Goal: Task Accomplishment & Management: Complete application form

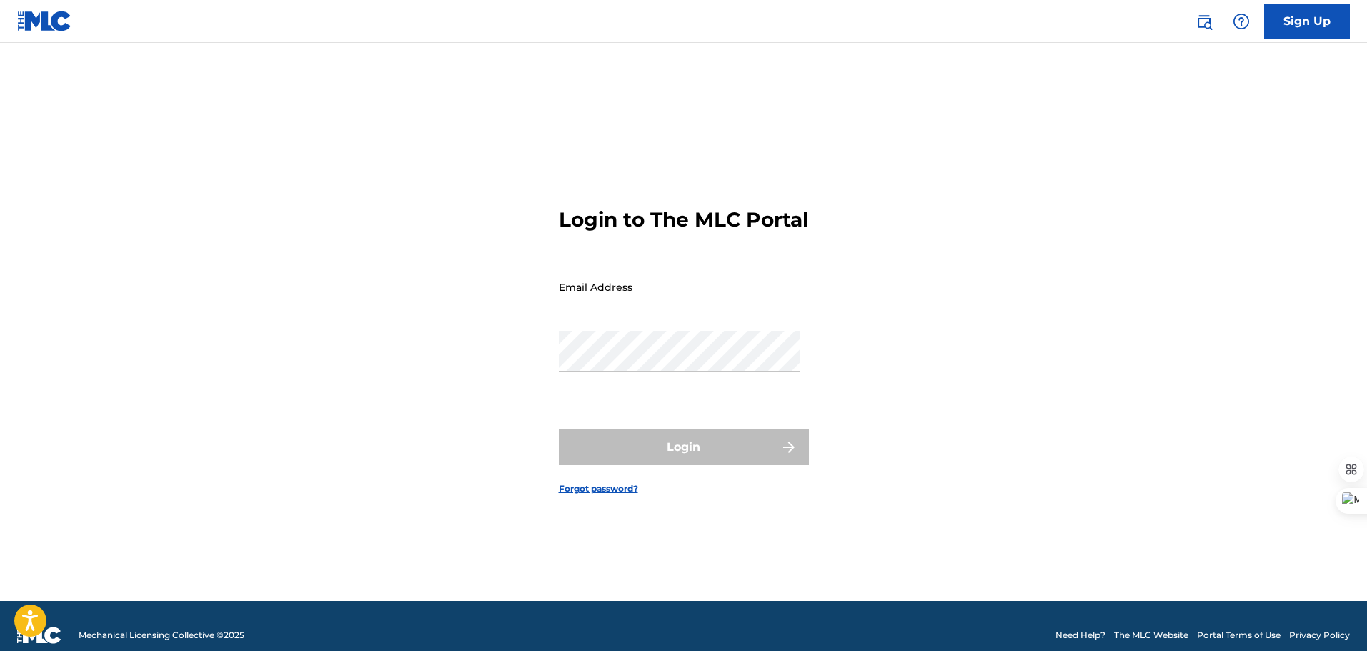
click at [656, 307] on input "Email Address" at bounding box center [680, 287] width 242 height 41
type input "[EMAIL_ADDRESS][DOMAIN_NAME]"
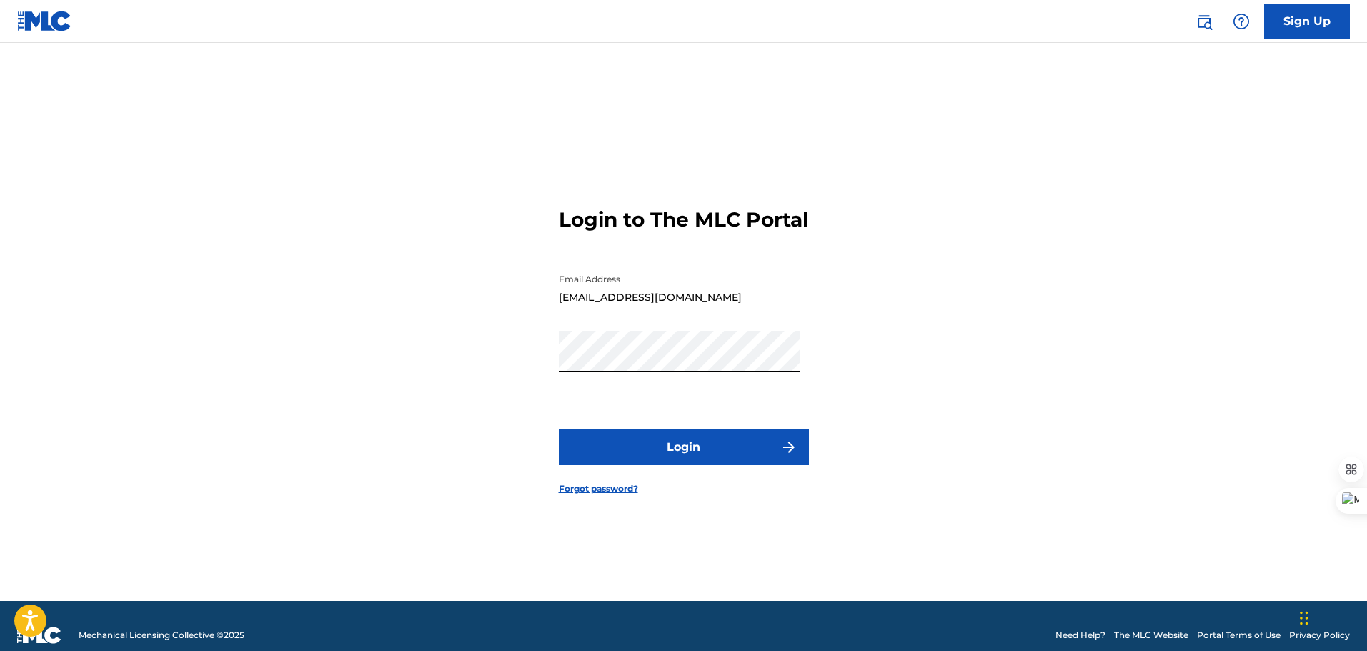
click at [697, 459] on button "Login" at bounding box center [684, 448] width 250 height 36
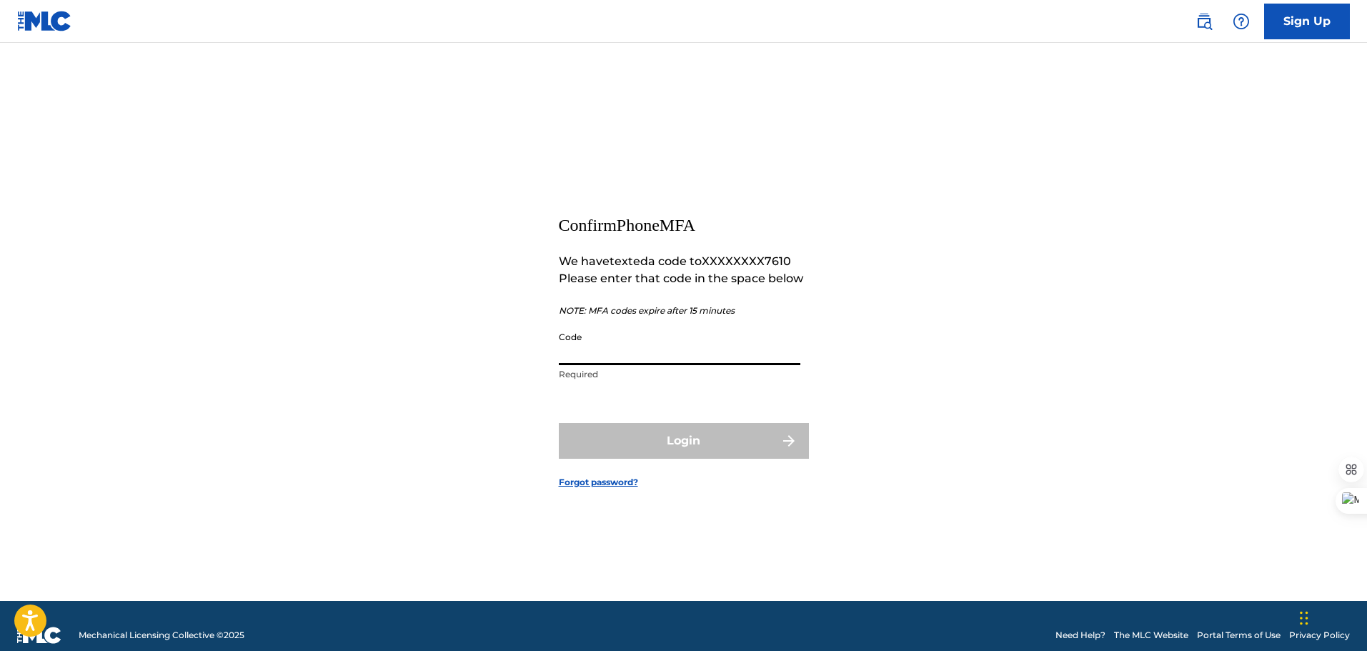
click at [631, 348] on input "Code" at bounding box center [680, 344] width 242 height 41
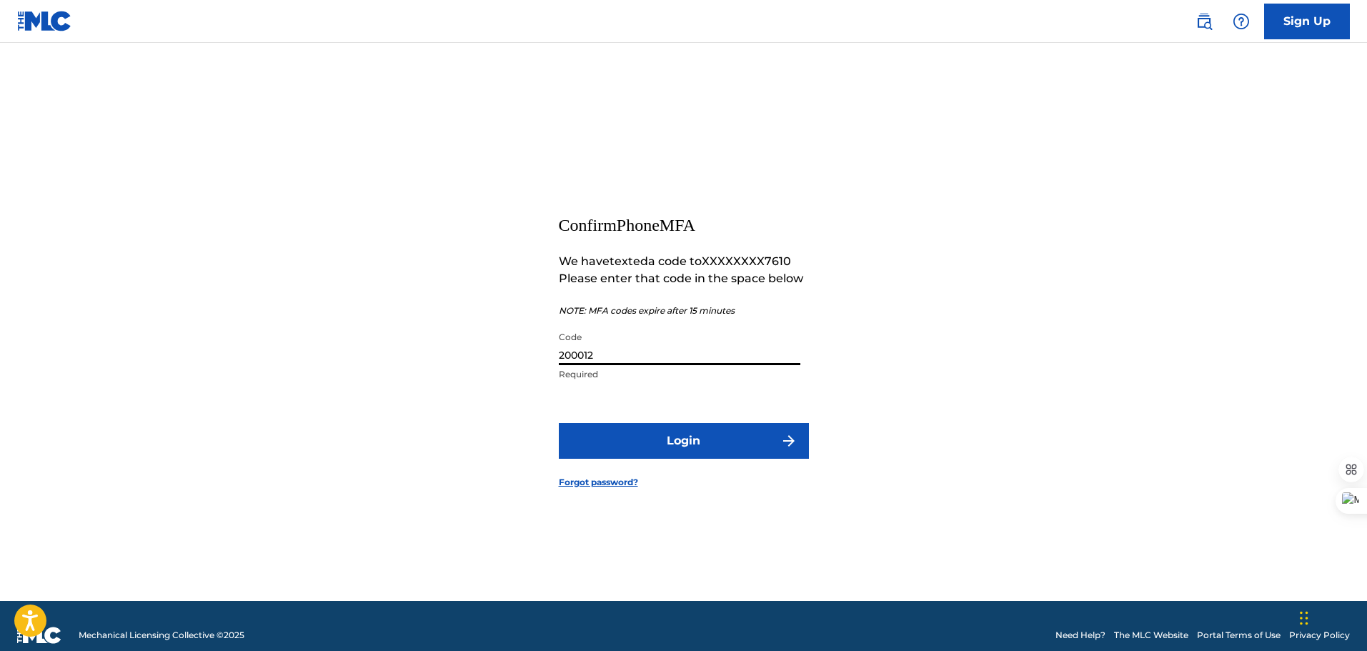
type input "200012"
click at [643, 430] on button "Login" at bounding box center [684, 441] width 250 height 36
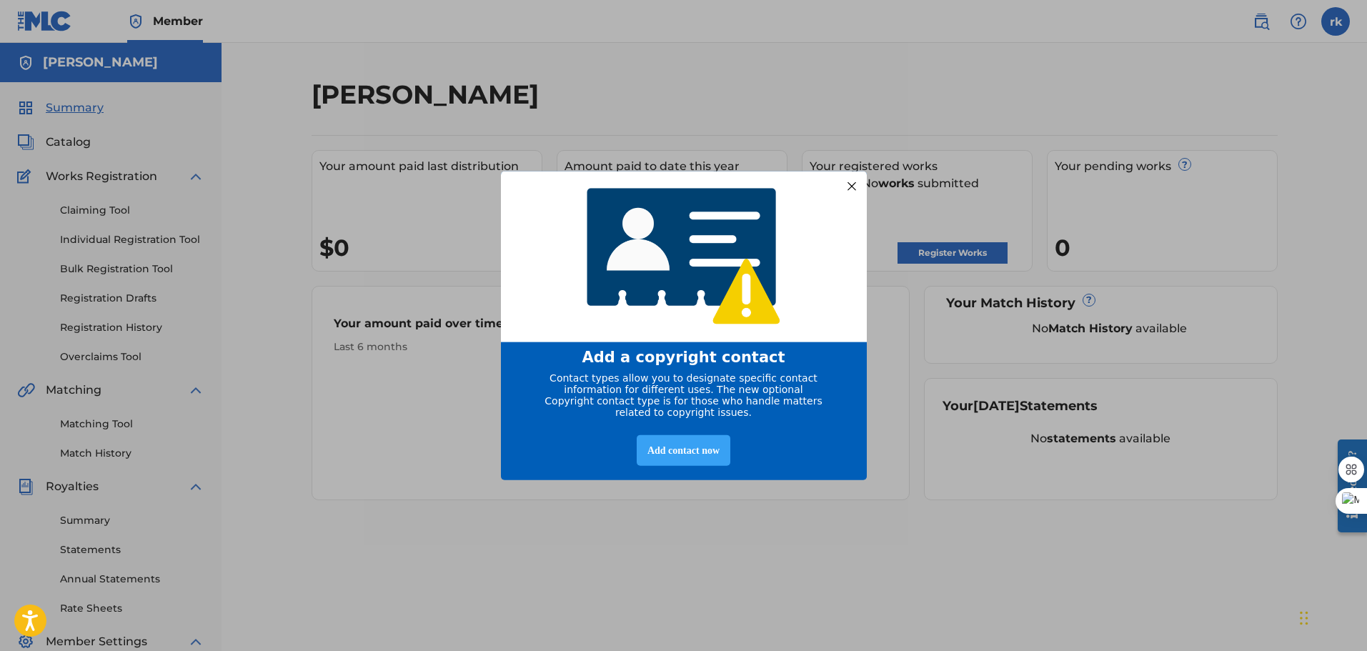
click at [695, 442] on div "Add contact now" at bounding box center [684, 450] width 94 height 31
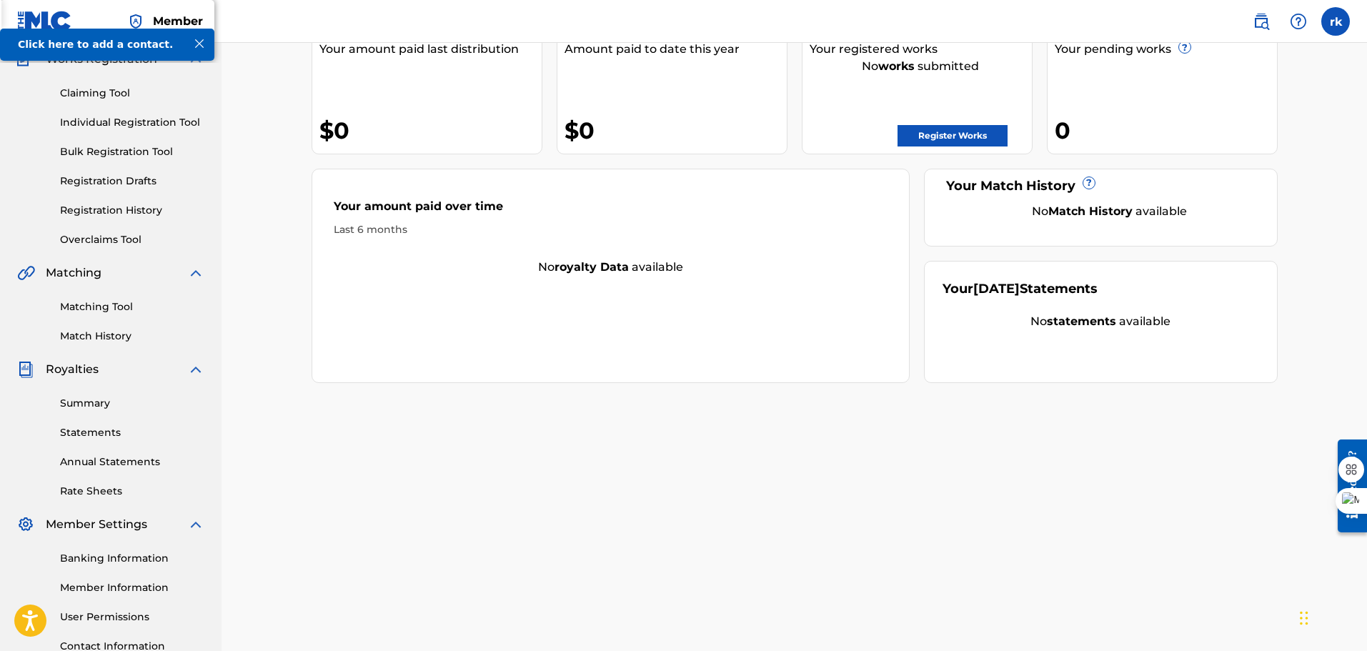
scroll to position [101, 0]
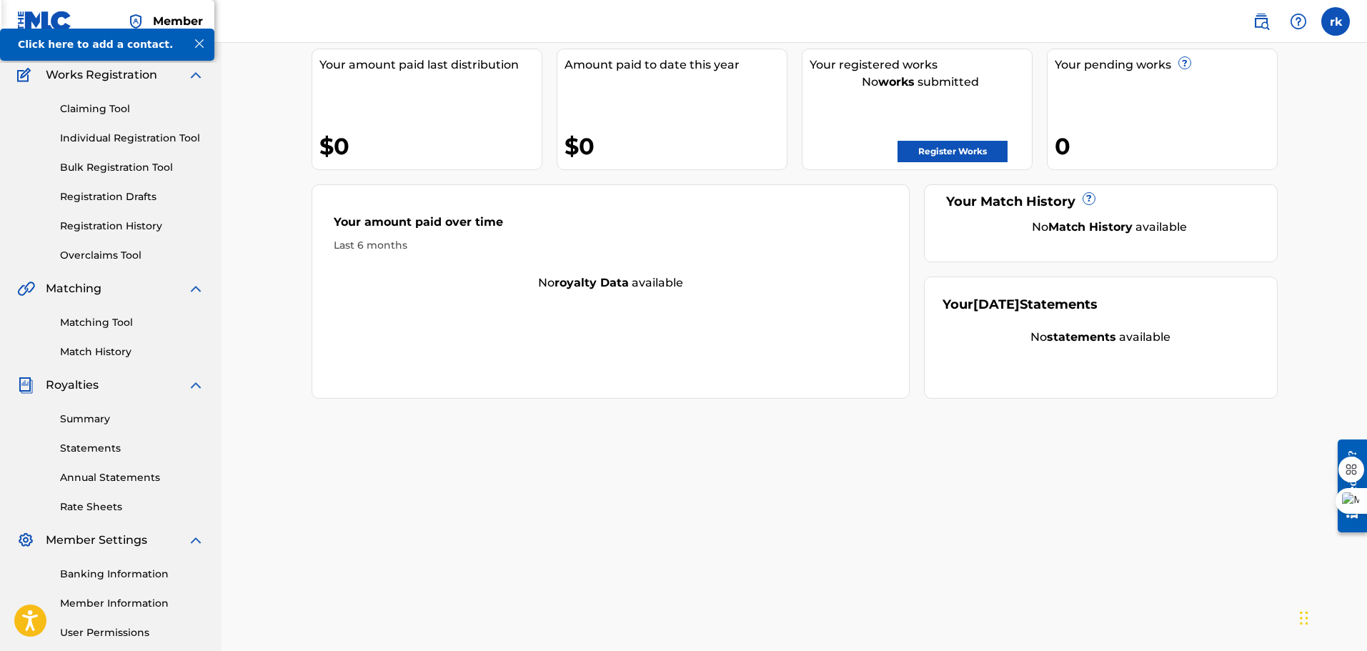
click at [941, 154] on link "Register Works" at bounding box center [953, 151] width 110 height 21
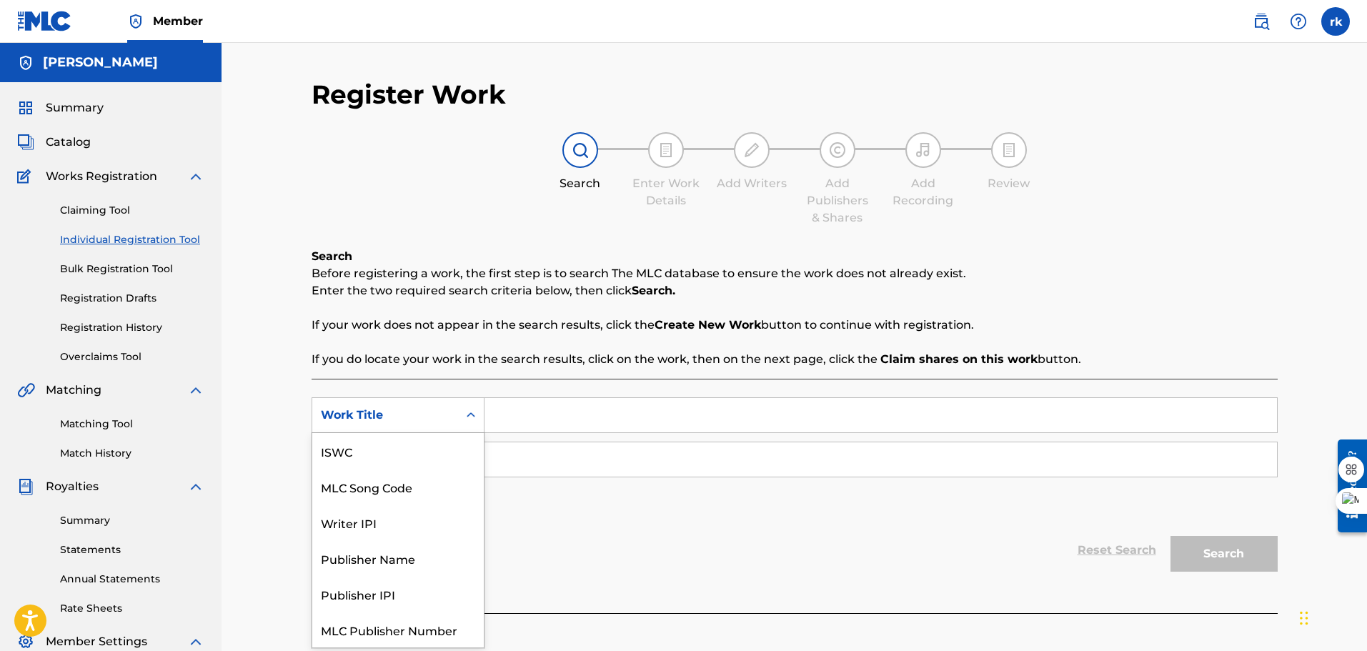
click at [474, 408] on icon "Search Form" at bounding box center [471, 415] width 14 height 14
click at [417, 517] on div "Publisher Name" at bounding box center [398, 523] width 172 height 36
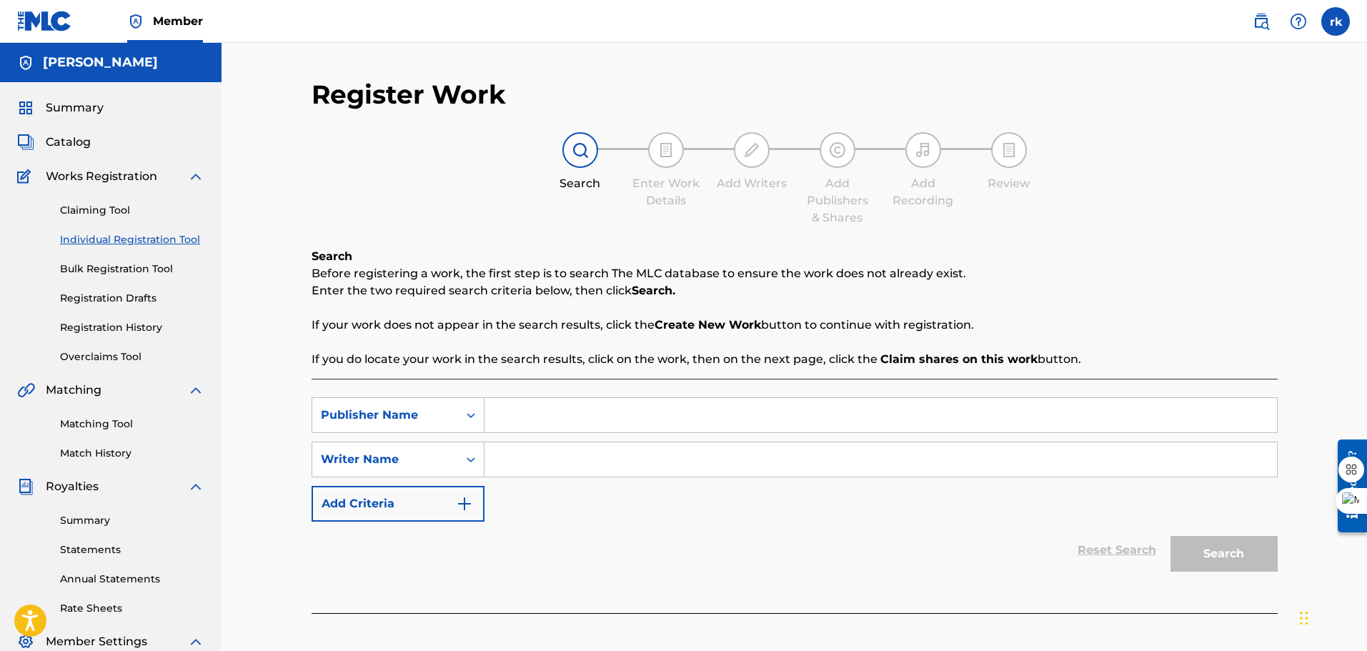
click at [502, 407] on input "Search Form" at bounding box center [881, 415] width 793 height 34
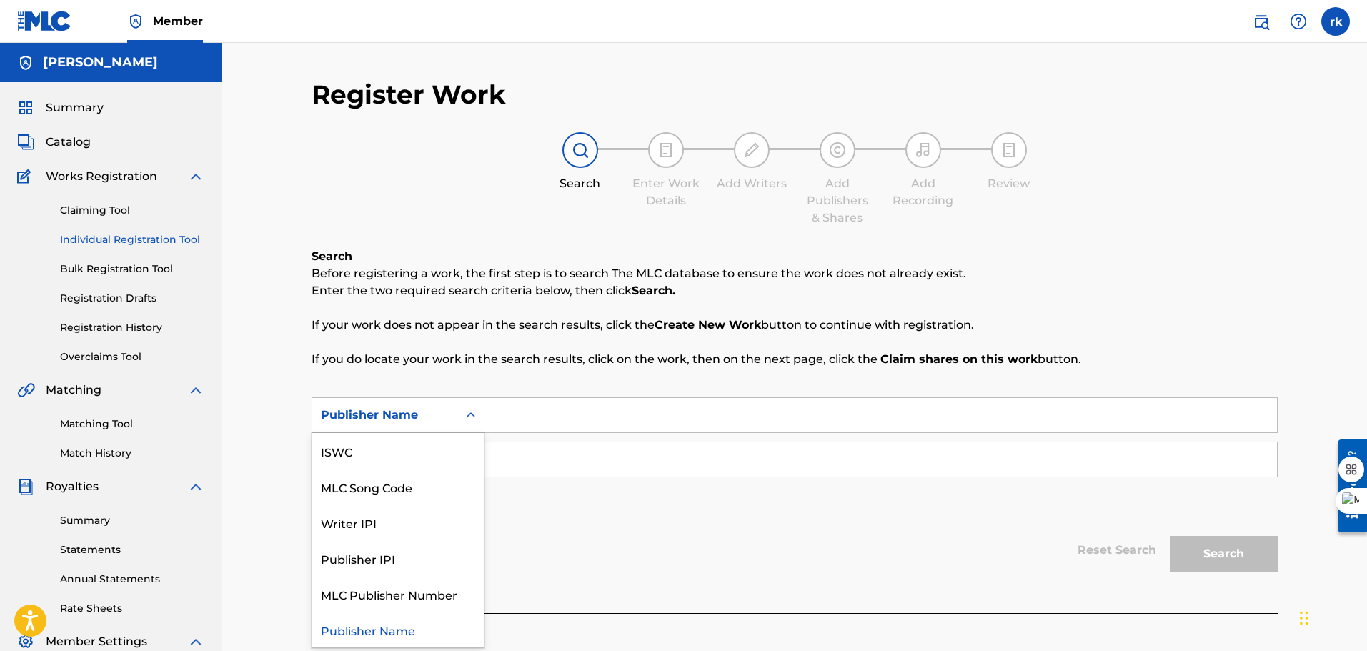
click at [469, 418] on icon "Search Form" at bounding box center [471, 415] width 14 height 14
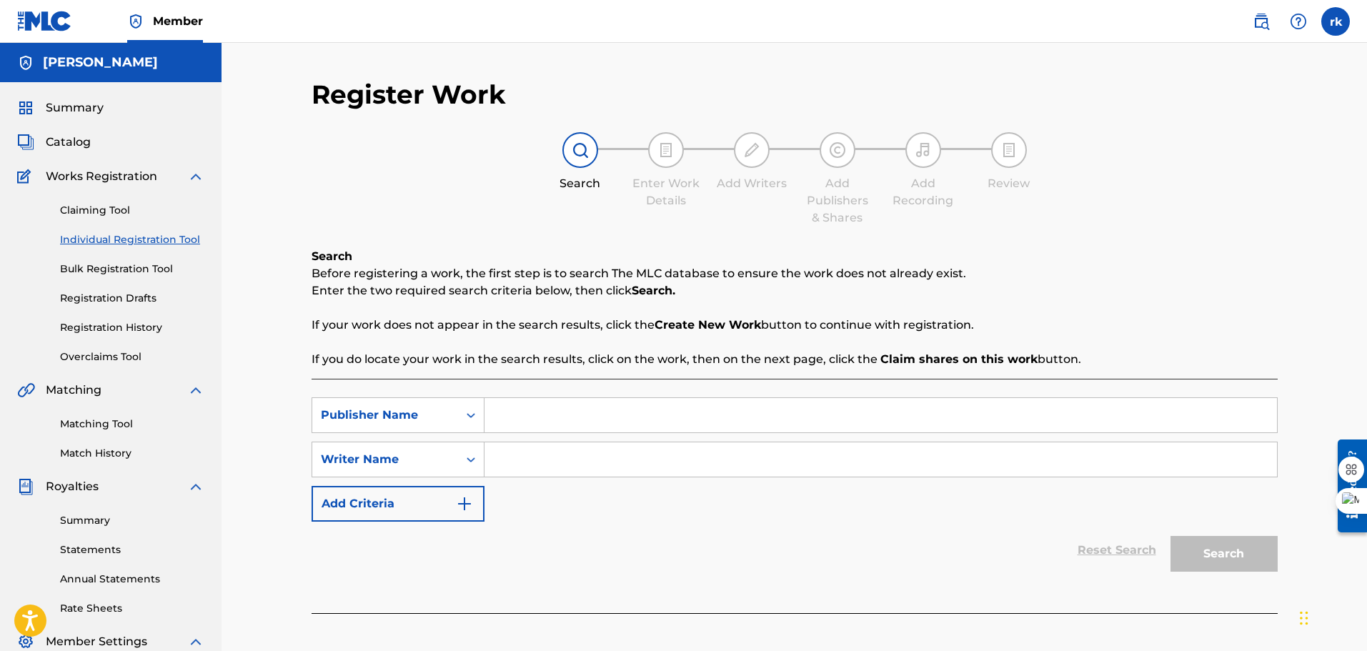
click at [568, 476] on input "Search Form" at bounding box center [881, 459] width 793 height 34
click at [513, 455] on input "Search Form" at bounding box center [881, 459] width 793 height 34
click at [469, 455] on icon "Search Form" at bounding box center [471, 459] width 14 height 14
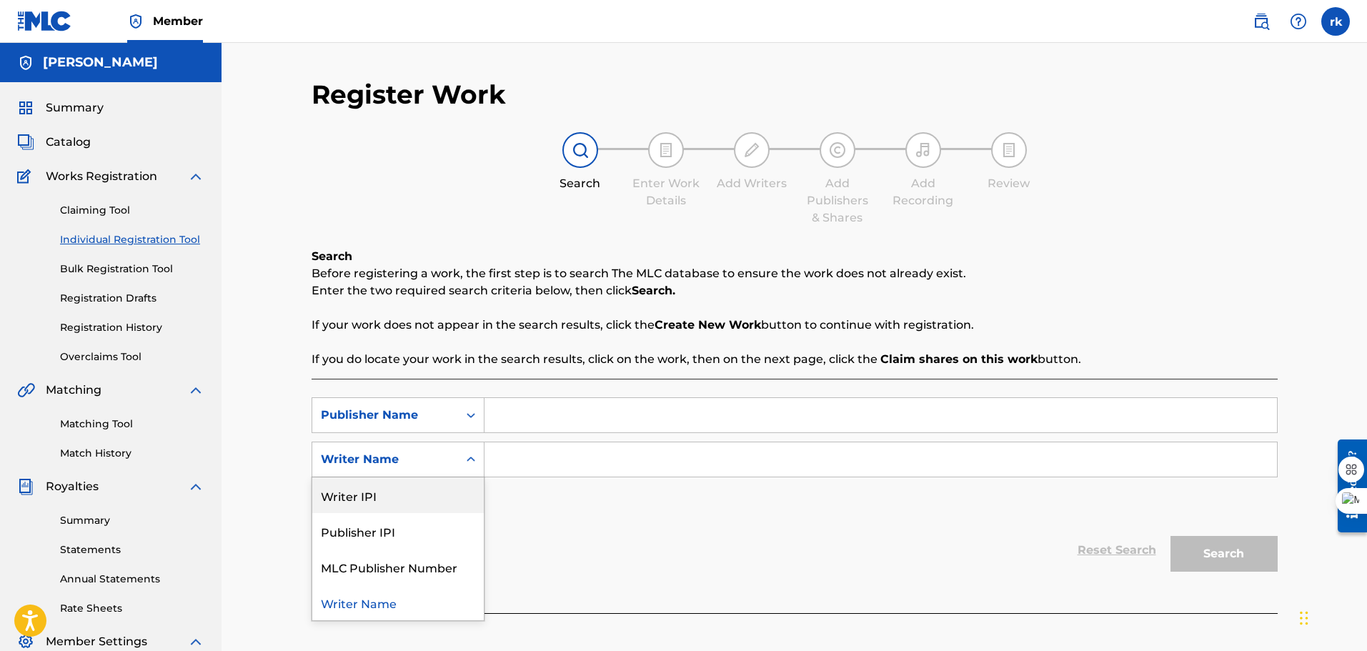
drag, startPoint x: 367, startPoint y: 607, endPoint x: 382, endPoint y: 483, distance: 124.5
click at [382, 483] on div "Writer IPI Publisher IPI MLC Publisher Number Writer Name" at bounding box center [398, 548] width 172 height 143
click at [382, 483] on div "Writer IPI" at bounding box center [398, 495] width 172 height 36
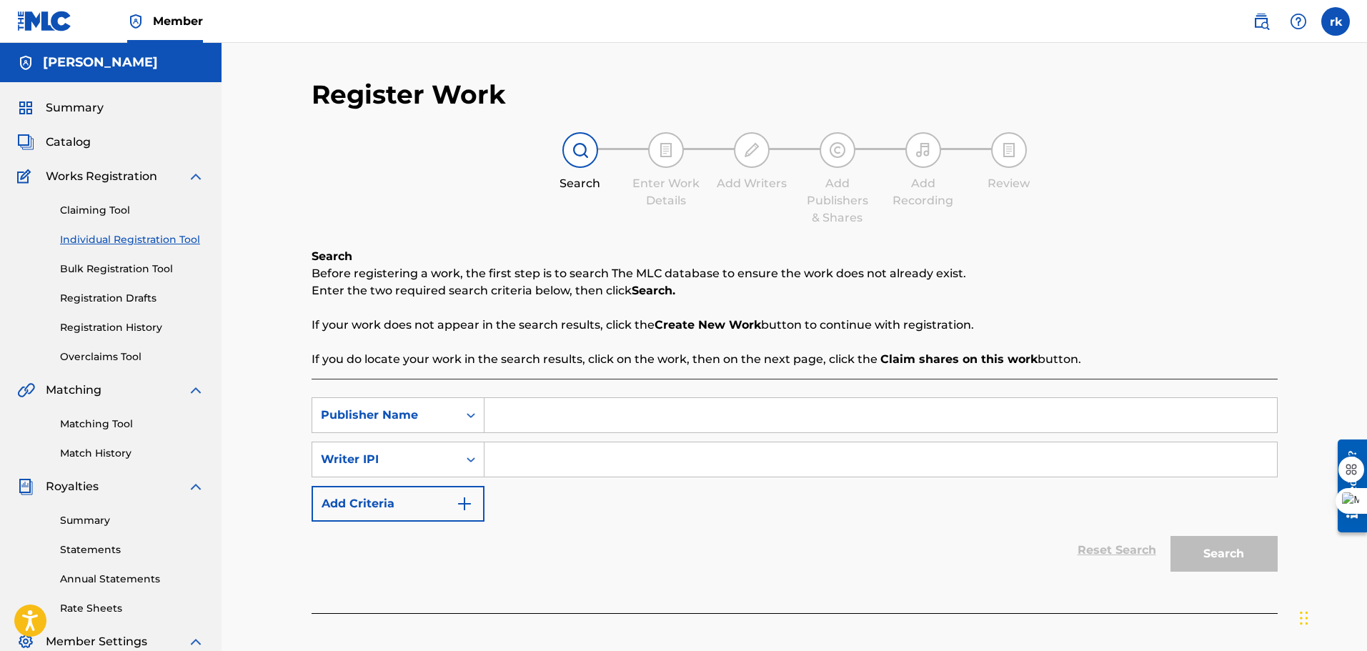
click at [522, 457] on input "Search Form" at bounding box center [881, 459] width 793 height 34
type input "ink killer"
click at [499, 414] on input "Search Form" at bounding box center [881, 415] width 793 height 34
type input "island4life"
click at [444, 511] on button "Add Criteria" at bounding box center [398, 504] width 173 height 36
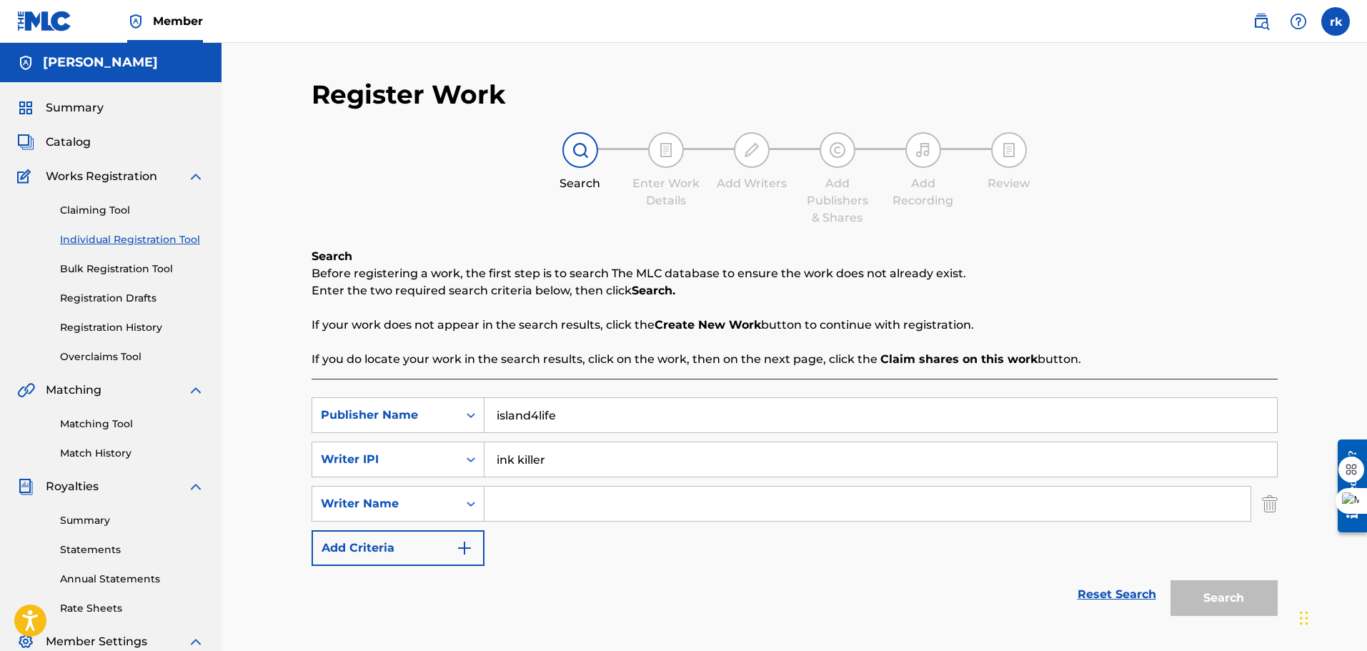
scroll to position [7, 0]
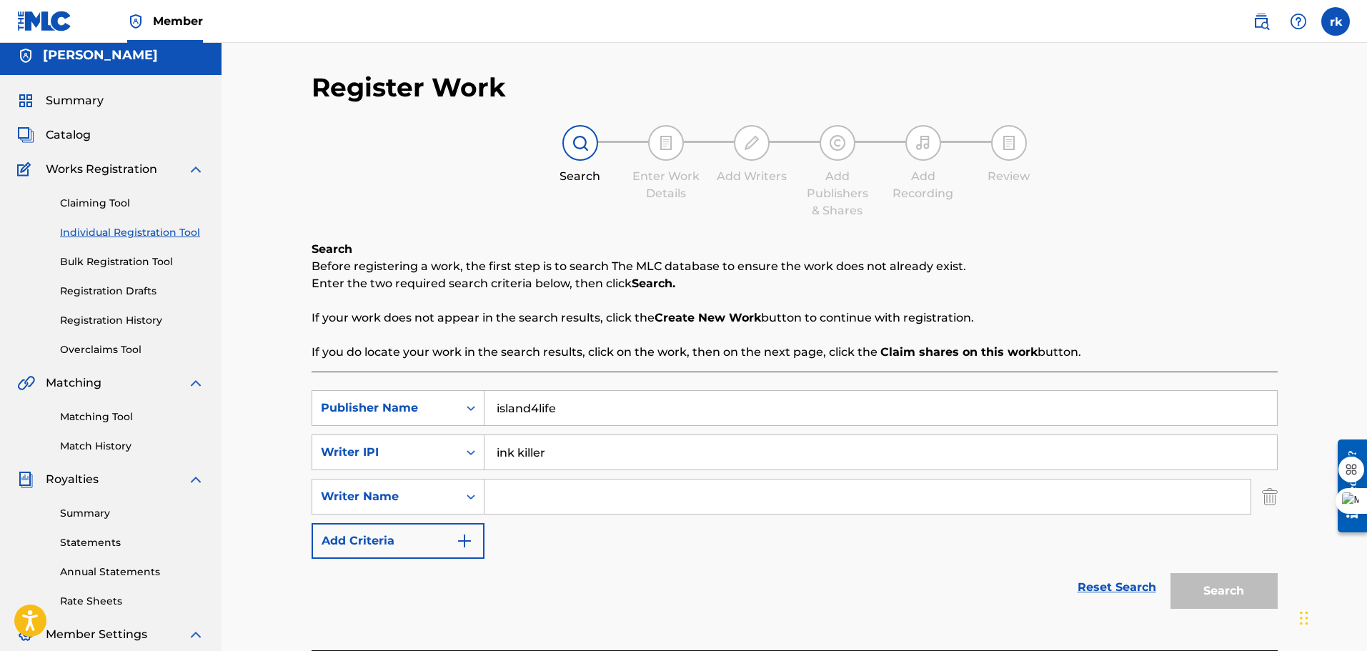
click at [502, 506] on input "Search Form" at bounding box center [868, 497] width 766 height 34
type input "[PERSON_NAME]"
click at [412, 546] on button "Add Criteria" at bounding box center [398, 541] width 173 height 36
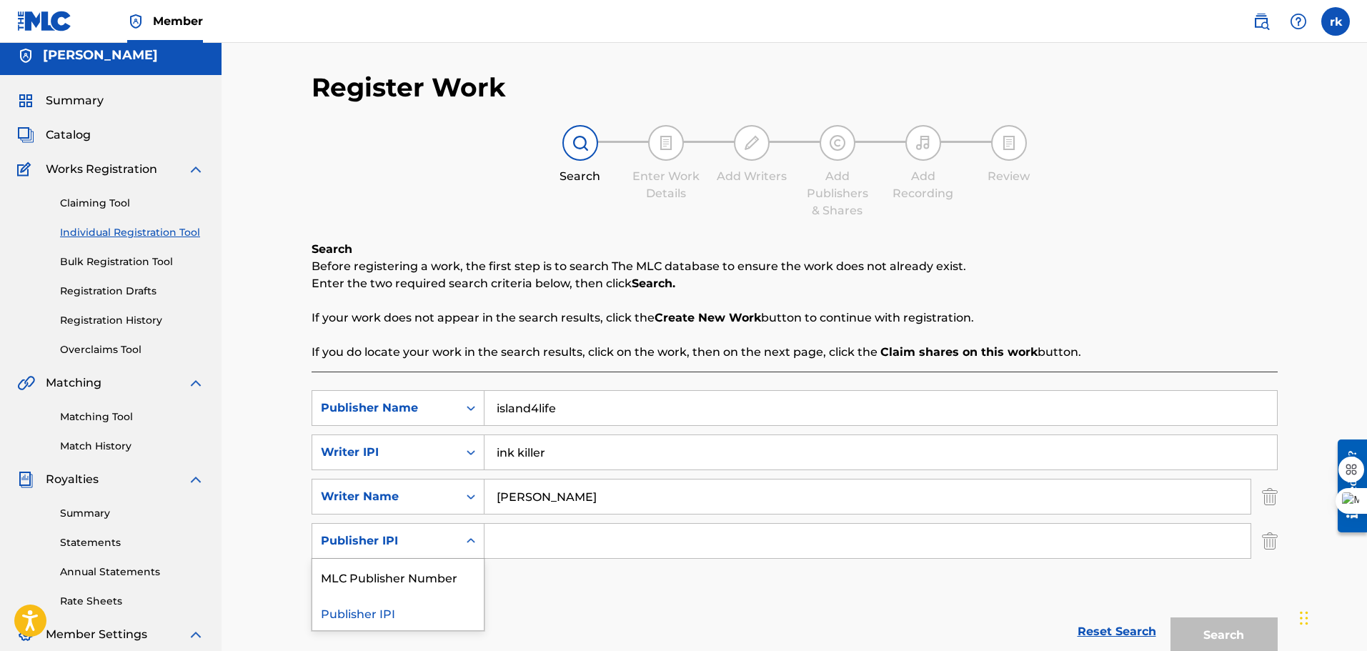
click at [467, 541] on icon "Search Form" at bounding box center [471, 540] width 9 height 5
click at [525, 577] on div "SearchWithCriteria1f88e380-7b55-4356-8a27-cf7954f7beb7 Publisher Name island4li…" at bounding box center [795, 496] width 966 height 213
click at [1269, 541] on img "Search Form" at bounding box center [1270, 541] width 16 height 36
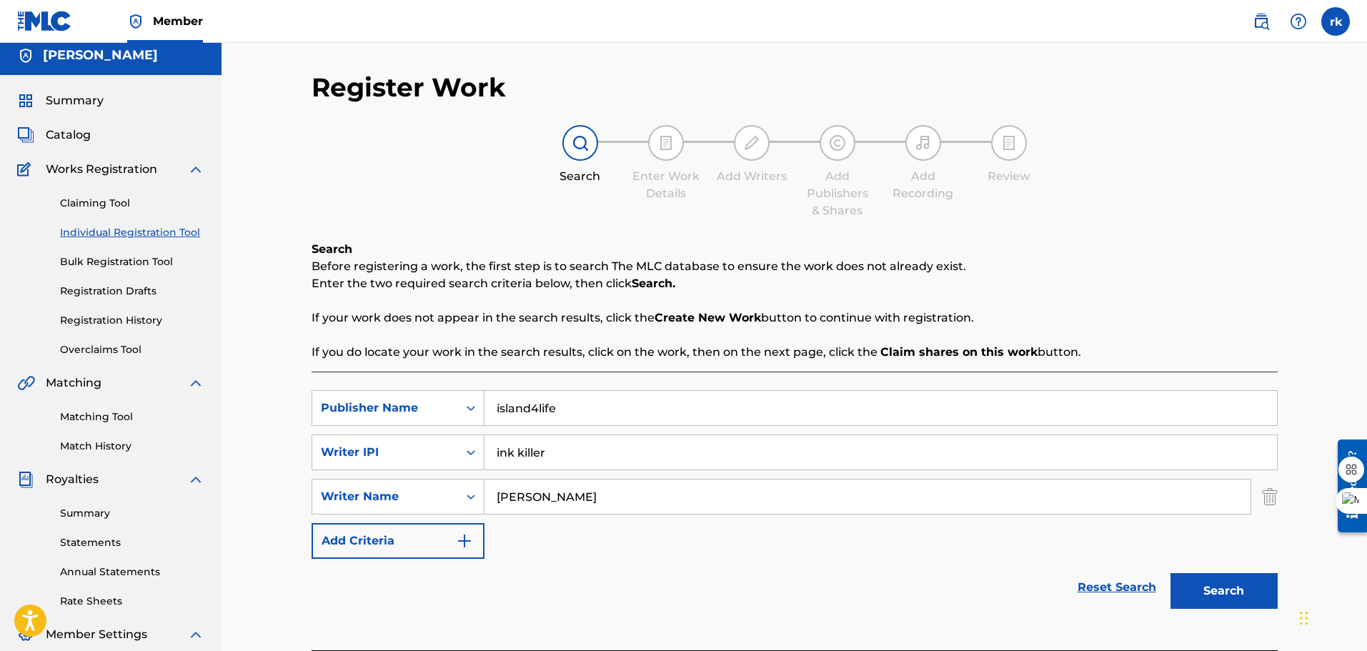
click at [1222, 590] on button "Search" at bounding box center [1224, 591] width 107 height 36
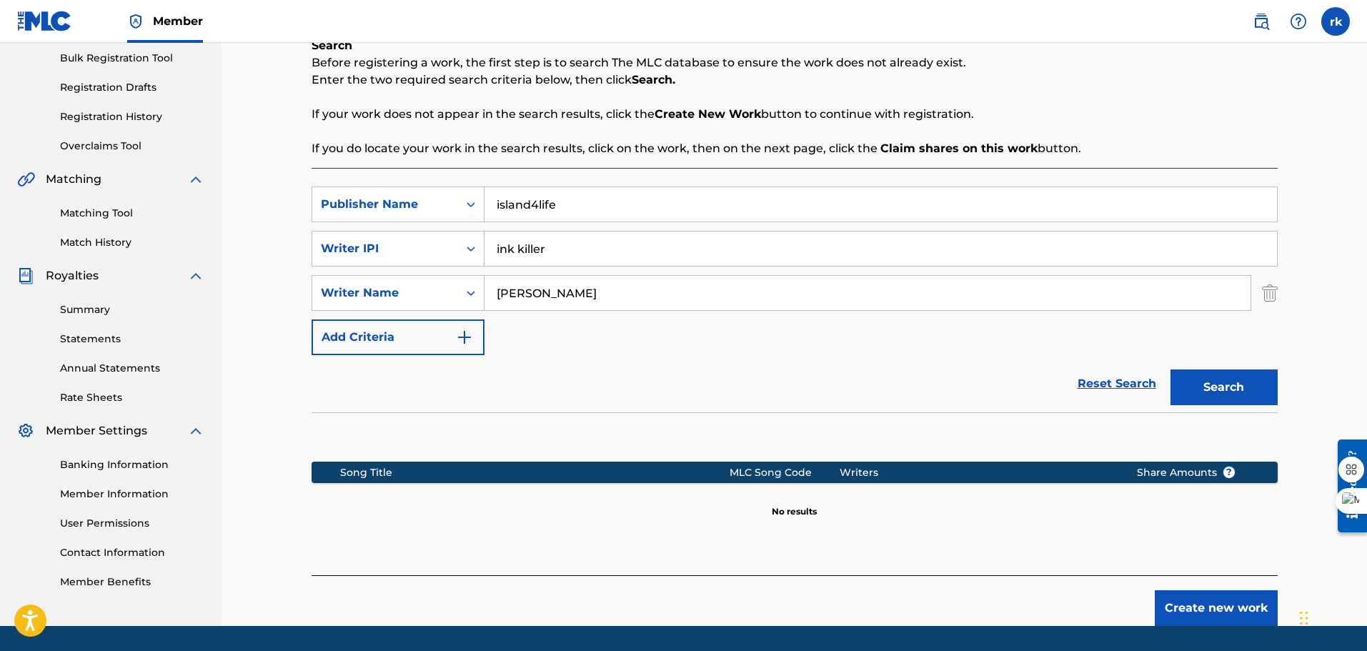
scroll to position [212, 0]
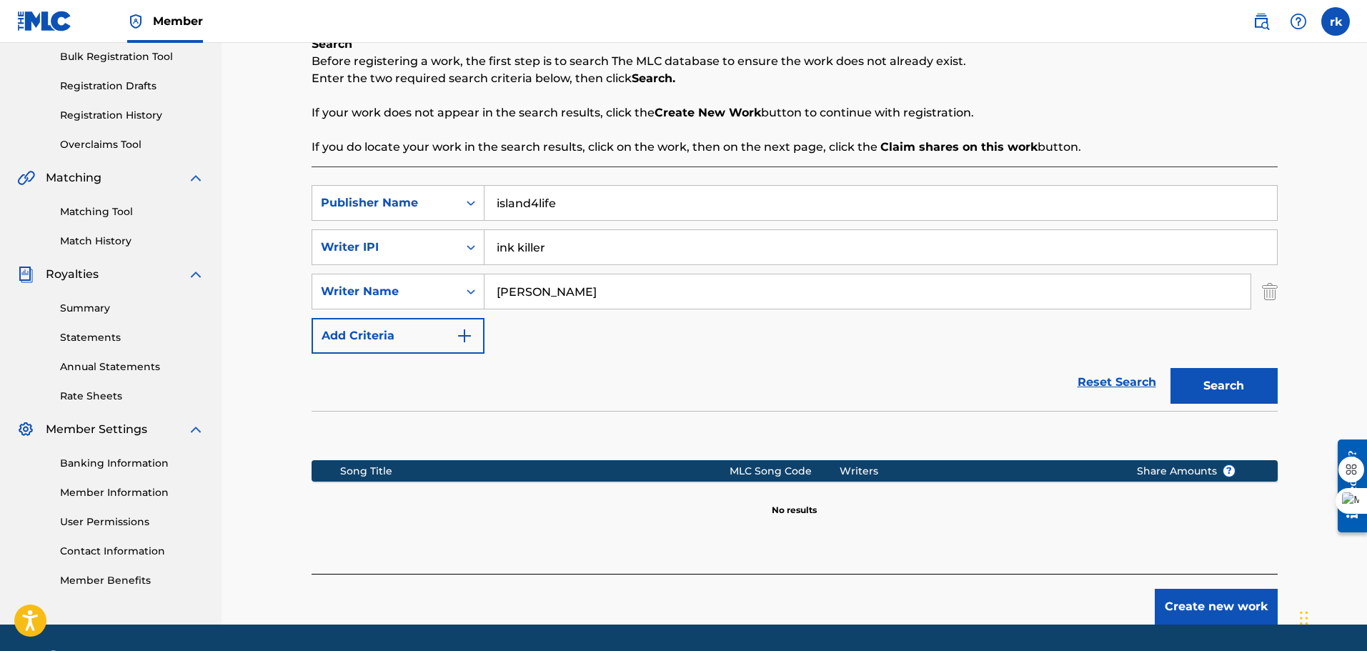
click at [1229, 393] on button "Search" at bounding box center [1224, 386] width 107 height 36
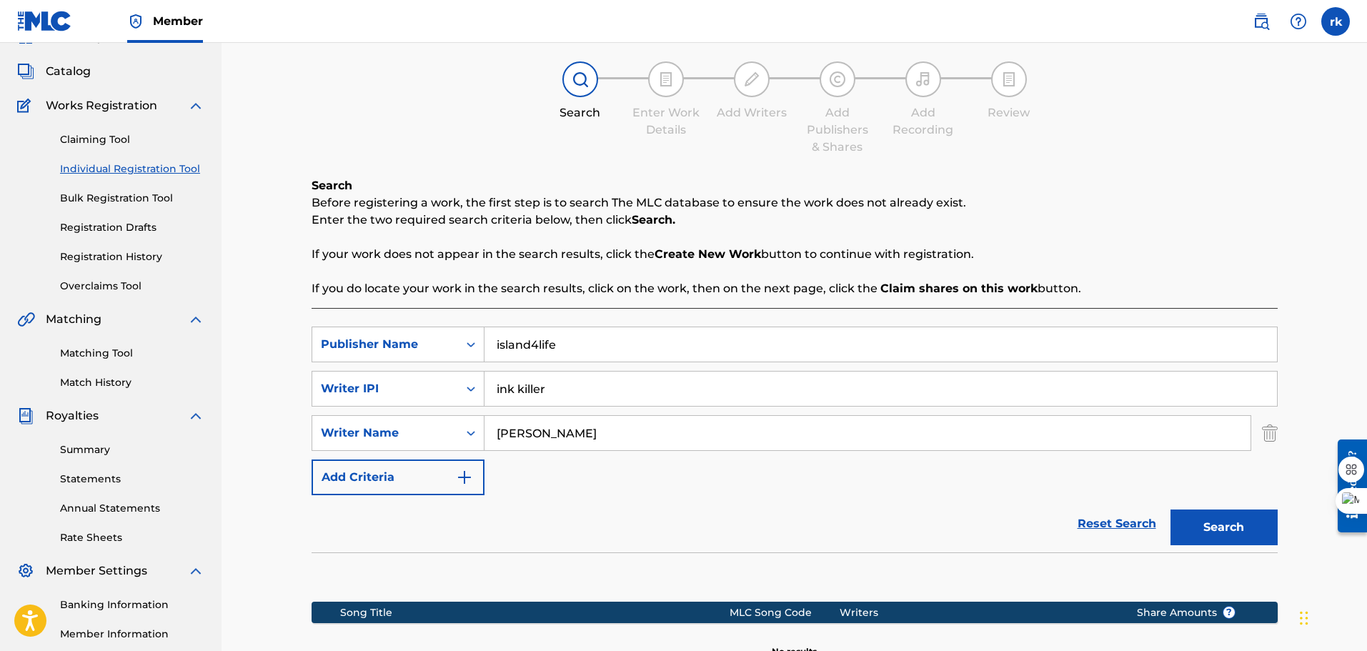
scroll to position [71, 0]
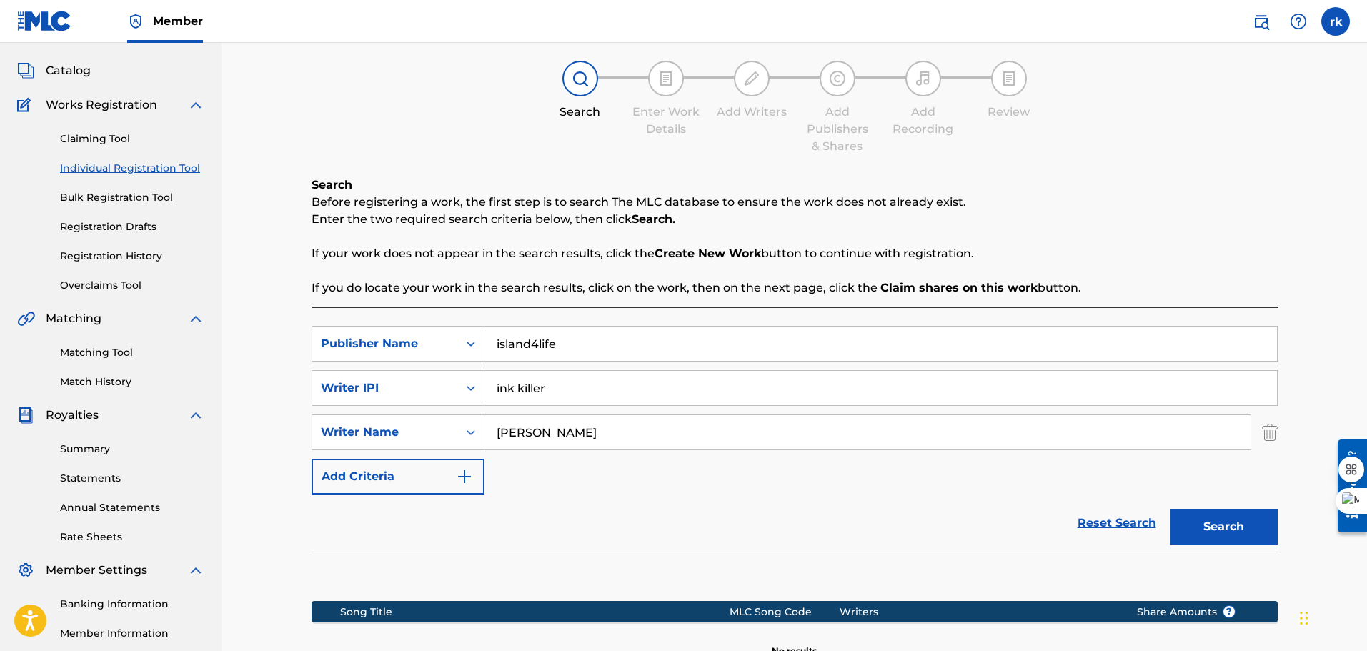
click at [90, 137] on link "Claiming Tool" at bounding box center [132, 139] width 144 height 15
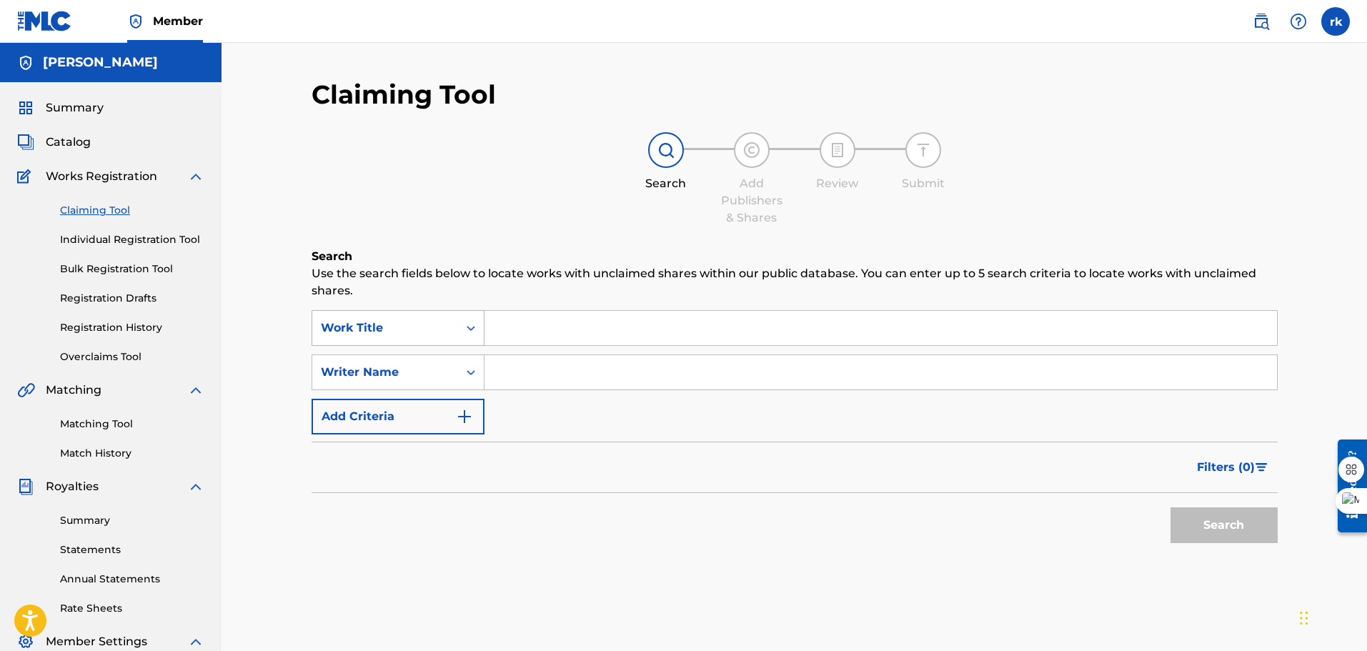
click at [472, 329] on icon "Search Form" at bounding box center [471, 328] width 9 height 5
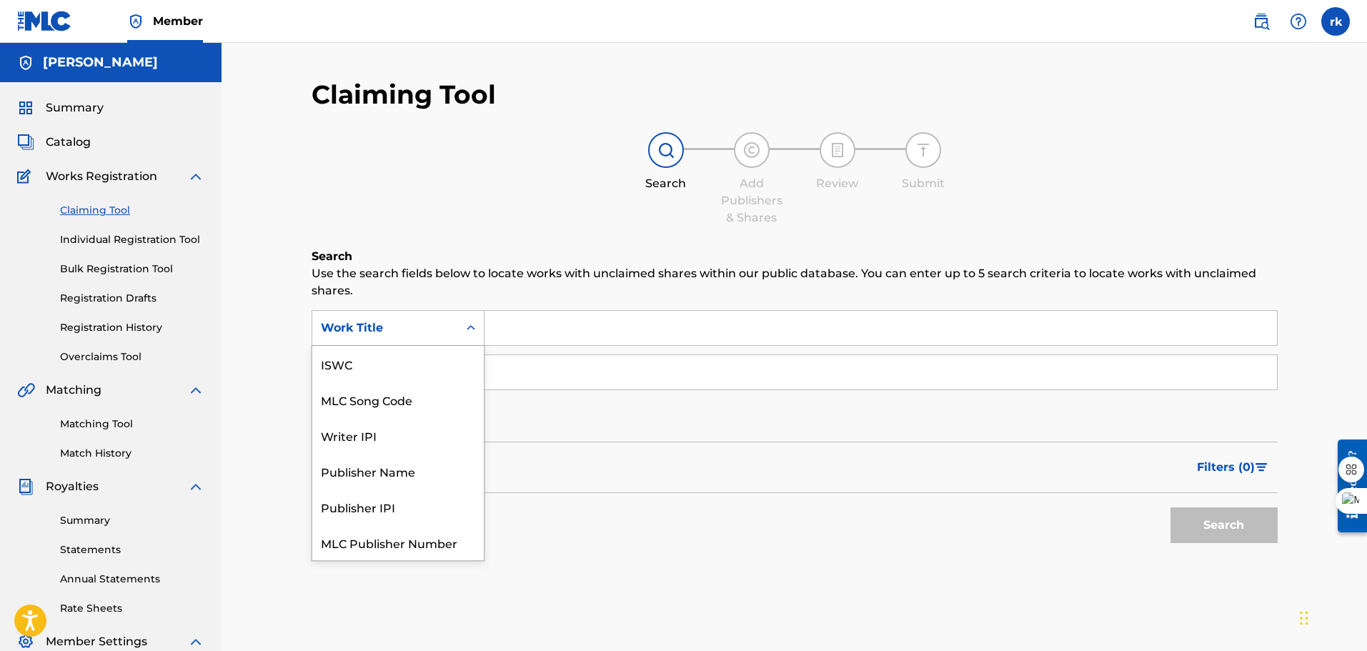
scroll to position [36, 0]
click at [524, 325] on input "Search Form" at bounding box center [881, 328] width 793 height 34
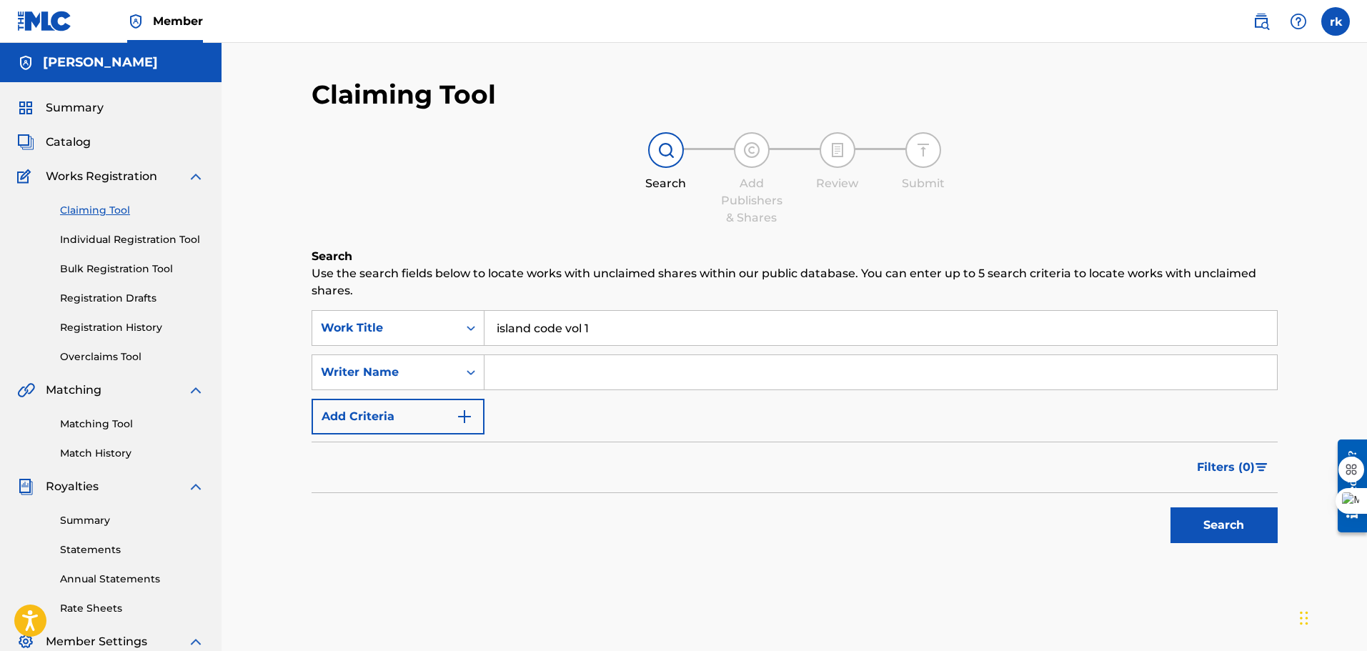
type input "island code vol 1"
click at [504, 378] on input "Search Form" at bounding box center [881, 372] width 793 height 34
type input "ink killer"
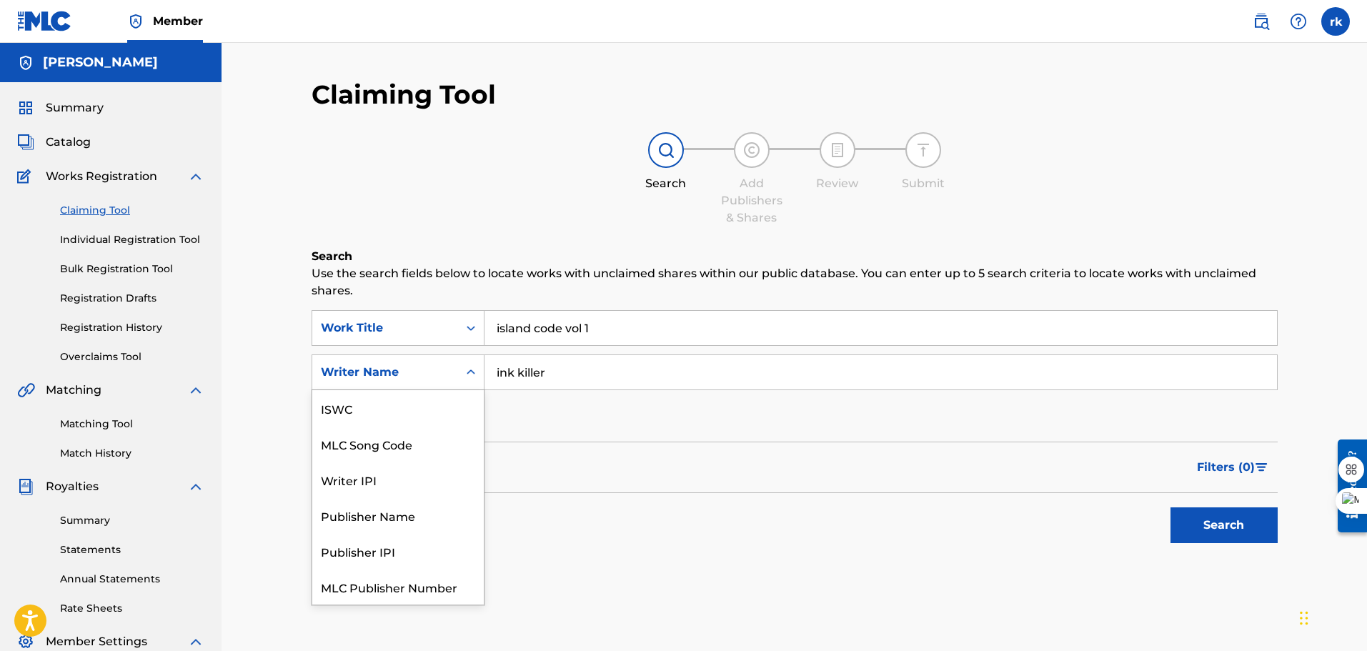
click at [468, 376] on icon "Search Form" at bounding box center [471, 372] width 14 height 14
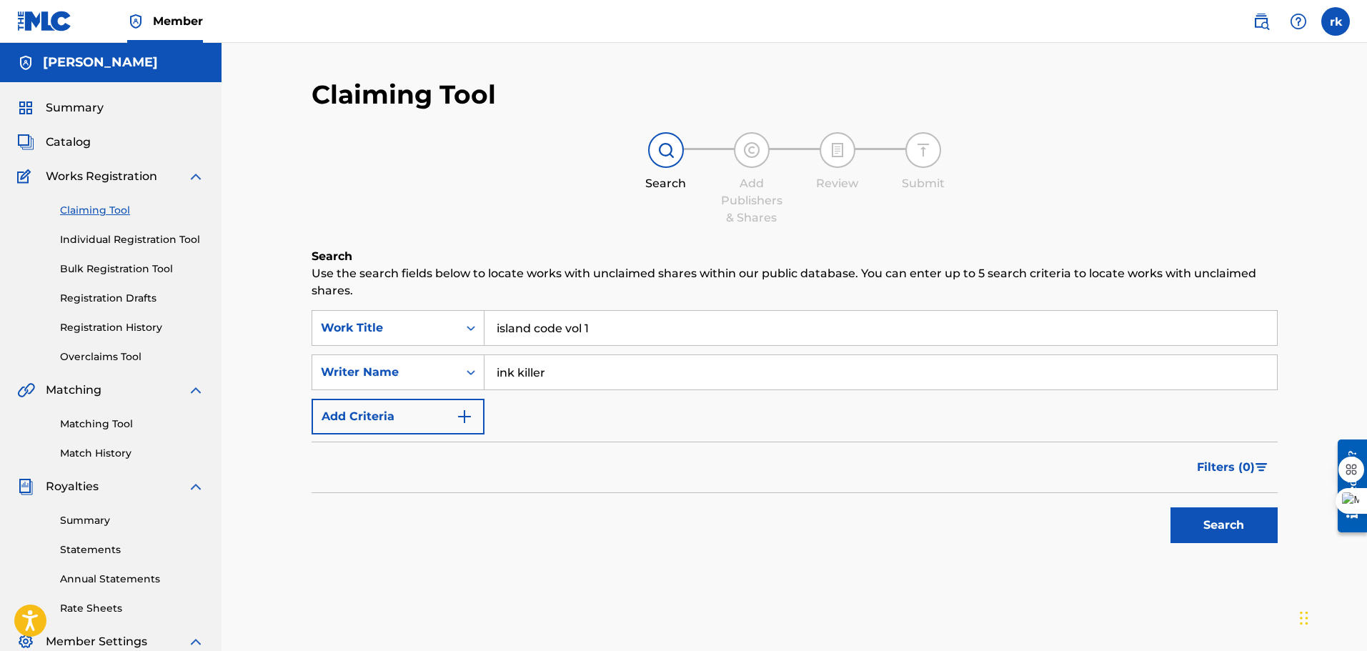
click at [670, 433] on div "SearchWithCriteria03c9cff5-ec12-44c7-921a-8a391ac3168d Work Title island code v…" at bounding box center [795, 372] width 966 height 124
click at [1221, 530] on button "Search" at bounding box center [1224, 525] width 107 height 36
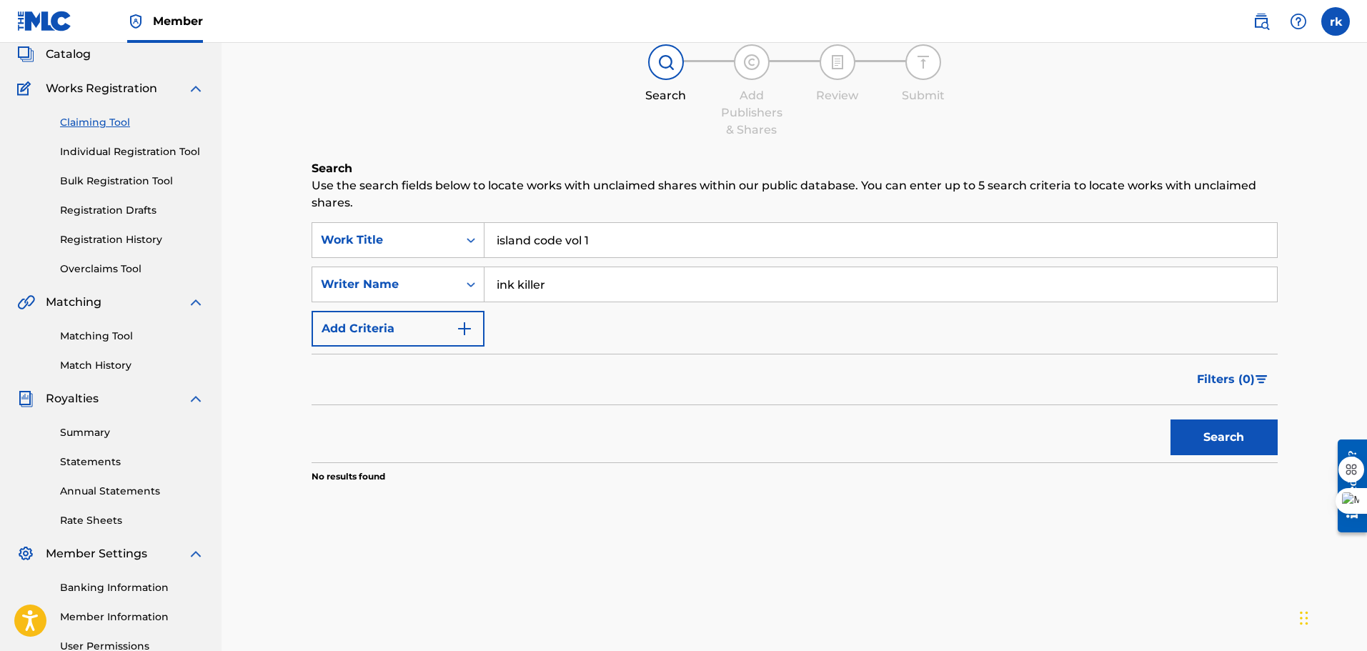
scroll to position [77, 0]
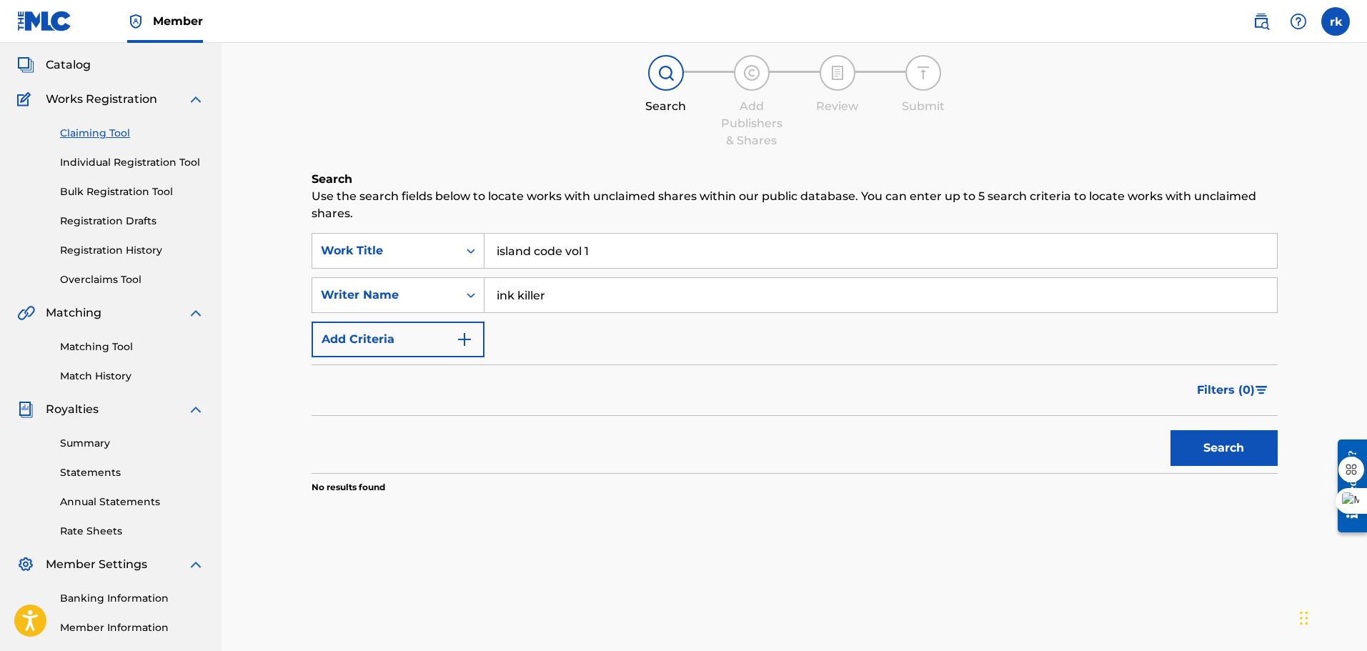
click at [465, 334] on img "Search Form" at bounding box center [464, 339] width 17 height 17
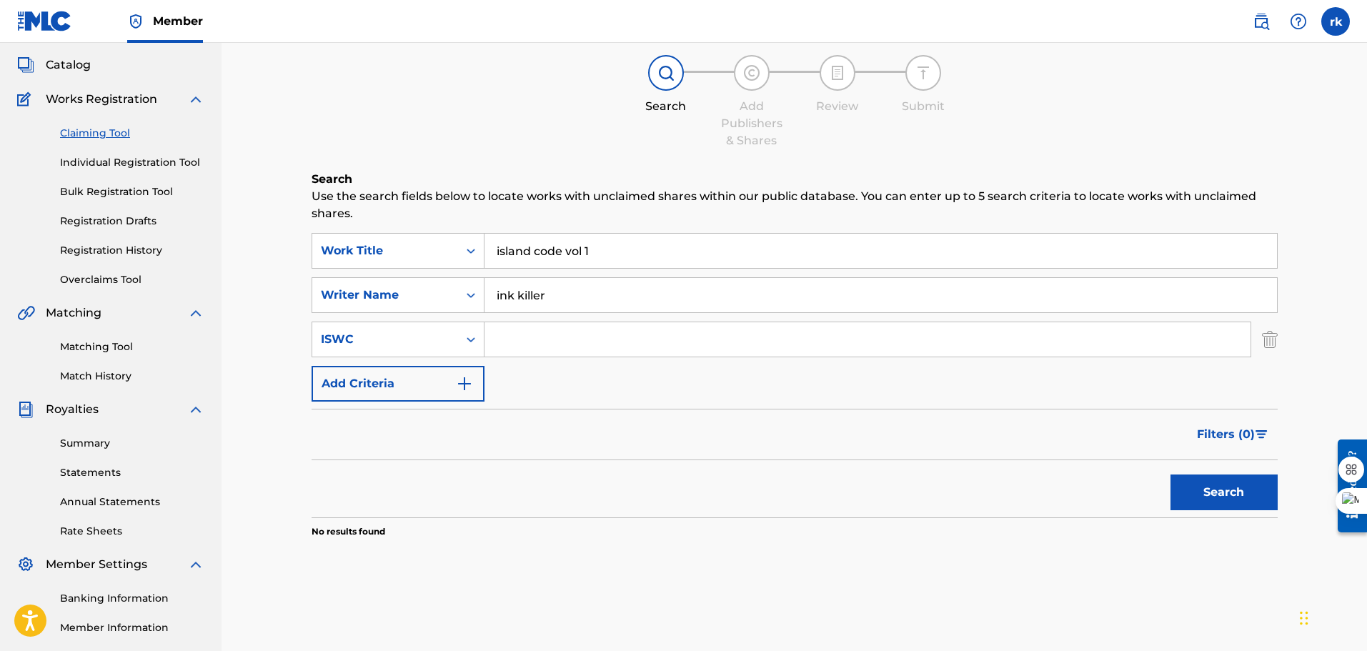
click at [1221, 499] on button "Search" at bounding box center [1224, 493] width 107 height 36
click at [449, 386] on button "Add Criteria" at bounding box center [398, 384] width 173 height 36
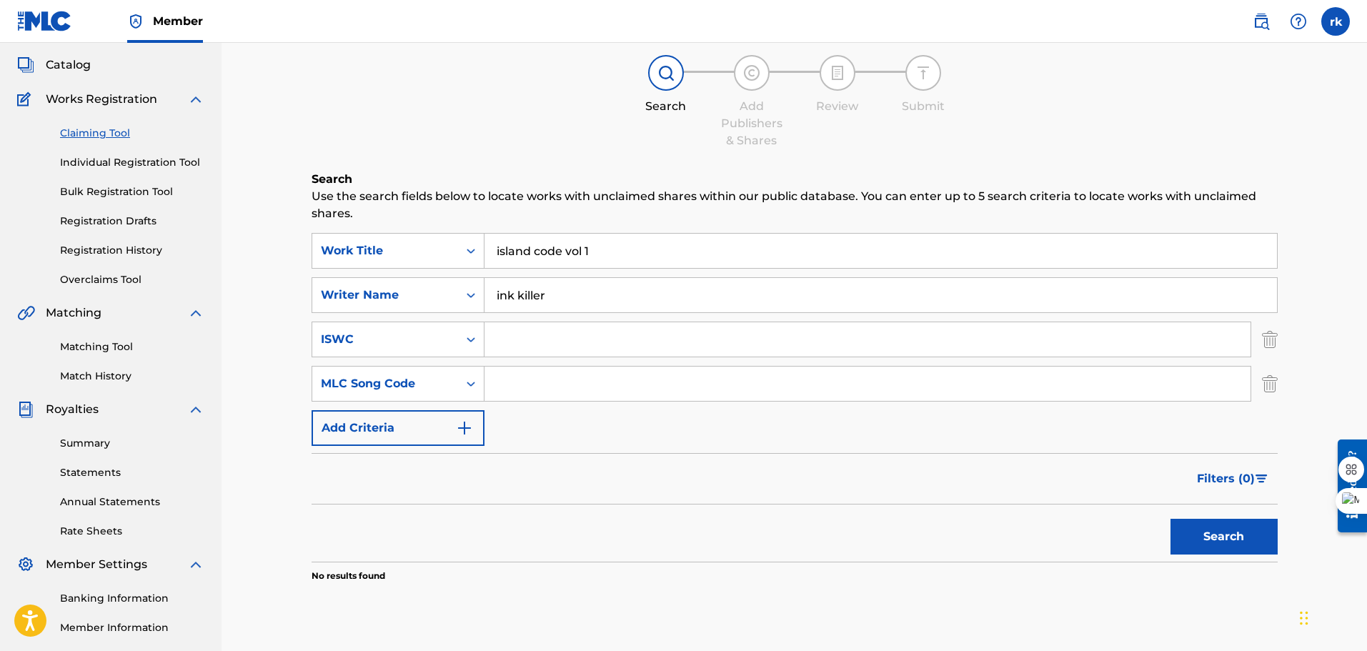
click at [1274, 378] on img "Search Form" at bounding box center [1270, 384] width 16 height 36
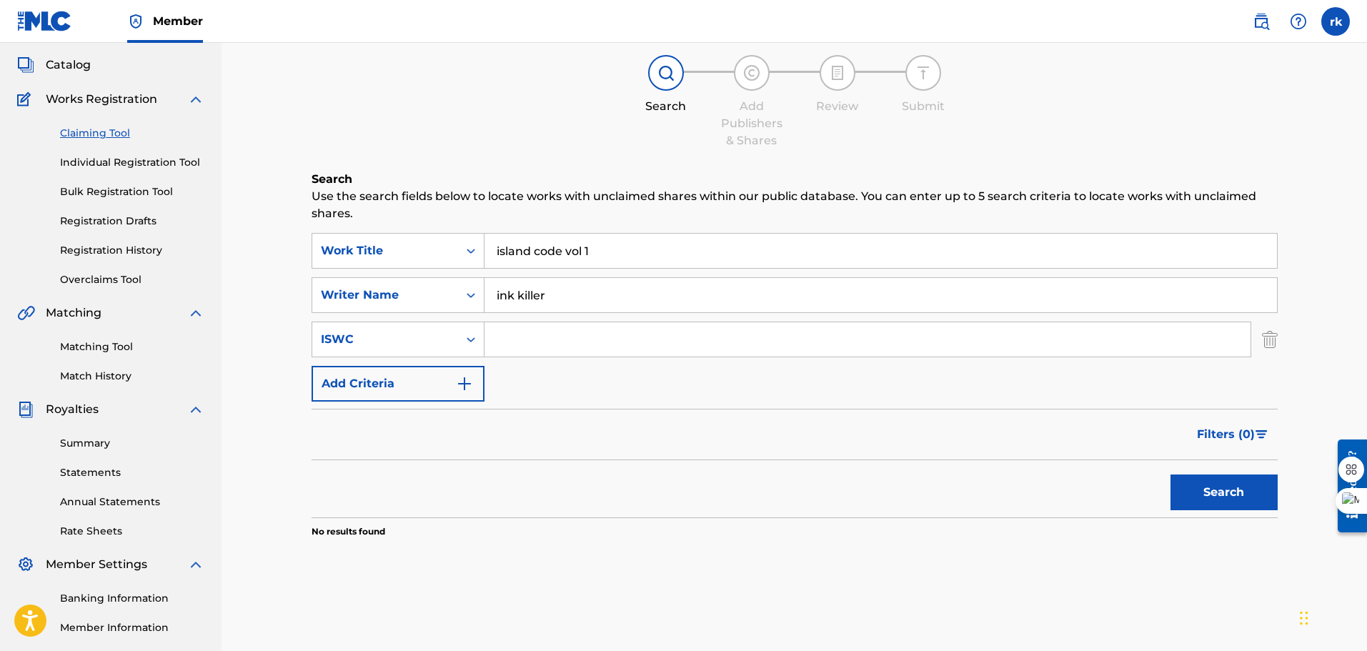
click at [1269, 340] on img "Search Form" at bounding box center [1270, 340] width 16 height 36
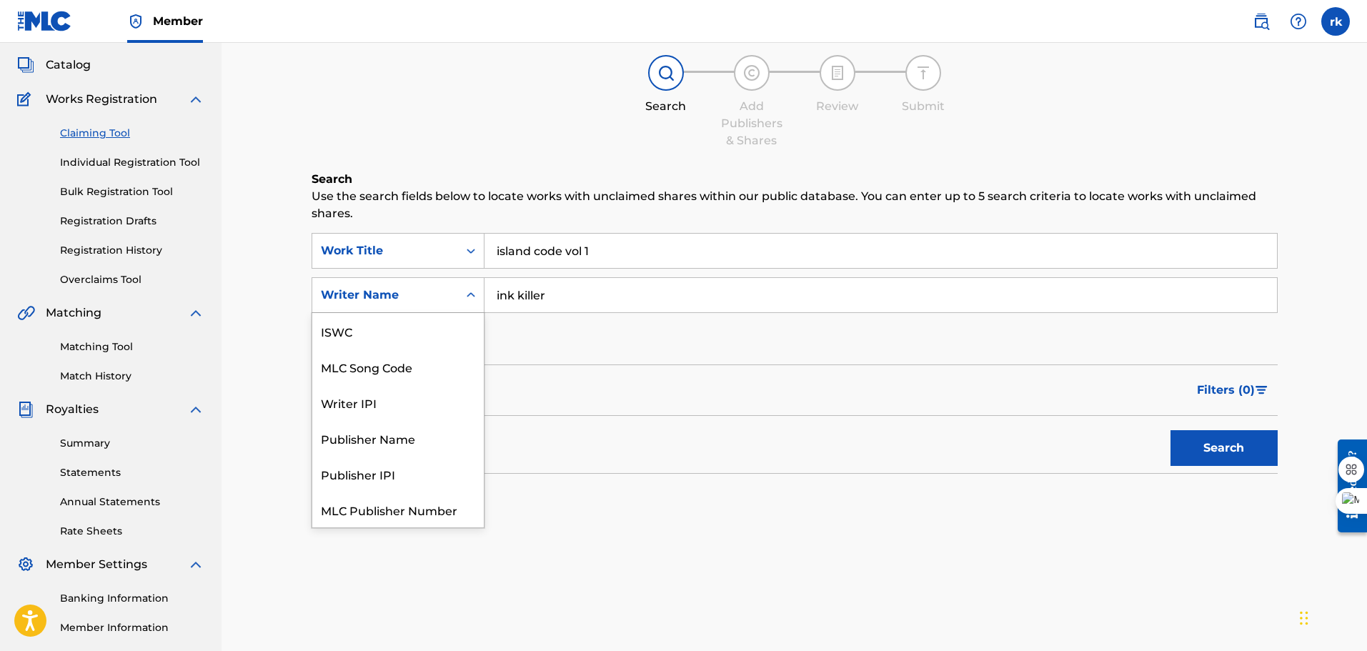
scroll to position [36, 0]
drag, startPoint x: 467, startPoint y: 278, endPoint x: 482, endPoint y: 461, distance: 183.6
click at [482, 313] on div "7 results available. Use Up and Down to choose options, press Enter to select t…" at bounding box center [398, 295] width 173 height 36
click at [617, 254] on input "island code vol 1" at bounding box center [881, 251] width 793 height 34
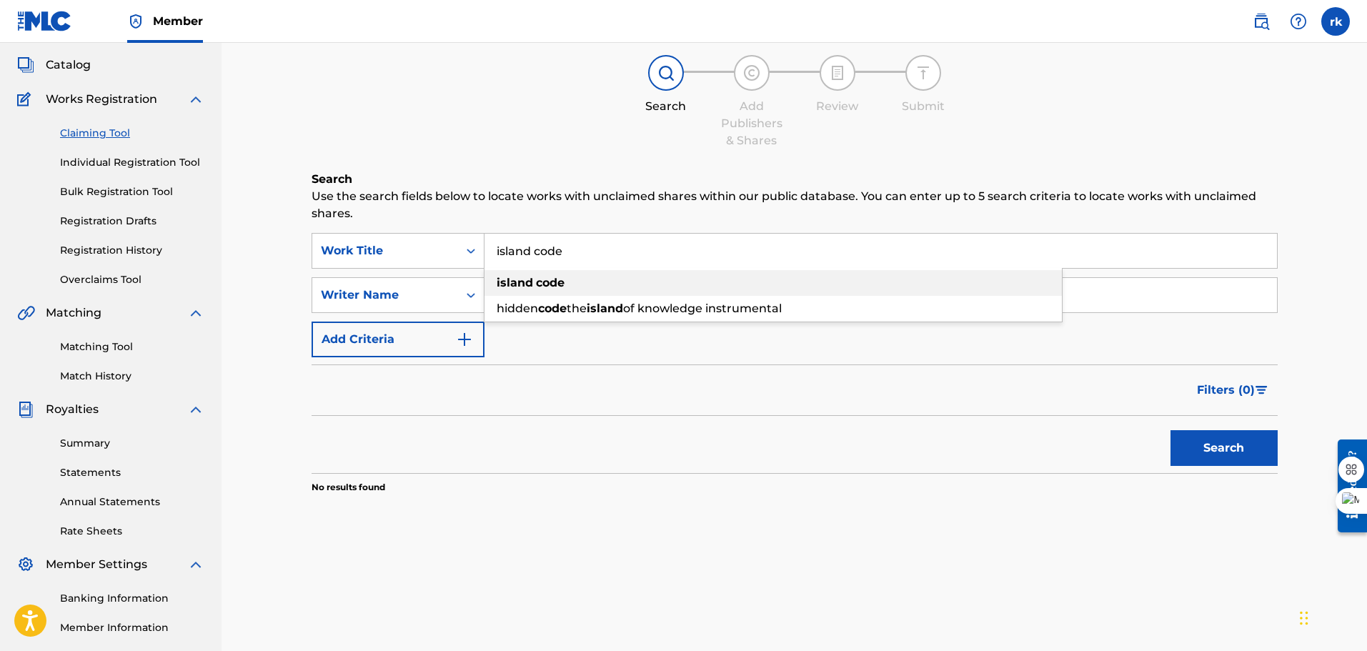
click at [545, 282] on strong "code" at bounding box center [550, 283] width 29 height 14
type input "island code"
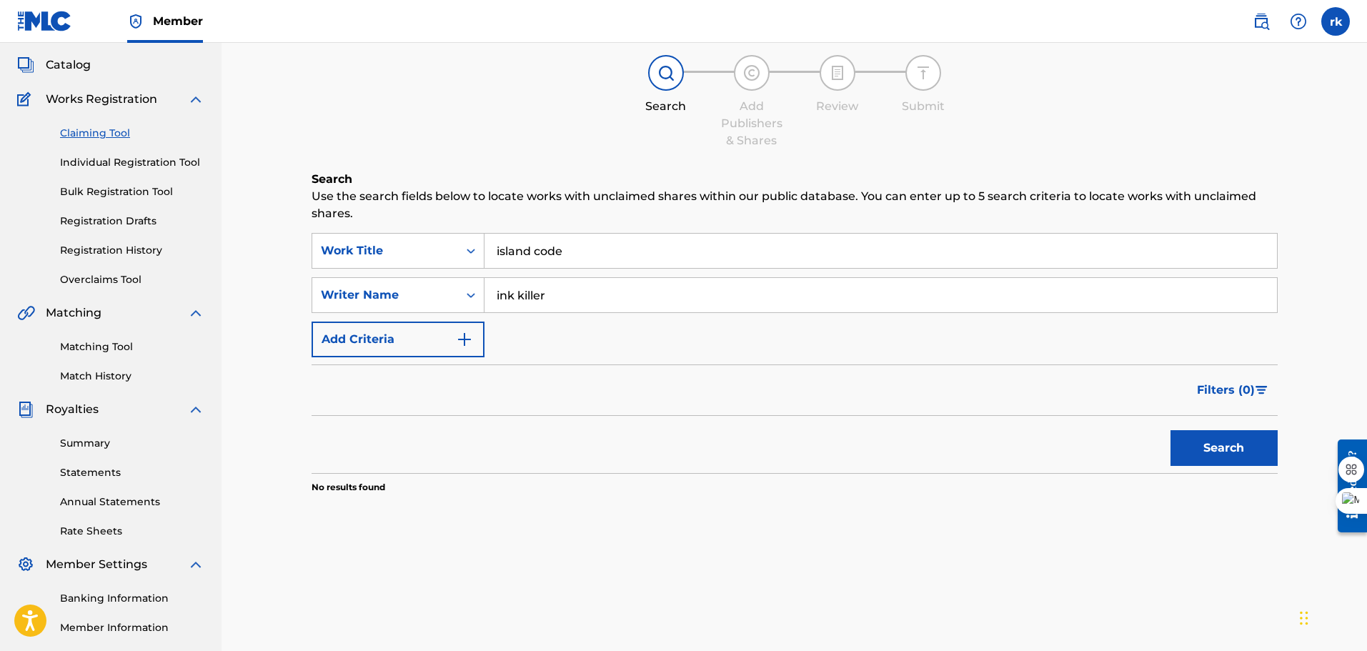
click at [1233, 457] on button "Search" at bounding box center [1224, 448] width 107 height 36
click at [659, 302] on input "ink killer" at bounding box center [881, 295] width 793 height 34
click at [474, 294] on icon "Search Form" at bounding box center [471, 295] width 14 height 14
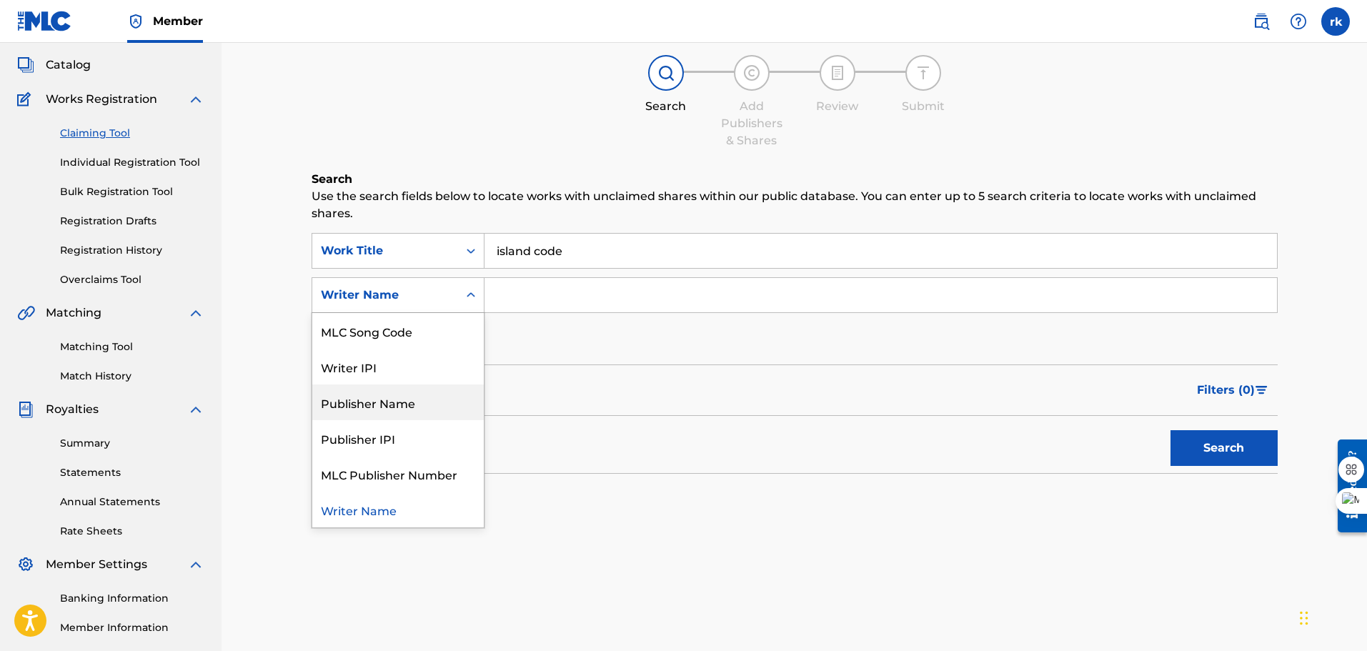
click at [431, 409] on div "Publisher Name" at bounding box center [398, 403] width 172 height 36
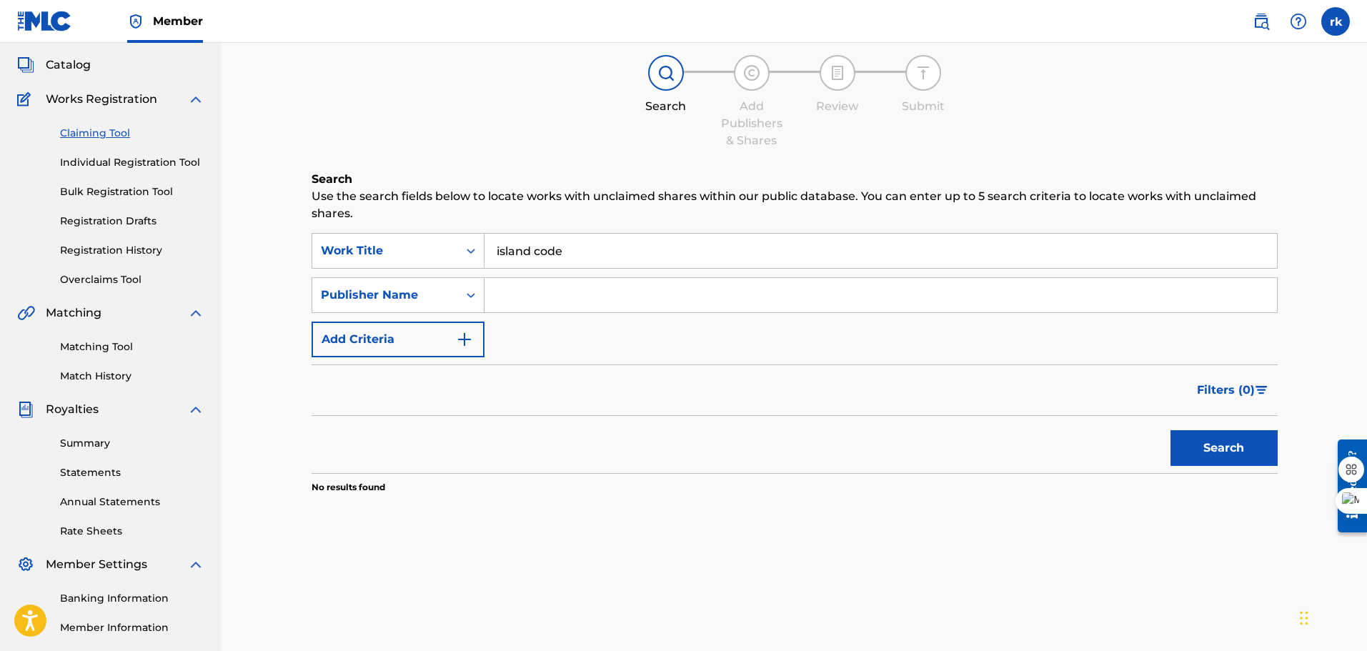
click at [514, 297] on input "Search Form" at bounding box center [881, 295] width 793 height 34
type input "island4life"
click at [1239, 450] on button "Search" at bounding box center [1224, 448] width 107 height 36
click at [589, 252] on input "island code" at bounding box center [881, 251] width 793 height 34
type input "island code vol 1"
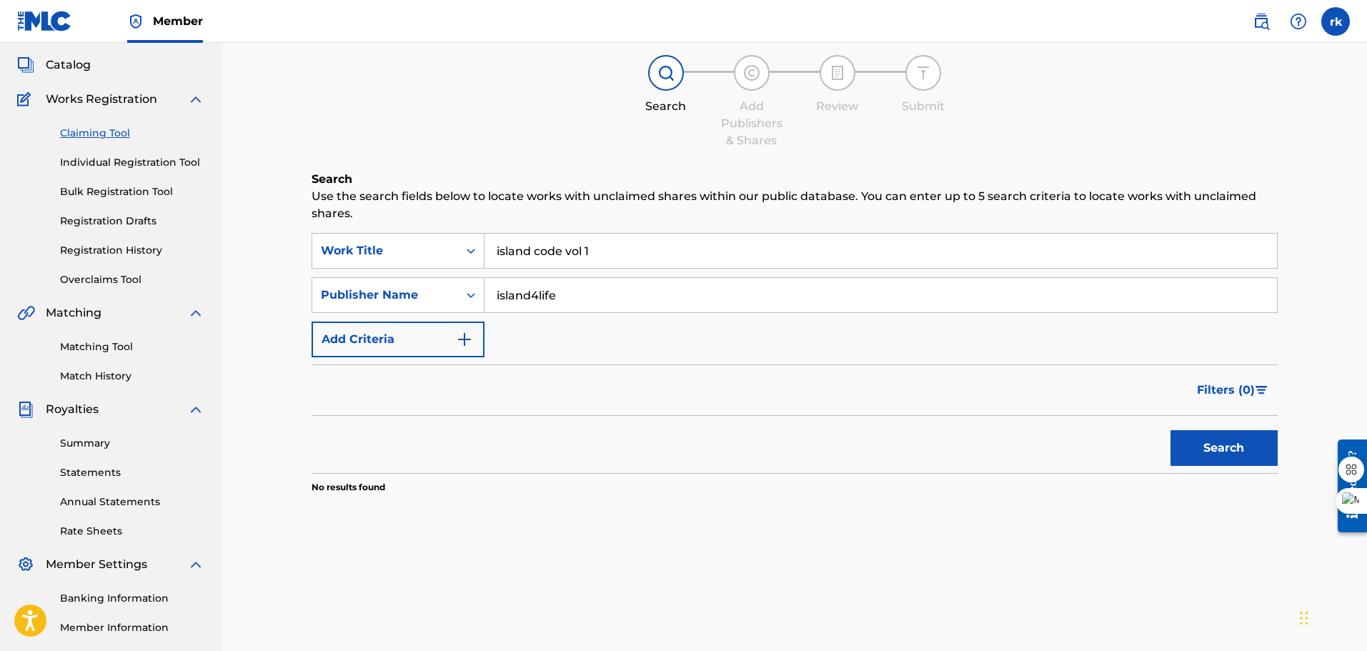
click at [1187, 452] on button "Search" at bounding box center [1224, 448] width 107 height 36
click at [109, 137] on link "Claiming Tool" at bounding box center [132, 133] width 144 height 15
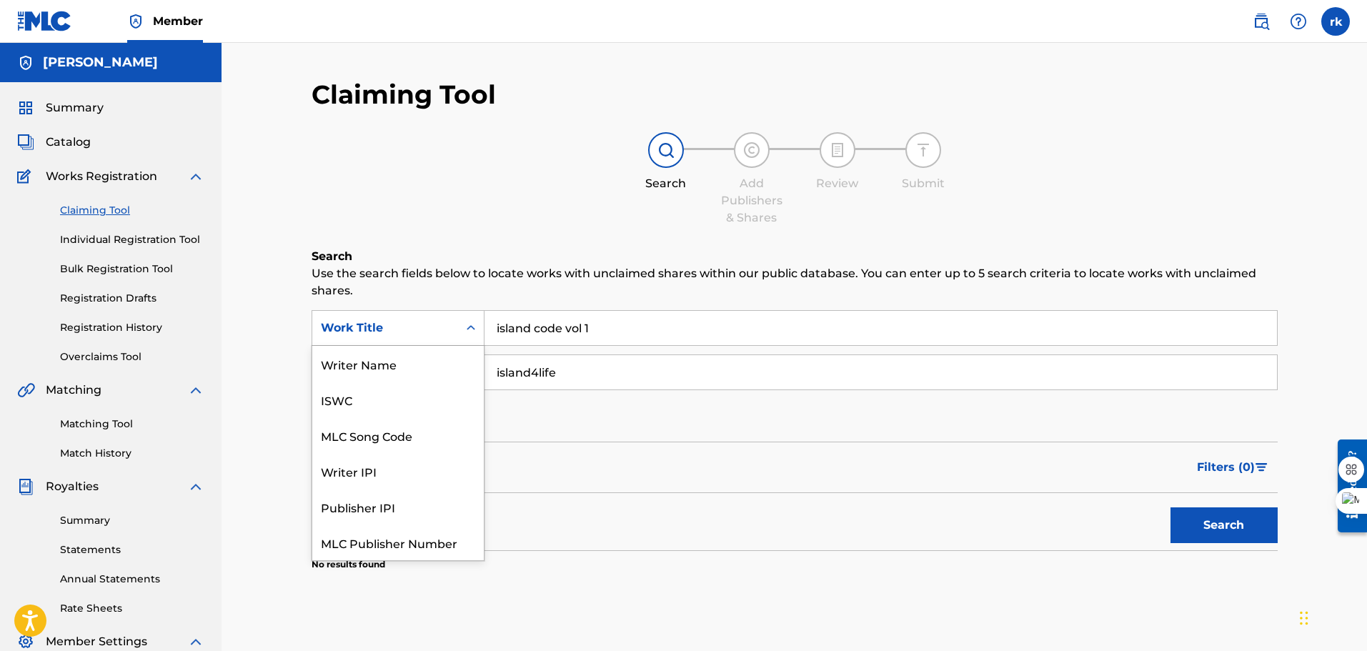
click at [464, 329] on icon "Search Form" at bounding box center [471, 328] width 14 height 14
click at [383, 542] on div "Work Title" at bounding box center [398, 543] width 172 height 36
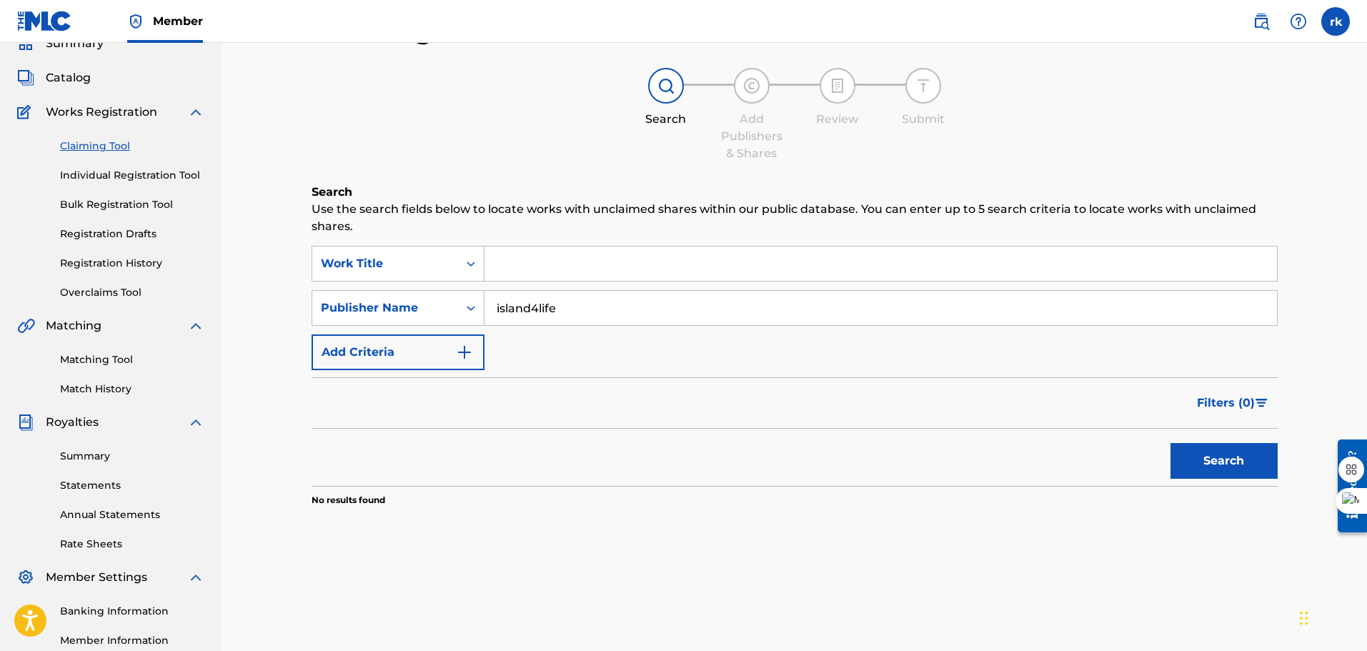
scroll to position [63, 0]
click at [510, 256] on input "Search Form" at bounding box center [881, 265] width 793 height 34
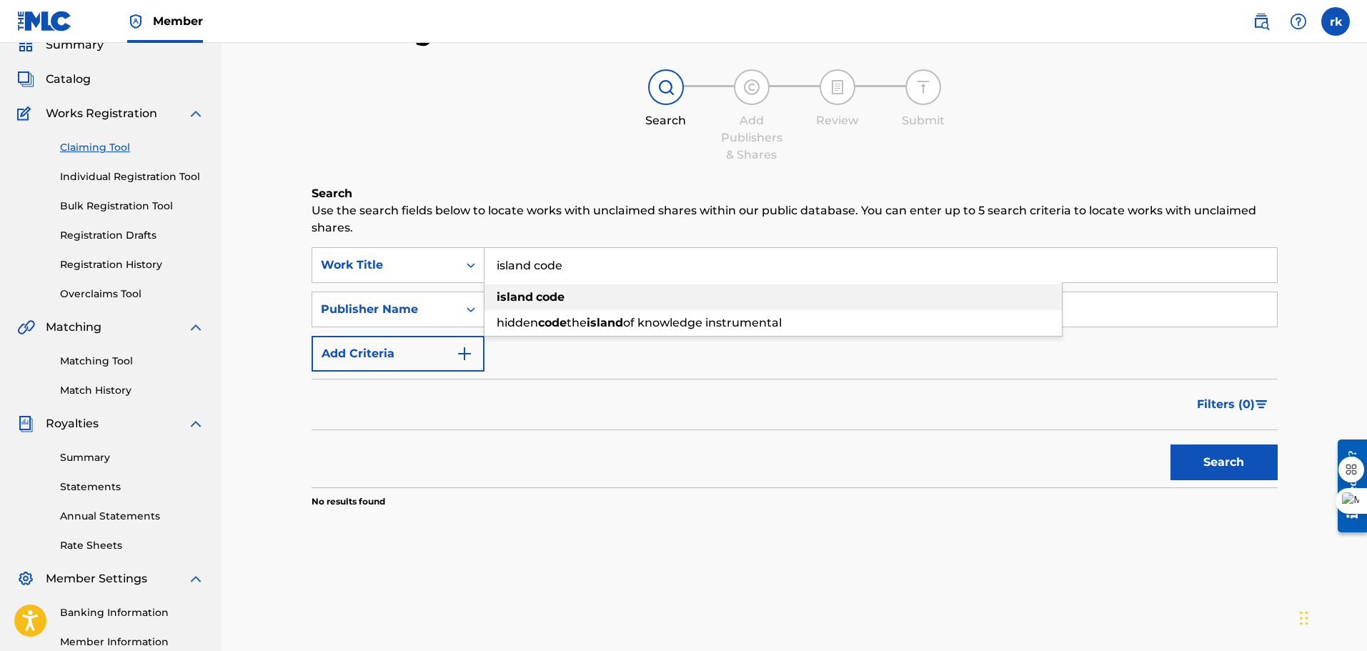
click at [525, 297] on strong "island" at bounding box center [515, 297] width 36 height 14
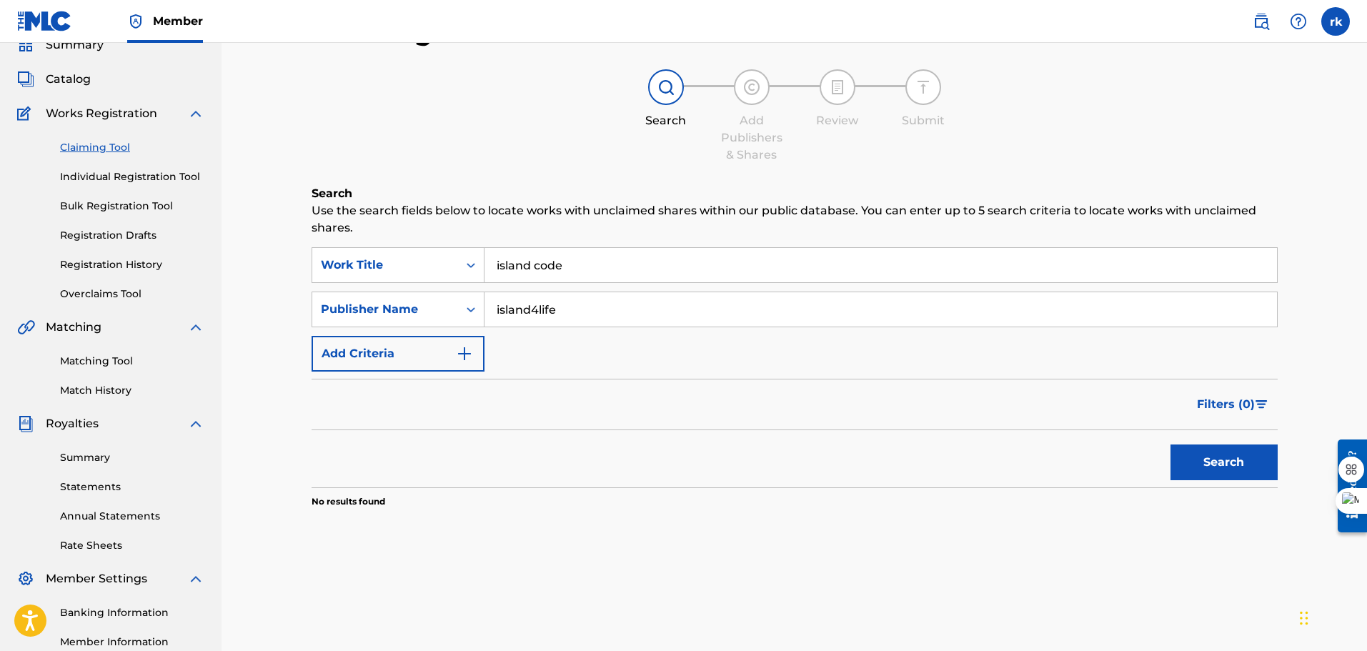
click at [1245, 460] on button "Search" at bounding box center [1224, 463] width 107 height 36
click at [643, 267] on input "island code" at bounding box center [881, 265] width 793 height 34
type input "island code vol 1"
click at [1171, 445] on button "Search" at bounding box center [1224, 463] width 107 height 36
click at [142, 209] on link "Bulk Registration Tool" at bounding box center [132, 206] width 144 height 15
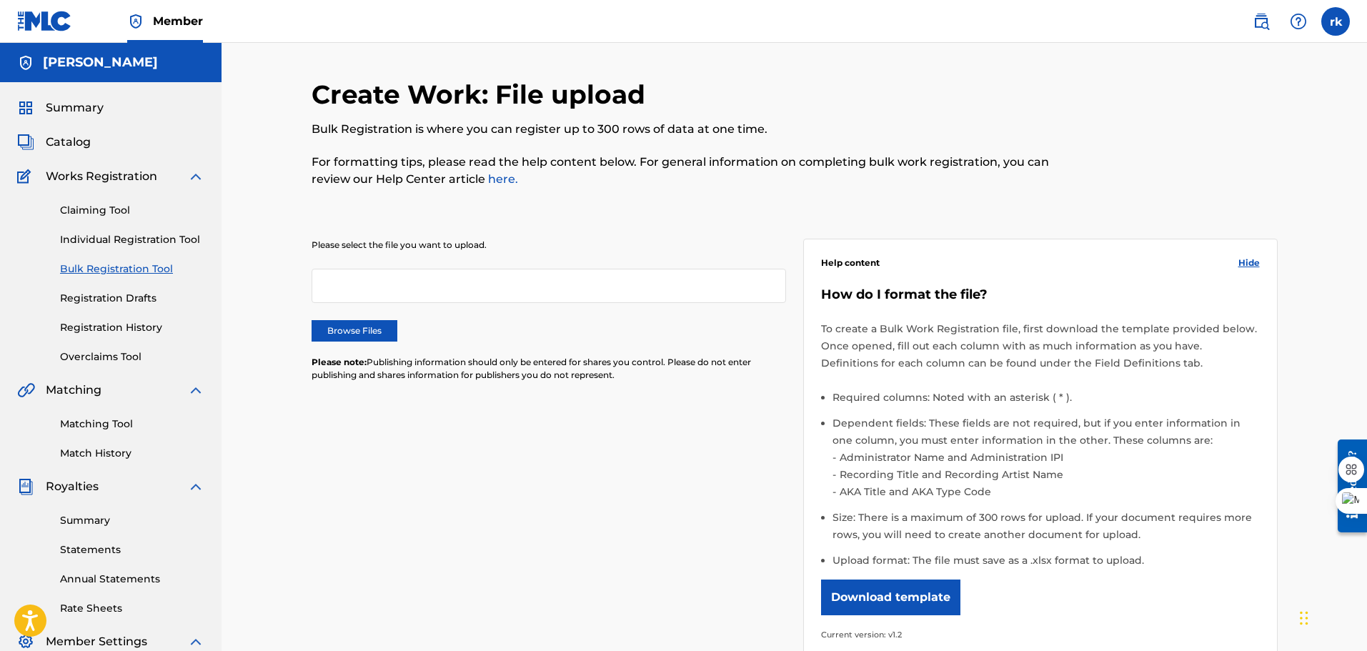
click at [356, 306] on div "Please select the file you want to upload. Browse Files Please note: Publishing…" at bounding box center [549, 319] width 475 height 160
click at [439, 355] on div "Please select the file you want to upload. Browse Files Please note: Publishing…" at bounding box center [549, 319] width 475 height 160
click at [383, 277] on div at bounding box center [549, 286] width 475 height 34
click at [357, 331] on label "Browse Files" at bounding box center [355, 330] width 86 height 21
click at [0, 0] on input "Browse Files" at bounding box center [0, 0] width 0 height 0
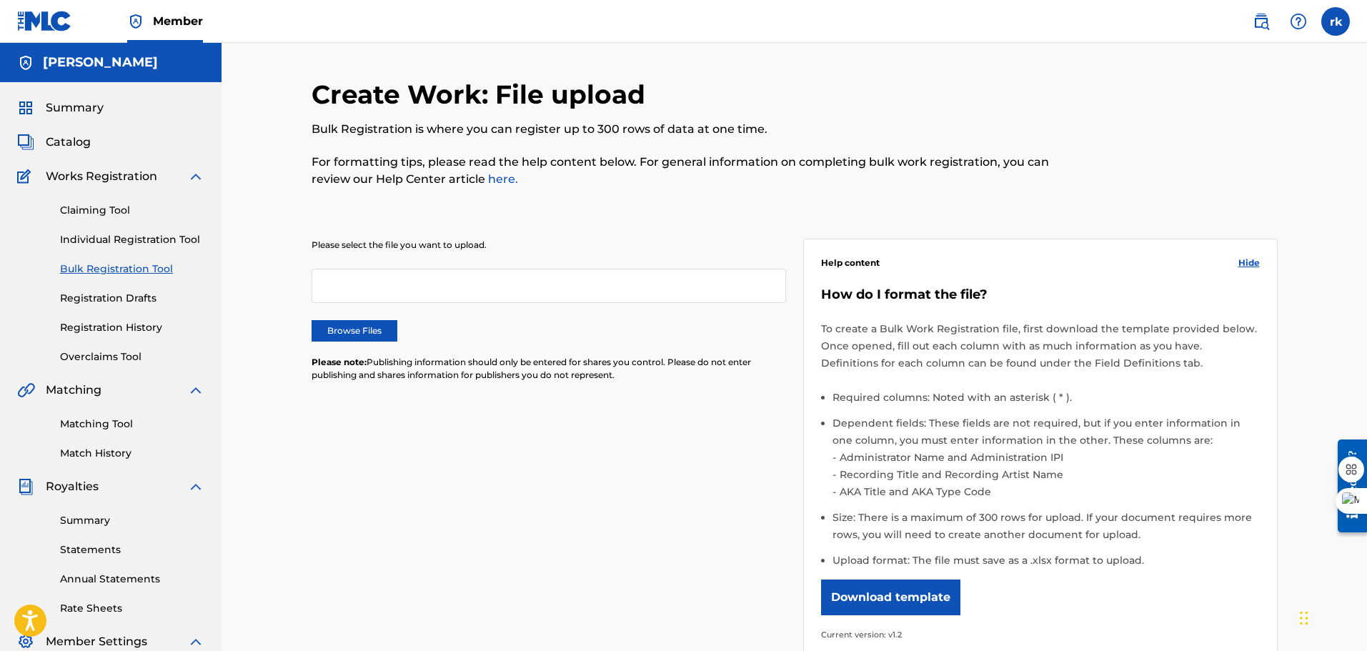
click at [113, 422] on link "Matching Tool" at bounding box center [132, 424] width 144 height 15
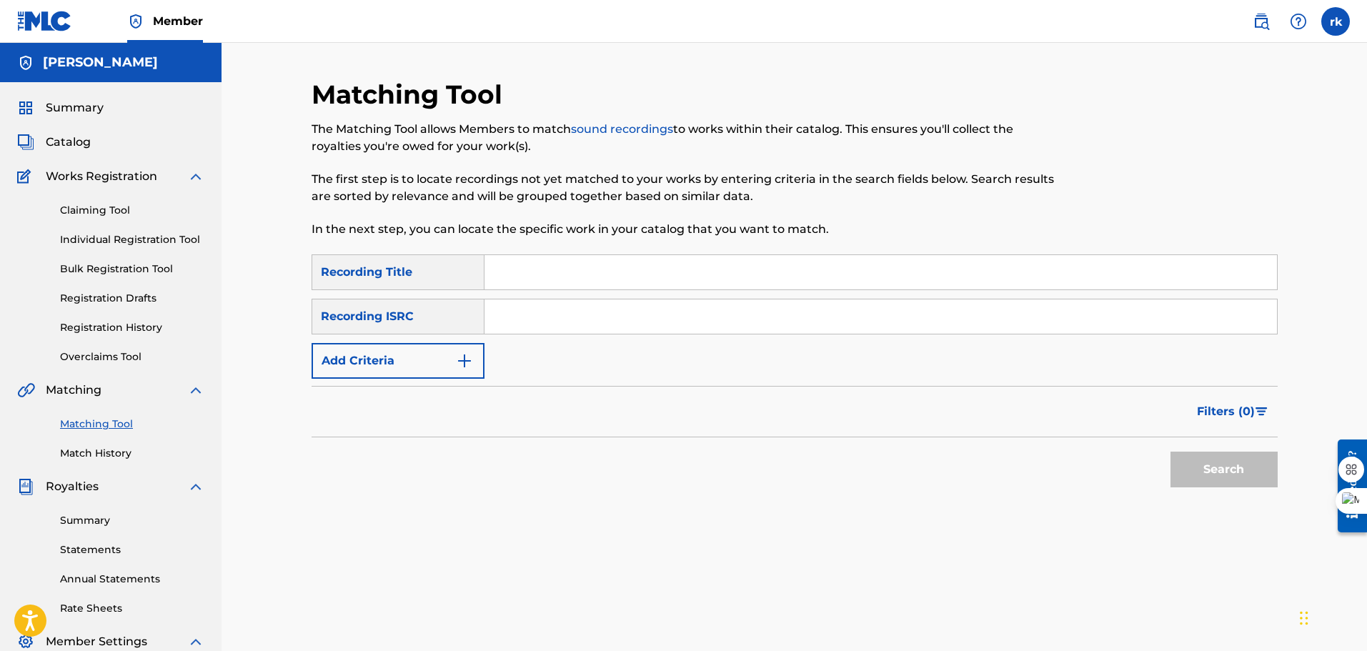
click at [457, 327] on div "Recording ISRC" at bounding box center [398, 317] width 173 height 36
click at [510, 269] on input "Search Form" at bounding box center [881, 272] width 793 height 34
click at [520, 285] on input "Search Form" at bounding box center [881, 272] width 793 height 34
click at [580, 268] on input "island code vol1" at bounding box center [881, 272] width 793 height 34
click at [583, 271] on input "island code vol1" at bounding box center [881, 272] width 793 height 34
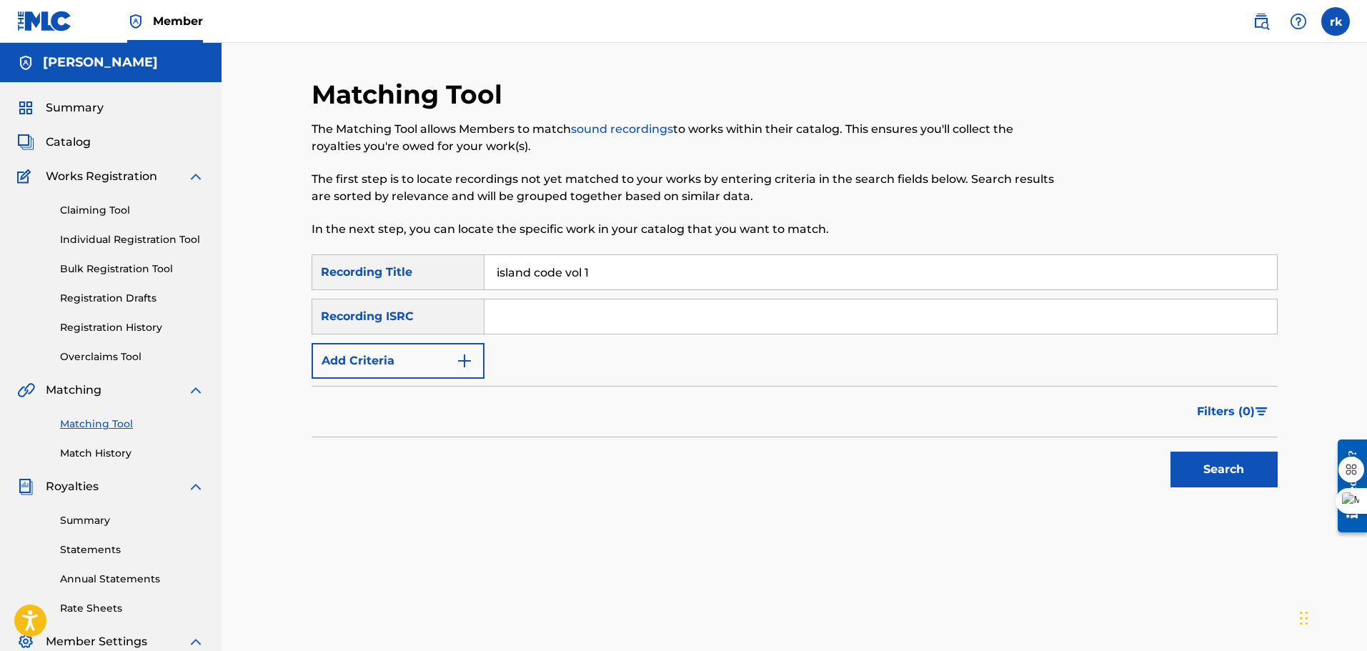
type input "island code vol 1"
click at [1199, 485] on button "Search" at bounding box center [1224, 470] width 107 height 36
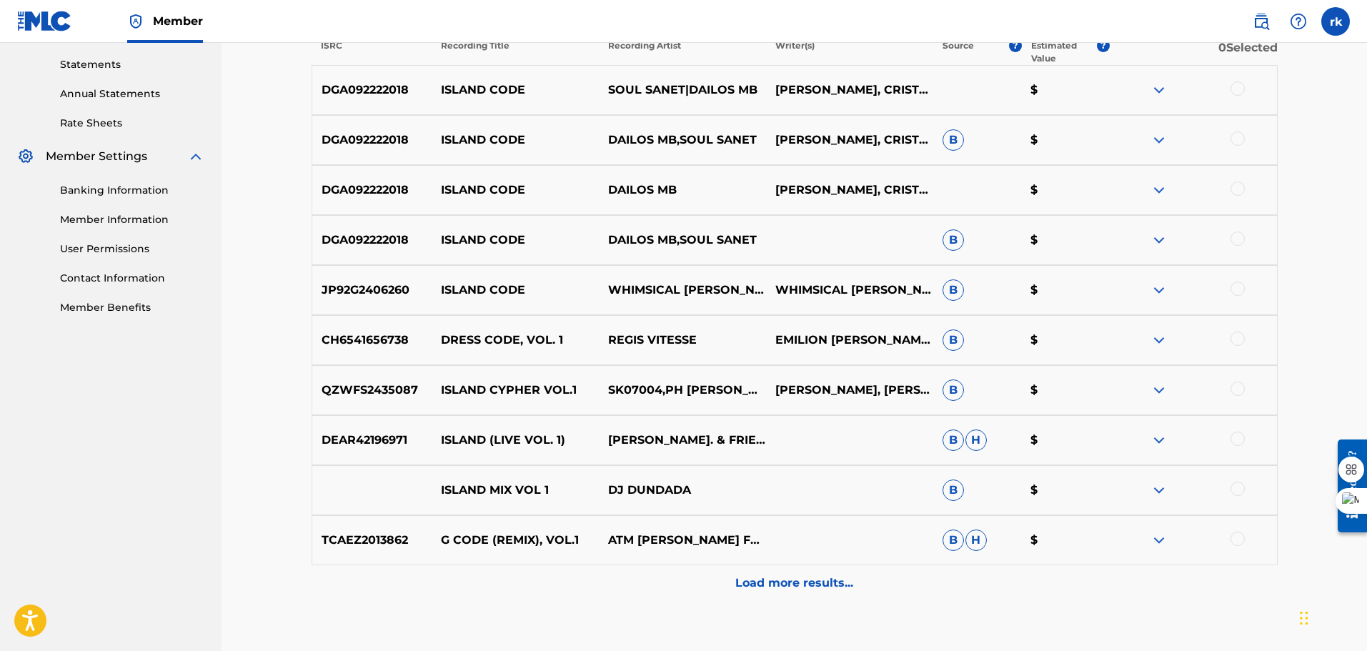
scroll to position [486, 0]
click at [803, 576] on p "Load more results..." at bounding box center [794, 582] width 118 height 17
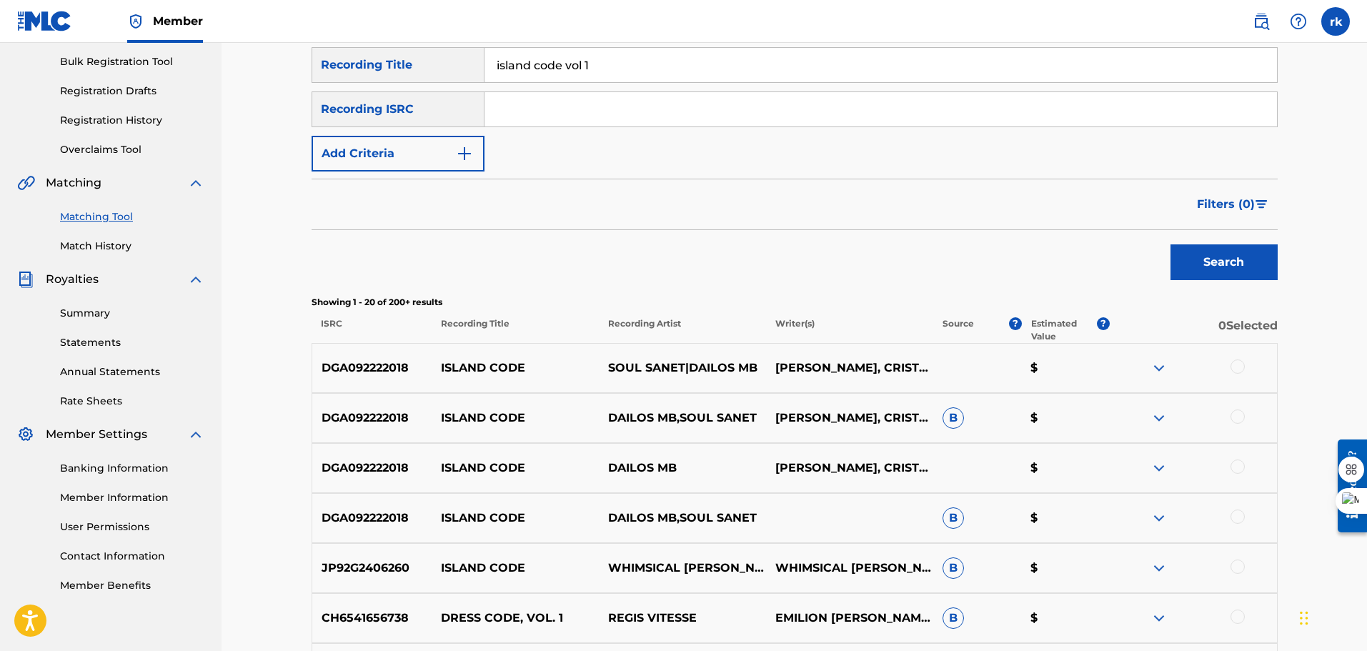
scroll to position [211, 0]
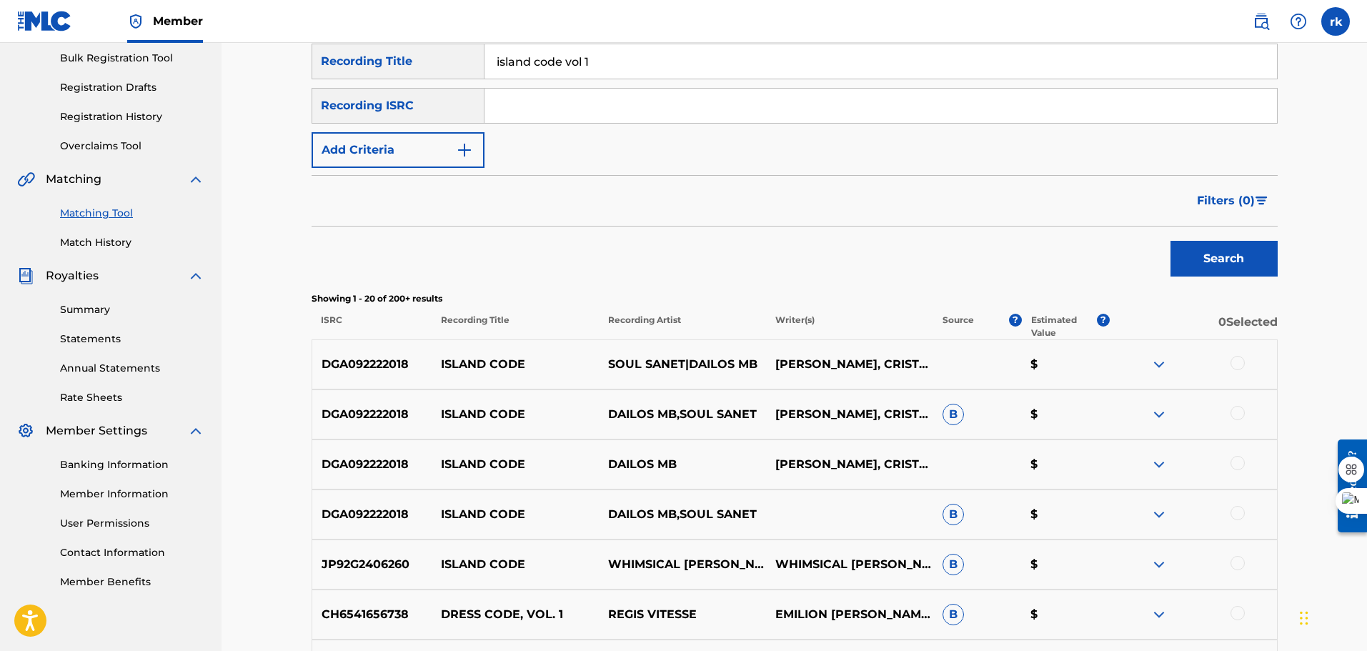
click at [456, 152] on img "Search Form" at bounding box center [464, 150] width 17 height 17
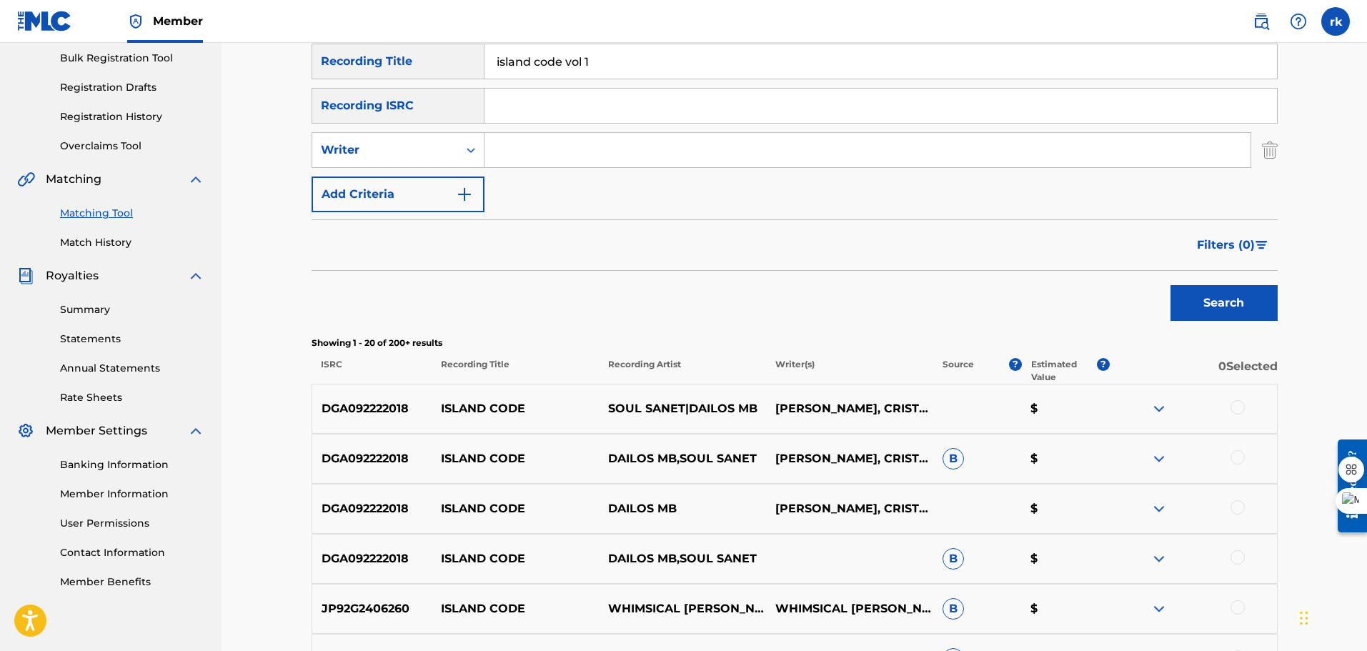
click at [524, 156] on input "Search Form" at bounding box center [868, 150] width 766 height 34
type input "[PERSON_NAME]"
click at [1215, 304] on button "Search" at bounding box center [1224, 303] width 107 height 36
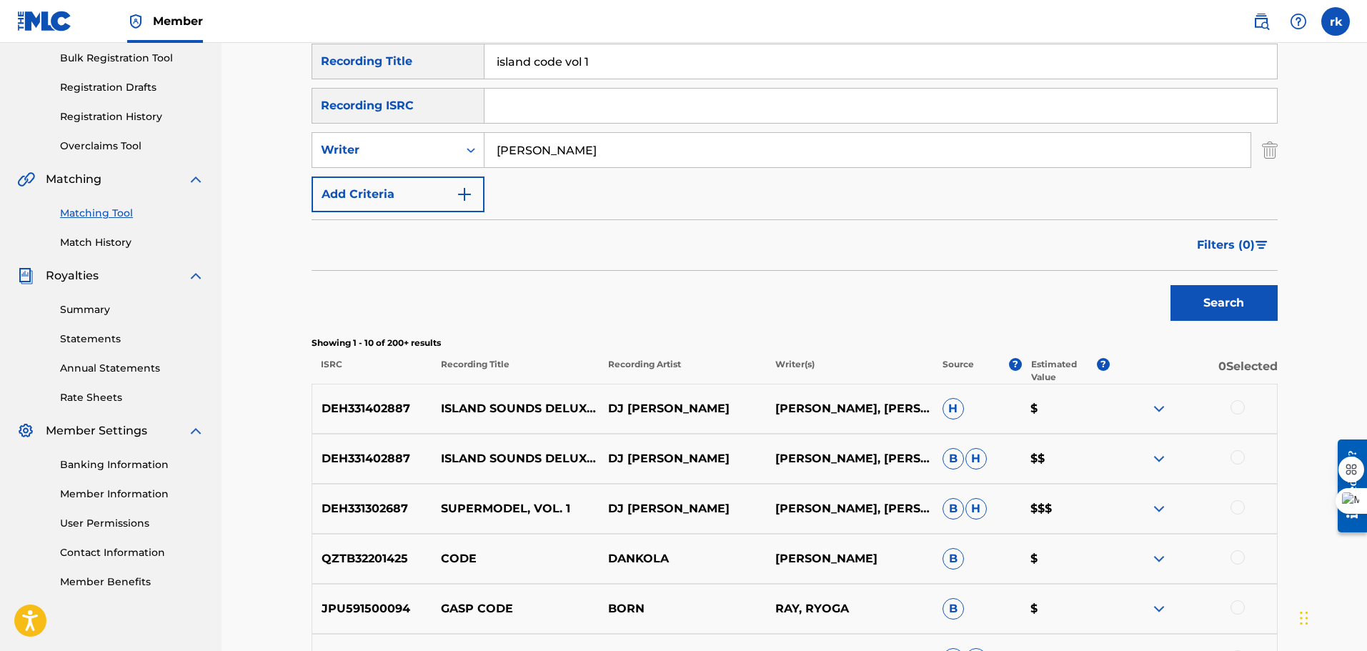
click at [658, 63] on input "island code vol 1" at bounding box center [881, 61] width 793 height 34
click at [1211, 302] on button "Search" at bounding box center [1224, 303] width 107 height 36
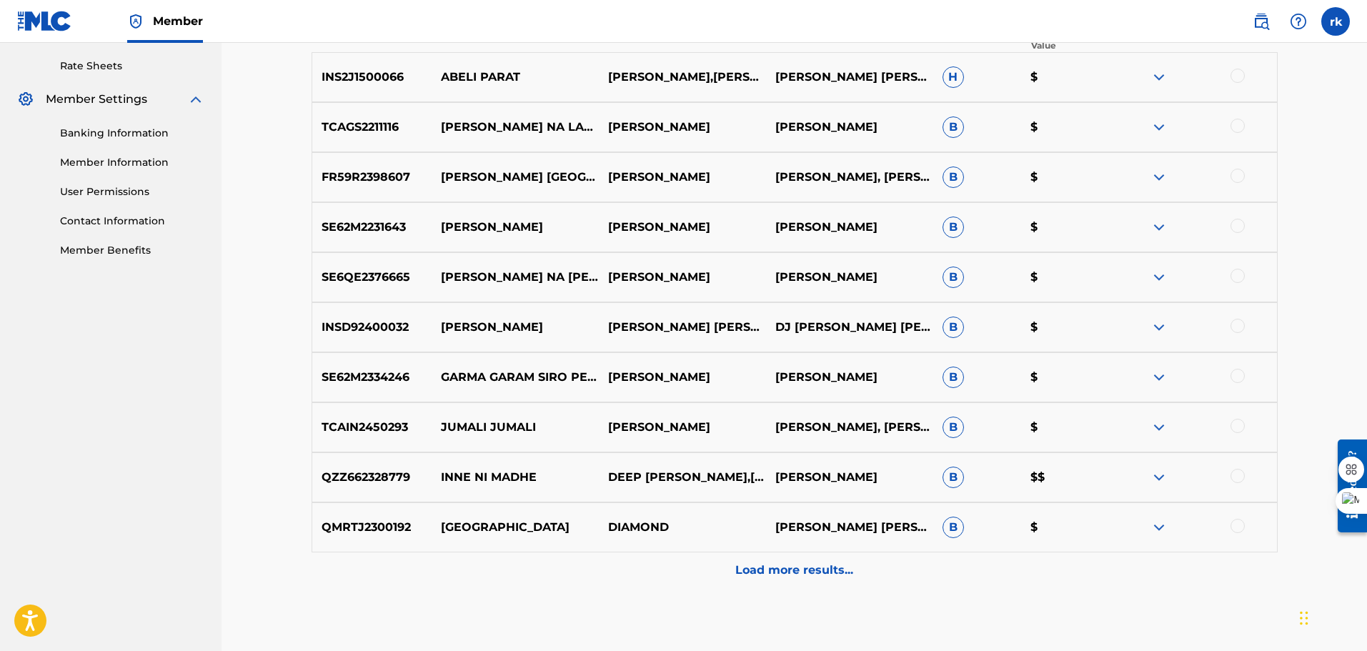
scroll to position [544, 0]
click at [1154, 523] on img at bounding box center [1159, 525] width 17 height 17
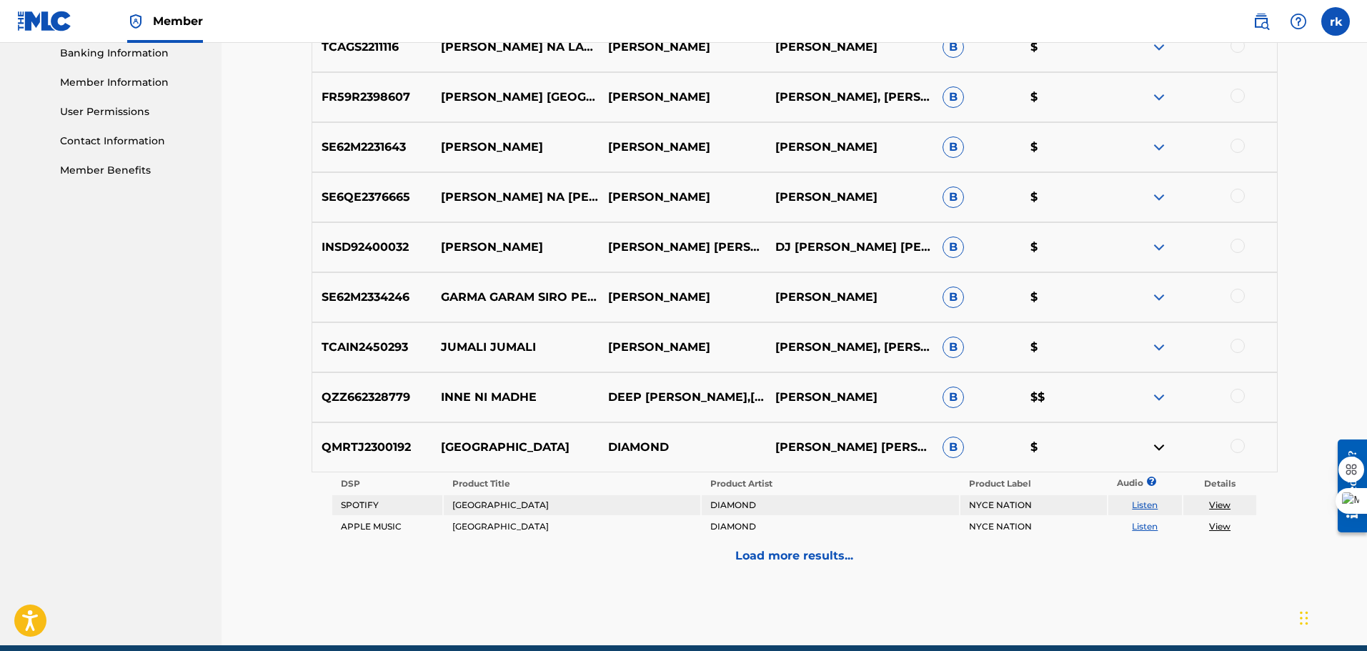
scroll to position [623, 0]
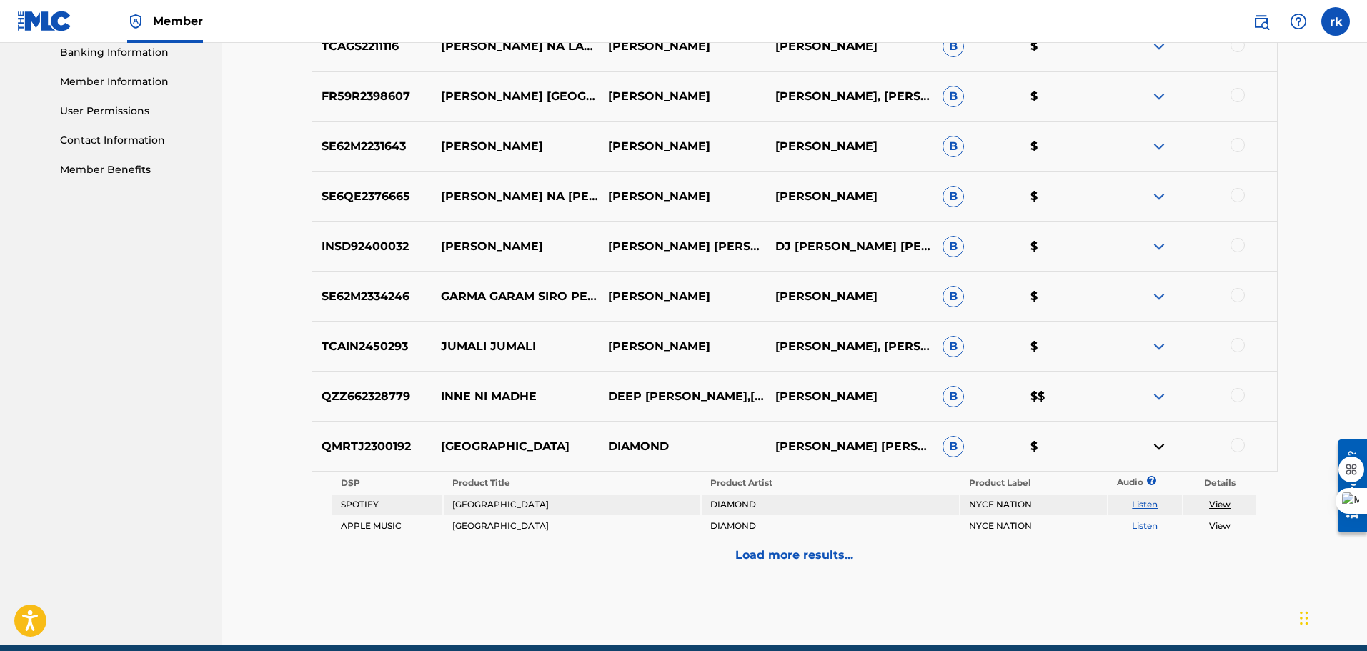
click at [1222, 503] on link "View" at bounding box center [1219, 504] width 21 height 11
click at [831, 552] on p "Load more results..." at bounding box center [794, 555] width 118 height 17
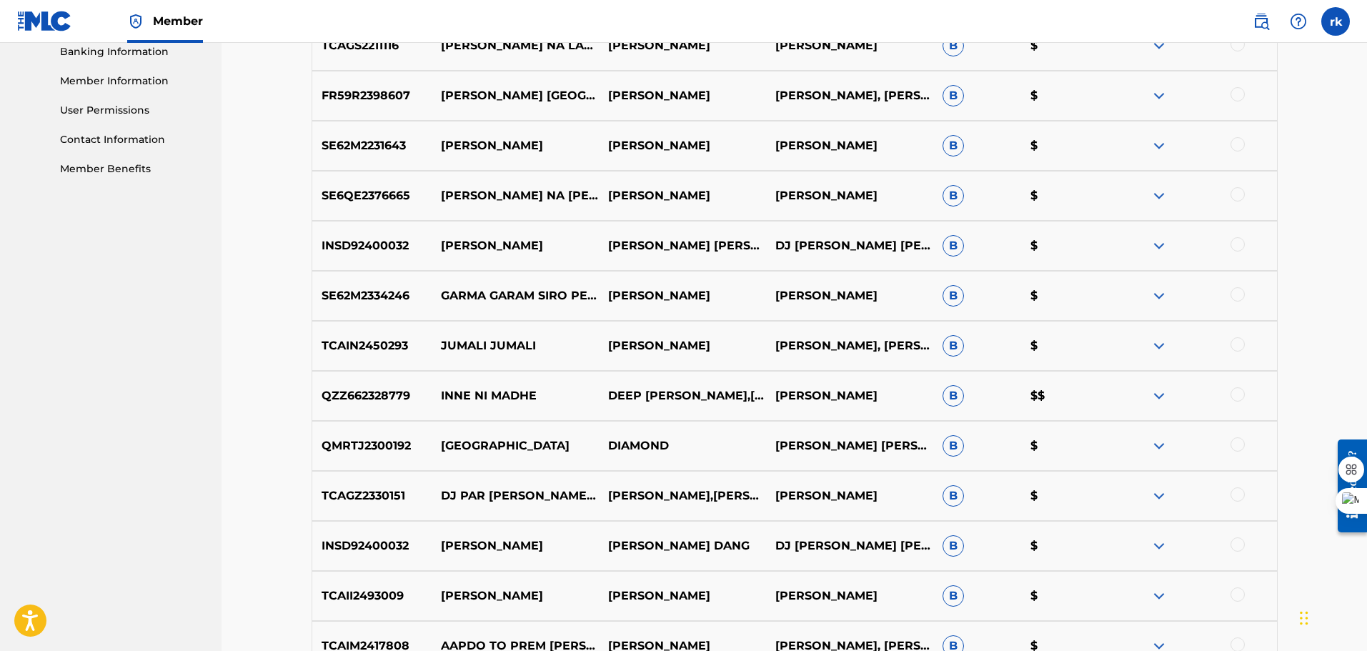
scroll to position [627, 0]
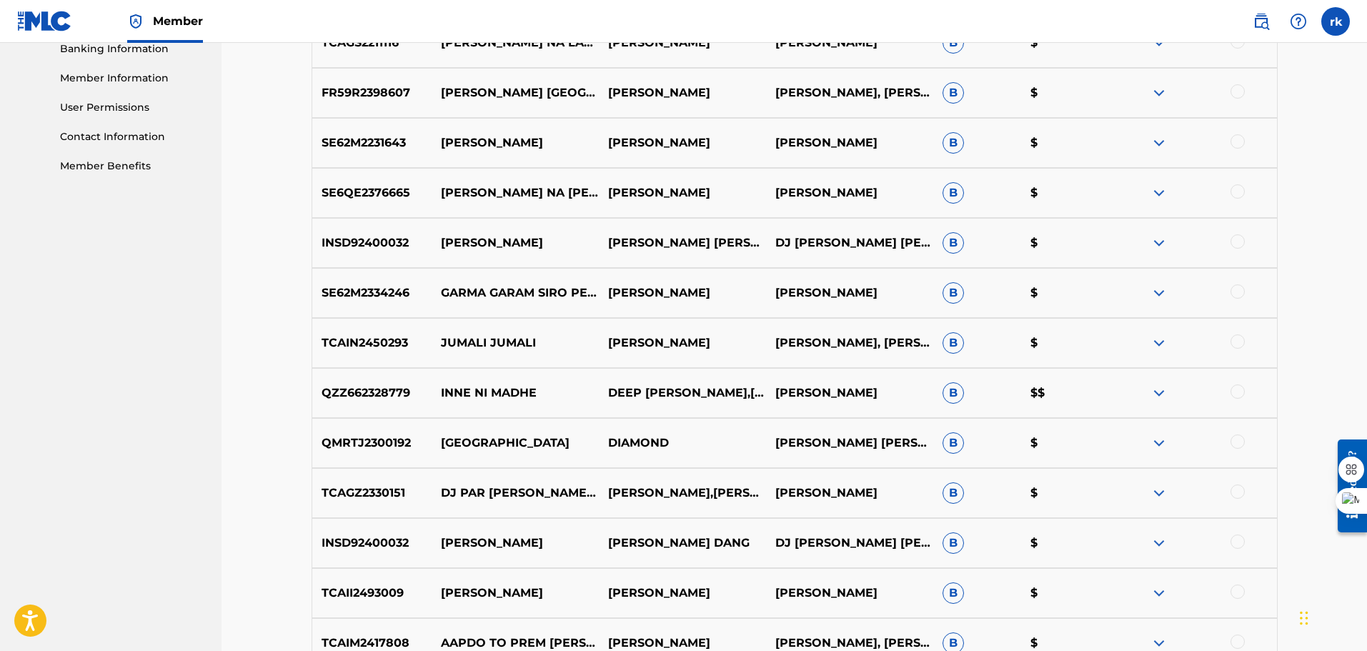
click at [831, 552] on p "DJ [PERSON_NAME] [PERSON_NAME], [PERSON_NAME]" at bounding box center [849, 543] width 167 height 17
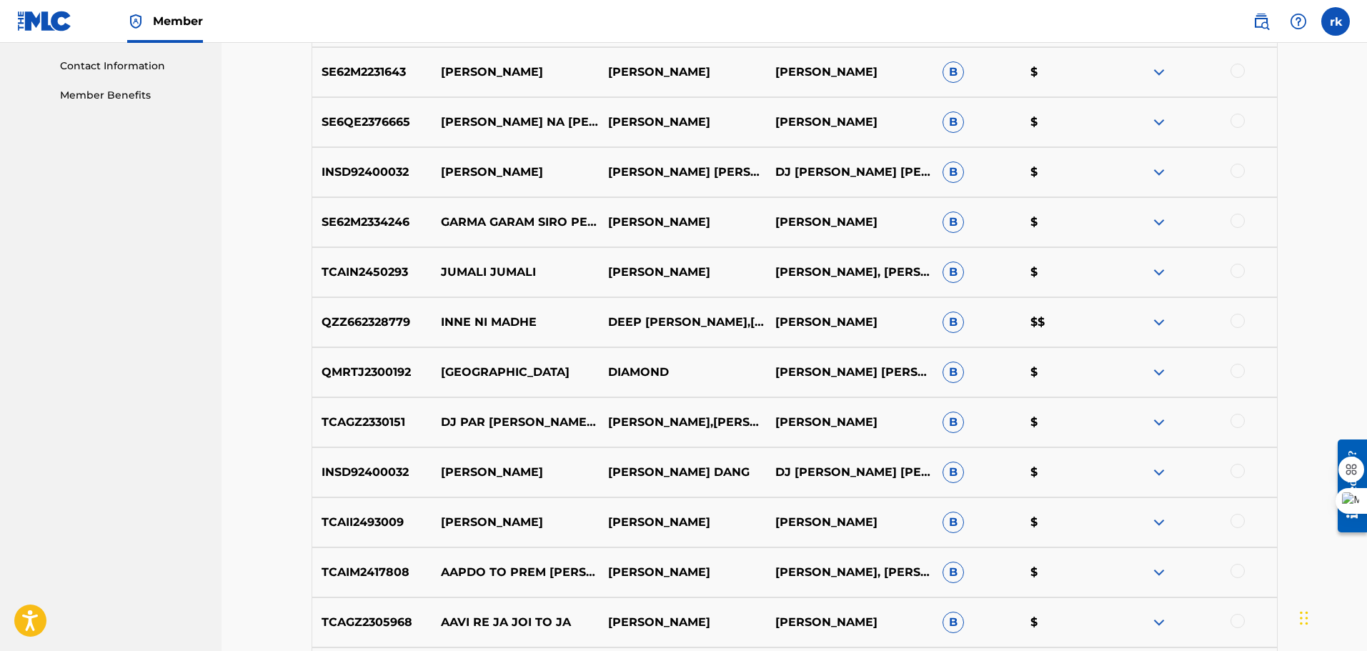
scroll to position [699, 0]
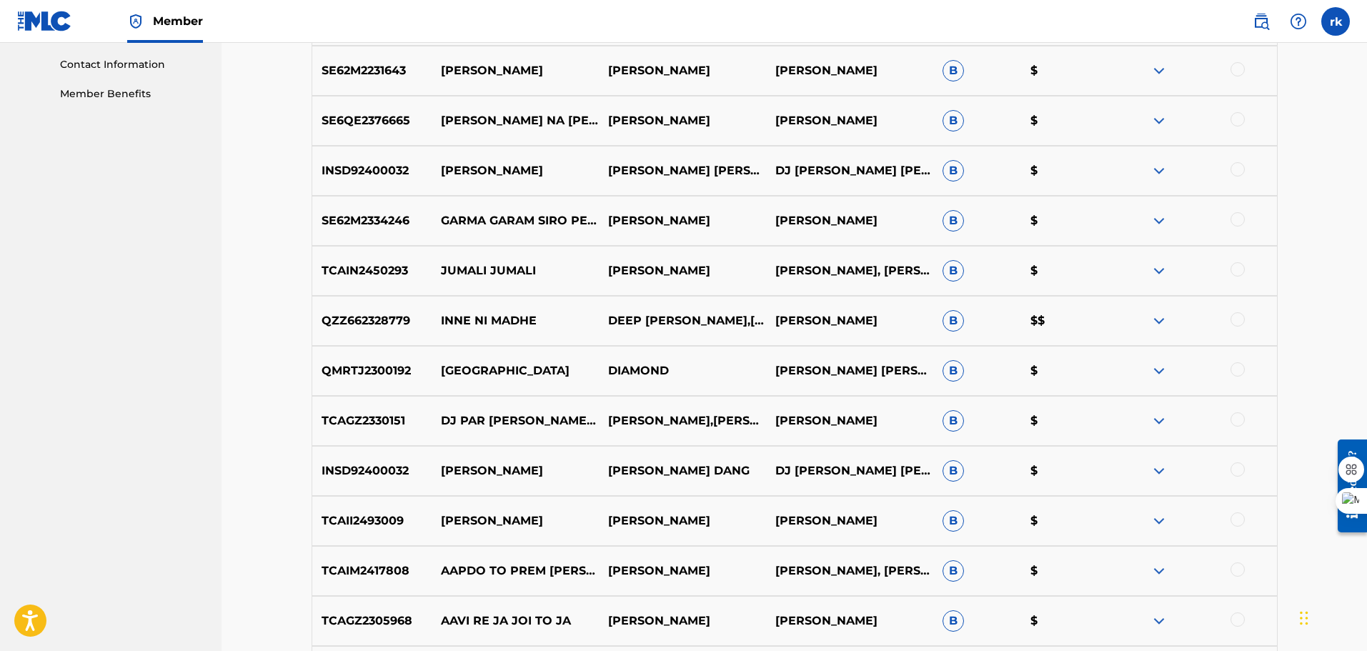
click at [831, 552] on div "TCAIM2417808 AAPDO TO PREM [PERSON_NAME] [PERSON_NAME] AND [PERSON_NAME] [PERSO…" at bounding box center [795, 571] width 966 height 50
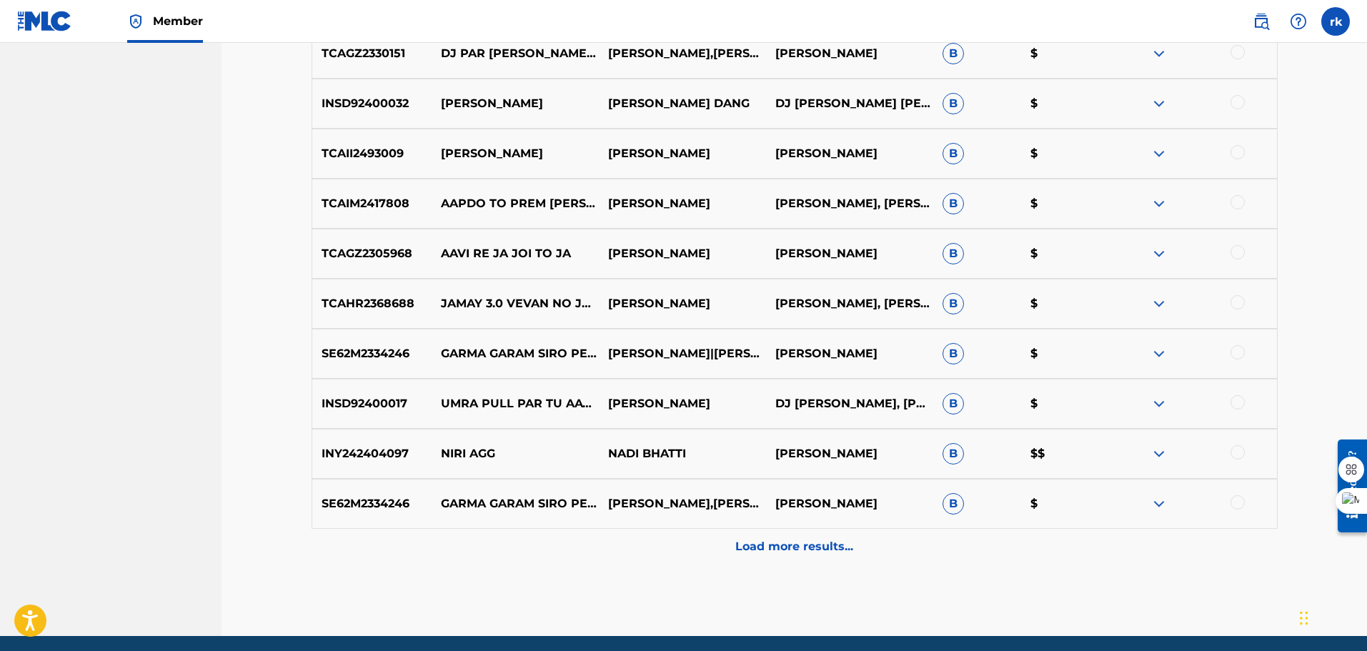
scroll to position [1067, 0]
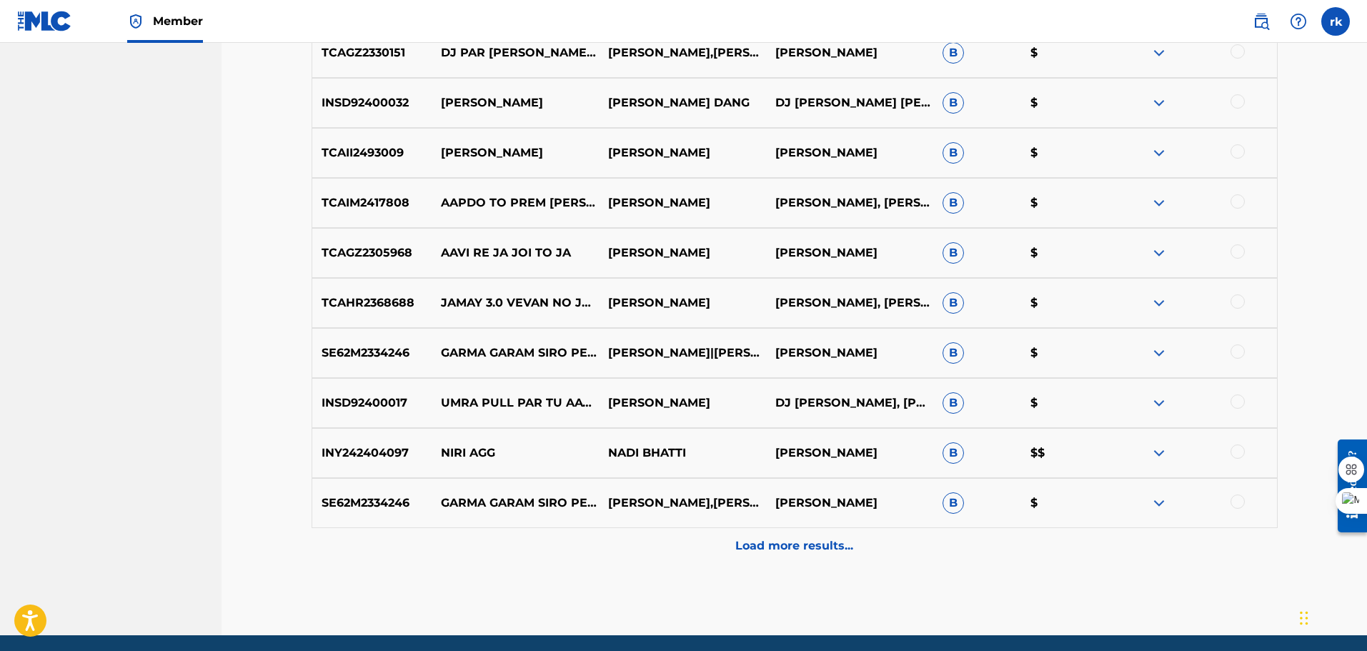
click at [795, 540] on p "Load more results..." at bounding box center [794, 545] width 118 height 17
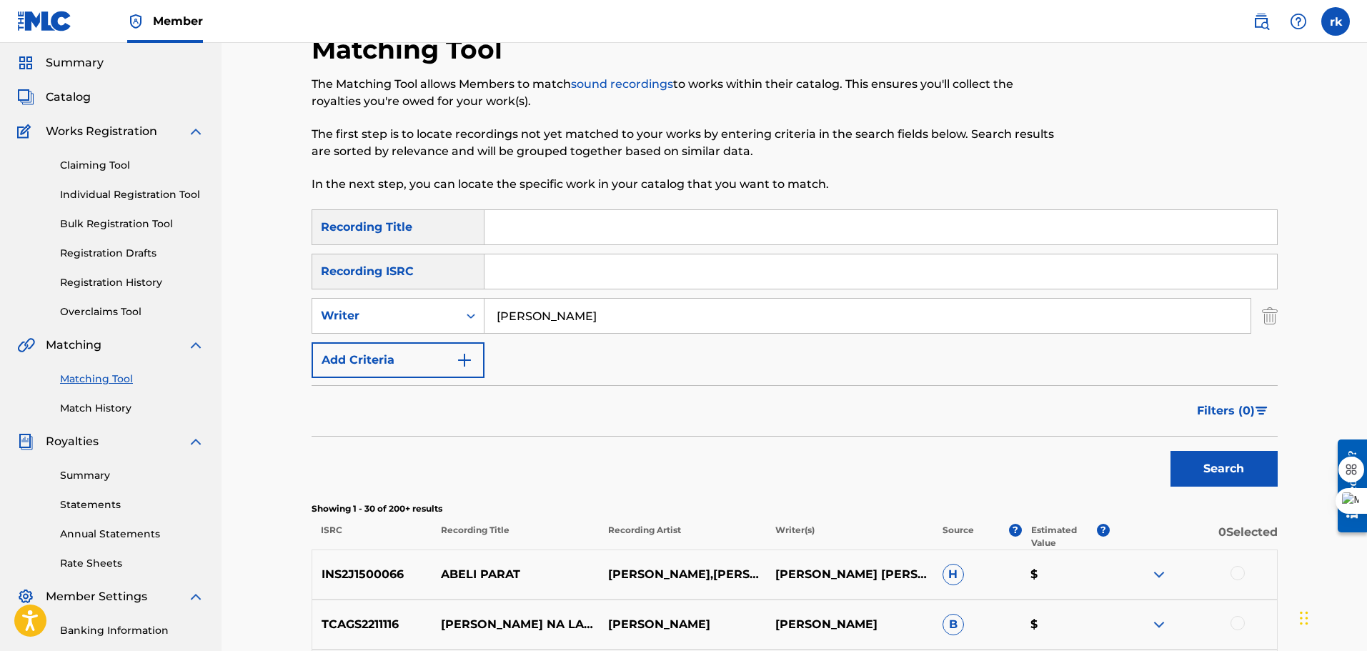
scroll to position [36, 0]
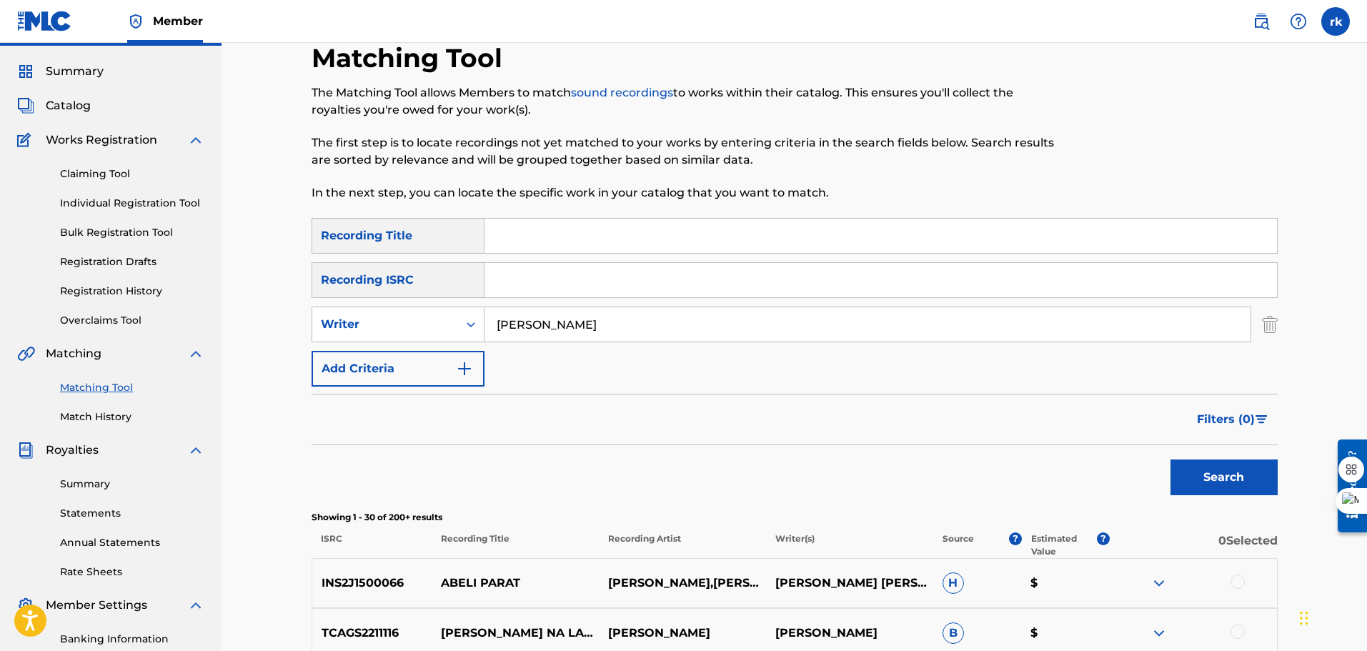
click at [567, 330] on input "[PERSON_NAME]" at bounding box center [868, 324] width 766 height 34
click at [1203, 476] on button "Search" at bounding box center [1224, 478] width 107 height 36
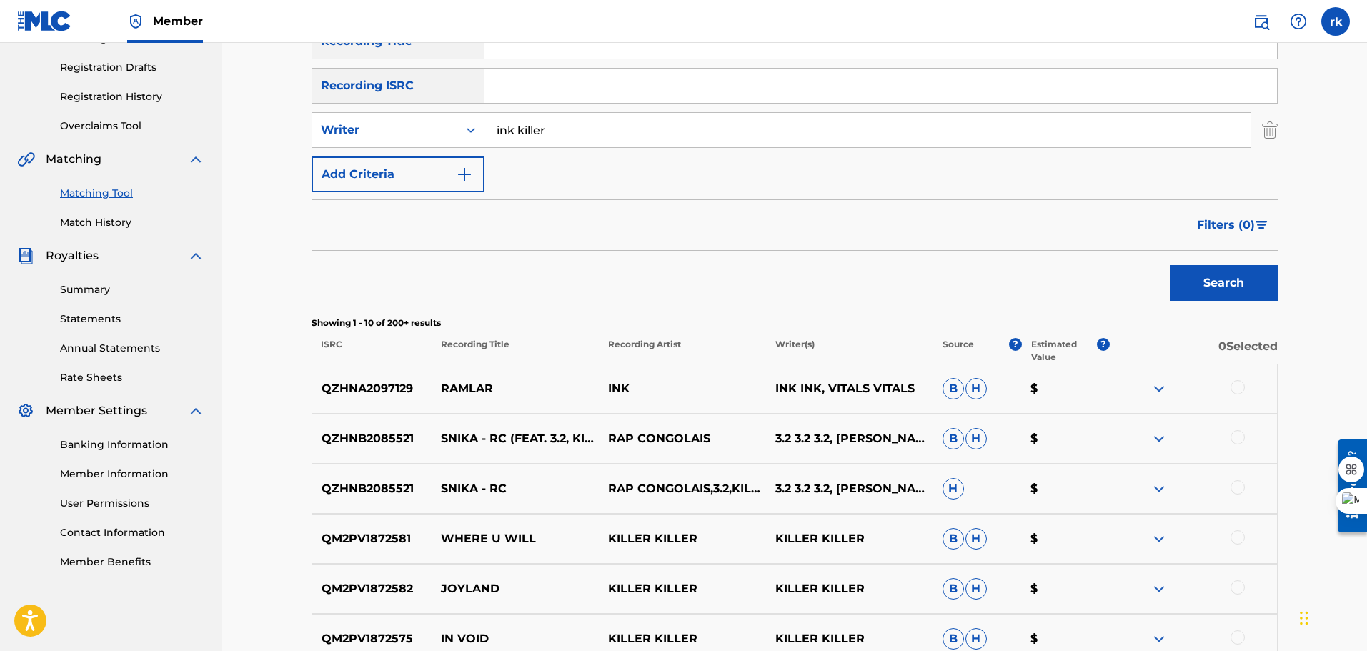
scroll to position [232, 0]
click at [556, 121] on input "ink killer" at bounding box center [868, 129] width 766 height 34
type input "ink killers"
click at [1201, 290] on button "Search" at bounding box center [1224, 282] width 107 height 36
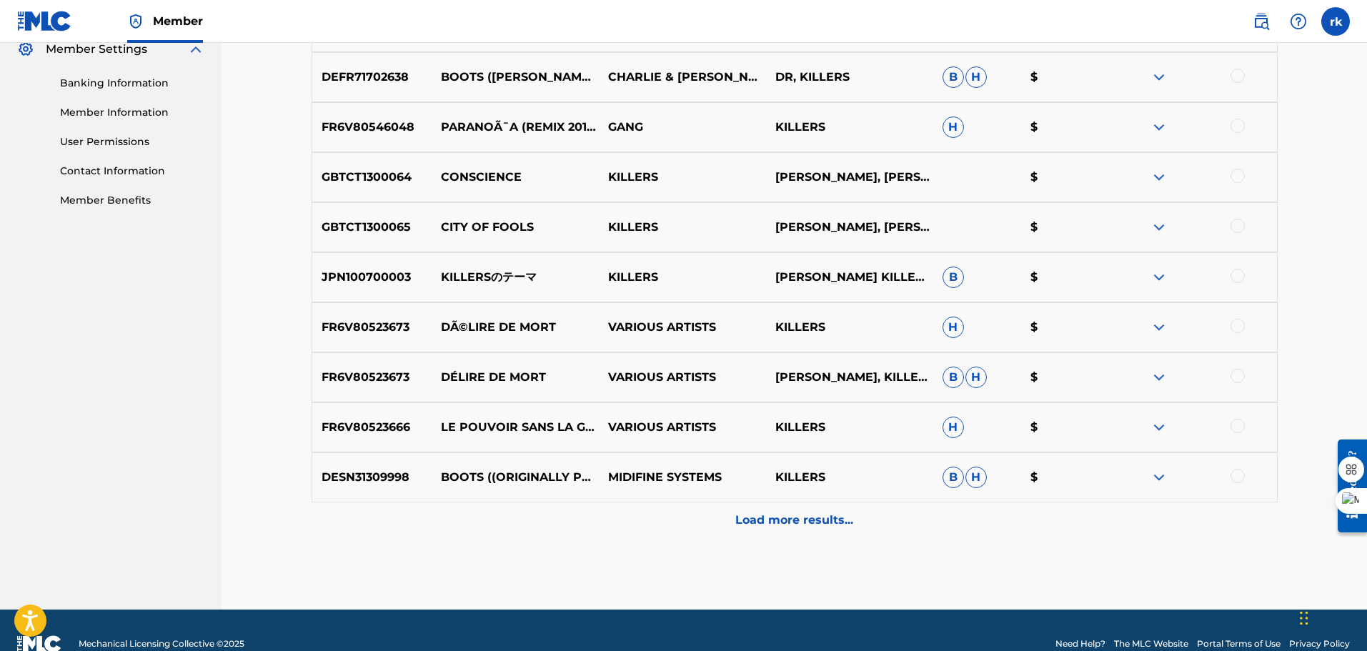
scroll to position [620, 0]
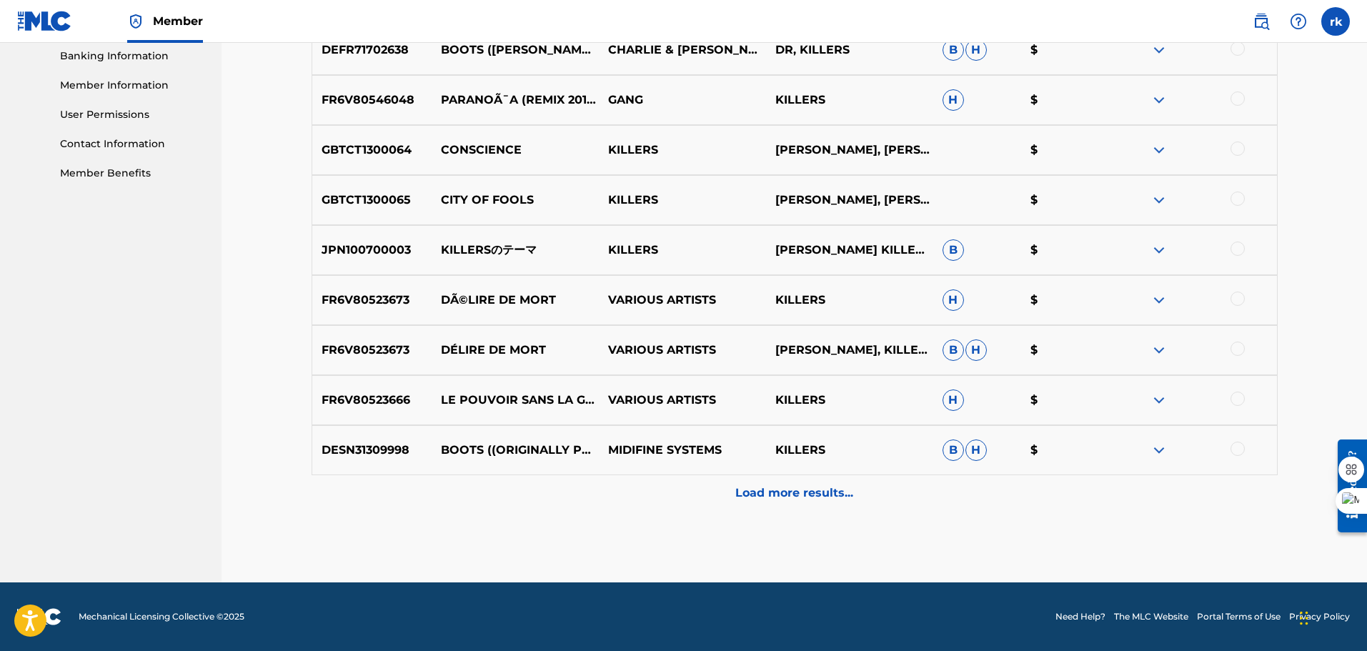
click at [773, 490] on p "Load more results..." at bounding box center [794, 493] width 118 height 17
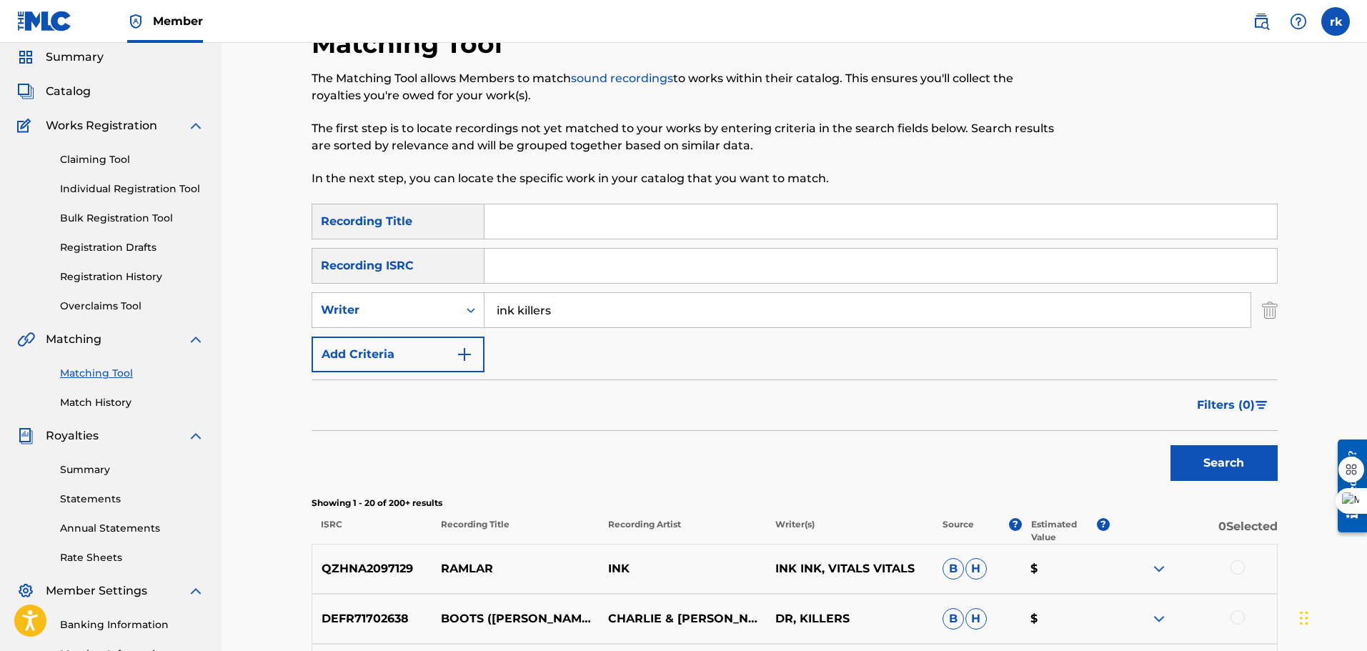
scroll to position [50, 0]
click at [580, 319] on input "ink killers" at bounding box center [868, 311] width 766 height 34
click at [1269, 310] on img "Search Form" at bounding box center [1270, 311] width 16 height 36
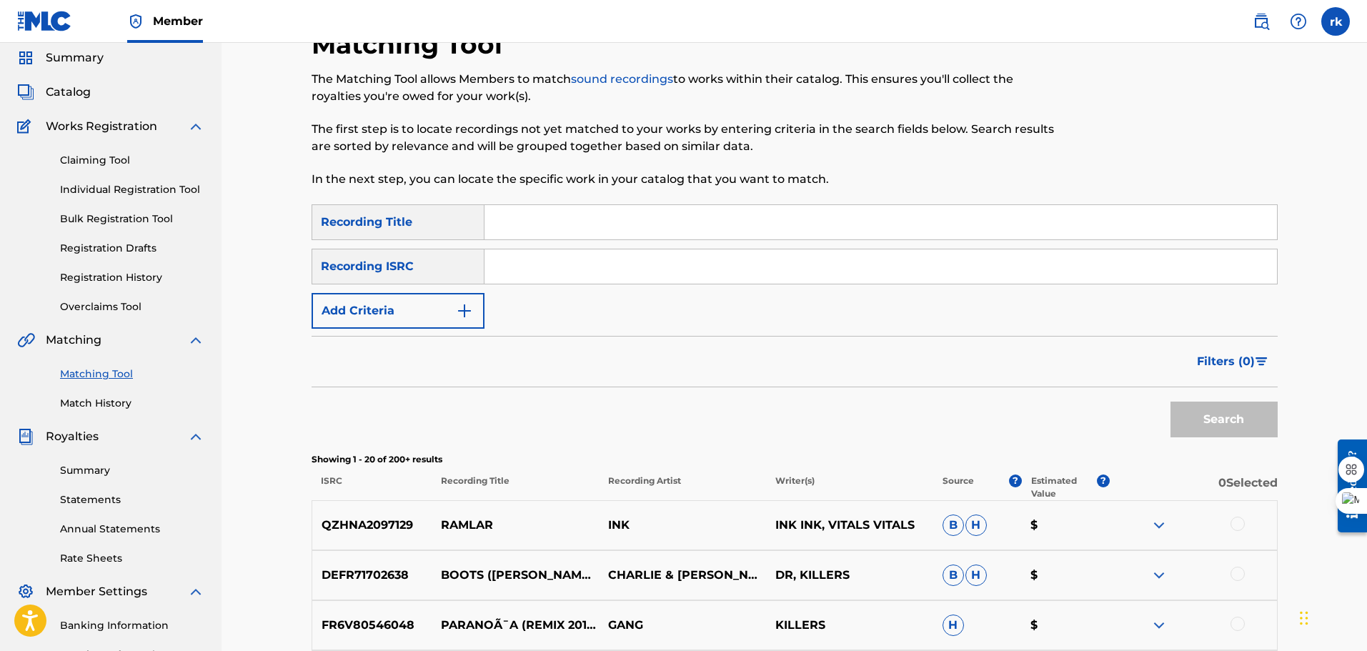
click at [462, 222] on div "Recording Title" at bounding box center [398, 222] width 173 height 36
click at [443, 310] on button "Add Criteria" at bounding box center [398, 311] width 173 height 36
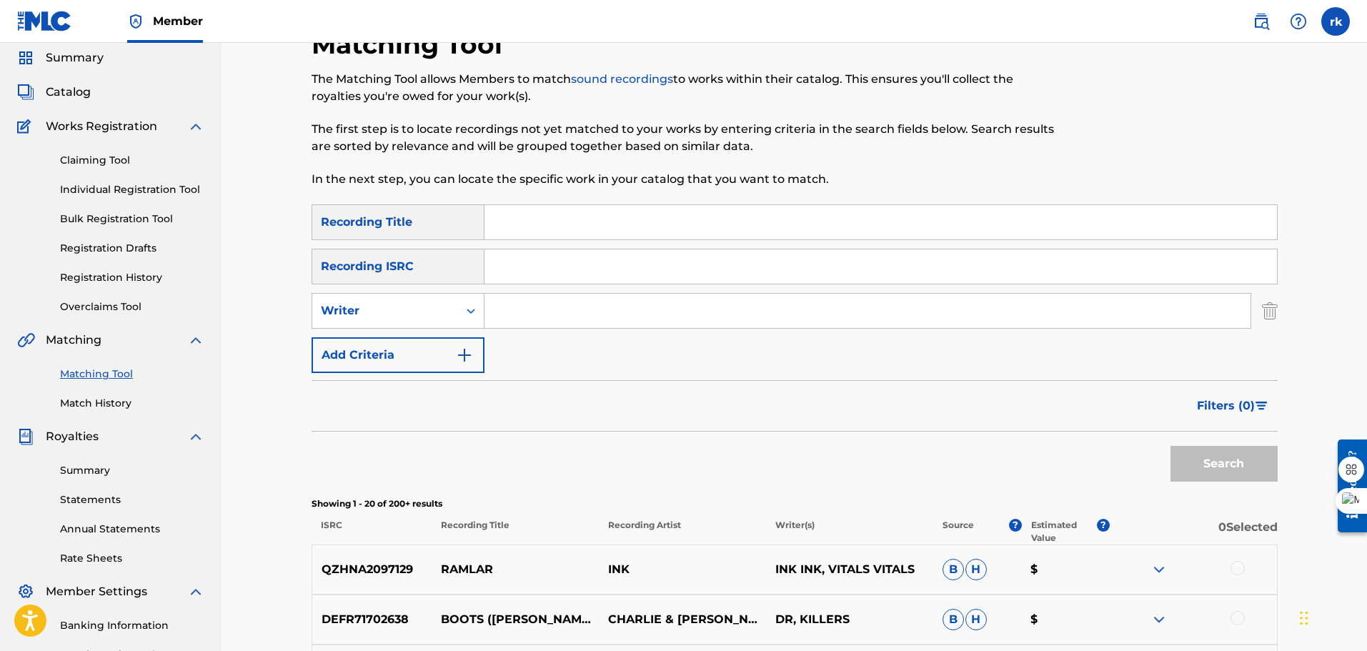
click at [445, 358] on button "Add Criteria" at bounding box center [398, 355] width 173 height 36
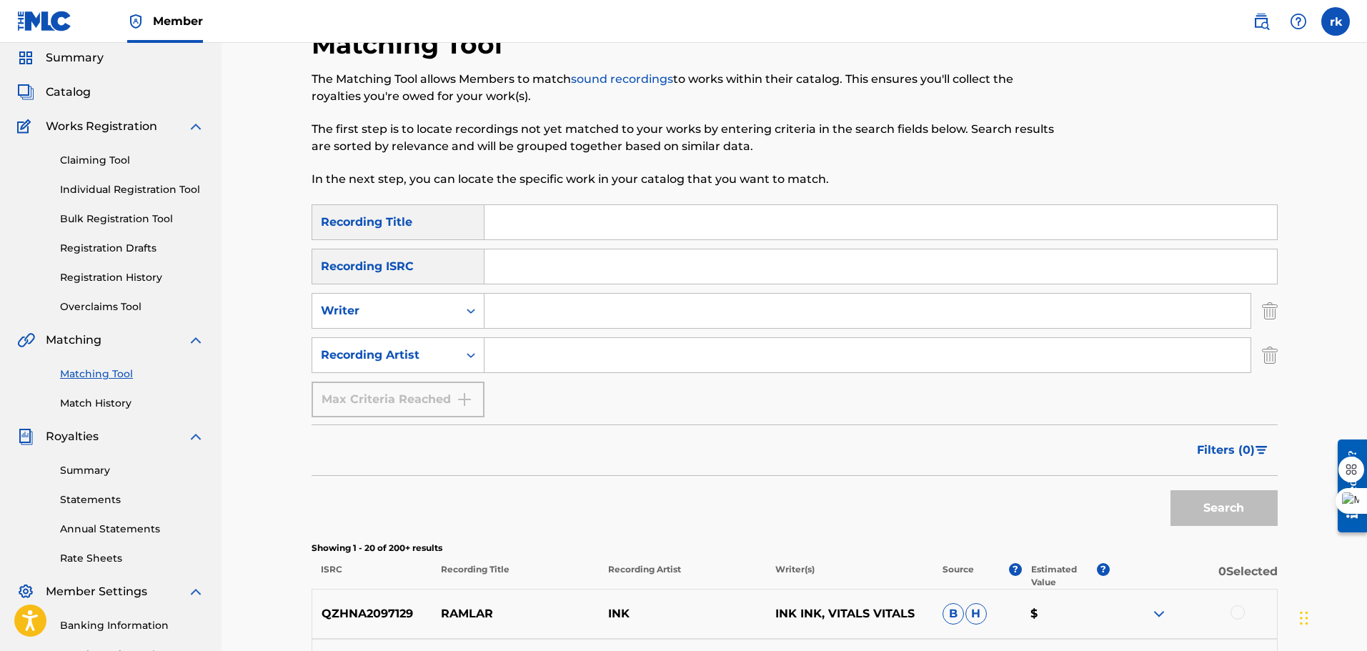
click at [520, 355] on input "Search Form" at bounding box center [868, 355] width 766 height 34
click at [1202, 510] on button "Search" at bounding box center [1224, 508] width 107 height 36
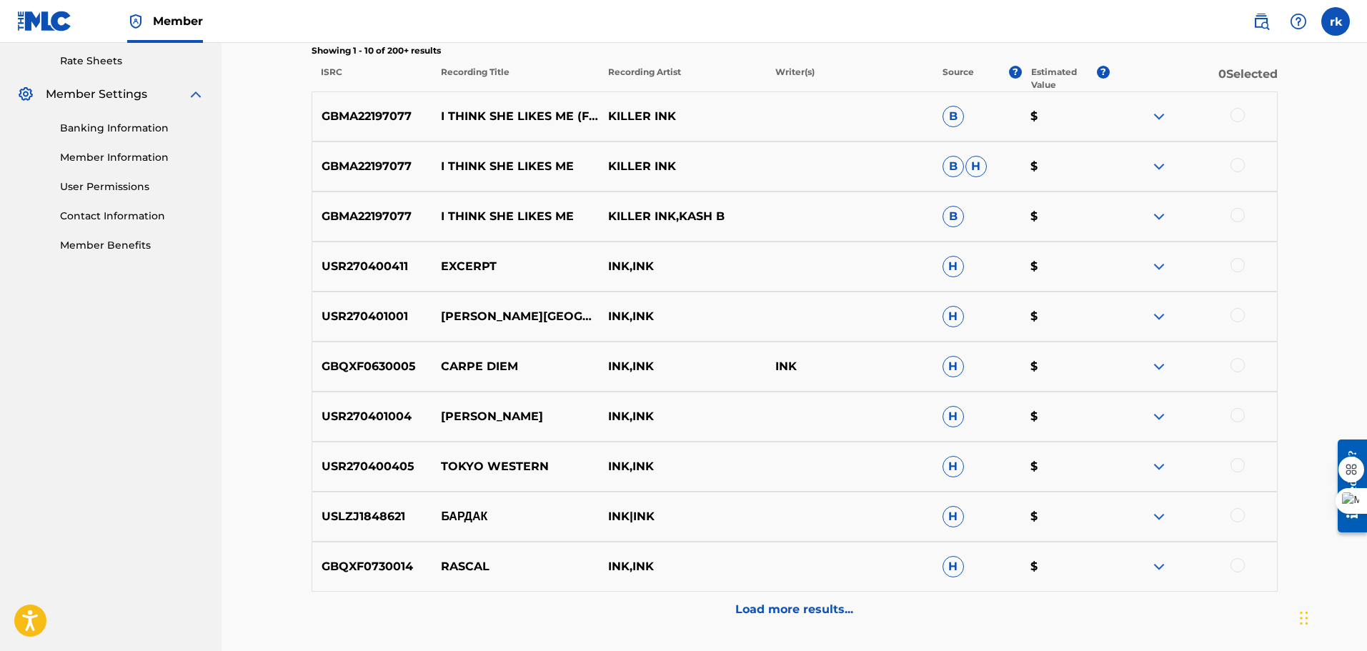
scroll to position [664, 0]
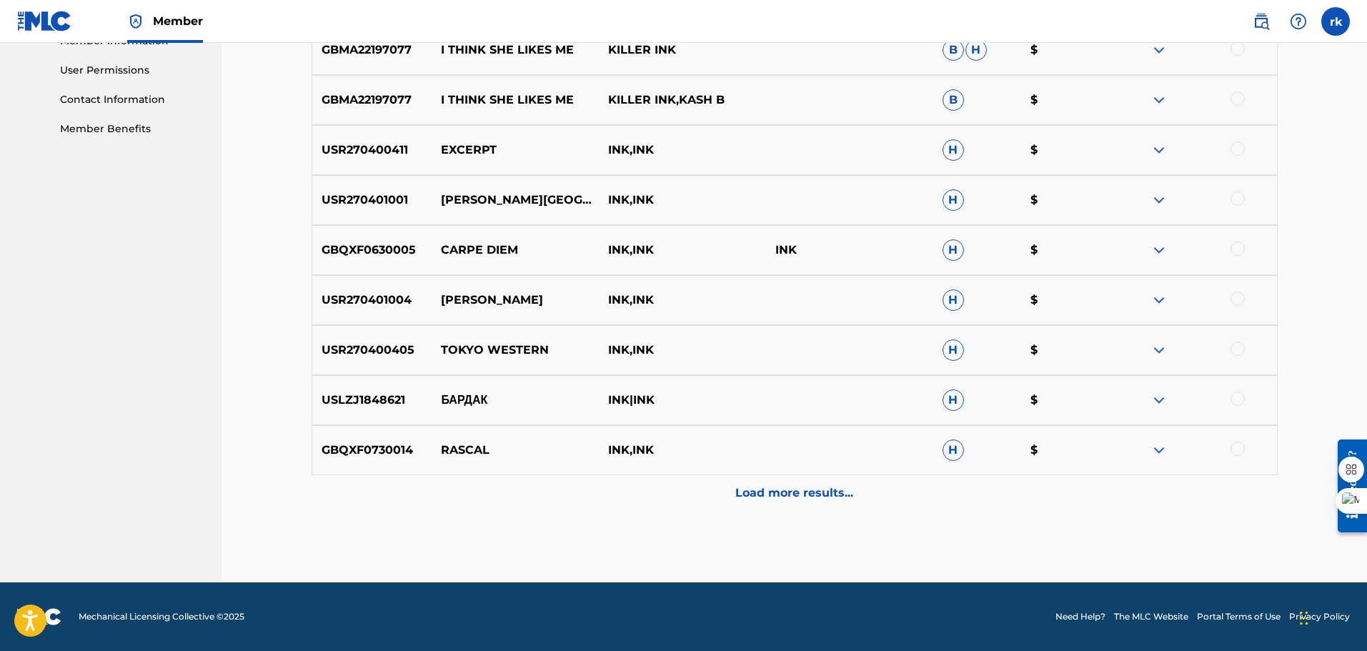
click at [809, 495] on p "Load more results..." at bounding box center [794, 493] width 118 height 17
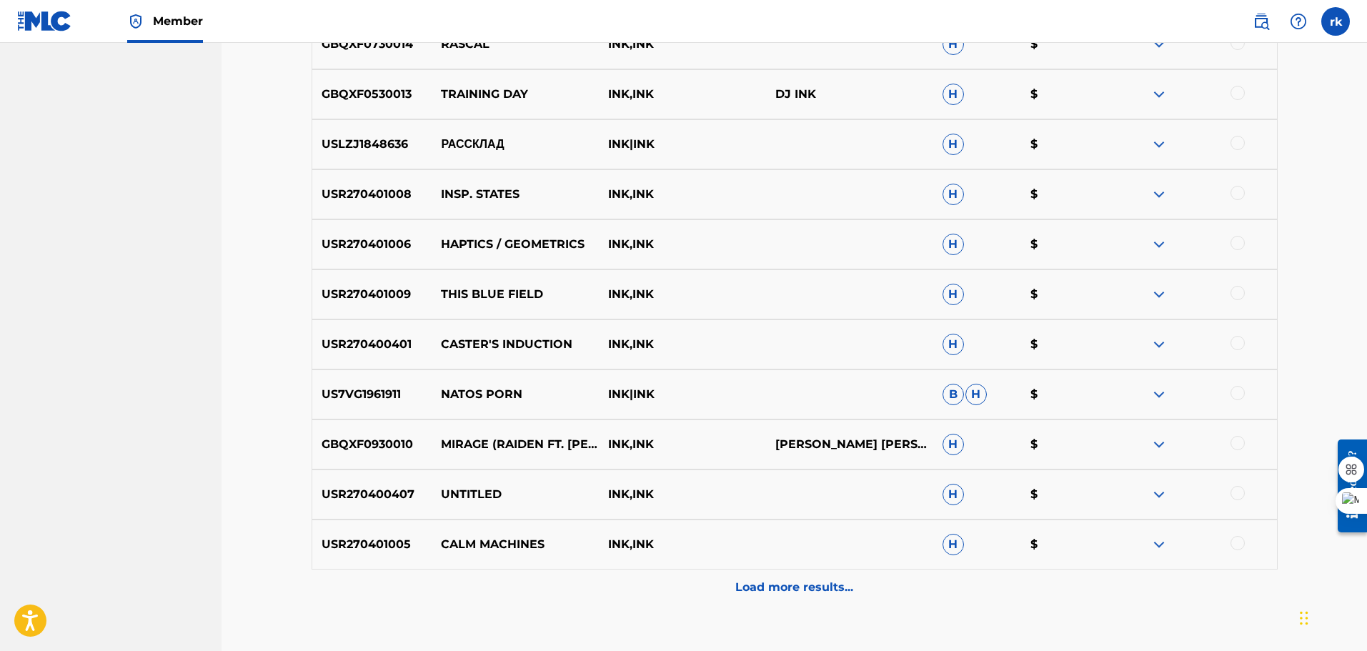
scroll to position [1164, 0]
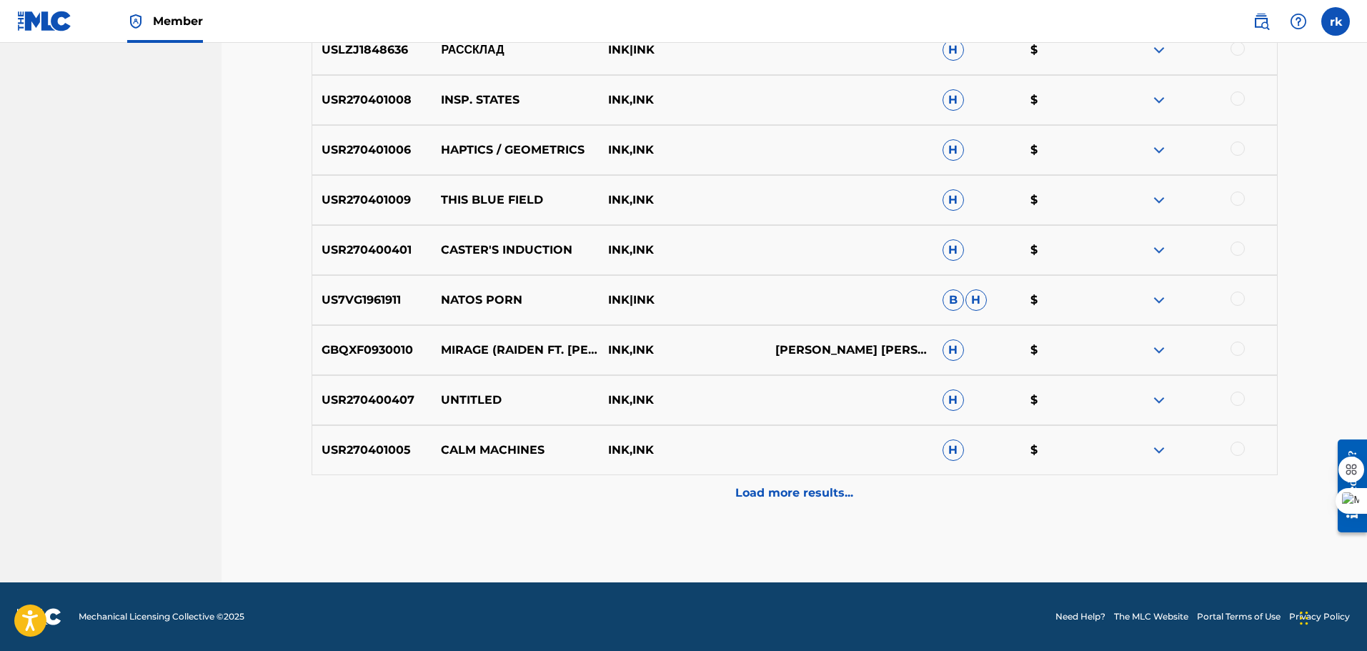
click at [809, 495] on p "Load more results..." at bounding box center [794, 493] width 118 height 17
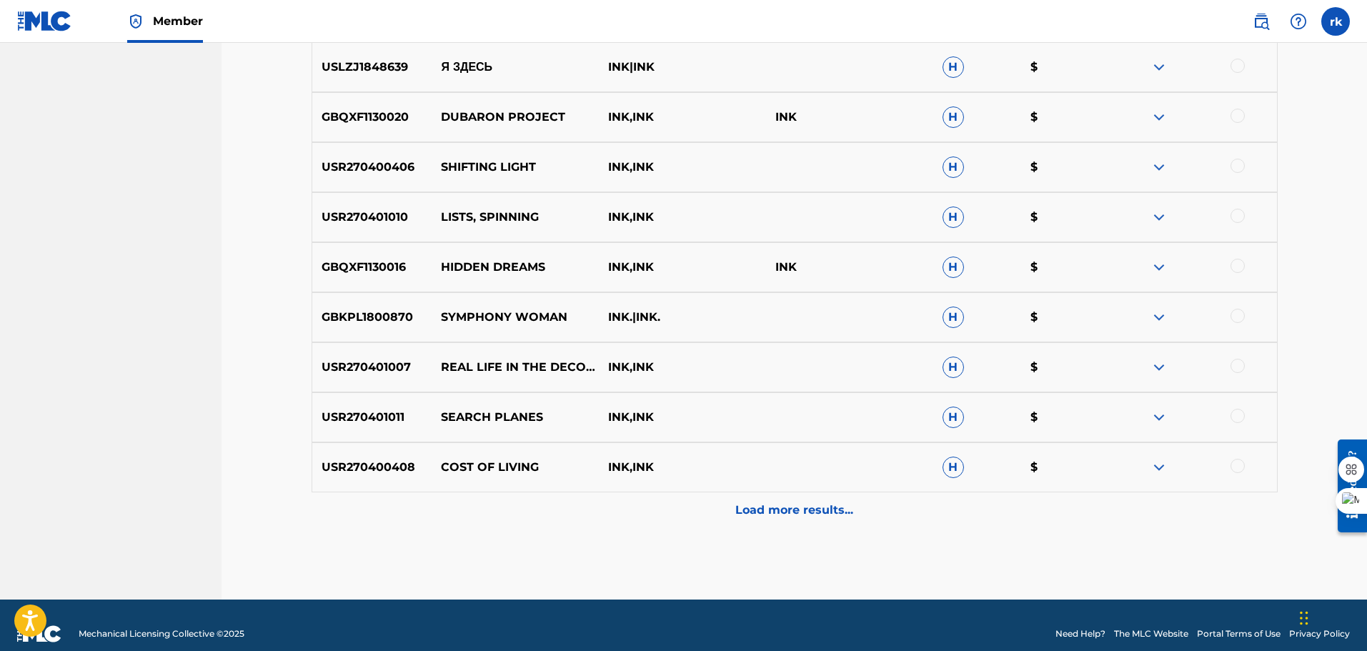
scroll to position [1665, 0]
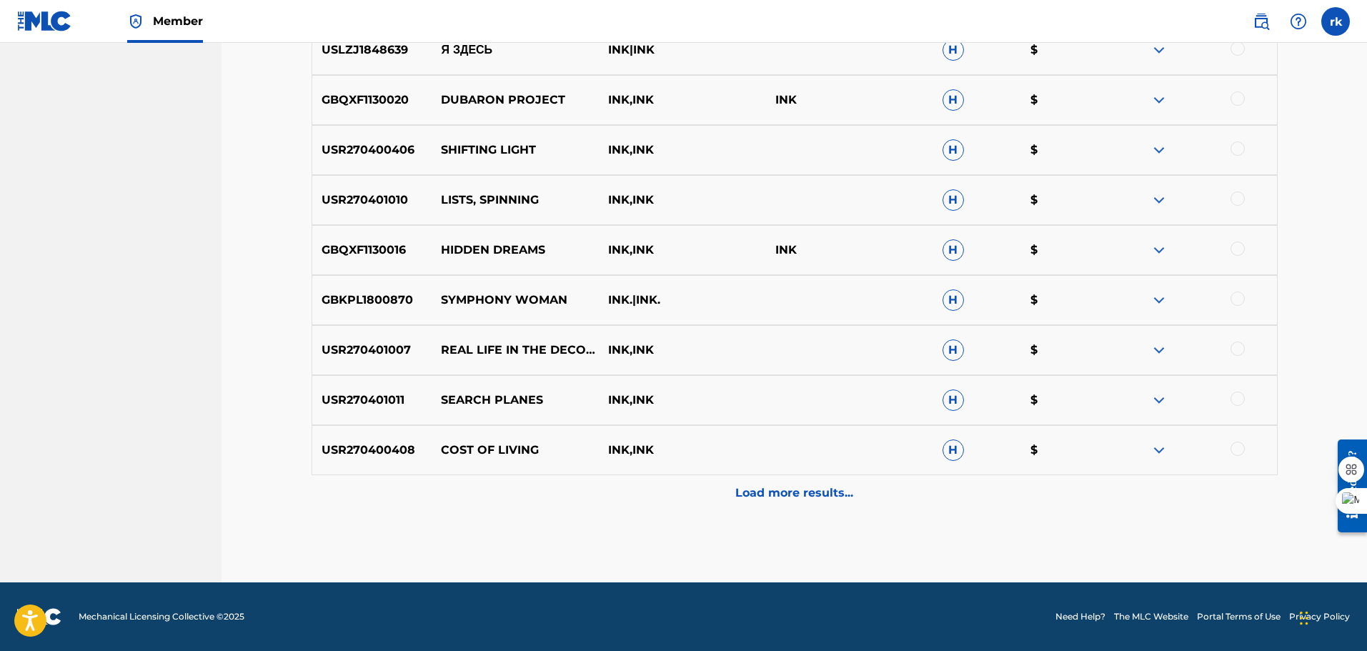
click at [809, 495] on p "Load more results..." at bounding box center [794, 493] width 118 height 17
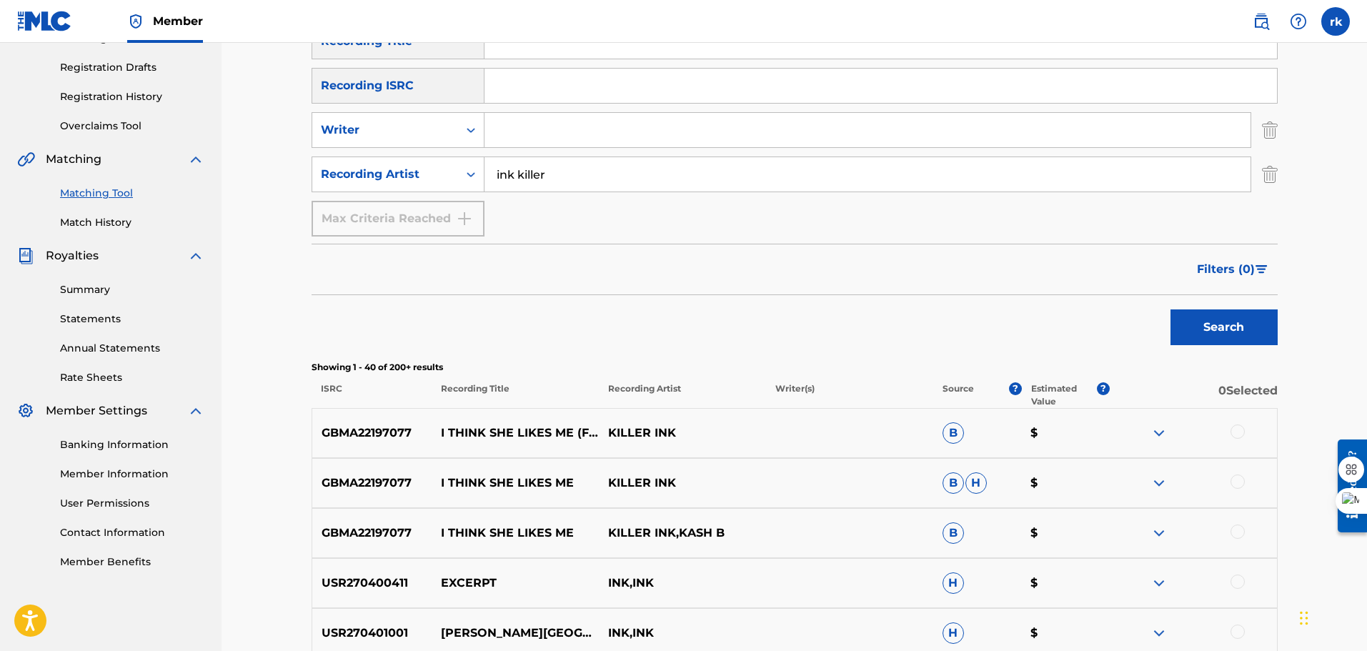
scroll to position [230, 0]
click at [550, 177] on input "ink killer" at bounding box center [868, 175] width 766 height 34
type input "ink killers"
click at [1204, 316] on button "Search" at bounding box center [1224, 328] width 107 height 36
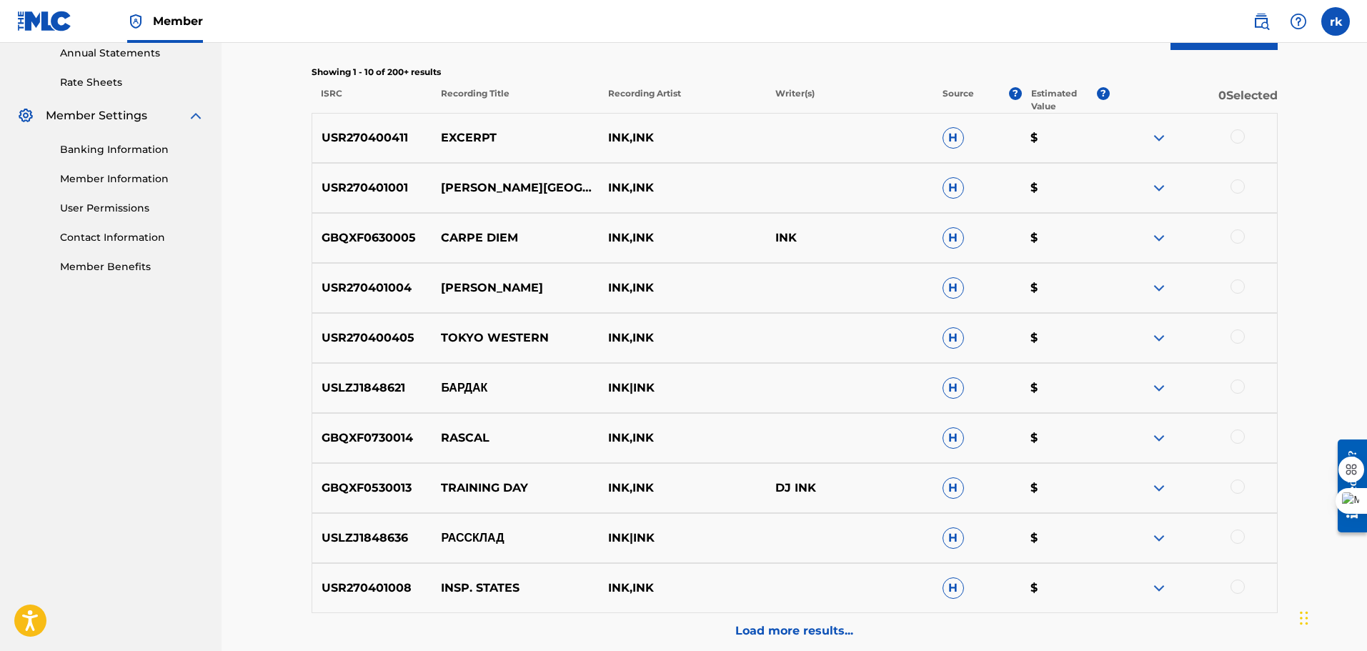
scroll to position [664, 0]
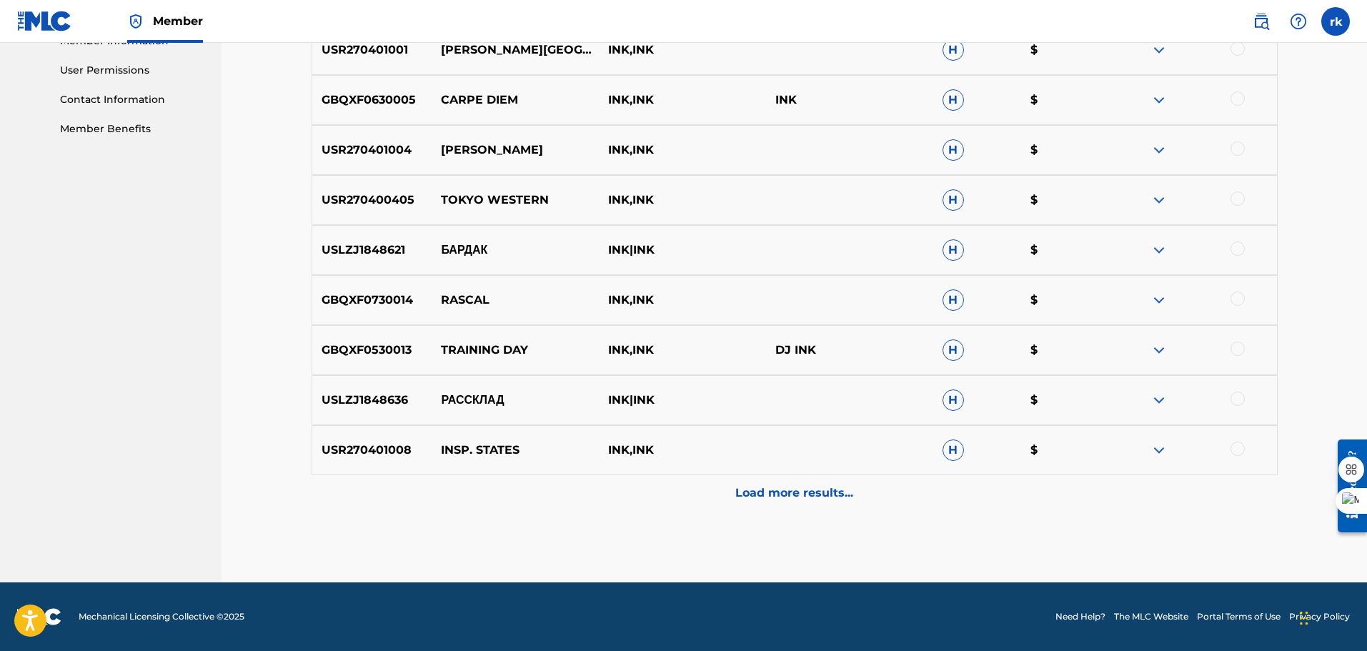
click at [841, 492] on p "Load more results..." at bounding box center [794, 493] width 118 height 17
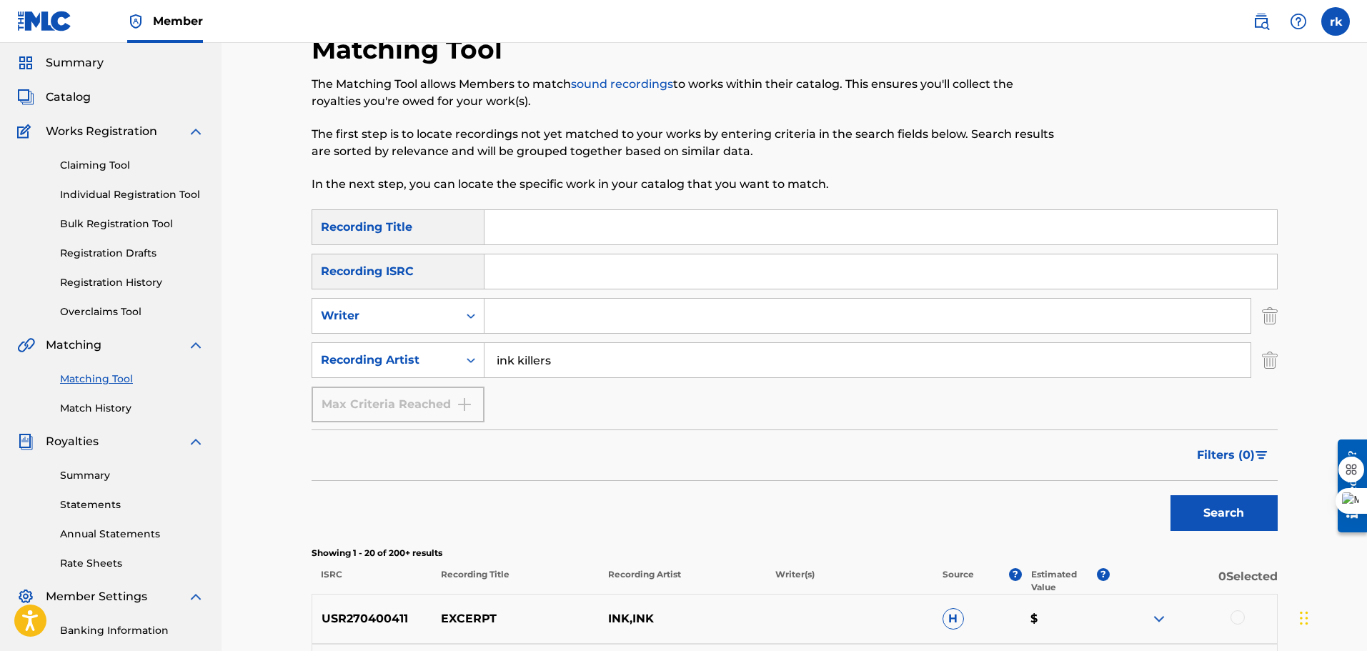
scroll to position [44, 0]
click at [590, 357] on input "ink killers" at bounding box center [868, 361] width 766 height 34
click at [549, 324] on input "Search Form" at bounding box center [868, 316] width 766 height 34
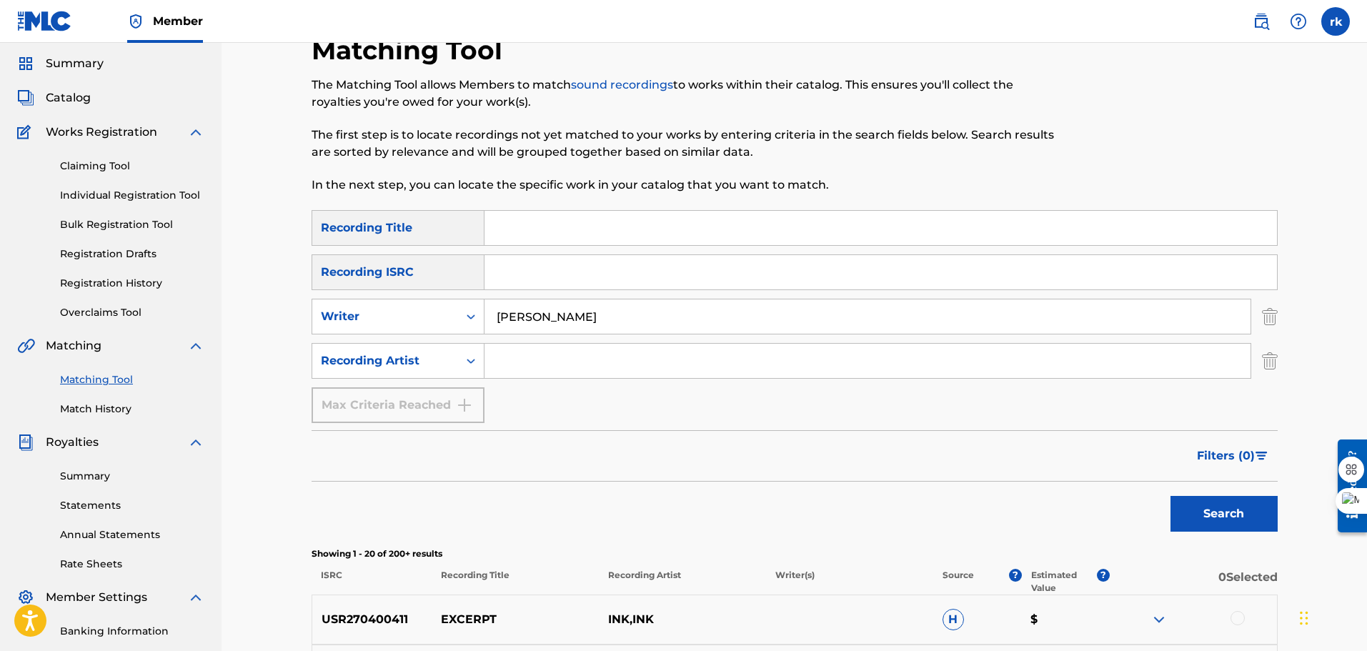
click at [1211, 522] on button "Search" at bounding box center [1224, 514] width 107 height 36
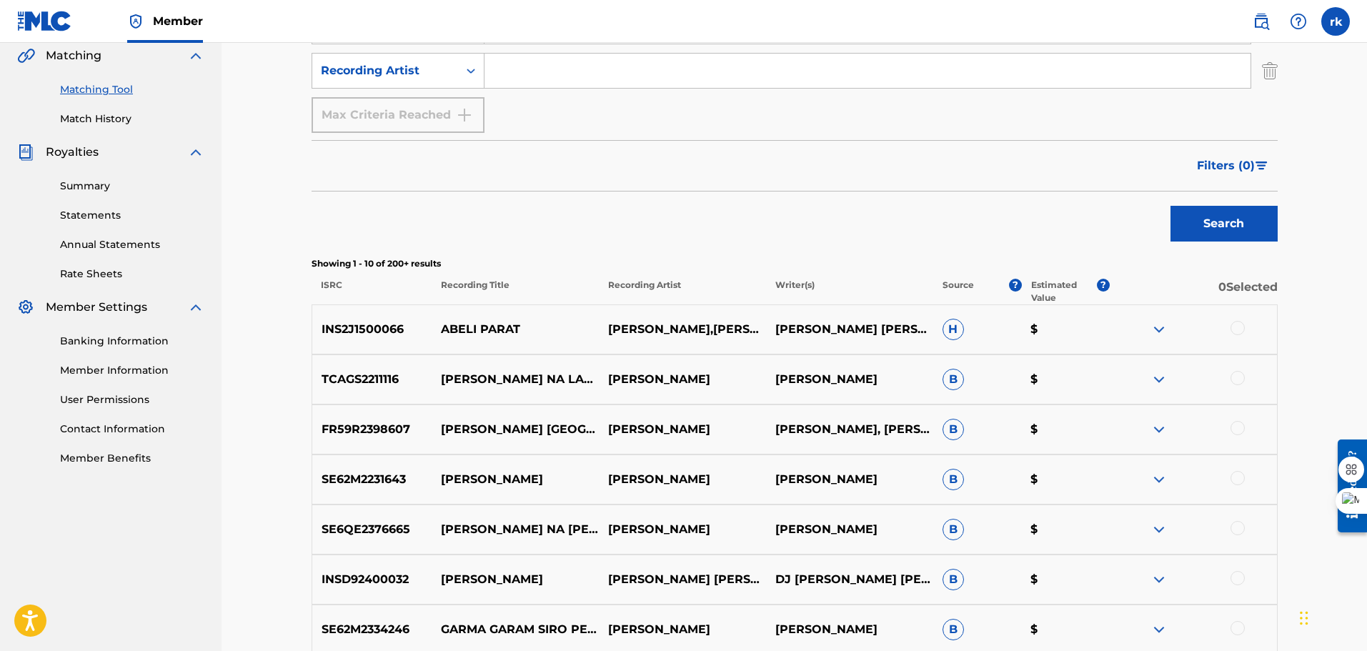
scroll to position [0, 0]
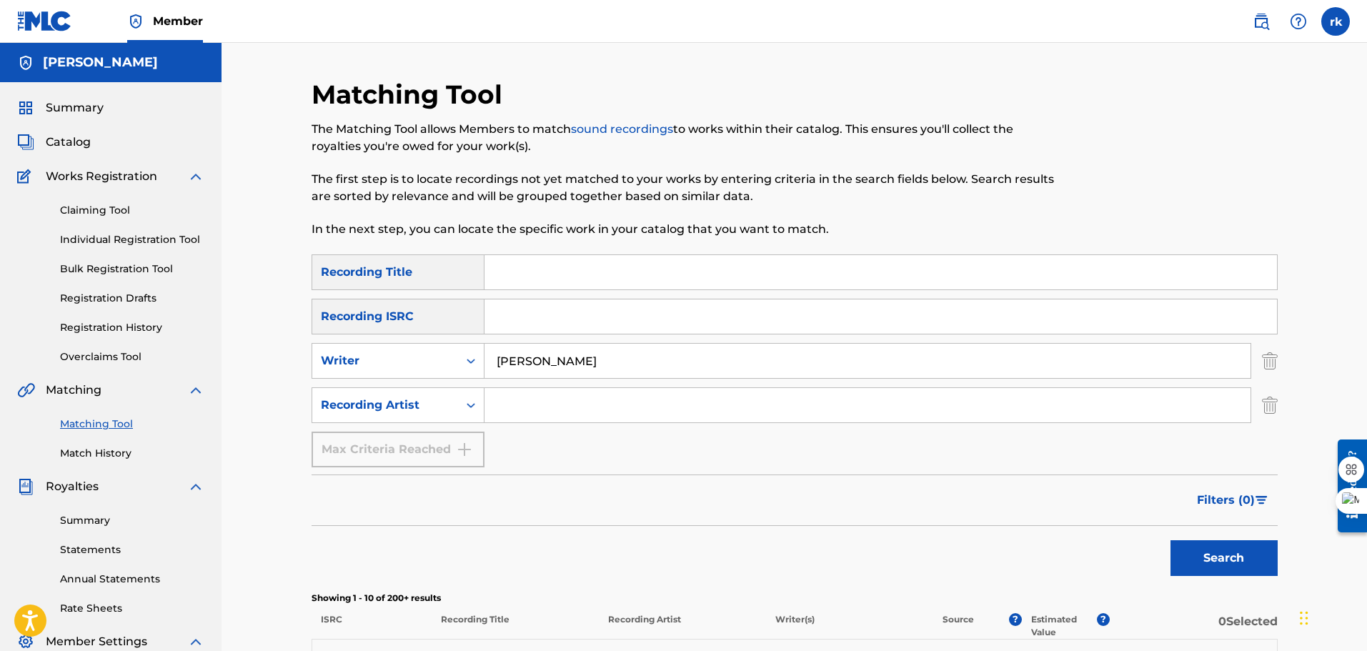
click at [560, 355] on input "[PERSON_NAME]" at bounding box center [868, 361] width 766 height 34
type input "r"
type input "ink killer"
click at [1214, 553] on button "Search" at bounding box center [1224, 558] width 107 height 36
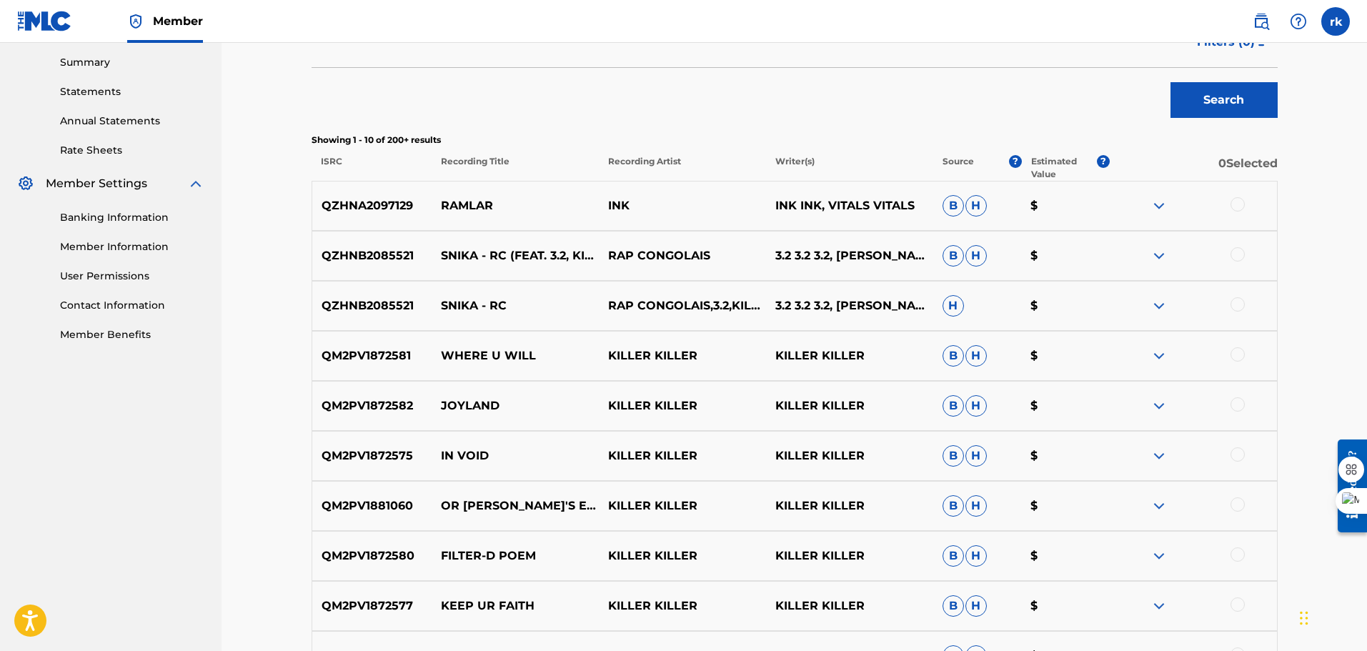
scroll to position [664, 0]
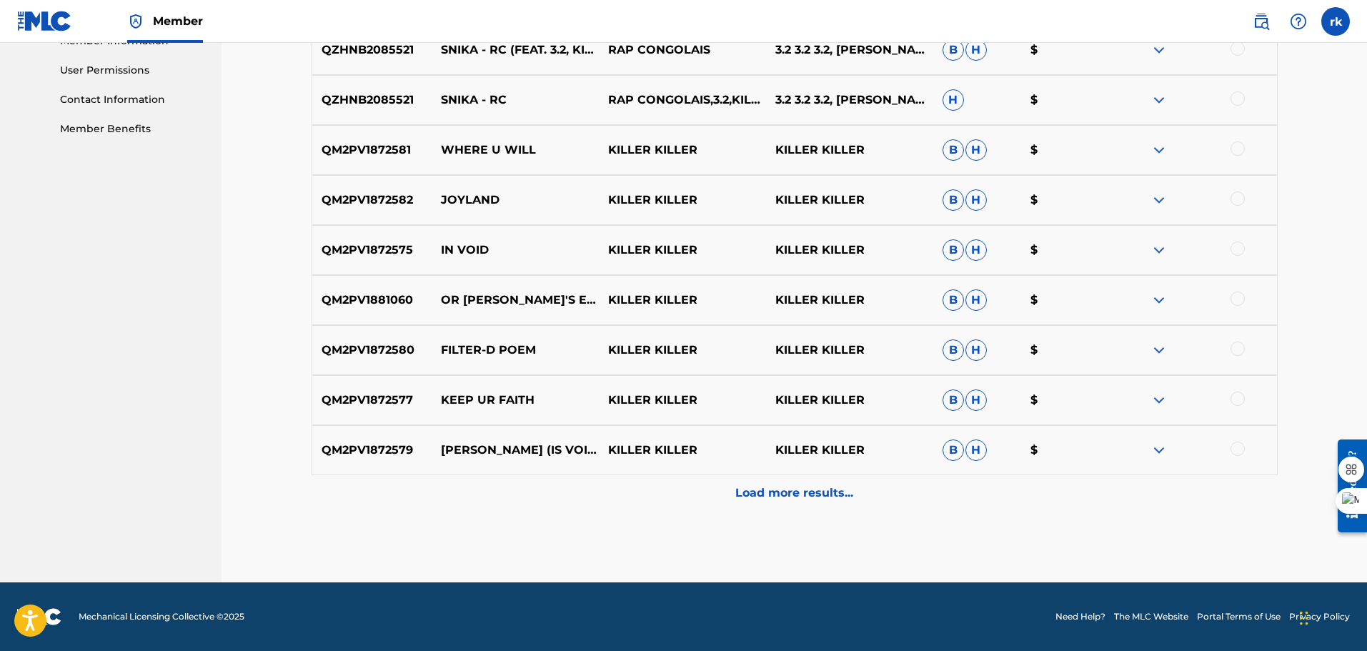
click at [796, 489] on p "Load more results..." at bounding box center [794, 493] width 118 height 17
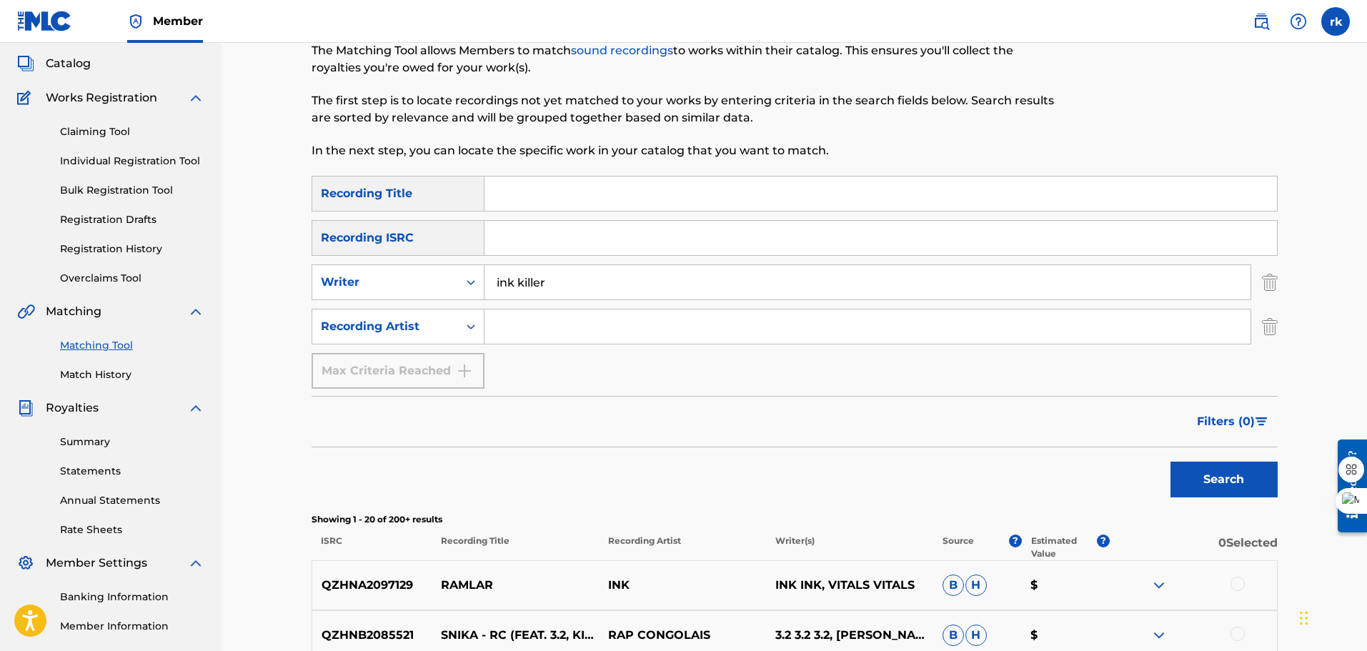
scroll to position [0, 0]
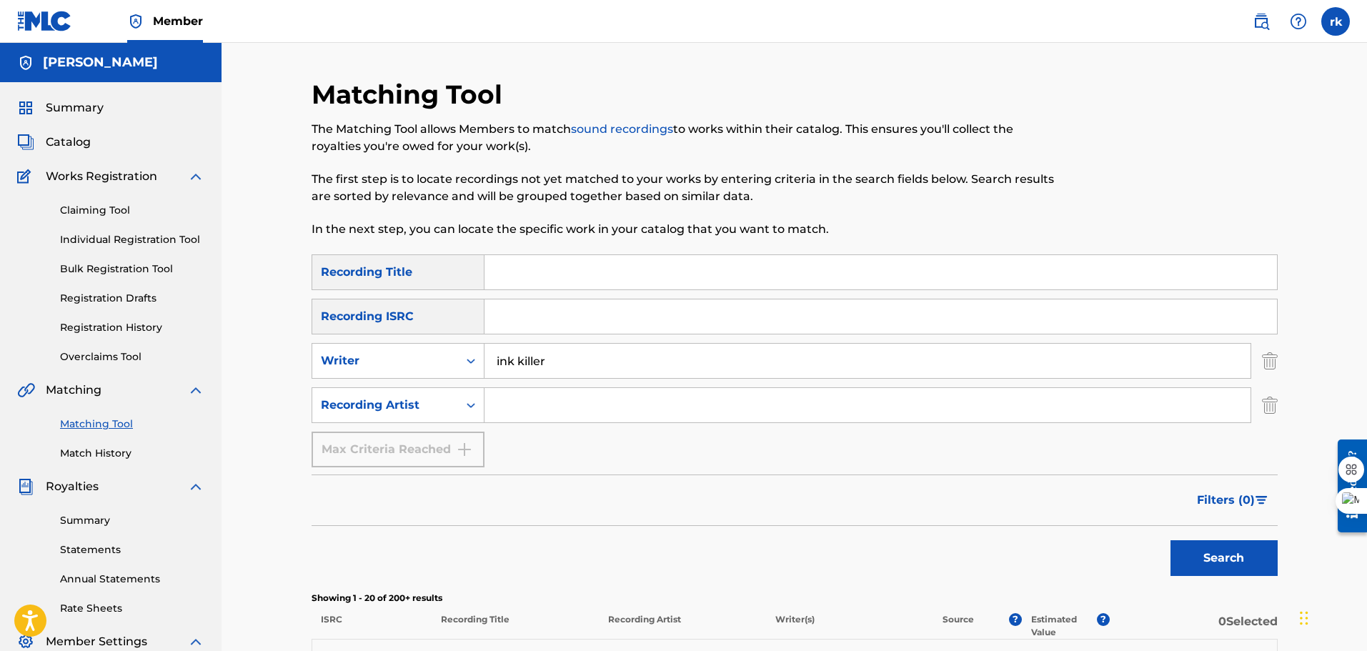
click at [84, 103] on span "Summary" at bounding box center [75, 107] width 58 height 17
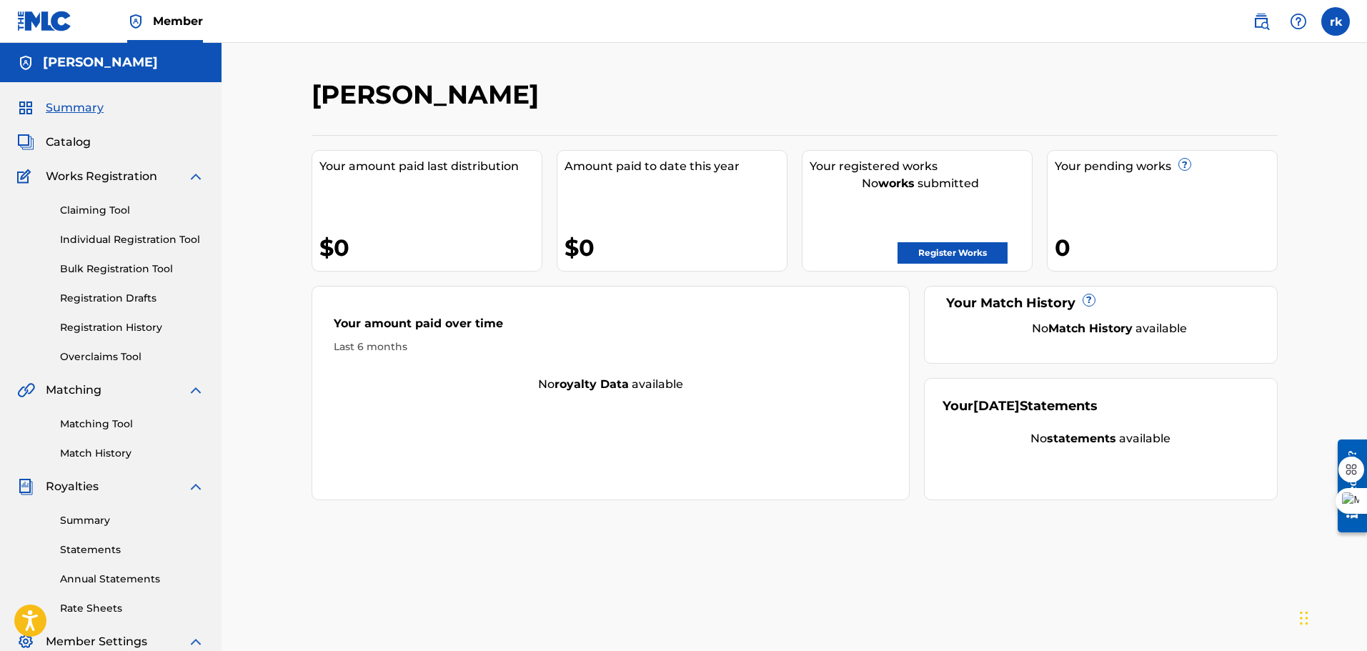
click at [1341, 34] on label at bounding box center [1336, 21] width 29 height 29
click at [1336, 21] on input "rk [PERSON_NAME] [PERSON_NAME][EMAIL_ADDRESS][DOMAIN_NAME] Notification Prefere…" at bounding box center [1336, 21] width 0 height 0
click at [1190, 178] on link "Profile" at bounding box center [1195, 178] width 29 height 13
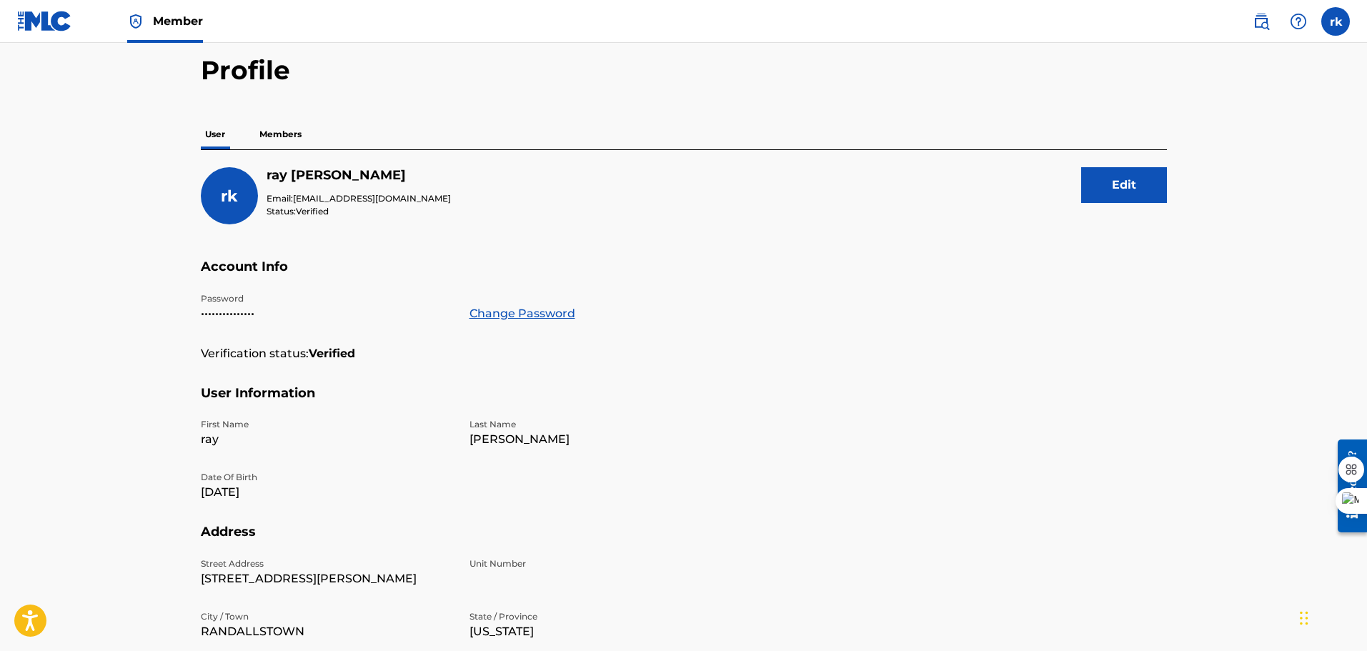
scroll to position [58, 0]
click at [297, 133] on p "Members" at bounding box center [280, 134] width 51 height 30
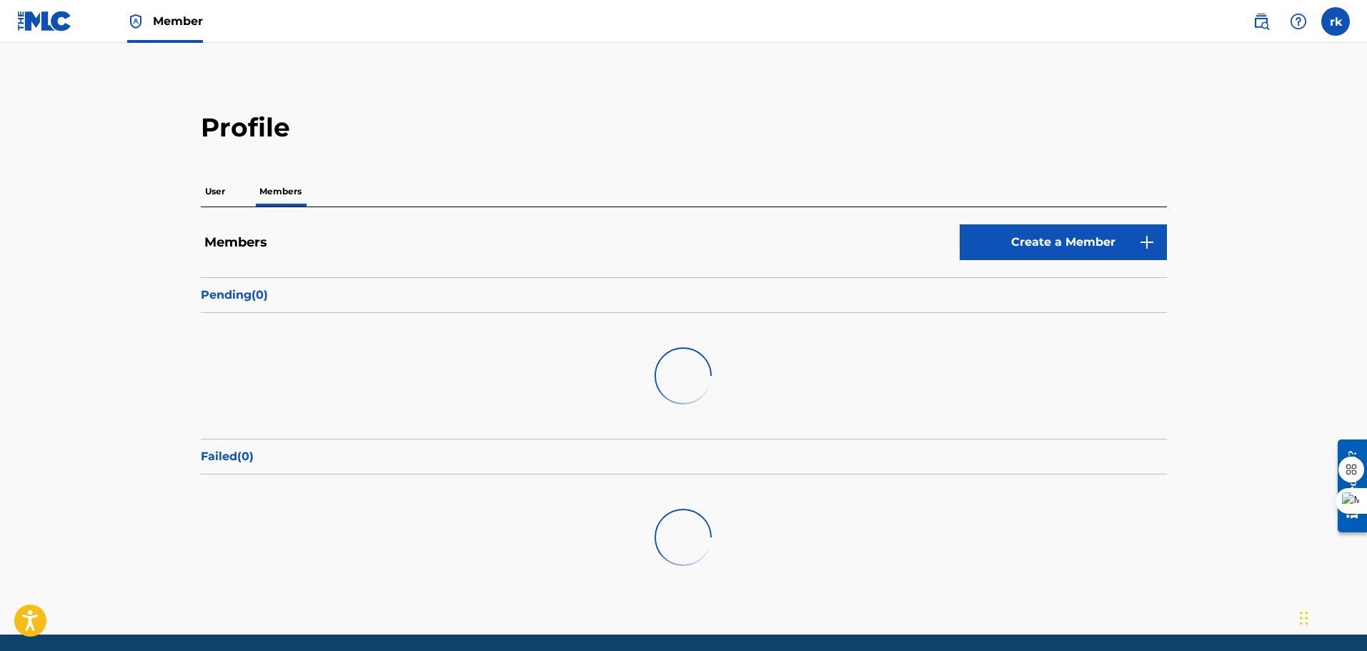
click at [297, 133] on h2 "Profile" at bounding box center [684, 128] width 966 height 32
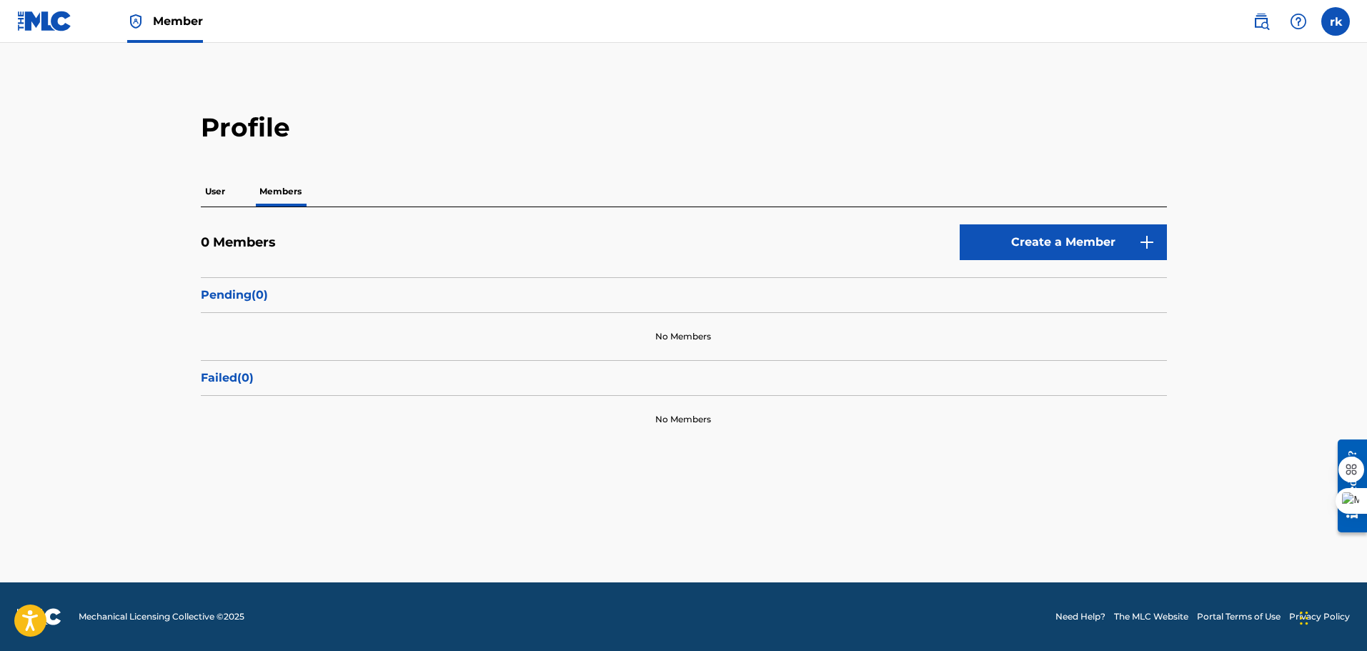
click at [1041, 235] on link "Create a Member" at bounding box center [1063, 242] width 207 height 36
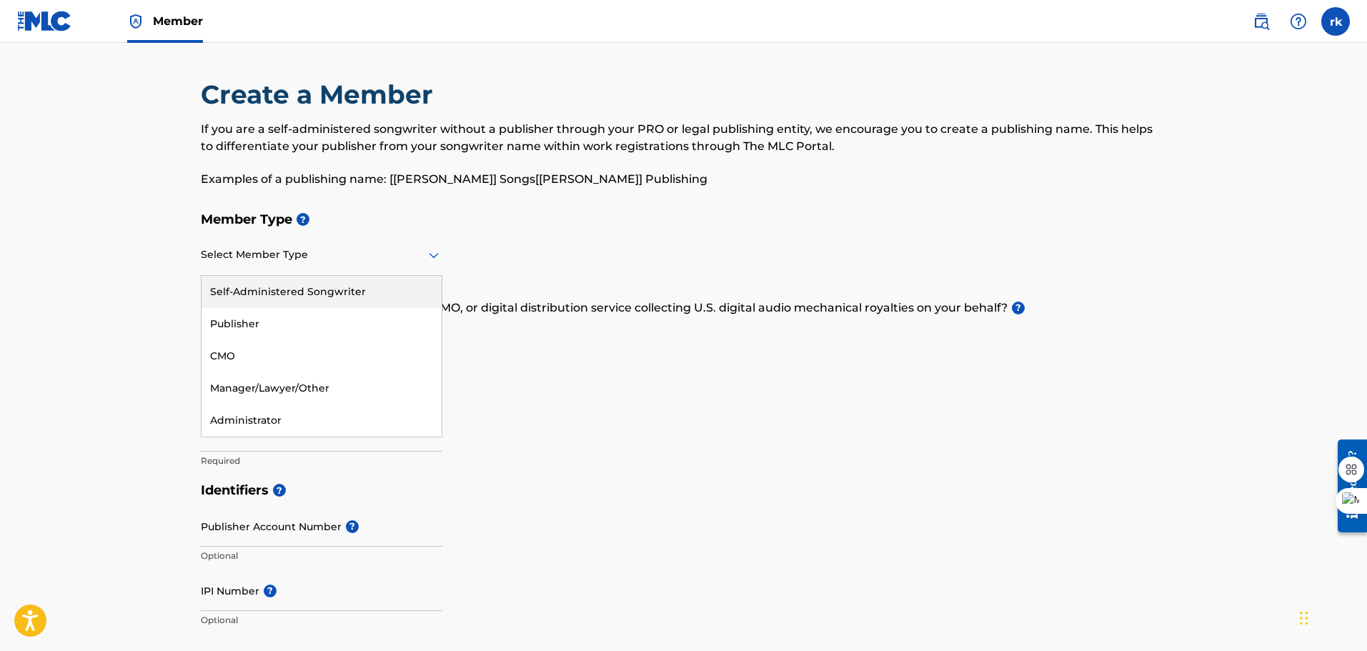
click at [439, 254] on icon at bounding box center [434, 256] width 10 height 6
click at [399, 291] on div "Self-Administered Songwriter" at bounding box center [322, 292] width 240 height 32
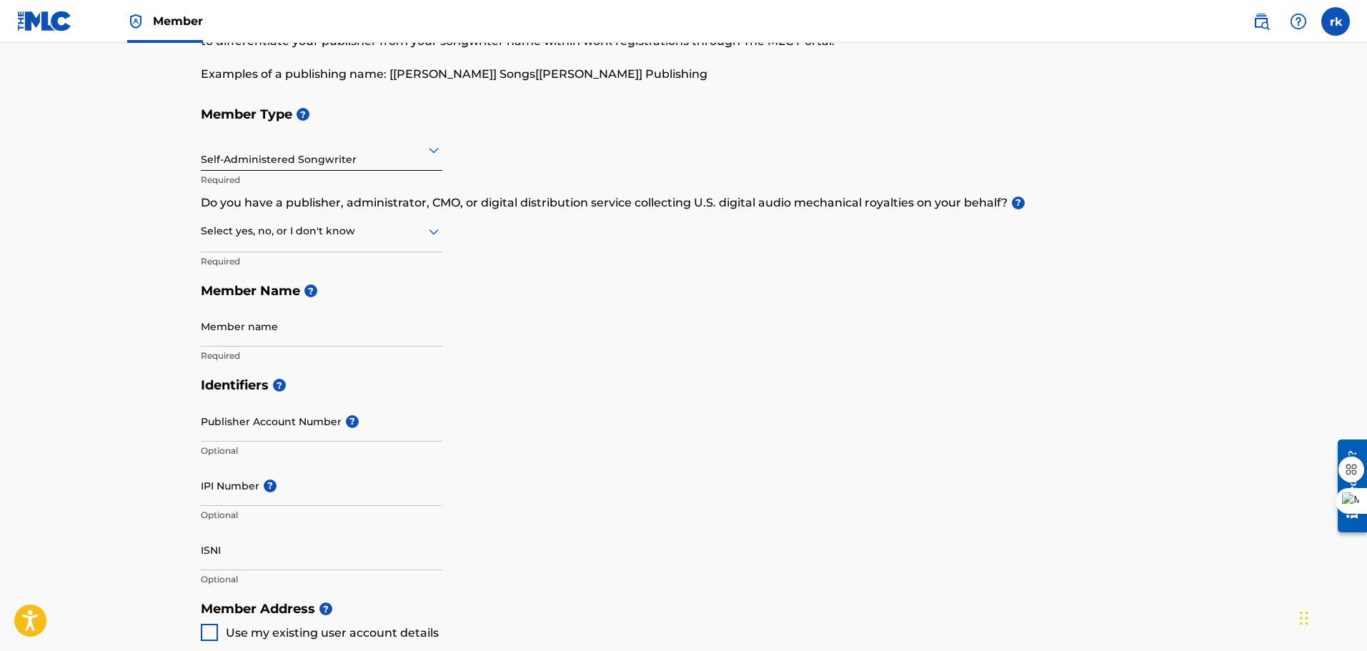
scroll to position [89, 0]
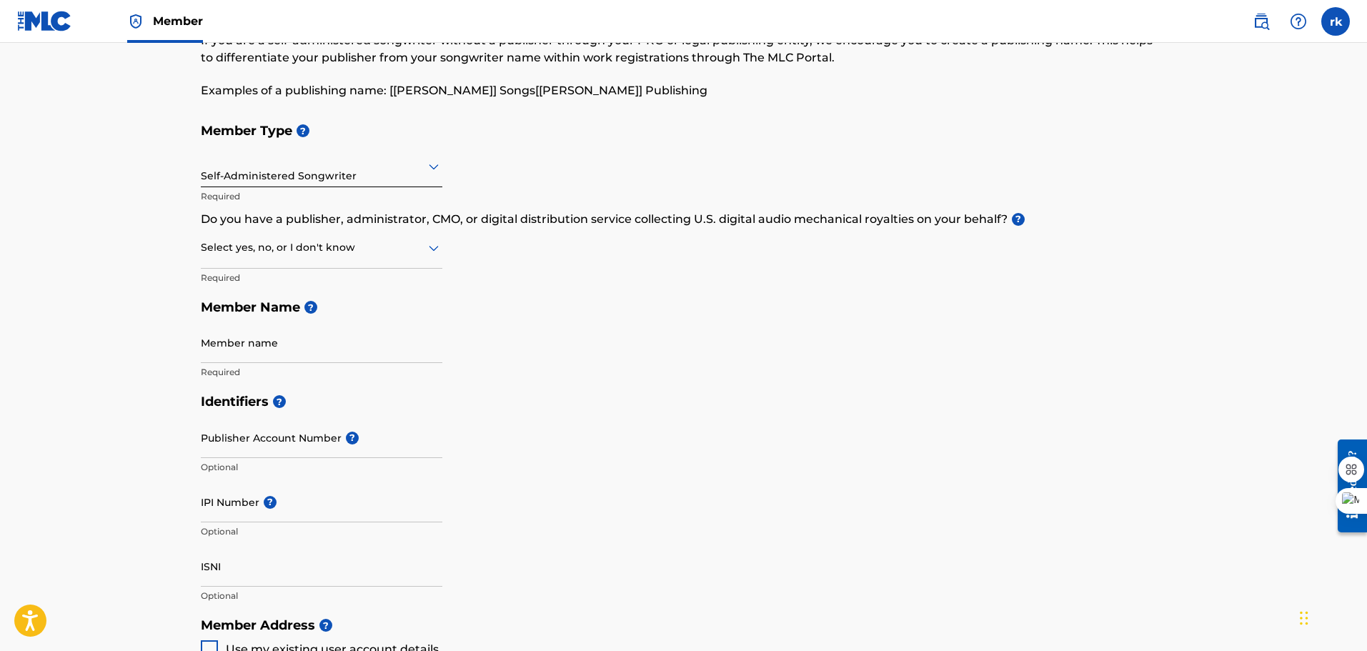
click at [1334, 19] on label at bounding box center [1336, 21] width 29 height 29
click at [1336, 21] on input "rk [PERSON_NAME] [PERSON_NAME][EMAIL_ADDRESS][DOMAIN_NAME] Notification Prefere…" at bounding box center [1336, 21] width 0 height 0
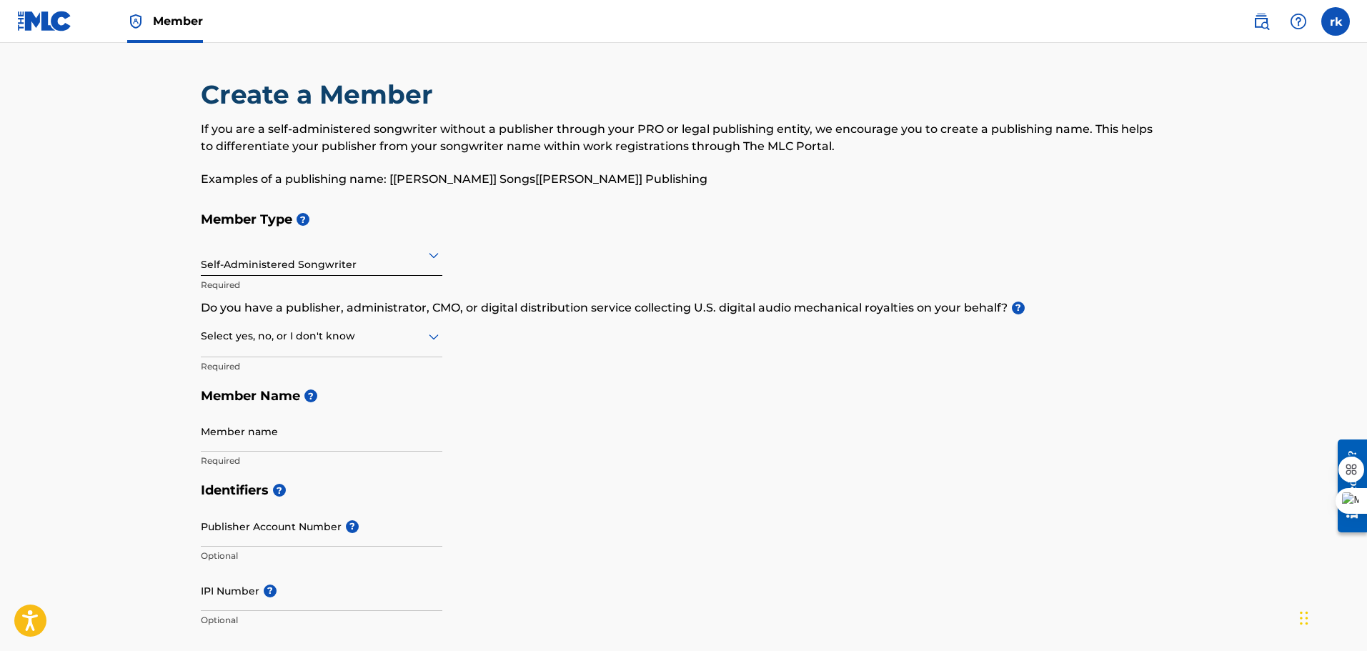
click at [55, 31] on img at bounding box center [44, 21] width 55 height 21
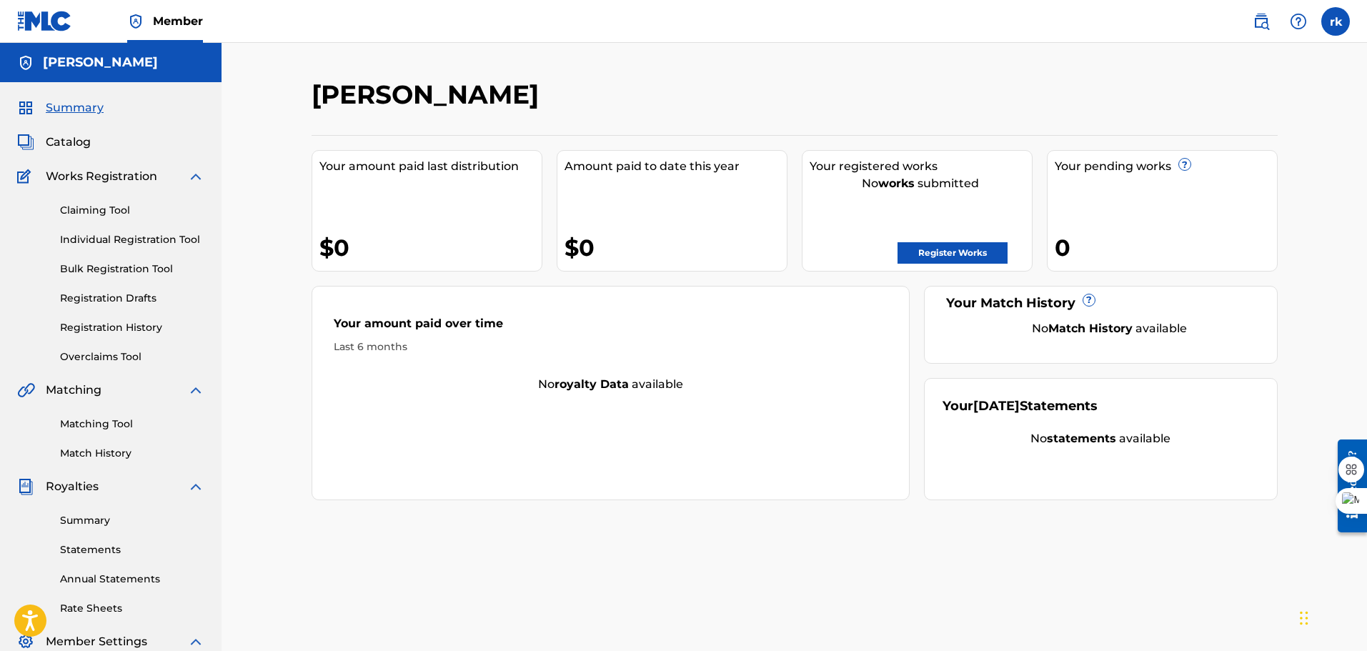
click at [916, 254] on link "Register Works" at bounding box center [953, 252] width 110 height 21
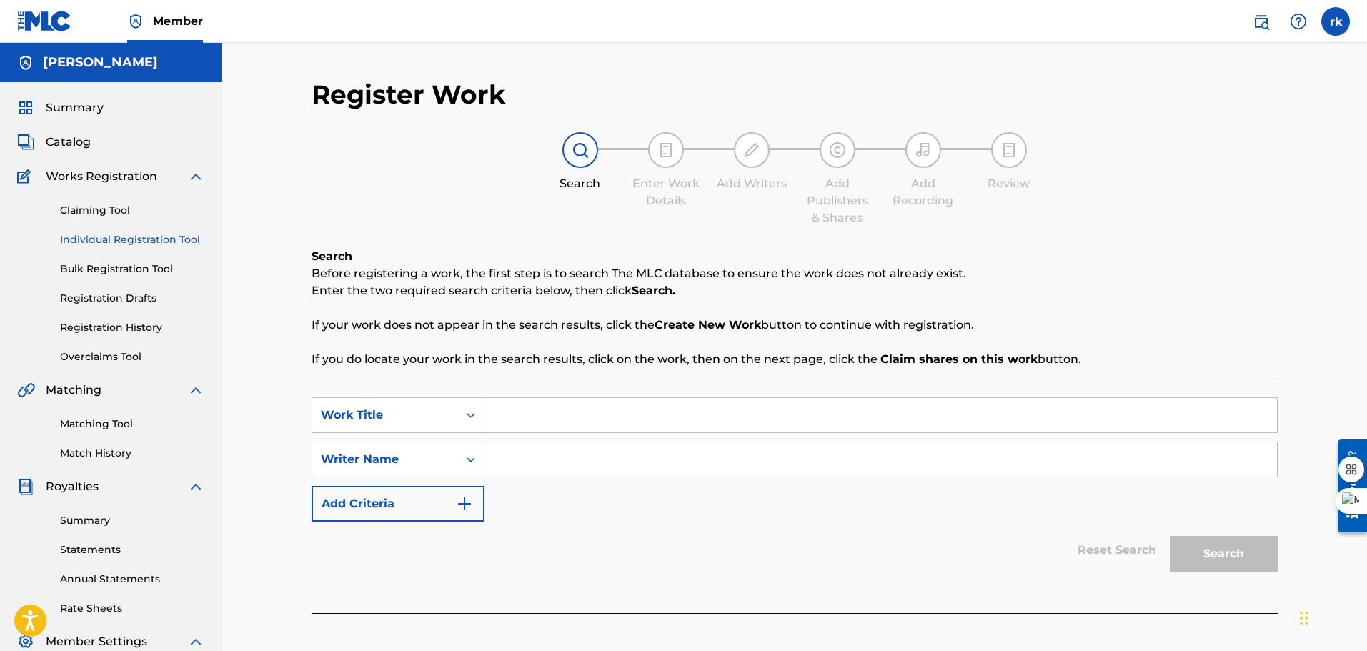
click at [527, 424] on input "Search Form" at bounding box center [881, 415] width 793 height 34
type input "island code vol 1"
click at [520, 459] on input "Search Form" at bounding box center [881, 459] width 793 height 34
type input "[PERSON_NAME]"
click at [476, 507] on button "Add Criteria" at bounding box center [398, 504] width 173 height 36
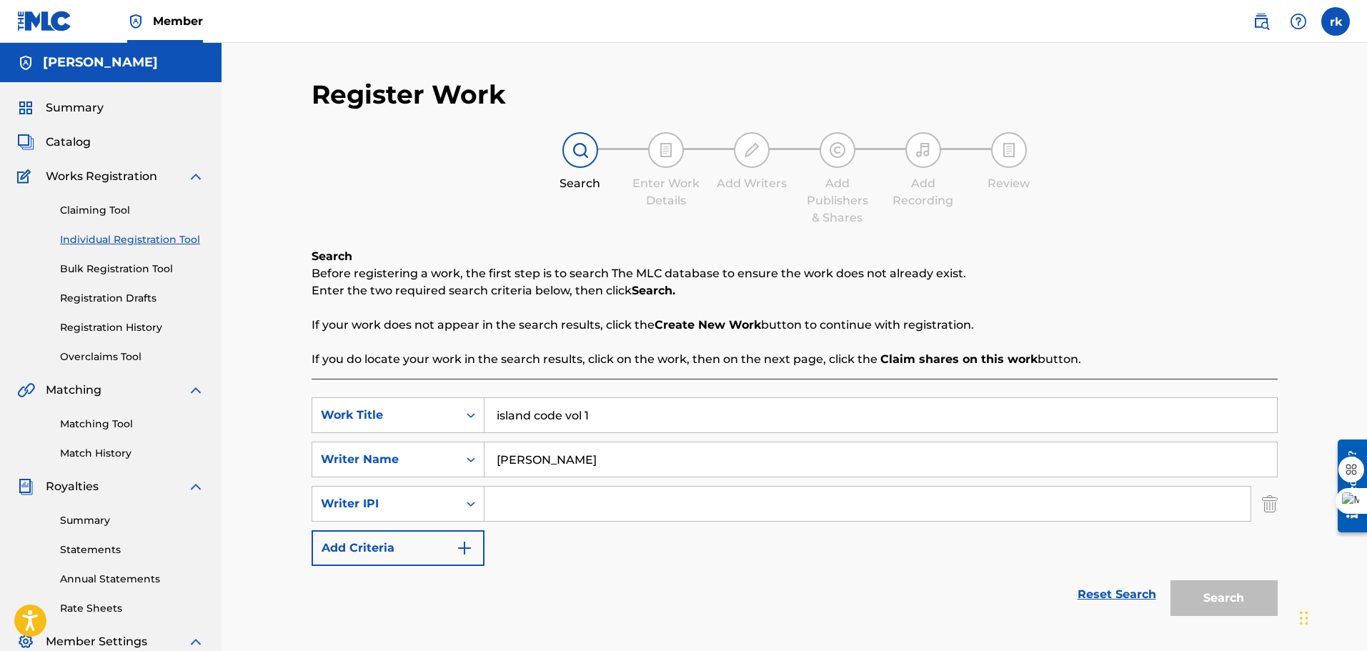
click at [472, 544] on img "Search Form" at bounding box center [464, 548] width 17 height 17
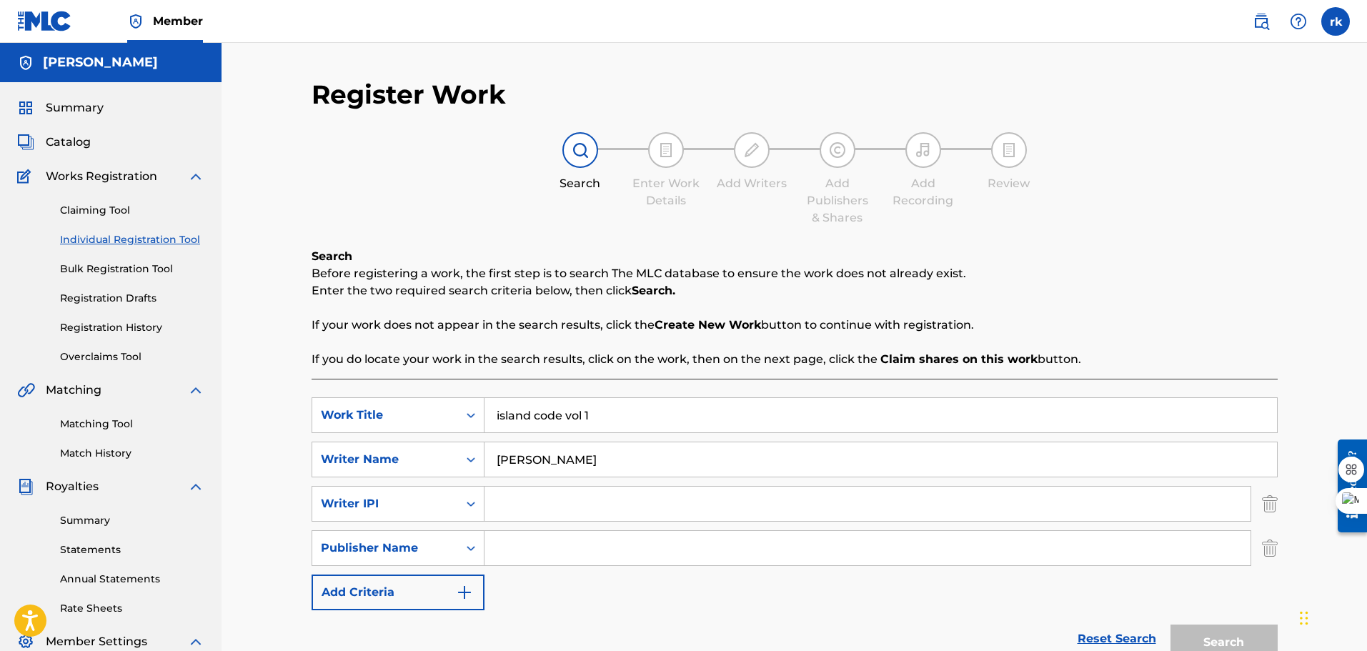
click at [517, 540] on input "Search Form" at bounding box center [868, 548] width 766 height 34
type input "island 4 life"
click at [435, 595] on button "Add Criteria" at bounding box center [398, 593] width 173 height 36
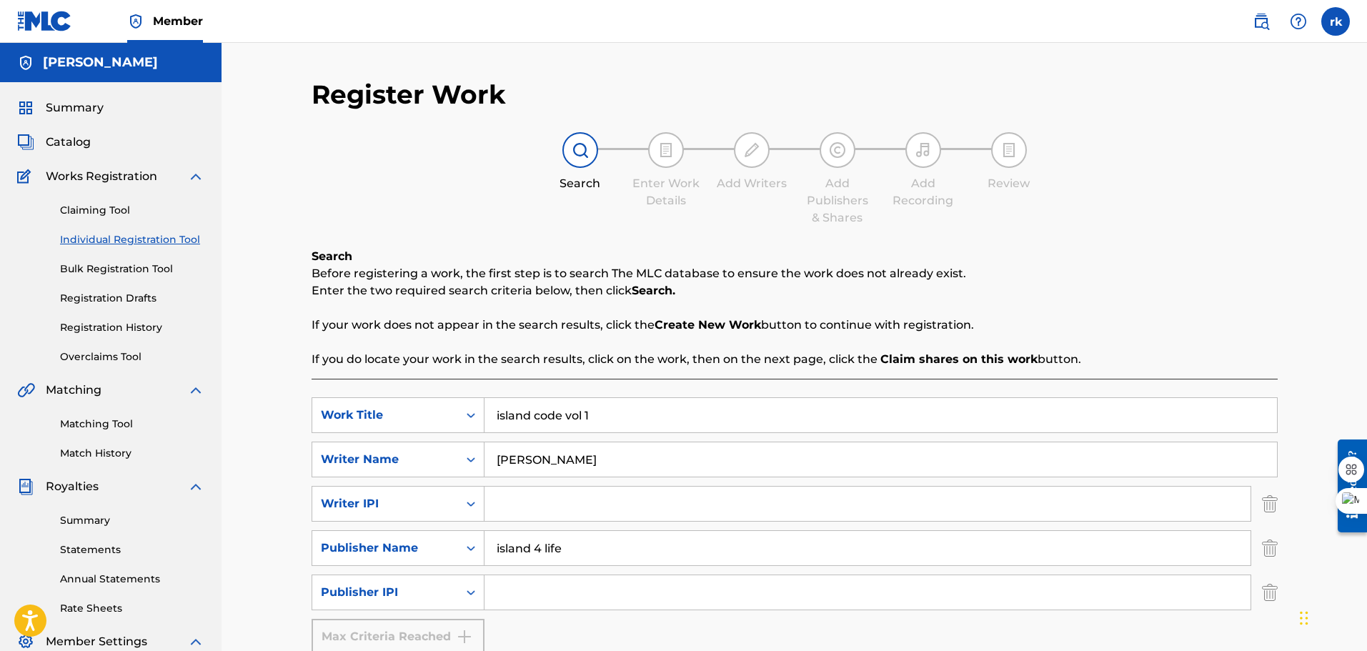
scroll to position [235, 0]
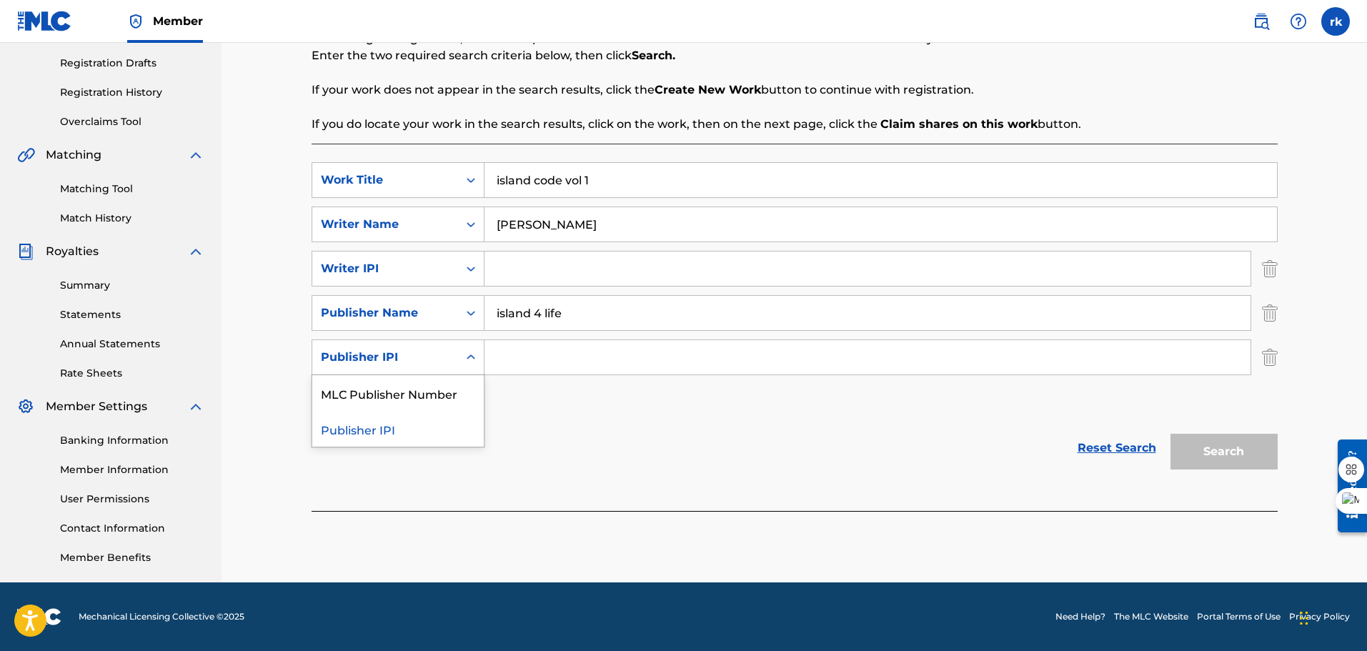
click at [479, 366] on div "Search Form" at bounding box center [471, 358] width 26 height 26
click at [473, 271] on icon "Search Form" at bounding box center [471, 269] width 14 height 14
click at [462, 362] on div "Search Form" at bounding box center [471, 358] width 26 height 26
click at [570, 408] on div "SearchWithCriteriab8cdd050-2fab-405a-8ce5-e6b380284ea6 Work Title island code v…" at bounding box center [795, 290] width 966 height 257
click at [475, 267] on icon "Search Form" at bounding box center [471, 269] width 14 height 14
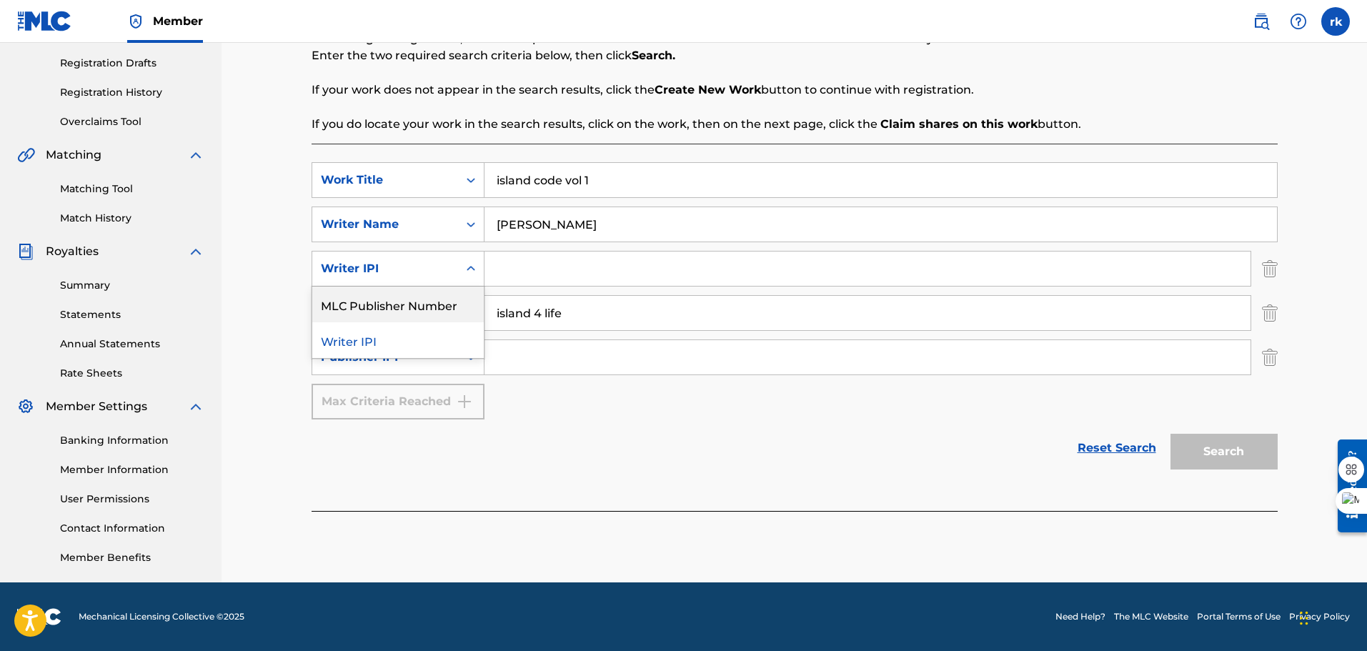
click at [455, 307] on div "MLC Publisher Number" at bounding box center [398, 305] width 172 height 36
click at [510, 273] on input "Search Form" at bounding box center [868, 269] width 766 height 34
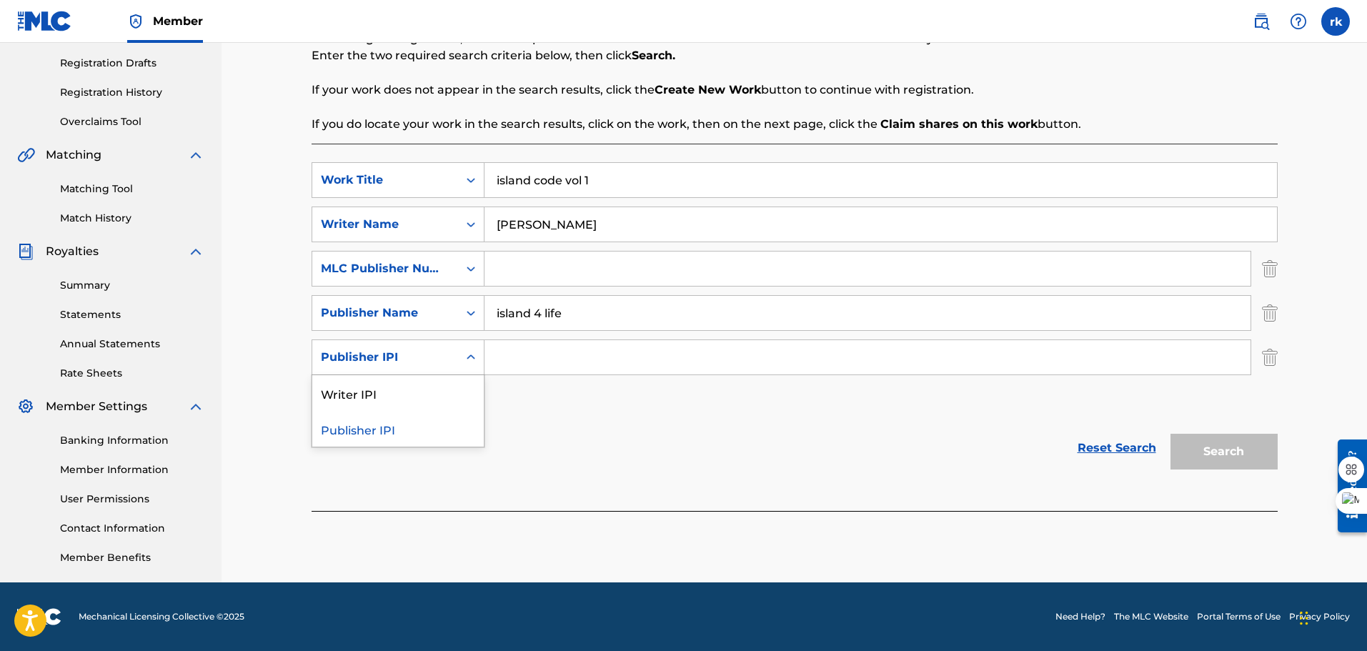
click at [479, 360] on div "Search Form" at bounding box center [471, 358] width 26 height 26
click at [402, 380] on div "Writer IPI" at bounding box center [398, 393] width 172 height 36
click at [477, 357] on icon "Search Form" at bounding box center [471, 357] width 14 height 14
click at [410, 432] on div "Writer IPI" at bounding box center [398, 429] width 172 height 36
click at [164, 477] on link "Member Information" at bounding box center [132, 469] width 144 height 15
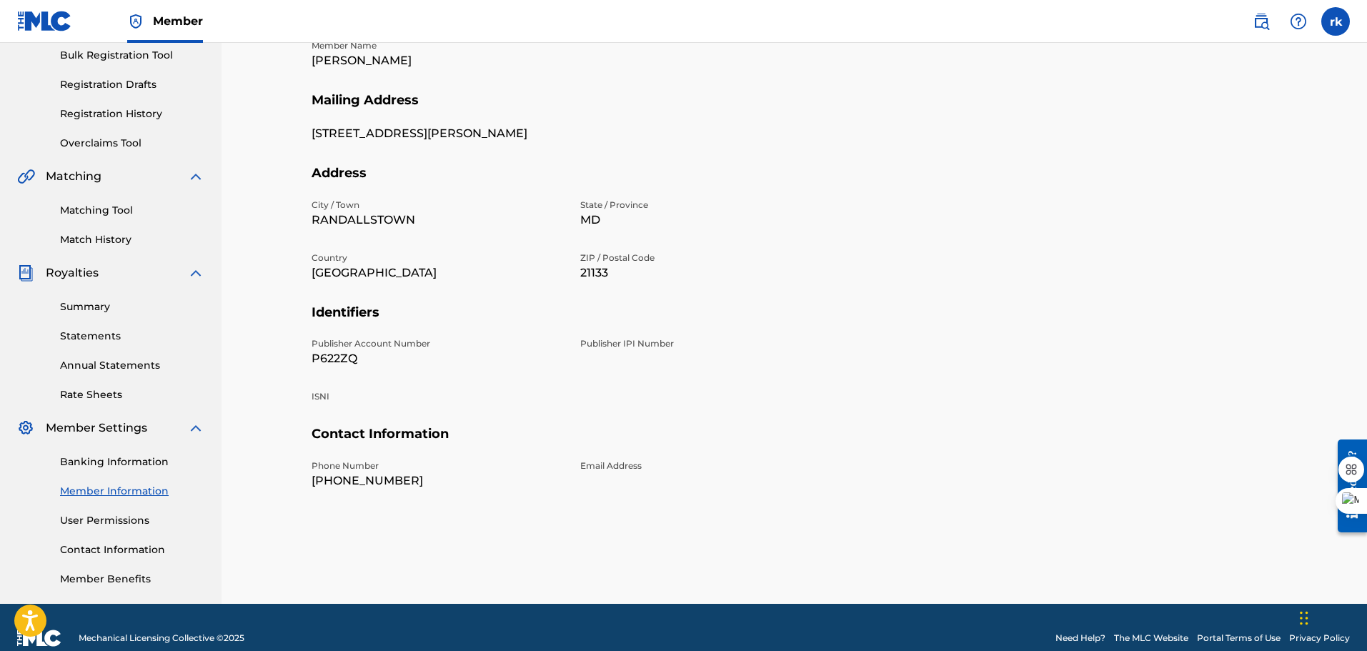
scroll to position [214, 0]
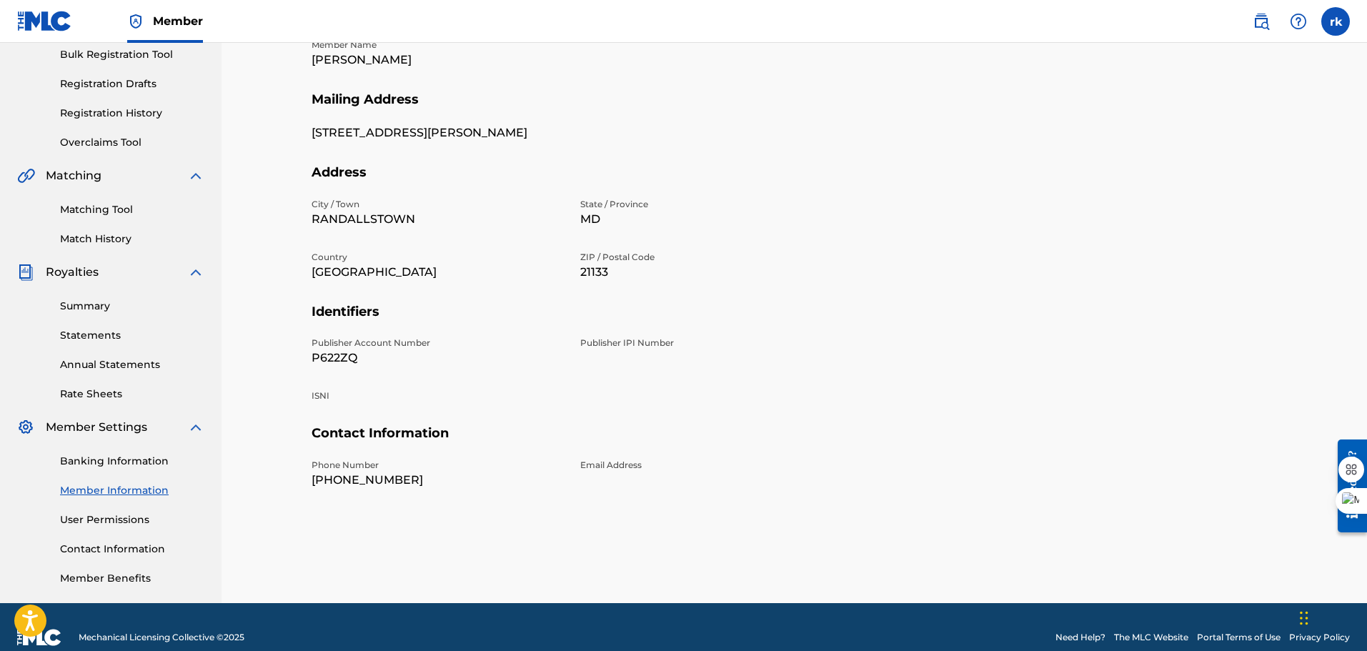
click at [612, 347] on p "Publisher IPI Number" at bounding box center [706, 343] width 252 height 13
click at [125, 515] on link "User Permissions" at bounding box center [132, 519] width 144 height 15
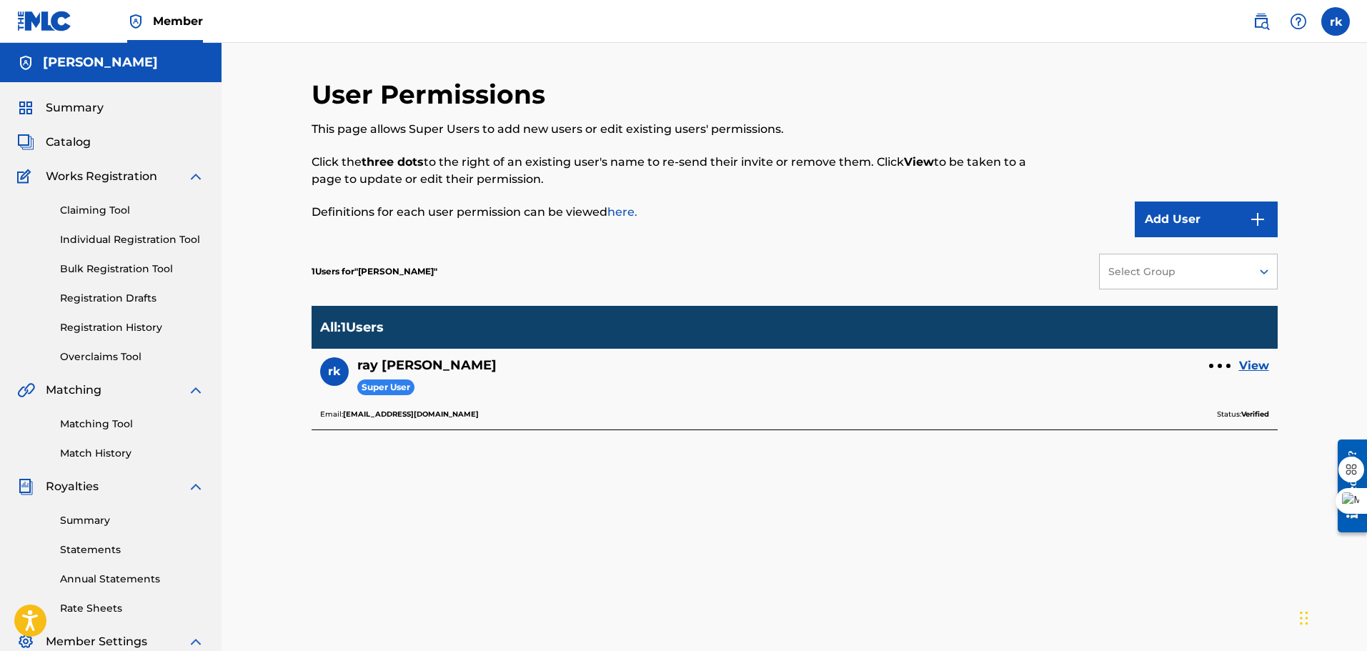
click at [122, 445] on div "Matching Tool Match History" at bounding box center [110, 430] width 187 height 62
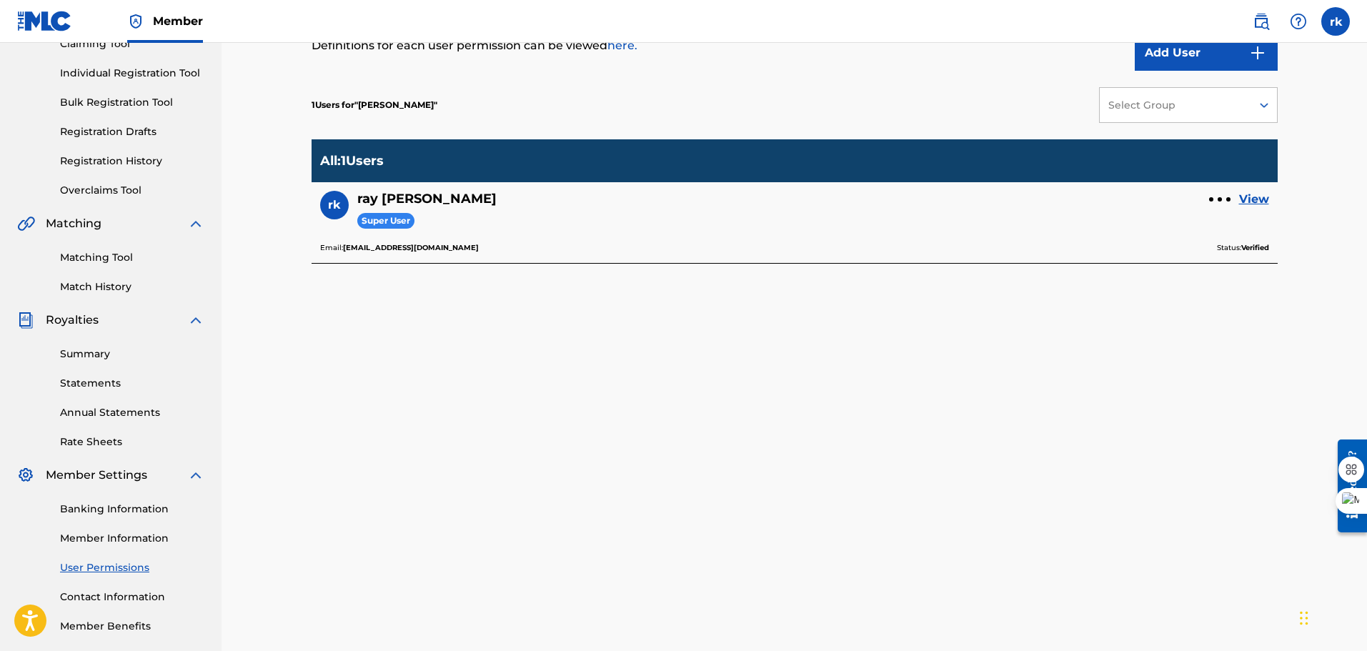
scroll to position [235, 0]
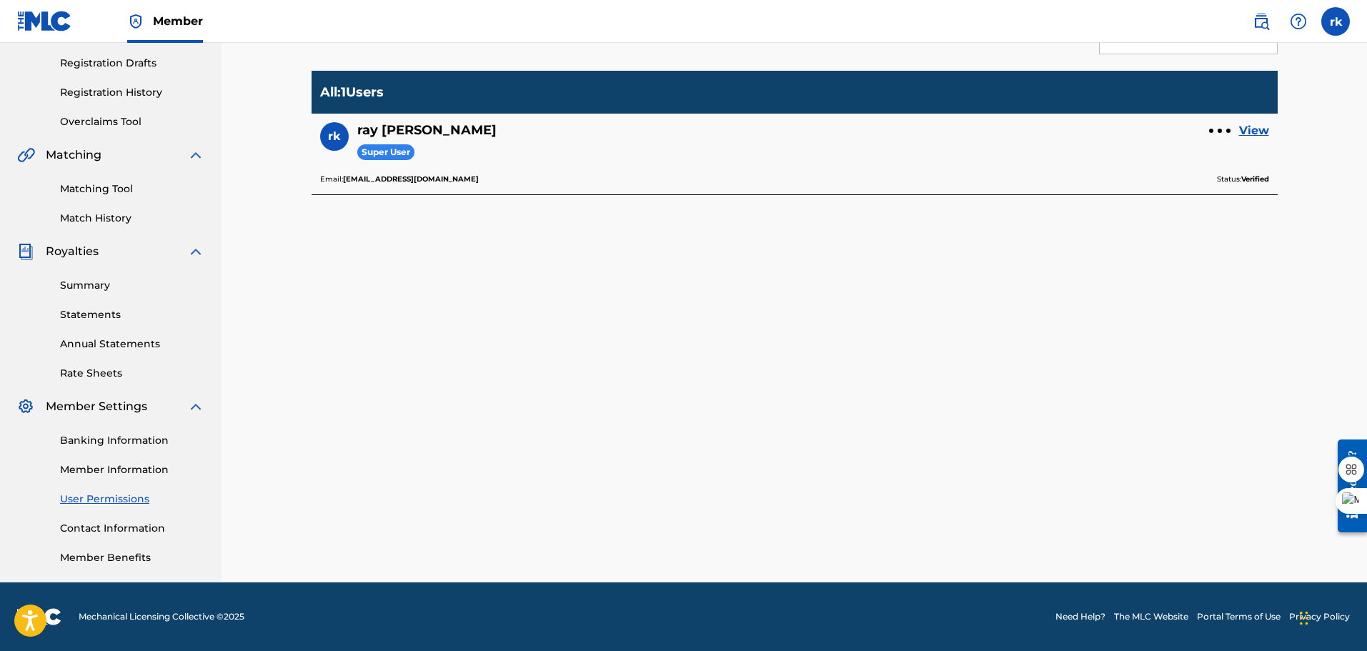
click at [118, 555] on link "Member Benefits" at bounding box center [132, 557] width 144 height 15
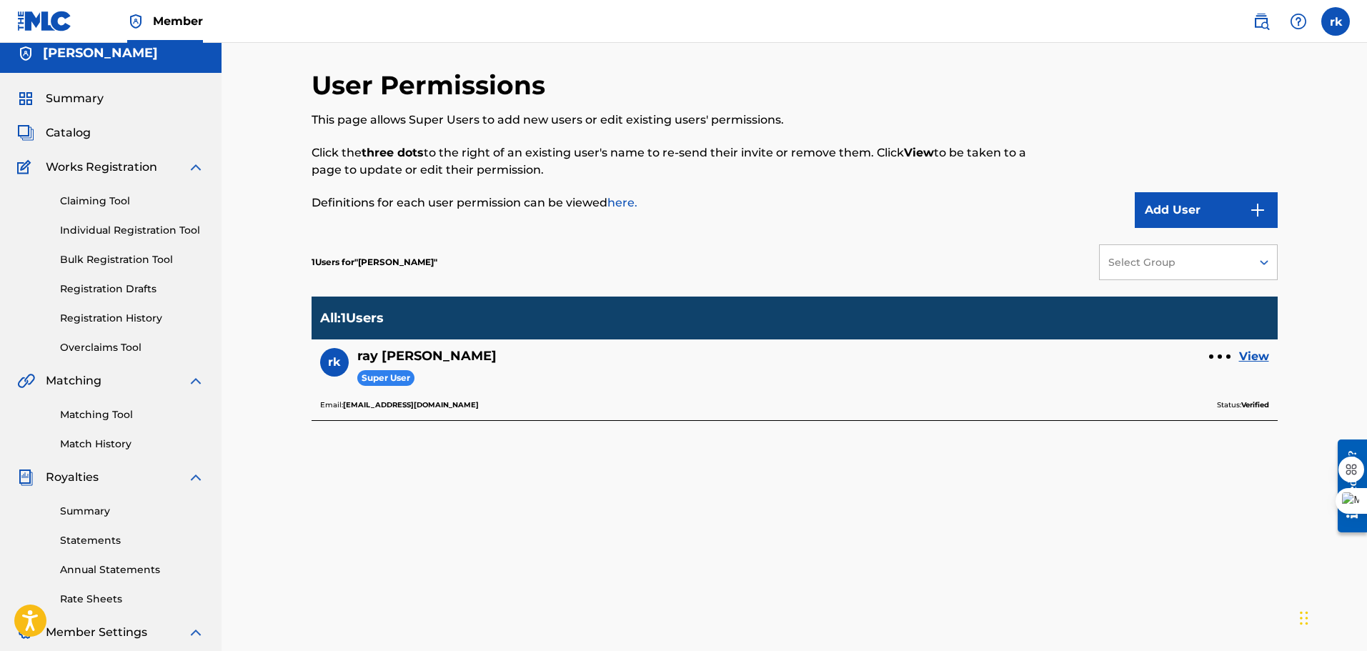
scroll to position [0, 0]
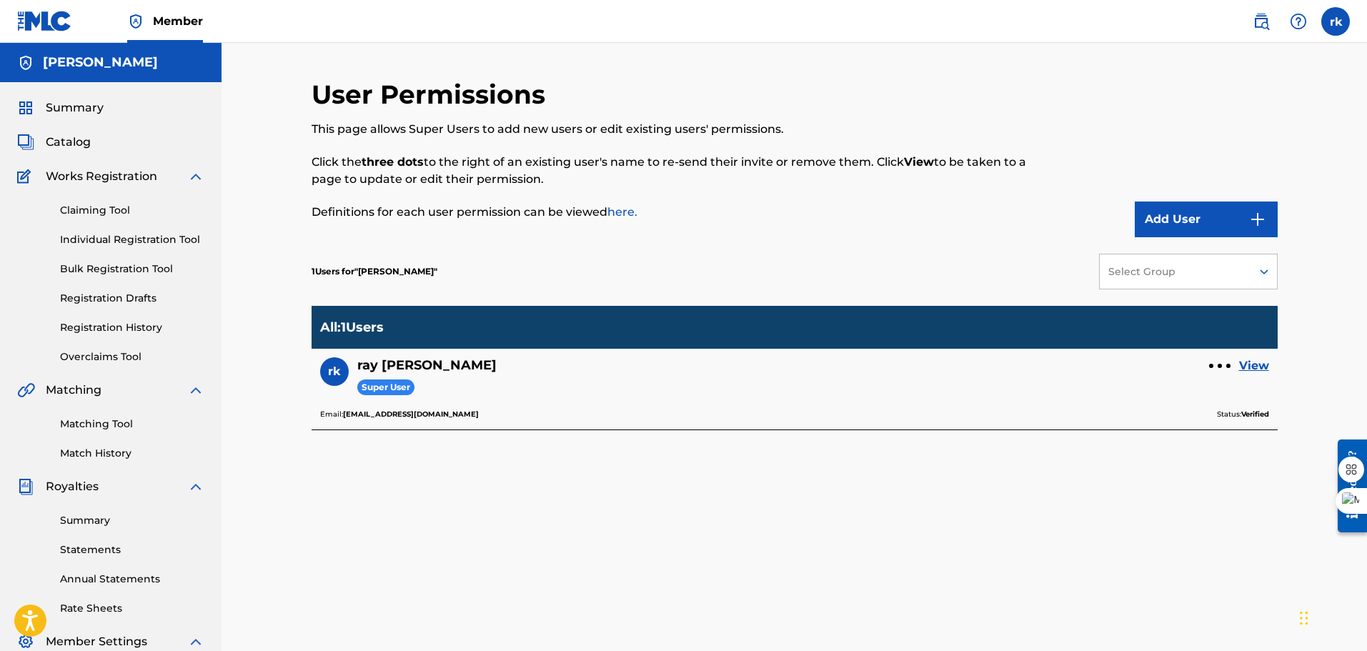
click at [69, 140] on span "Catalog" at bounding box center [68, 142] width 45 height 17
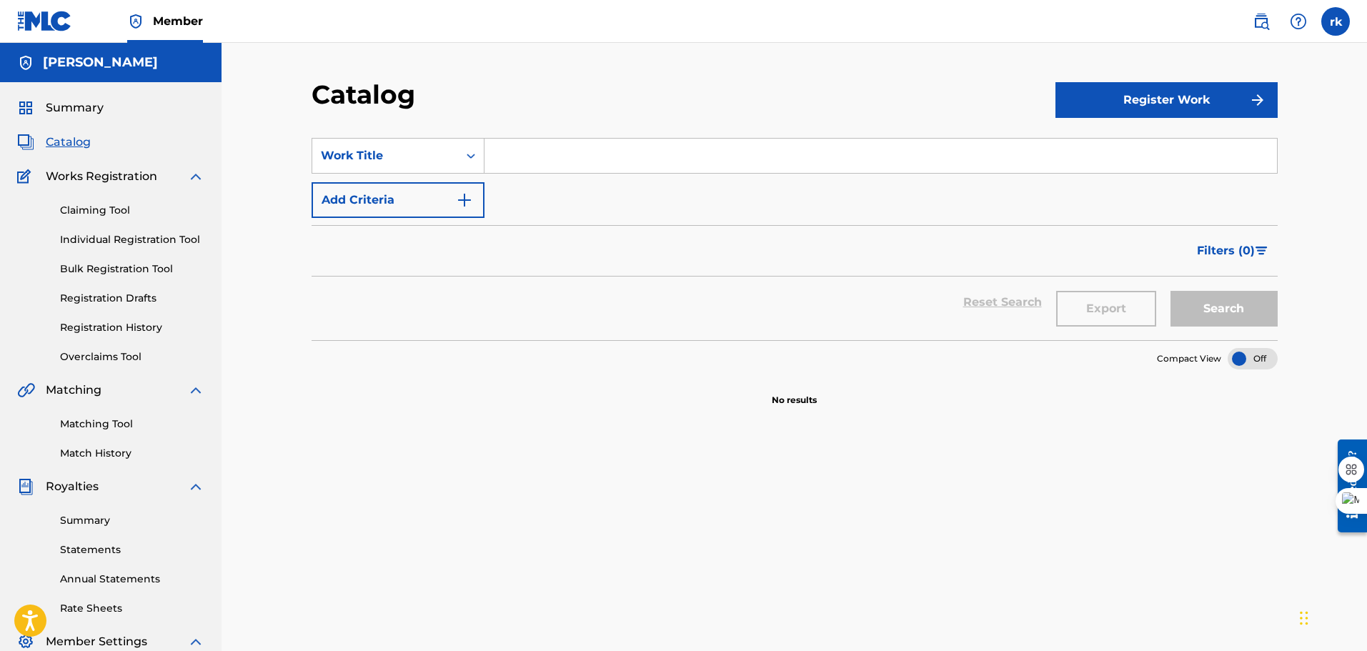
click at [535, 171] on input "Search Form" at bounding box center [881, 156] width 793 height 34
paste input "QZWFN2594129"
type input "QZWFN2594129"
click at [545, 146] on input "QZWFN2594129" at bounding box center [881, 156] width 793 height 34
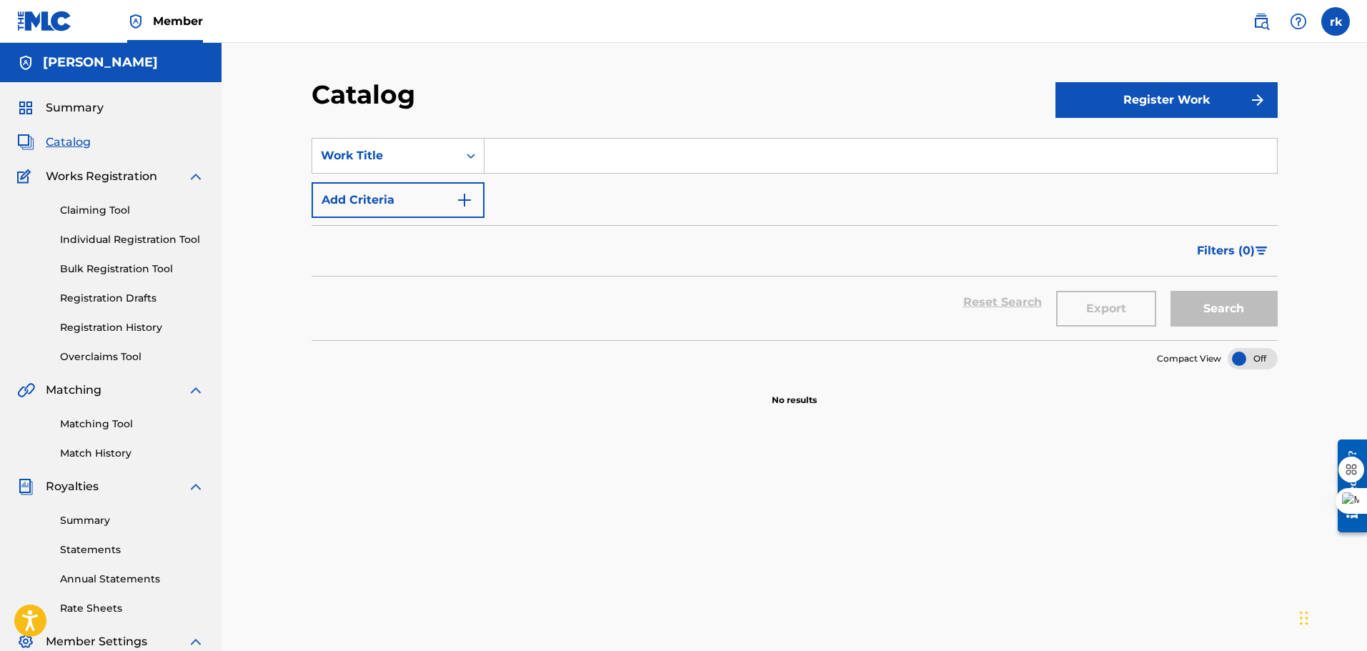
click at [545, 146] on input "Search Form" at bounding box center [881, 156] width 793 height 34
click at [1157, 101] on button "Register Work" at bounding box center [1167, 100] width 222 height 36
click at [1106, 149] on link "Individual" at bounding box center [1167, 146] width 222 height 34
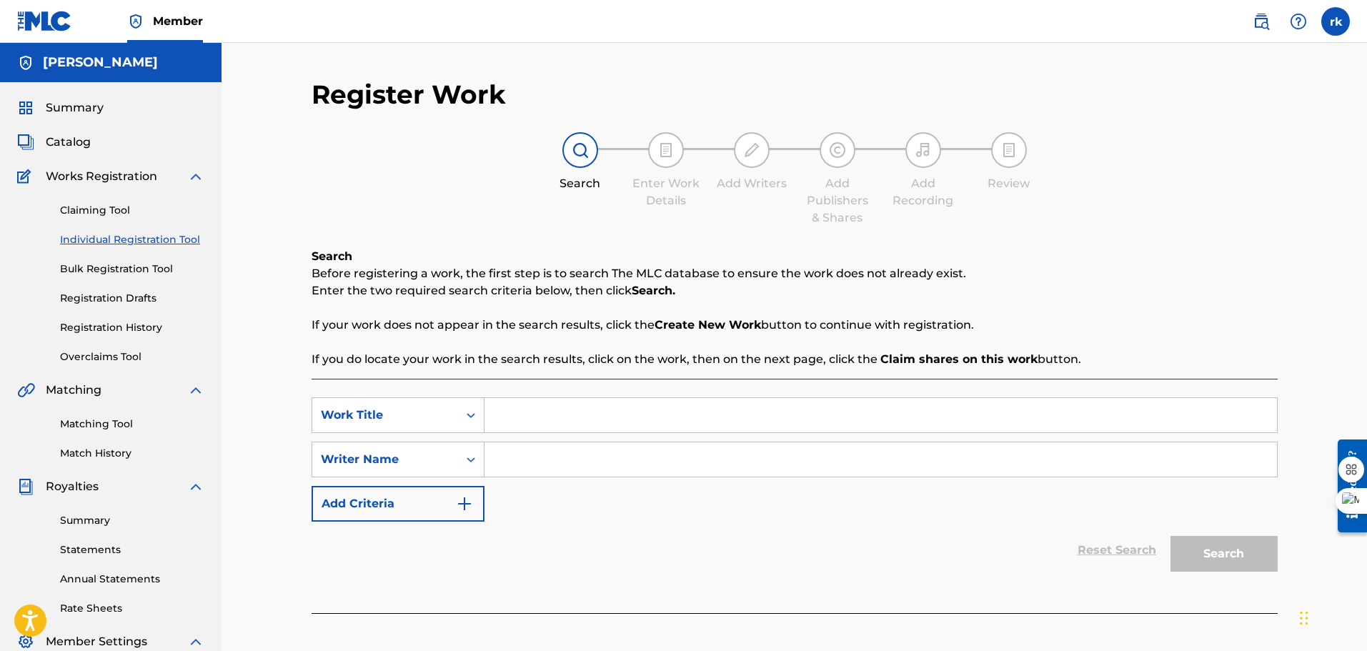
click at [569, 411] on input "Search Form" at bounding box center [881, 415] width 793 height 34
type input "pour the rum on the ground"
click at [518, 460] on input "Search Form" at bounding box center [881, 459] width 793 height 34
click at [517, 459] on input "[PERSON_NAME]" at bounding box center [881, 459] width 793 height 34
click at [522, 452] on input "[PERSON_NAME]" at bounding box center [881, 459] width 793 height 34
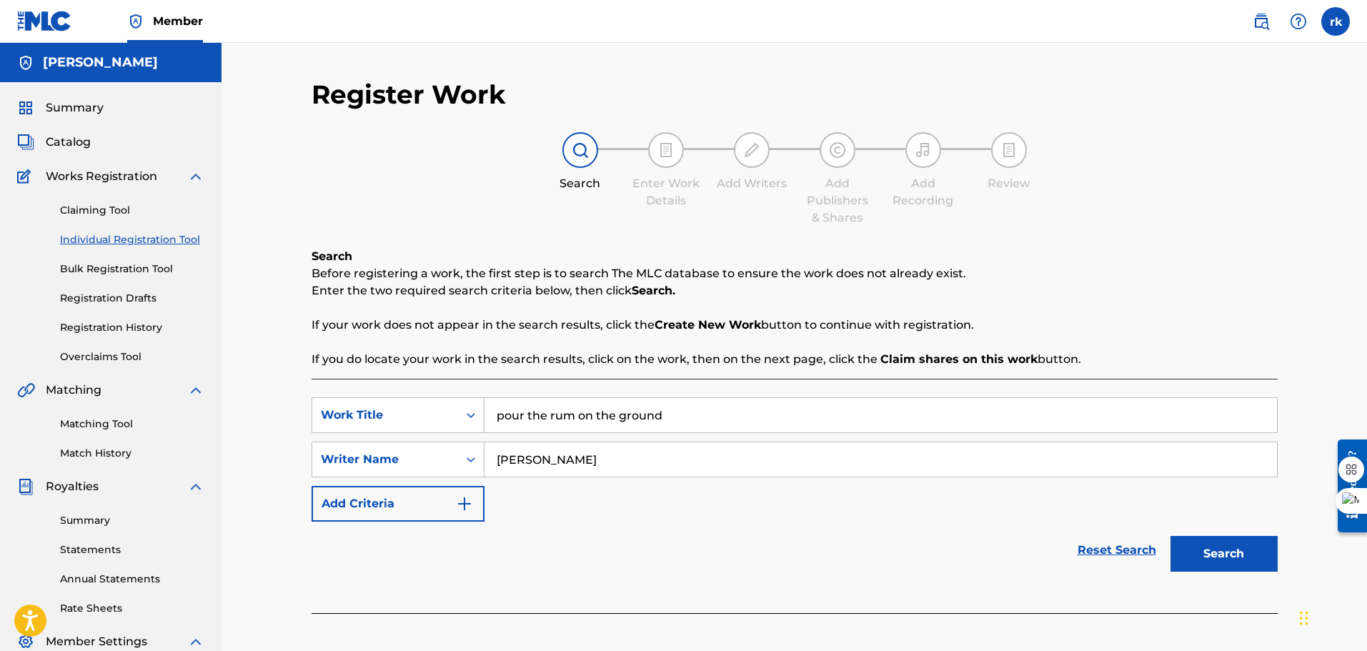
type input "[PERSON_NAME]"
click at [436, 497] on button "Add Criteria" at bounding box center [398, 504] width 173 height 36
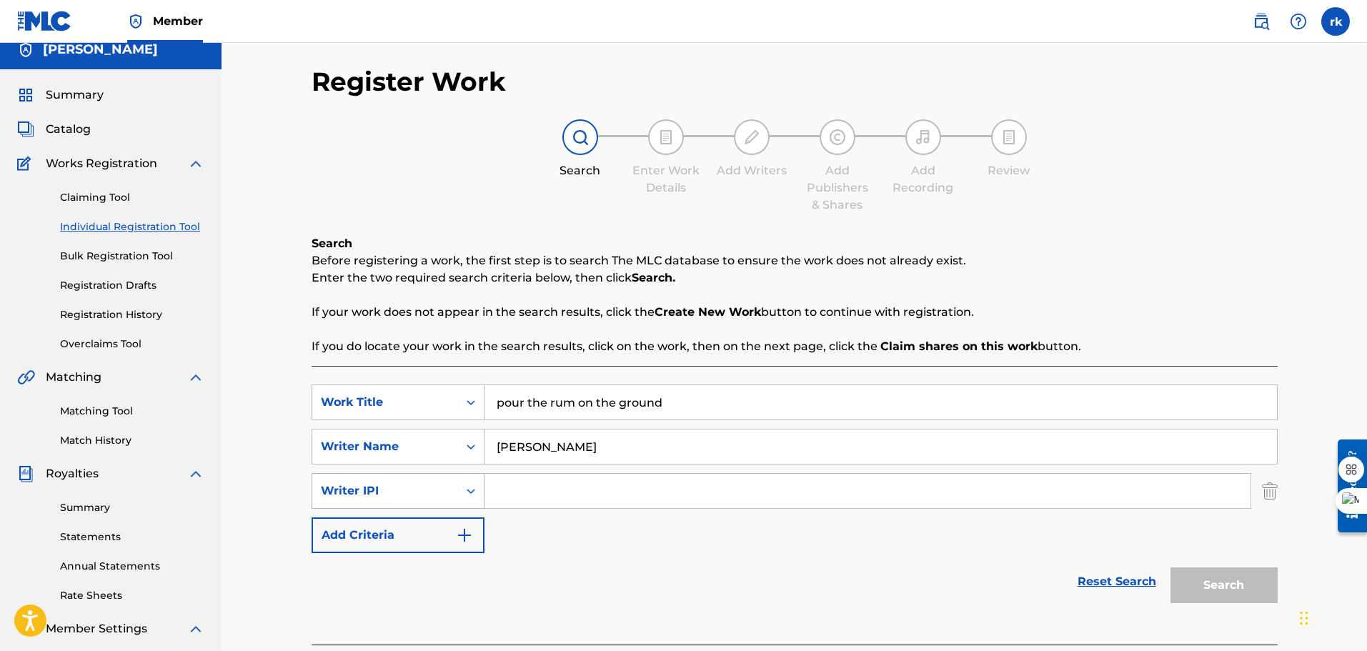
click at [470, 502] on div "Search Form" at bounding box center [471, 491] width 26 height 26
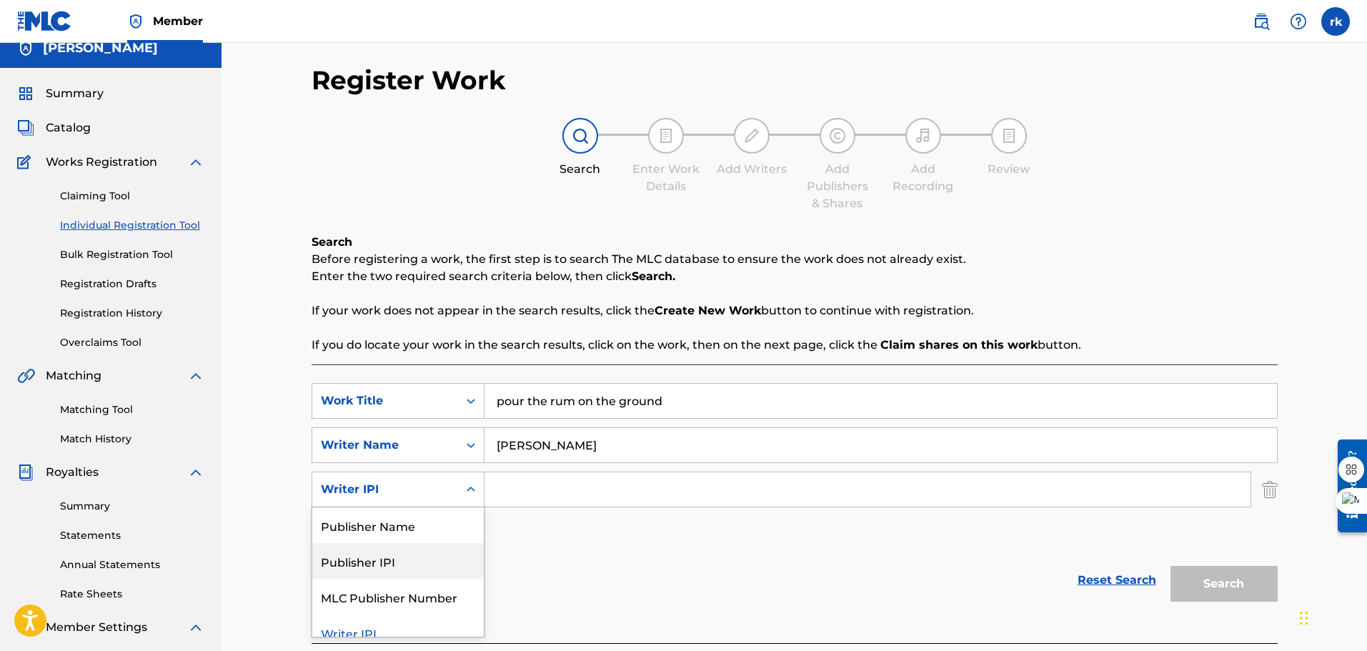
scroll to position [1, 0]
click at [427, 524] on div "Publisher Name" at bounding box center [398, 525] width 172 height 36
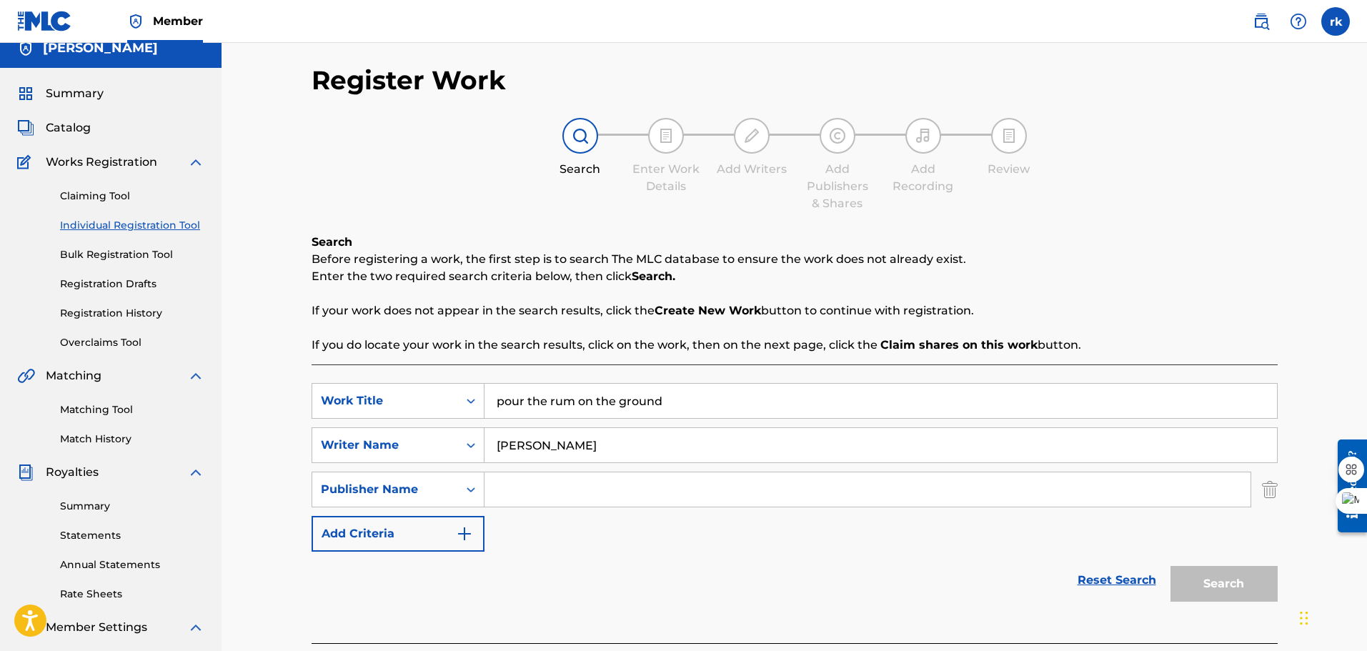
click at [504, 488] on input "Search Form" at bounding box center [868, 489] width 766 height 34
type input "island4life"
click at [1229, 585] on button "Search" at bounding box center [1224, 584] width 107 height 36
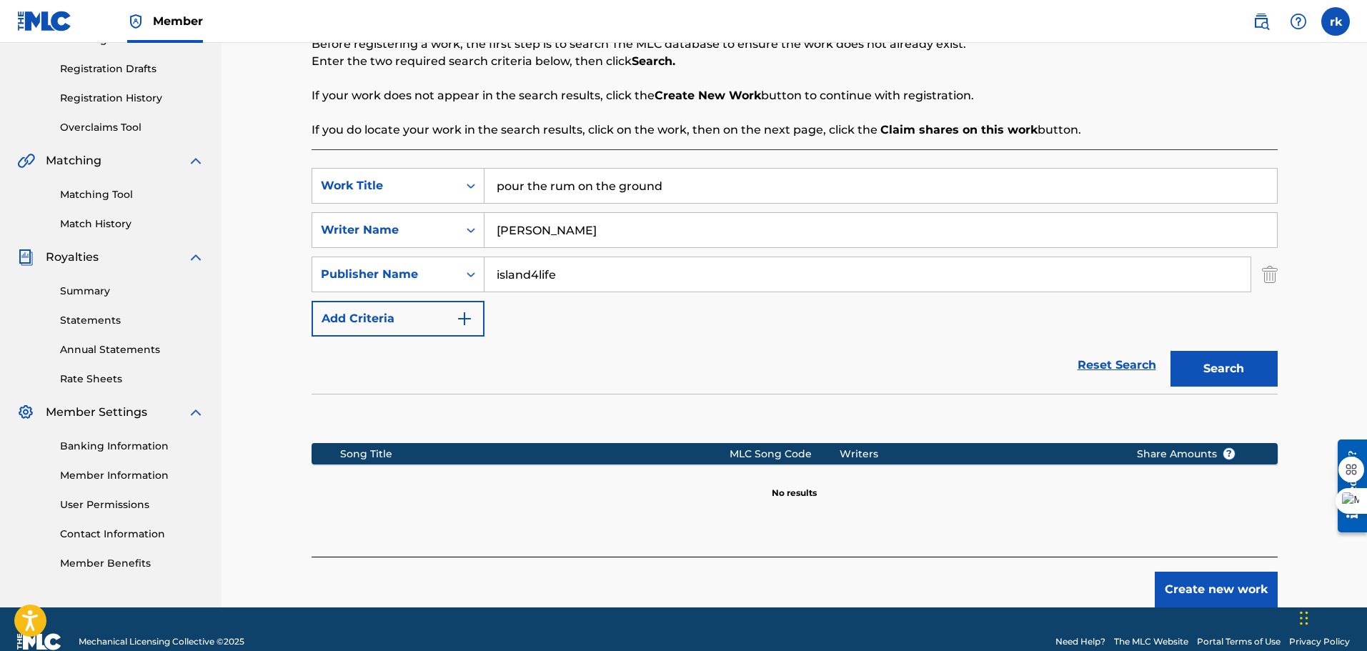
scroll to position [232, 0]
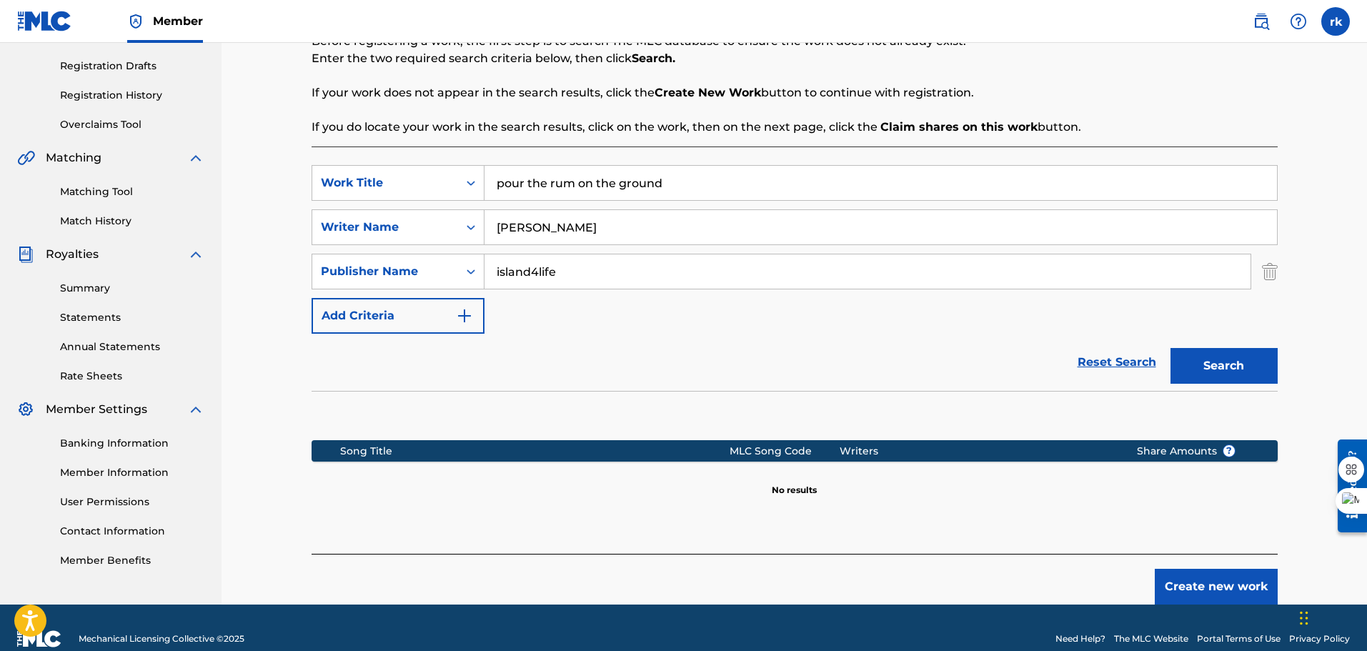
click at [1212, 362] on button "Search" at bounding box center [1224, 366] width 107 height 36
click at [694, 276] on input "island4life" at bounding box center [868, 271] width 766 height 34
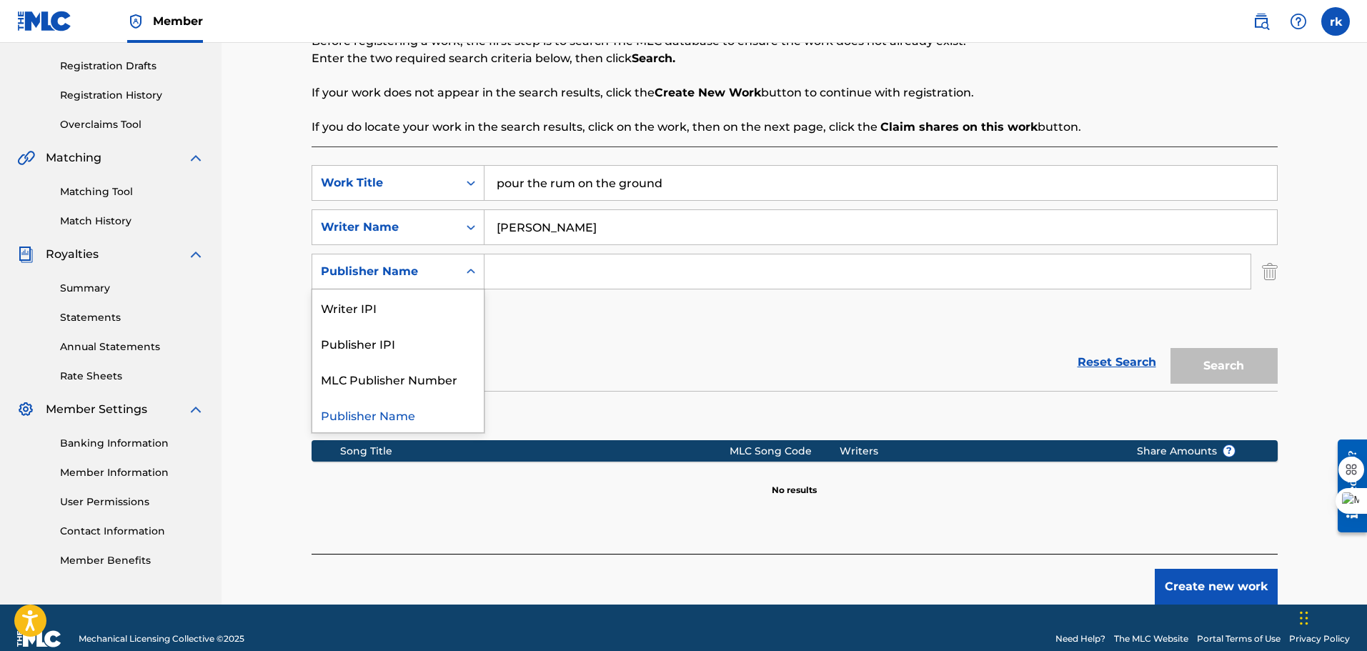
click at [472, 267] on icon "Search Form" at bounding box center [471, 271] width 14 height 14
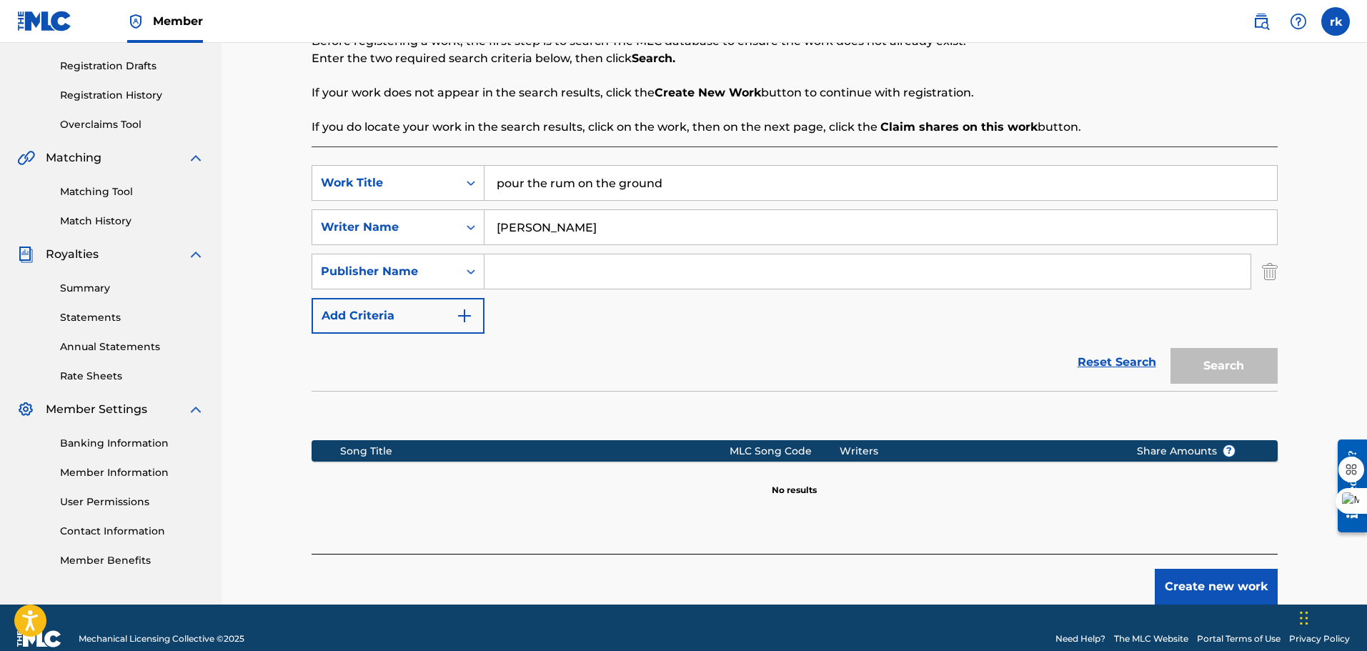
click at [1262, 274] on img "Search Form" at bounding box center [1270, 272] width 16 height 36
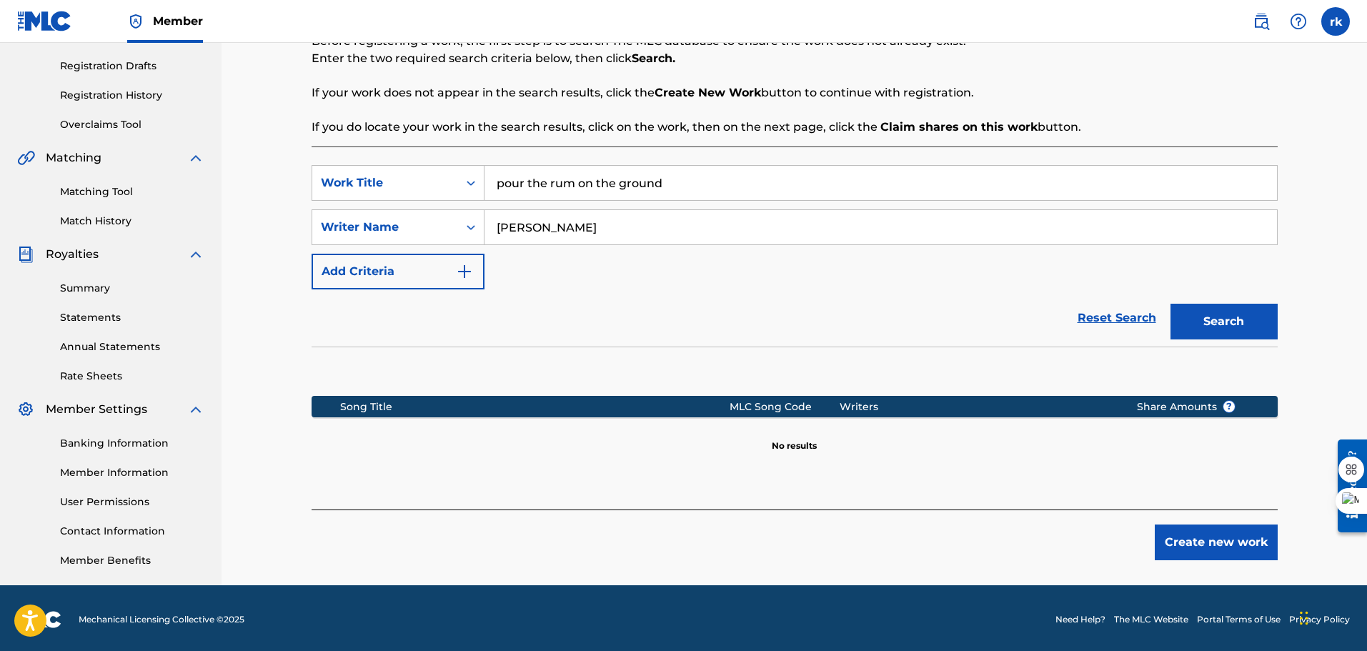
click at [1205, 332] on button "Search" at bounding box center [1224, 322] width 107 height 36
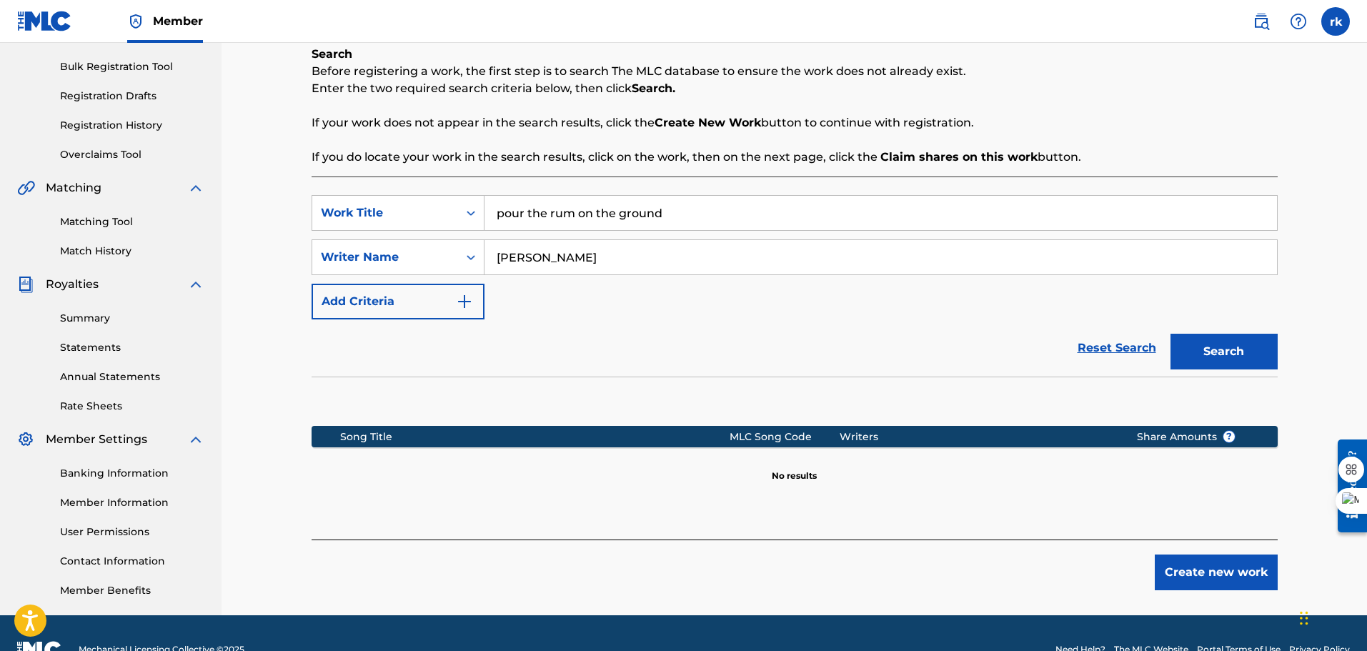
scroll to position [203, 0]
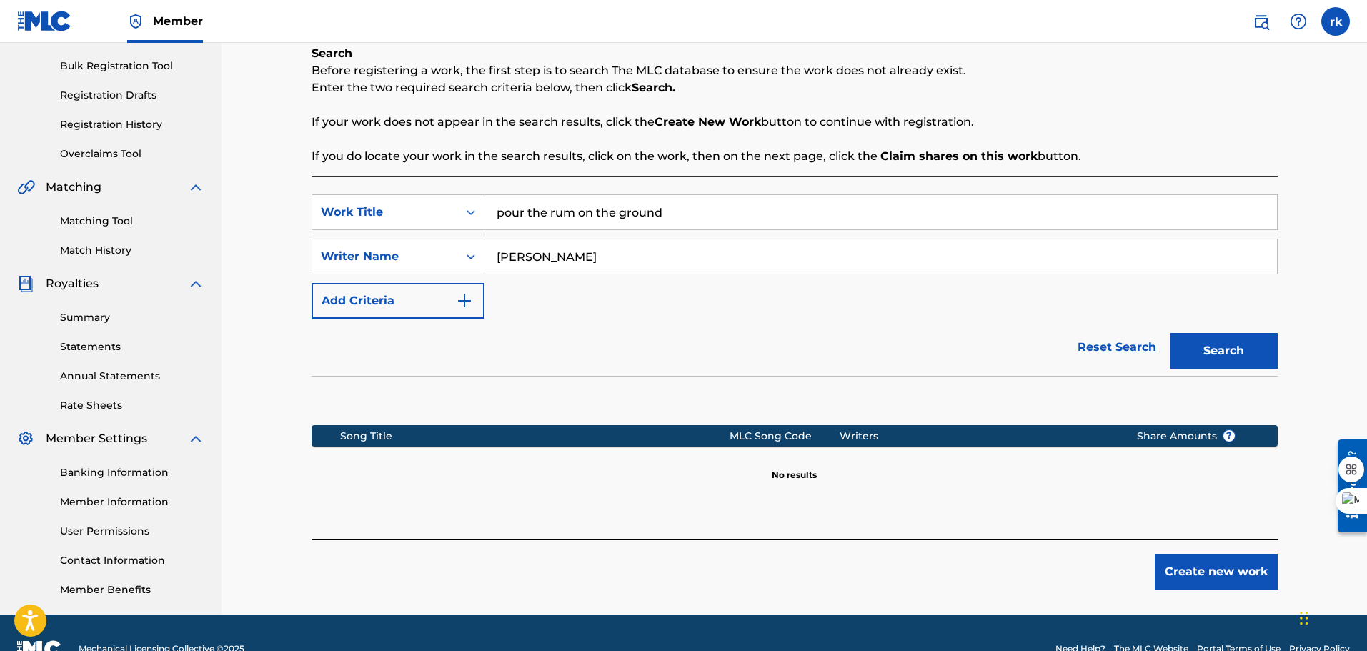
click at [1189, 590] on div "Register Work Search Enter Work Details Add Writers Add Publishers & Shares Add…" at bounding box center [794, 245] width 1001 height 739
click at [1205, 575] on button "Create new work" at bounding box center [1216, 572] width 123 height 36
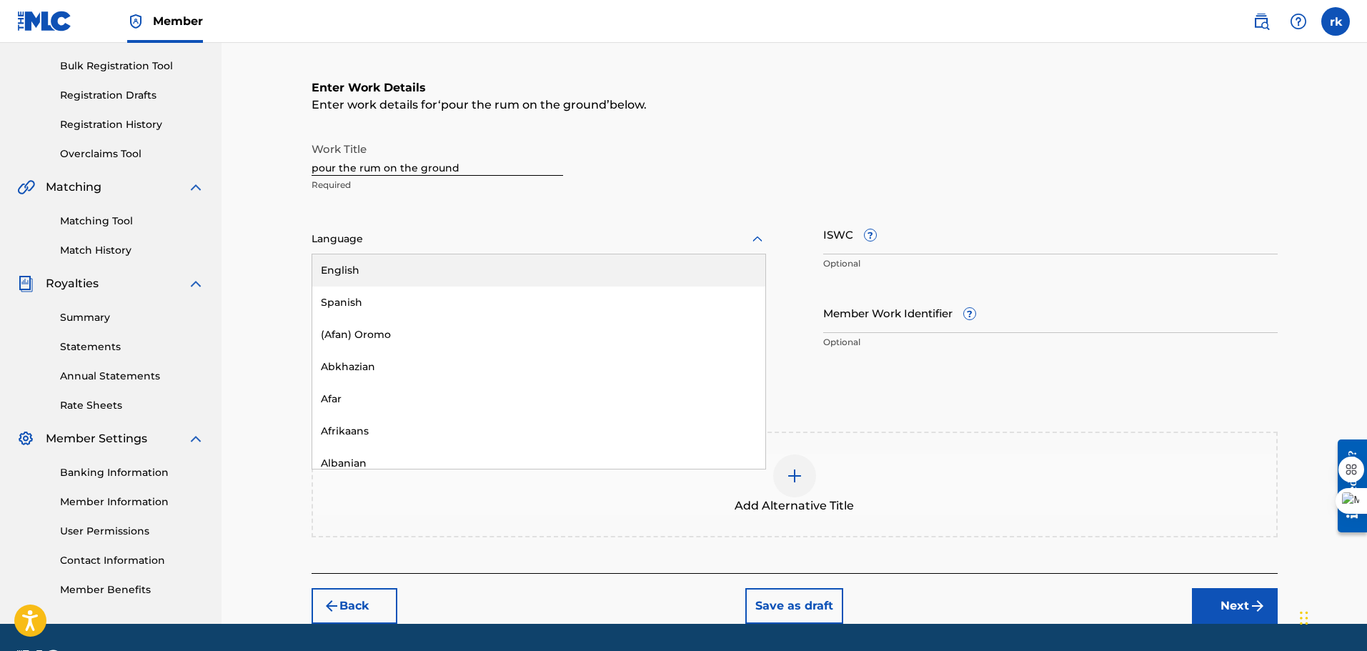
click at [755, 237] on icon at bounding box center [757, 239] width 17 height 17
click at [675, 276] on div "English" at bounding box center [538, 270] width 453 height 32
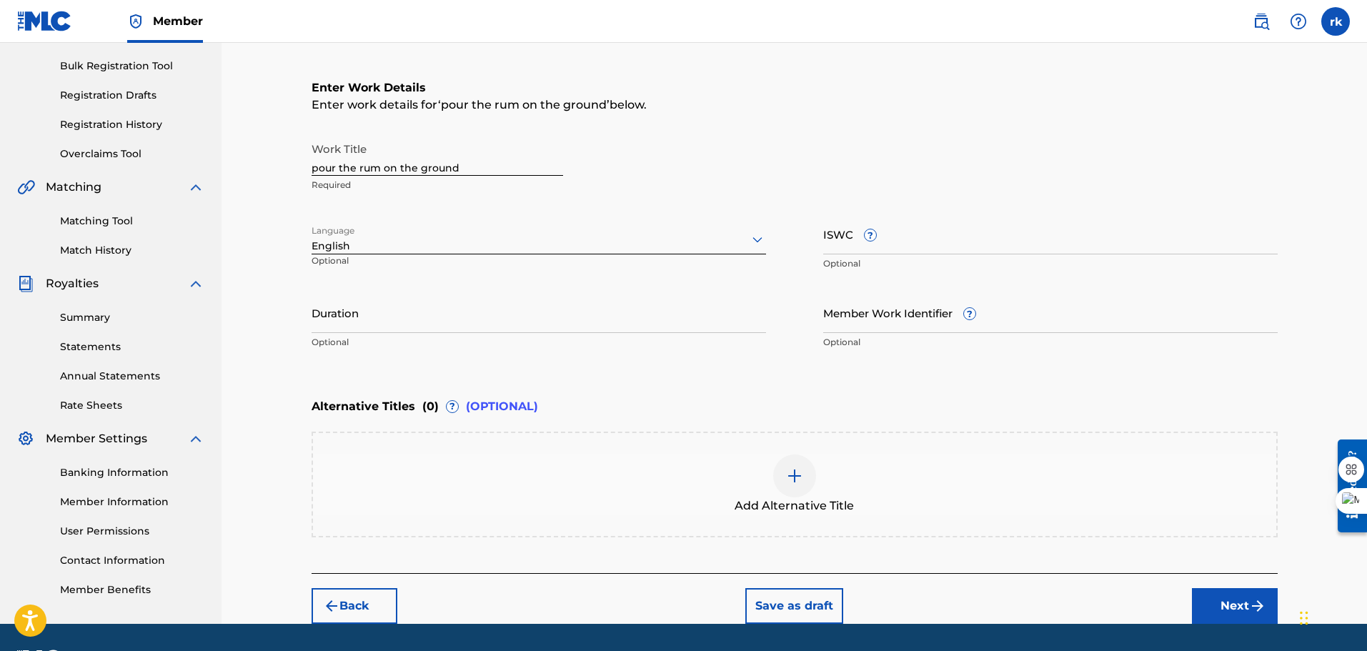
click at [746, 279] on div "Work Title pour the rum on the ground Required Language option English, selecte…" at bounding box center [795, 246] width 966 height 222
click at [746, 279] on div "Work Title pour the rum on the ground Required Language English Optional ISWC ?…" at bounding box center [795, 246] width 966 height 222
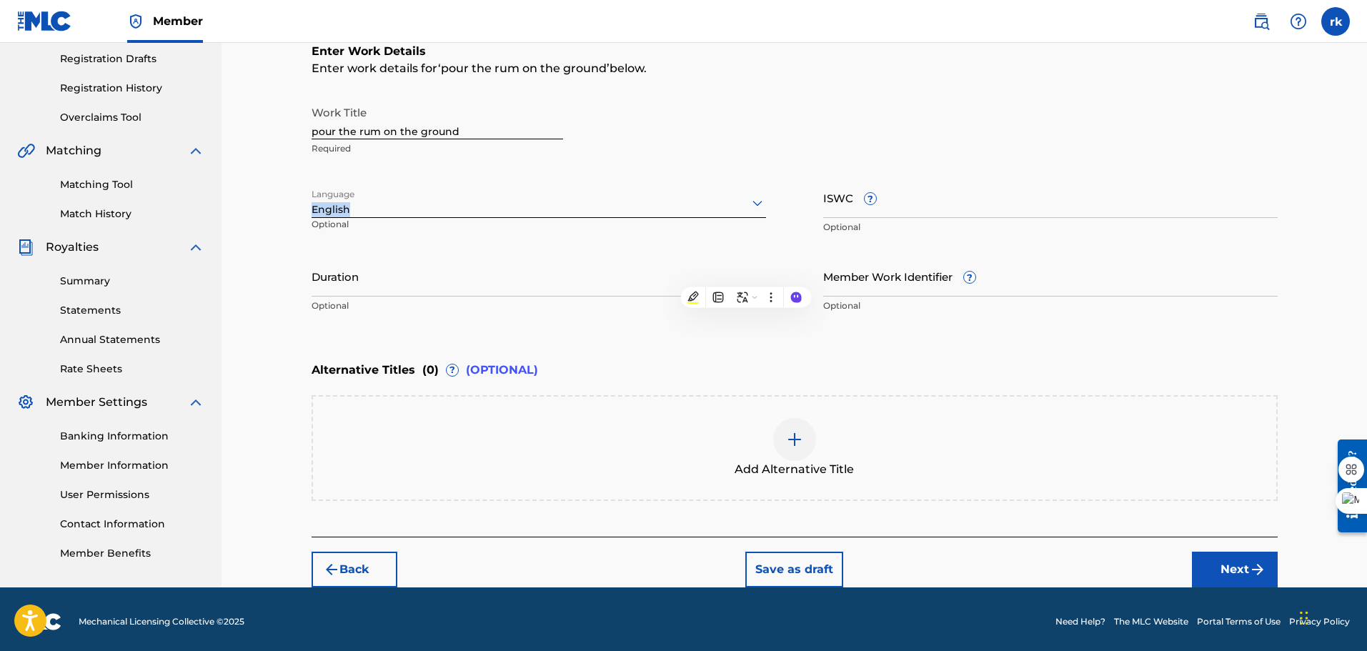
scroll to position [244, 0]
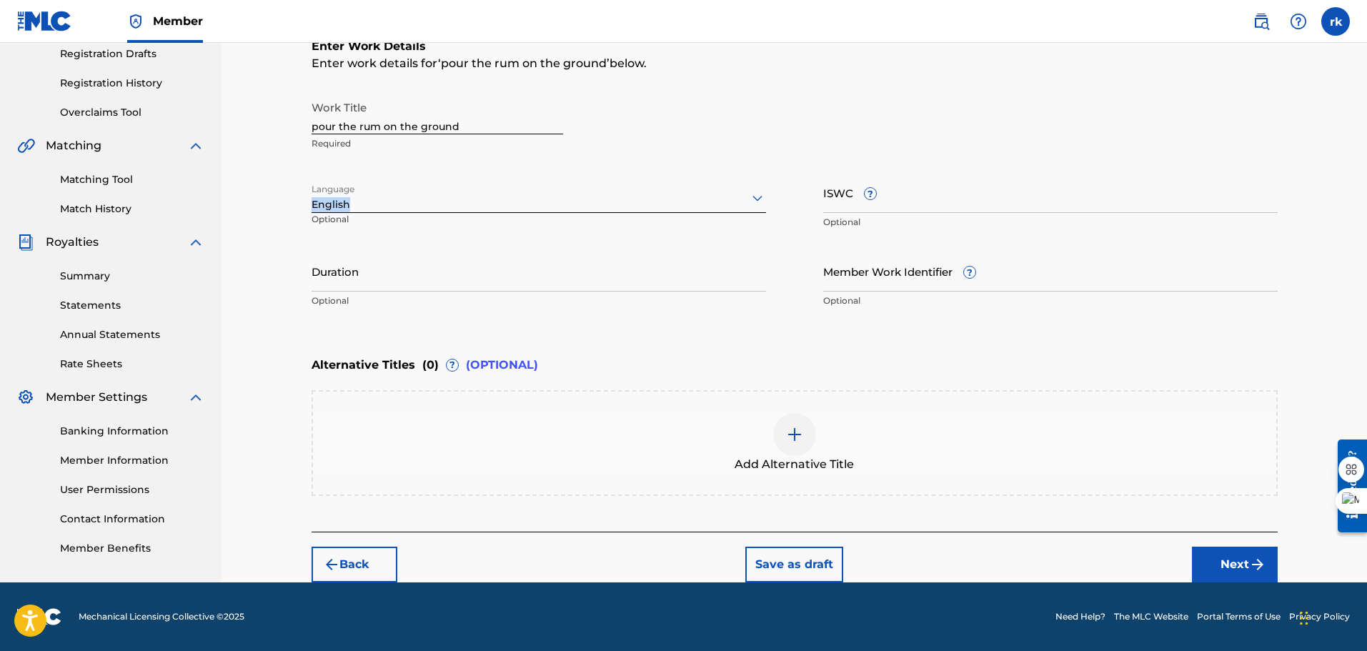
click at [1208, 563] on button "Next" at bounding box center [1235, 565] width 86 height 36
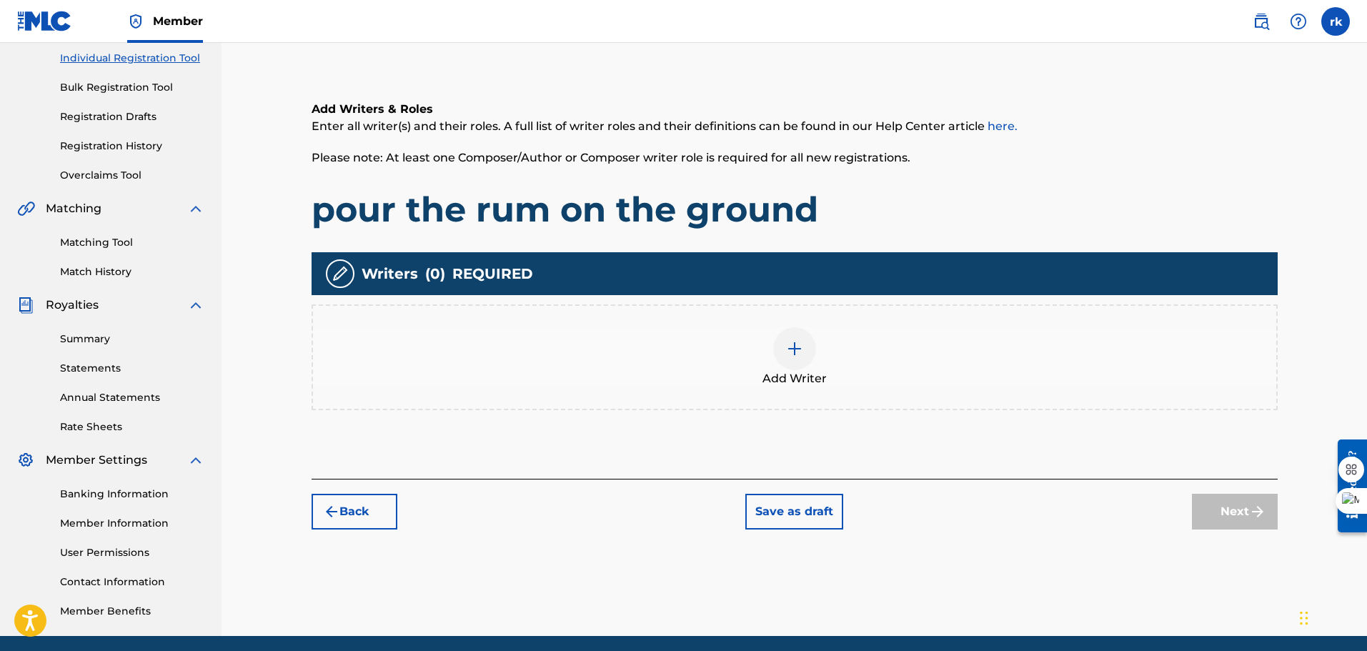
scroll to position [64, 0]
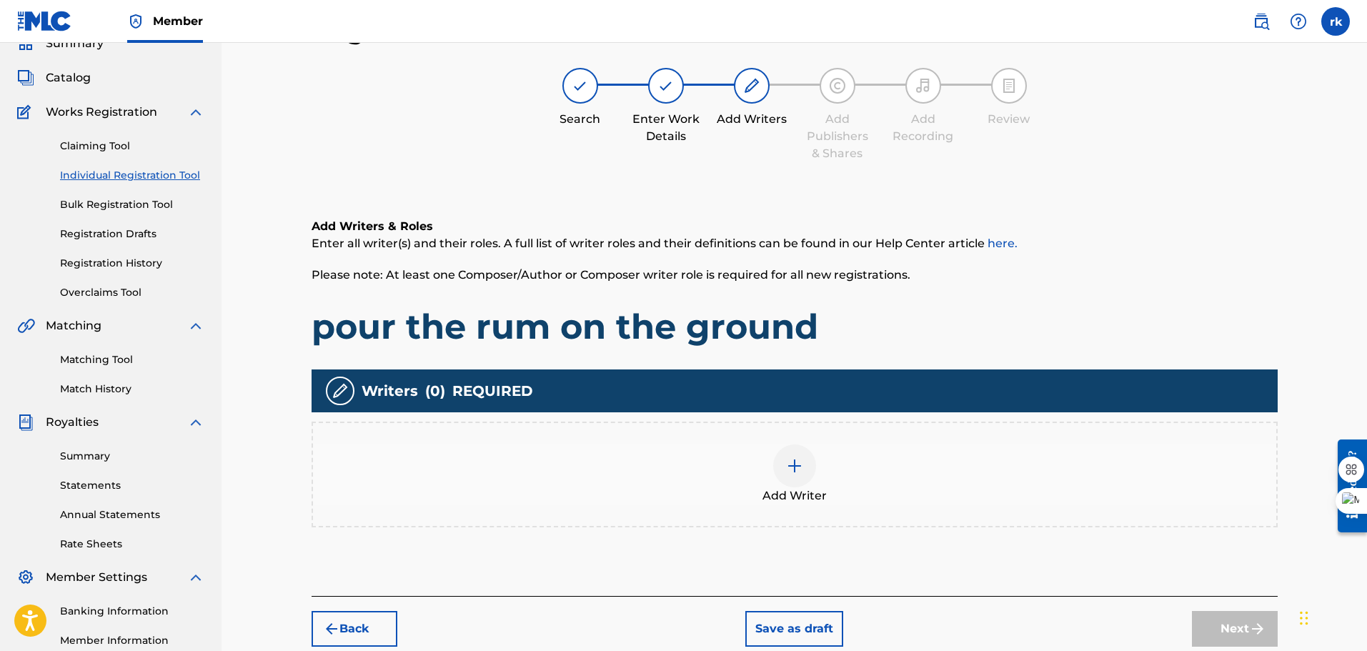
click at [800, 471] on img at bounding box center [794, 465] width 17 height 17
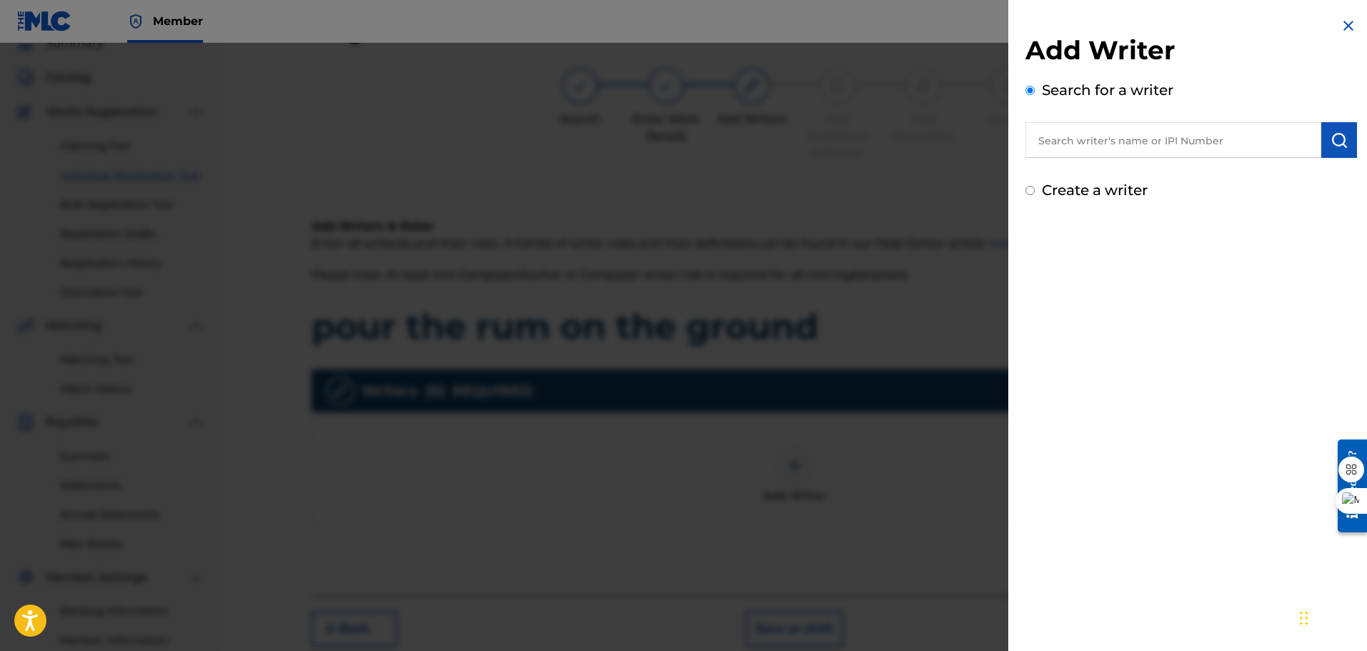
click at [1078, 140] on input "text" at bounding box center [1174, 140] width 296 height 36
type input "[PERSON_NAME]"
click at [1214, 210] on div "Add Writer Search for a writer [PERSON_NAME] Create a writer" at bounding box center [1192, 109] width 366 height 218
click at [1027, 188] on input "Create a writer" at bounding box center [1030, 190] width 9 height 9
radio input "false"
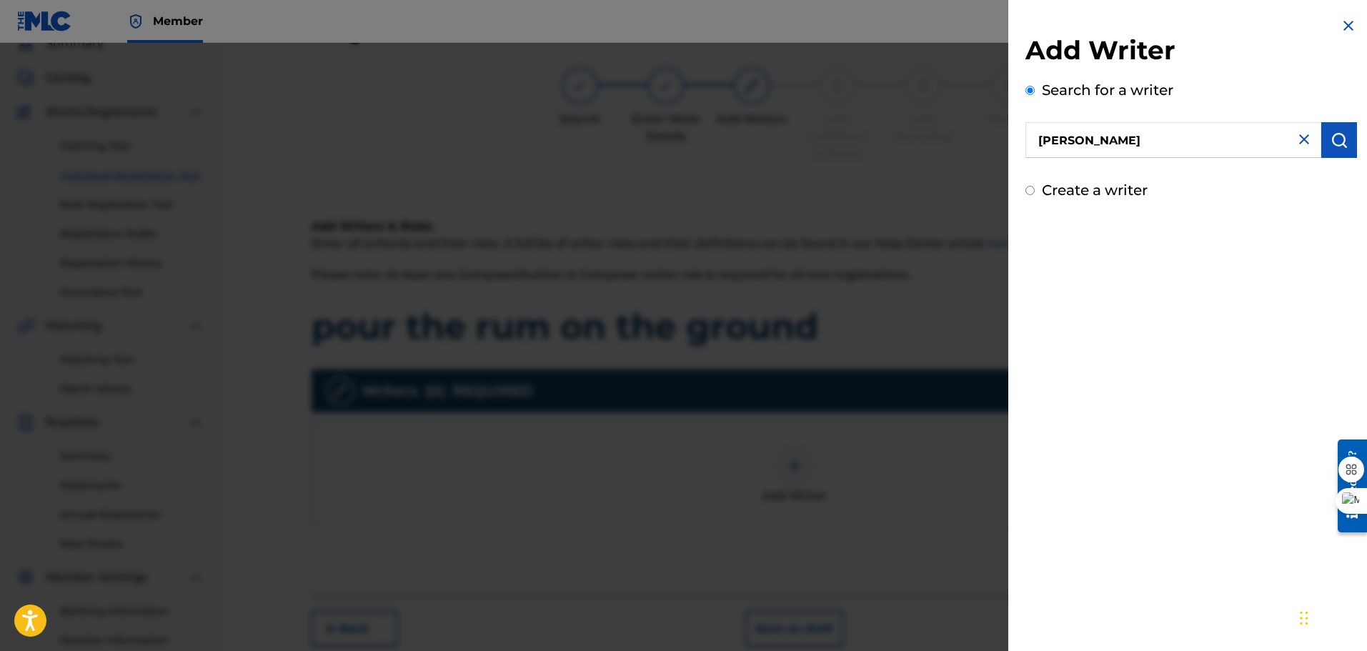
radio input "true"
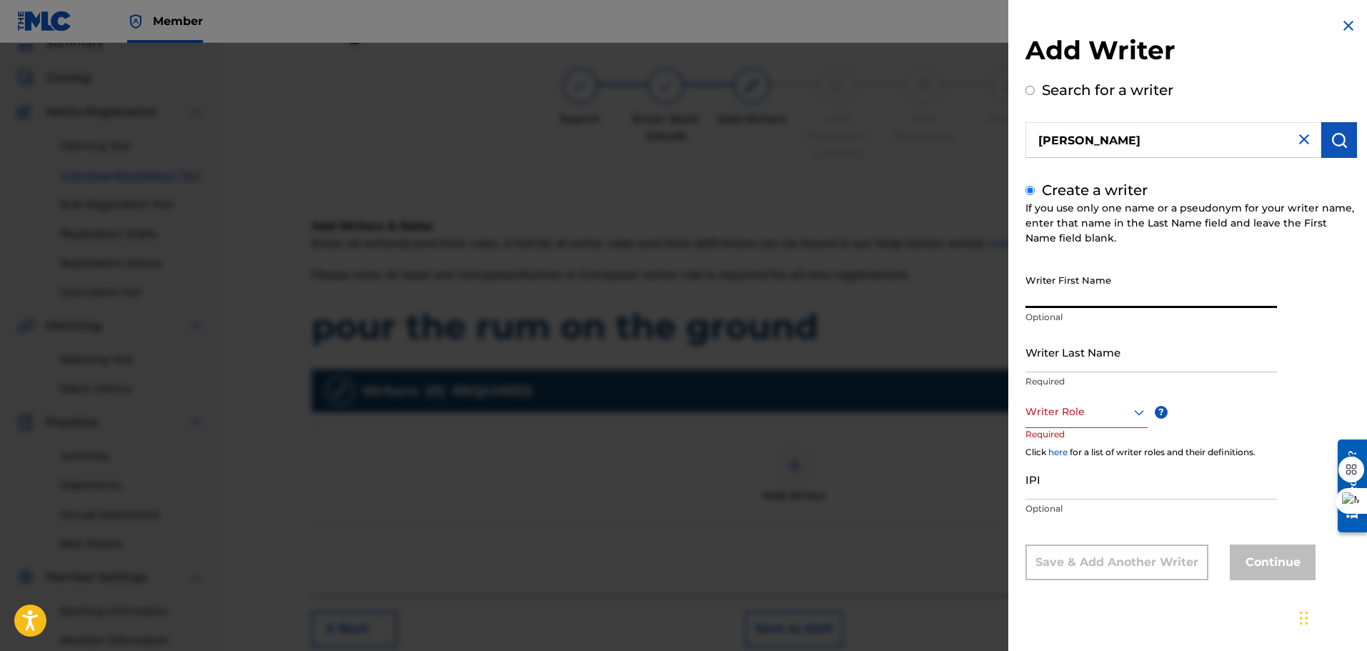
click at [1068, 289] on input "Writer First Name" at bounding box center [1152, 287] width 252 height 41
type input "ray"
click at [1069, 353] on input "Writer Last Name" at bounding box center [1152, 352] width 252 height 41
type input "[PERSON_NAME]"
click at [1115, 413] on div at bounding box center [1087, 412] width 122 height 18
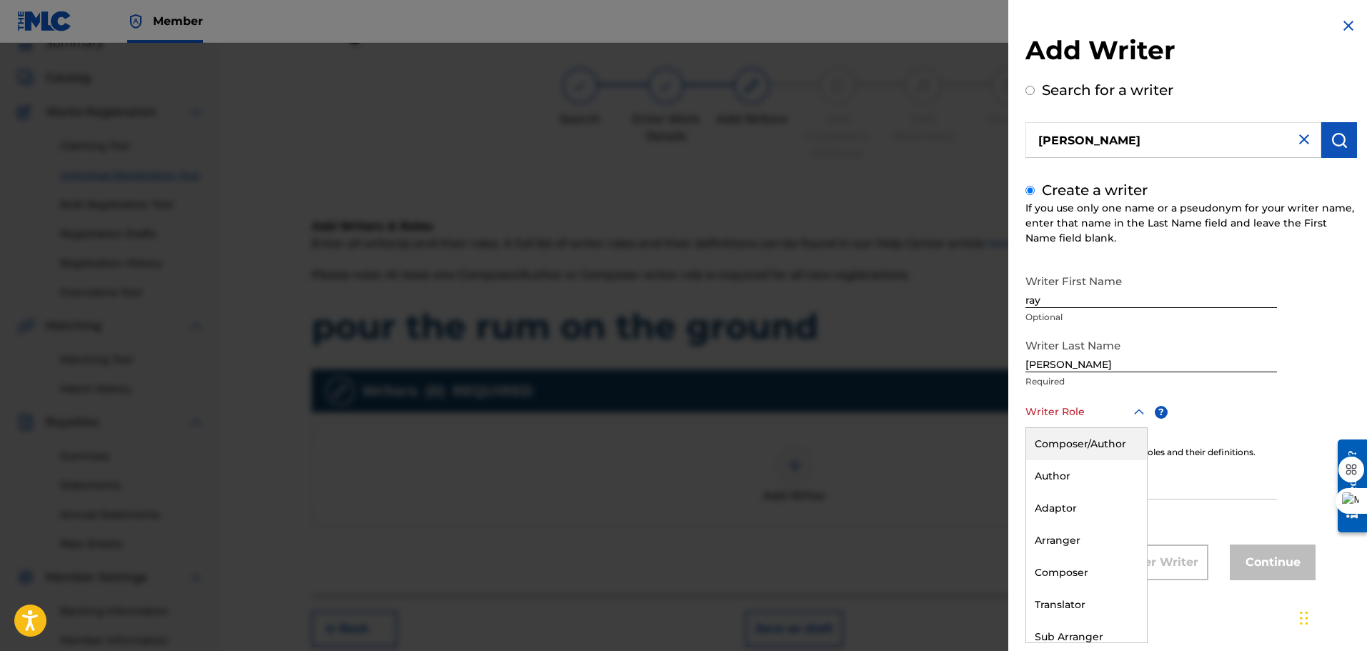
click at [1094, 441] on div "Composer/Author" at bounding box center [1086, 444] width 121 height 32
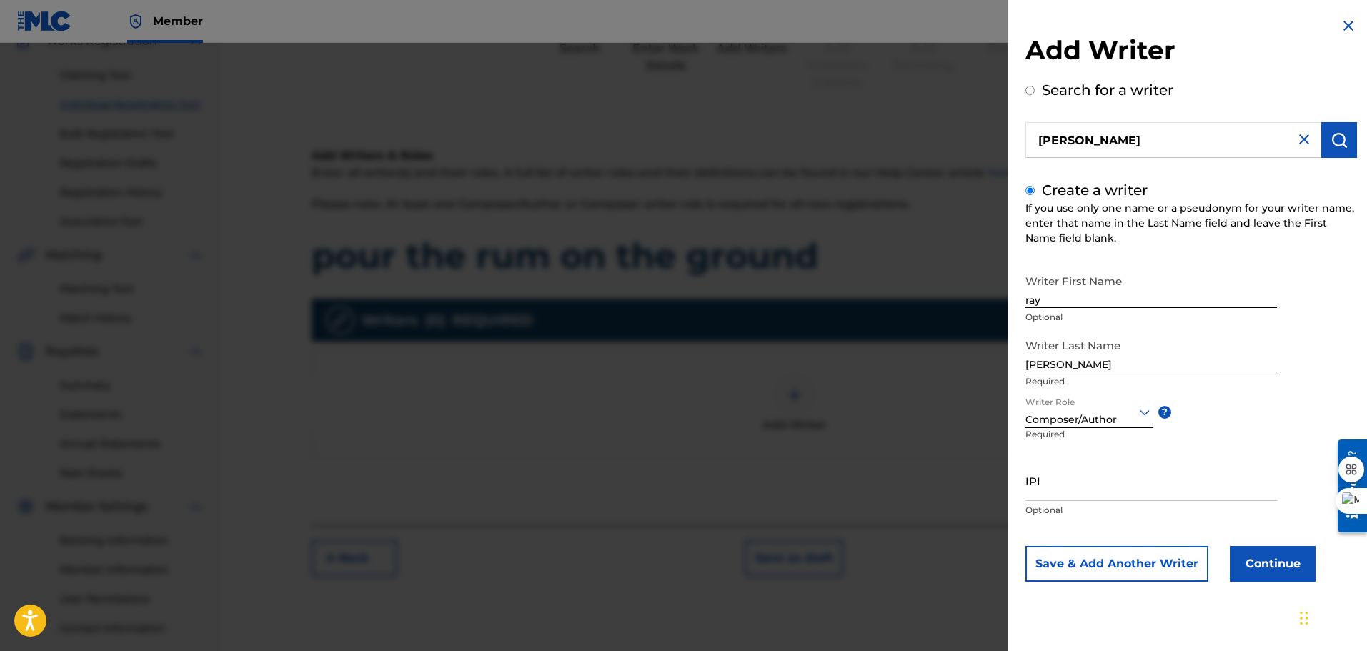
scroll to position [140, 0]
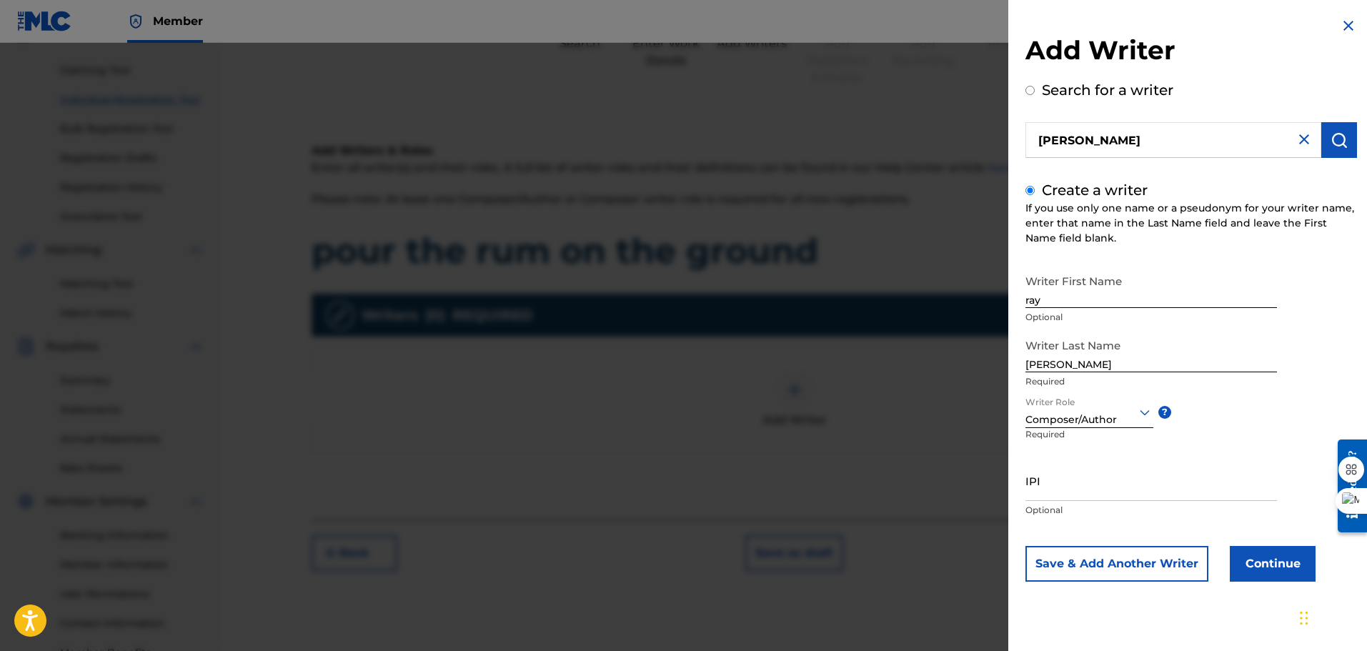
drag, startPoint x: 1262, startPoint y: 556, endPoint x: 1255, endPoint y: 551, distance: 8.7
click at [1255, 551] on button "Continue" at bounding box center [1273, 564] width 86 height 36
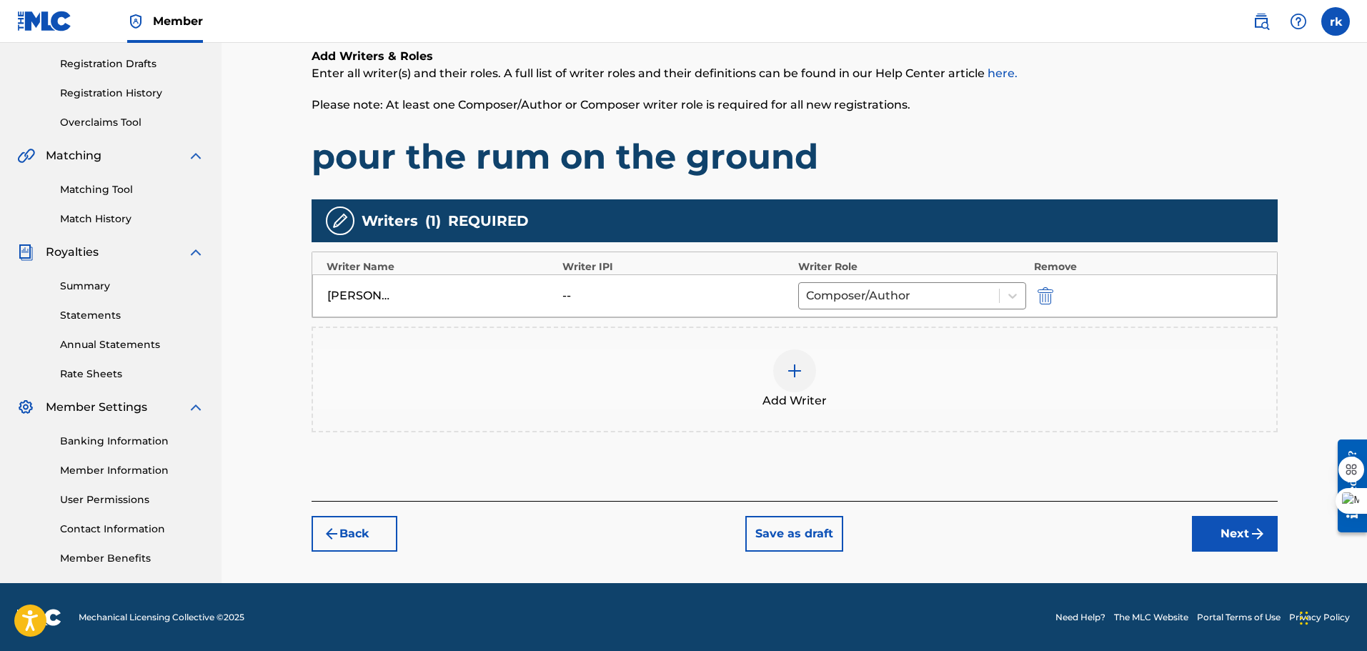
scroll to position [235, 0]
click at [1237, 533] on button "Next" at bounding box center [1235, 533] width 86 height 36
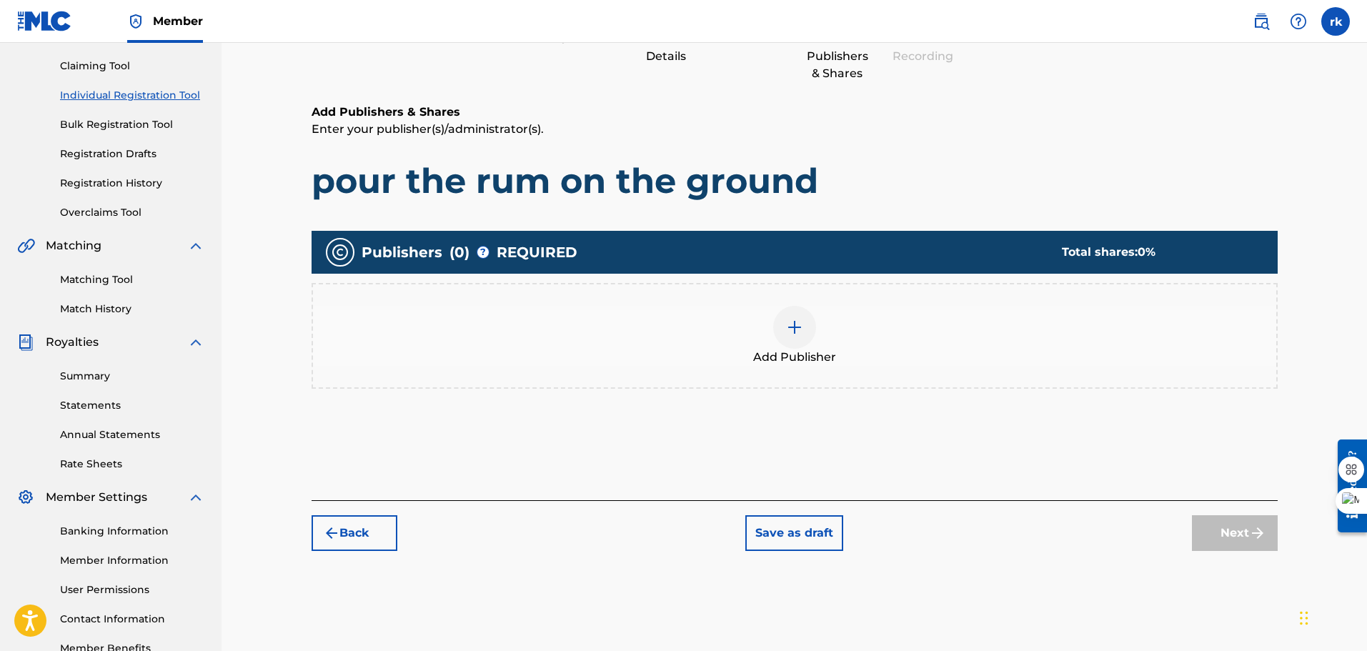
scroll to position [64, 0]
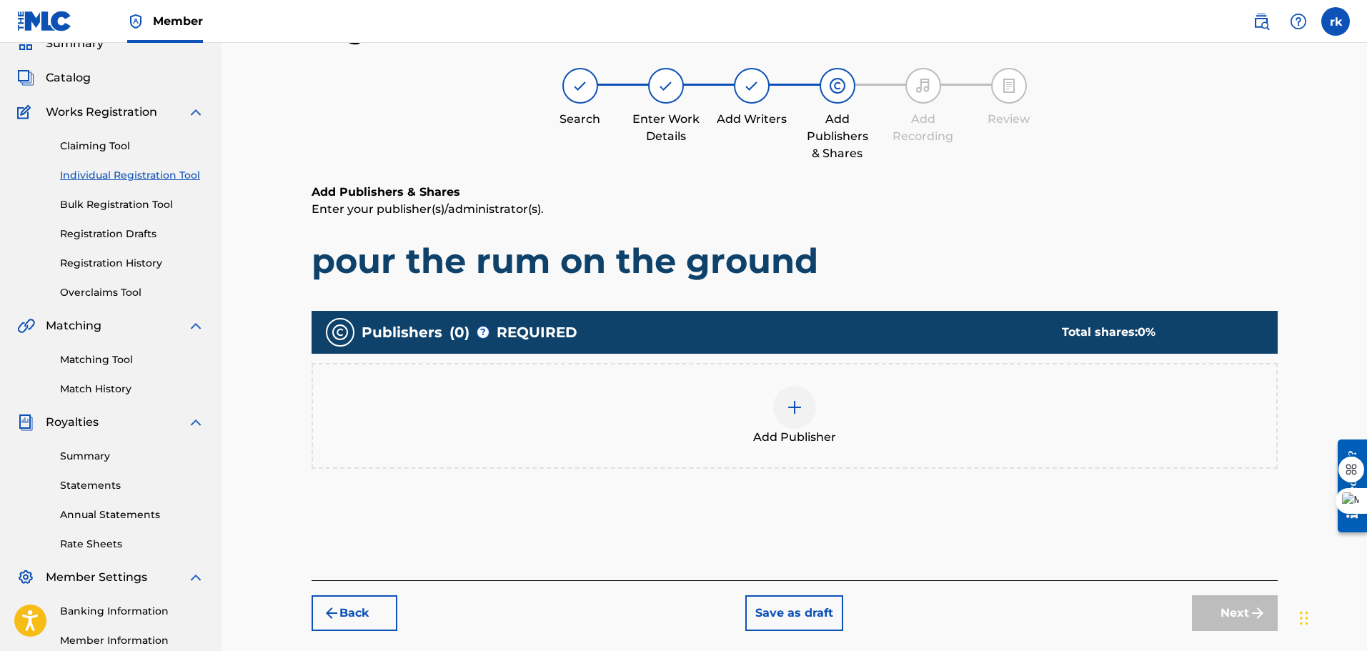
click at [800, 403] on img at bounding box center [794, 407] width 17 height 17
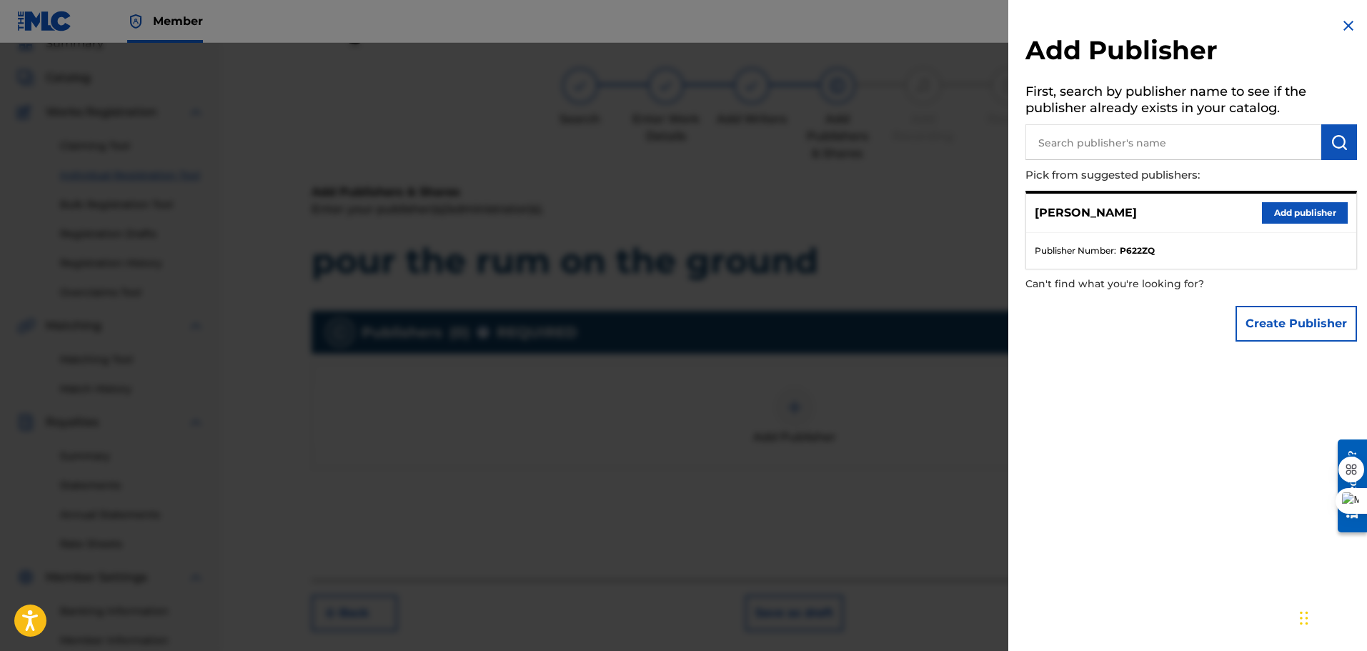
click at [1302, 212] on button "Add publisher" at bounding box center [1305, 212] width 86 height 21
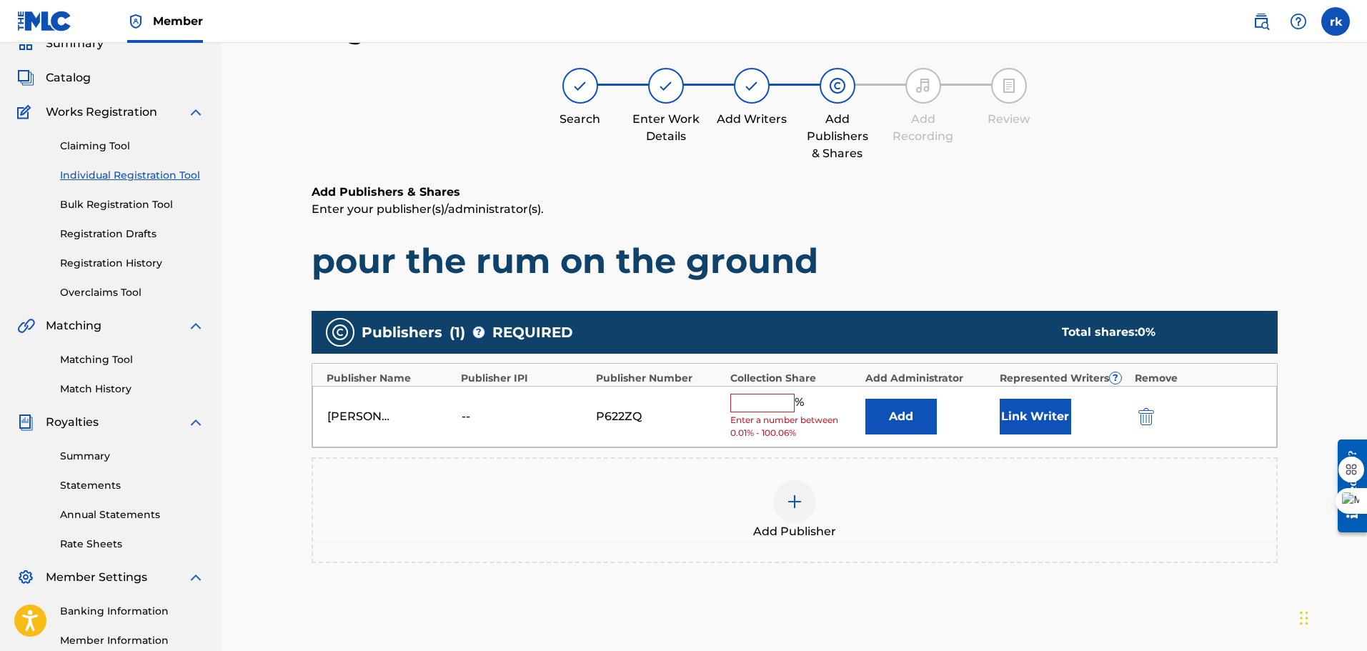
click at [746, 405] on input "text" at bounding box center [762, 403] width 64 height 19
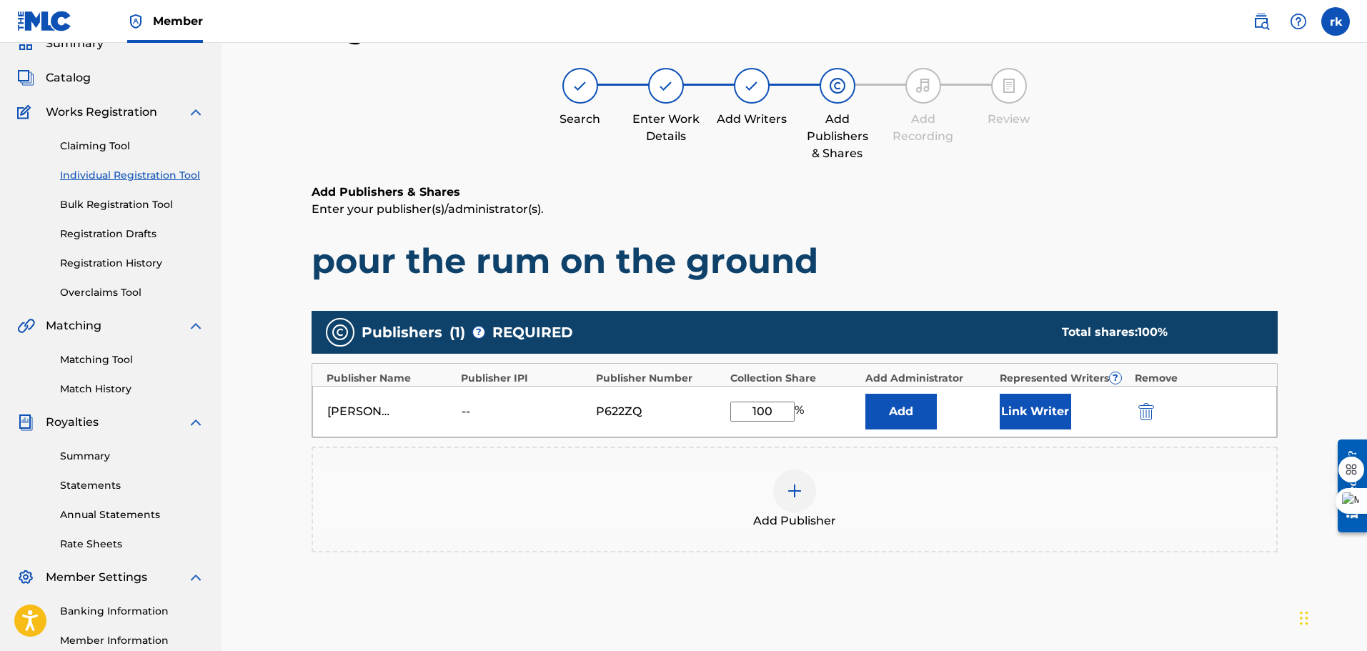
type input "100"
click at [853, 467] on div "Add Publisher" at bounding box center [795, 500] width 966 height 106
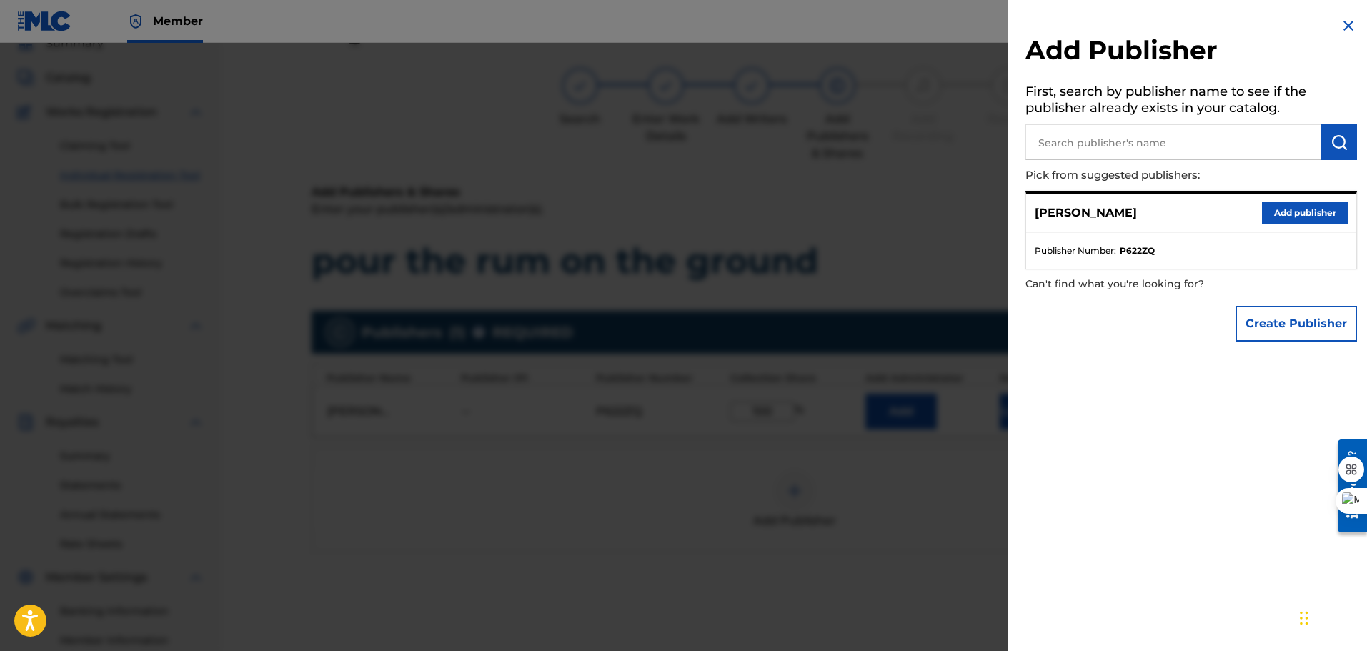
click at [1138, 350] on div "Add Publisher First, search by publisher name to see if the publisher already e…" at bounding box center [1192, 183] width 366 height 366
click at [1347, 16] on div "Add Publisher First, search by publisher name to see if the publisher already e…" at bounding box center [1192, 183] width 366 height 366
click at [1340, 25] on img at bounding box center [1348, 25] width 17 height 17
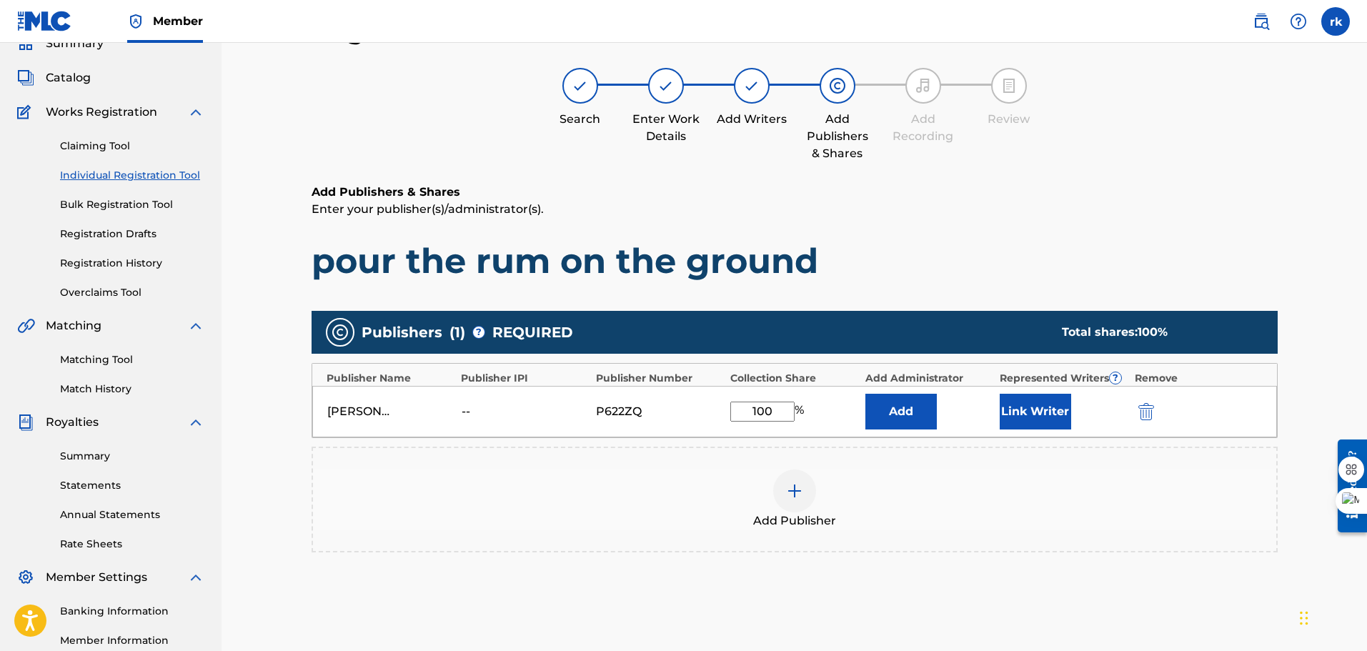
click at [991, 493] on div "Add Publisher" at bounding box center [794, 500] width 963 height 60
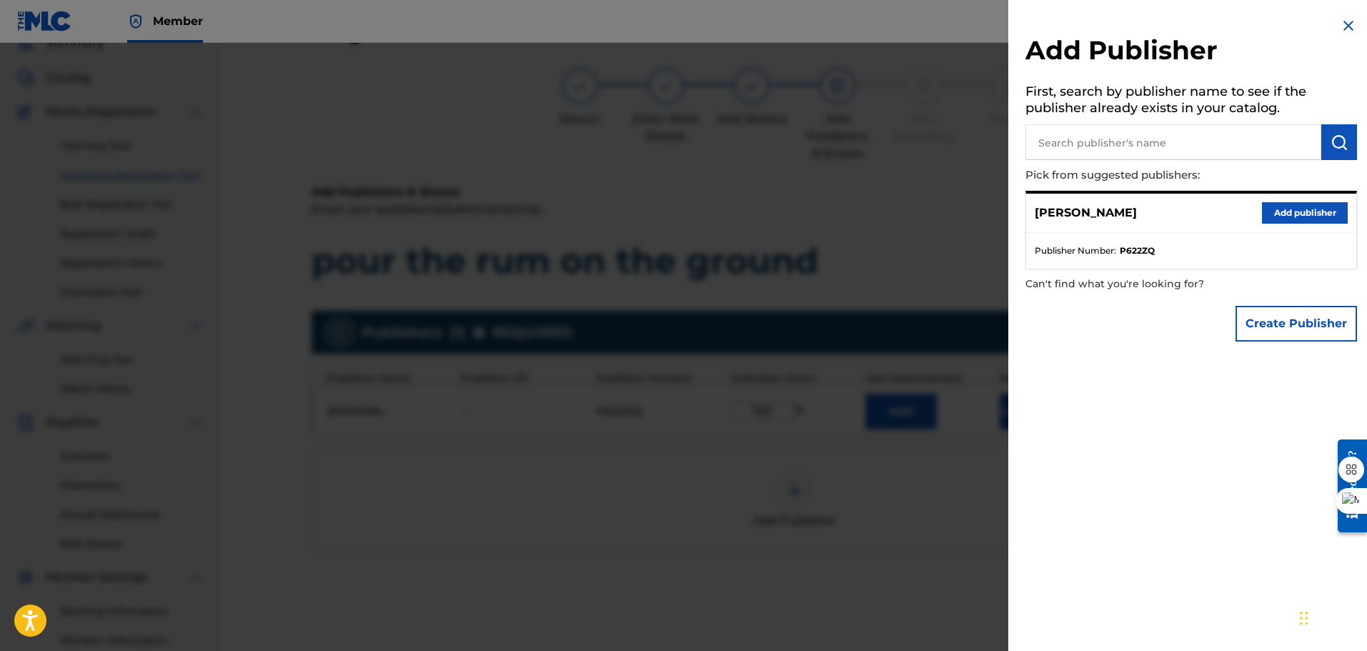
click at [1058, 398] on div "Add Publisher First, search by publisher name to see if the publisher already e…" at bounding box center [1192, 325] width 366 height 651
click at [1346, 19] on img at bounding box center [1348, 25] width 17 height 17
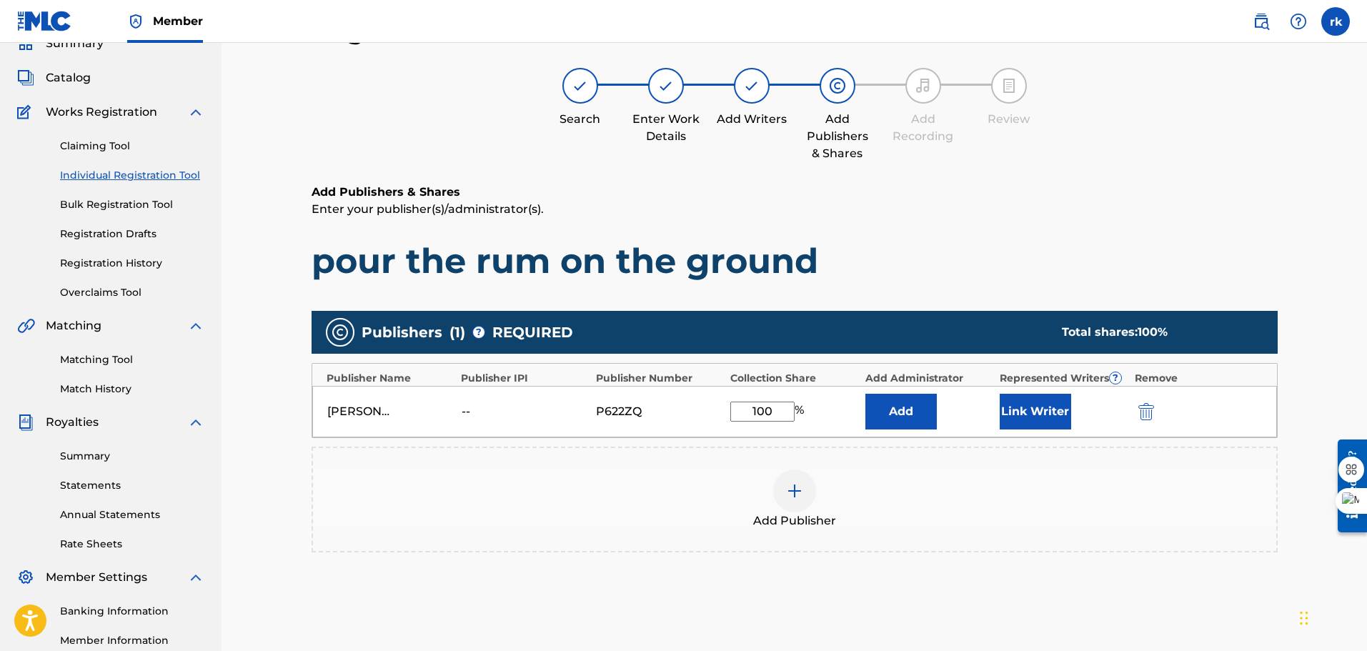
click at [1026, 413] on button "Link Writer" at bounding box center [1035, 412] width 71 height 36
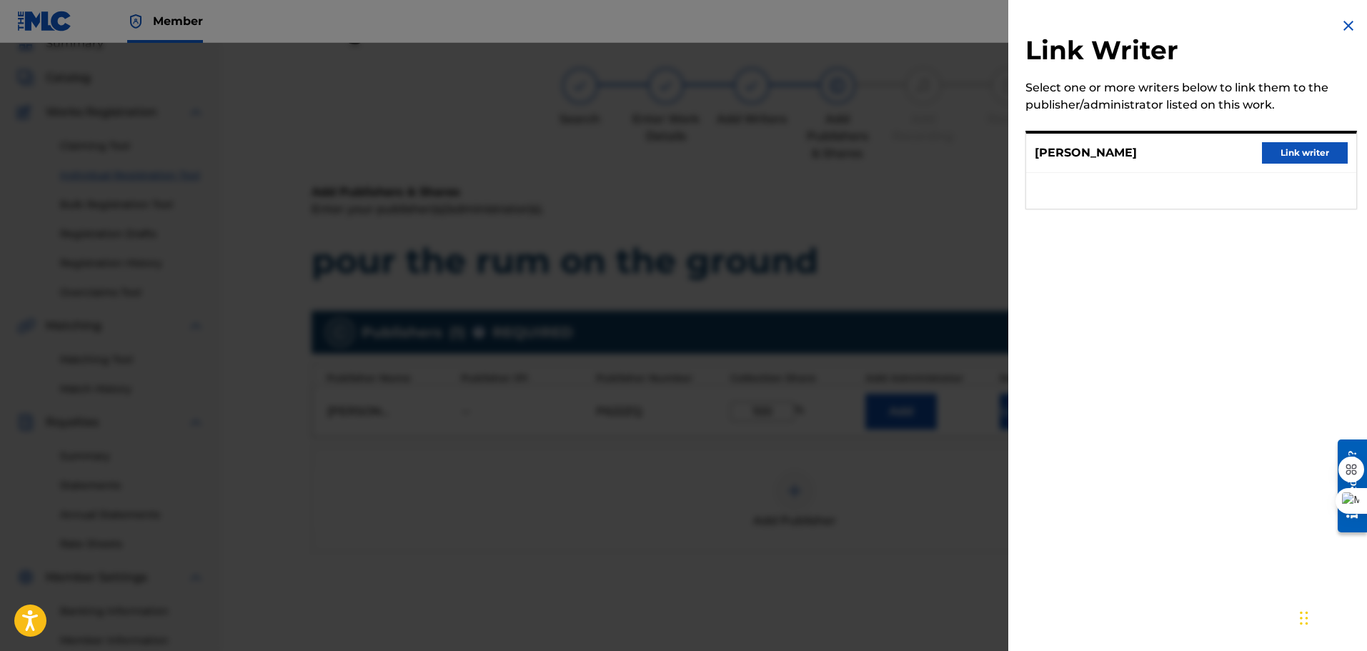
click at [1302, 149] on button "Link writer" at bounding box center [1305, 152] width 86 height 21
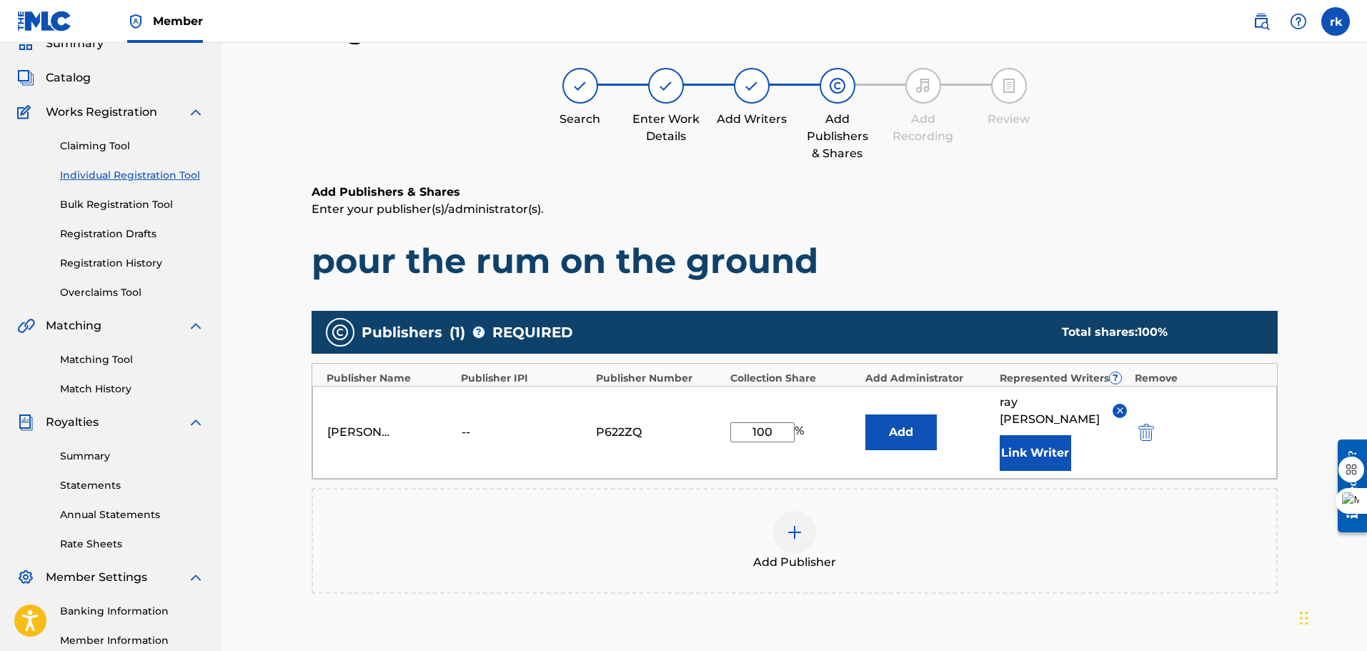
scroll to position [235, 0]
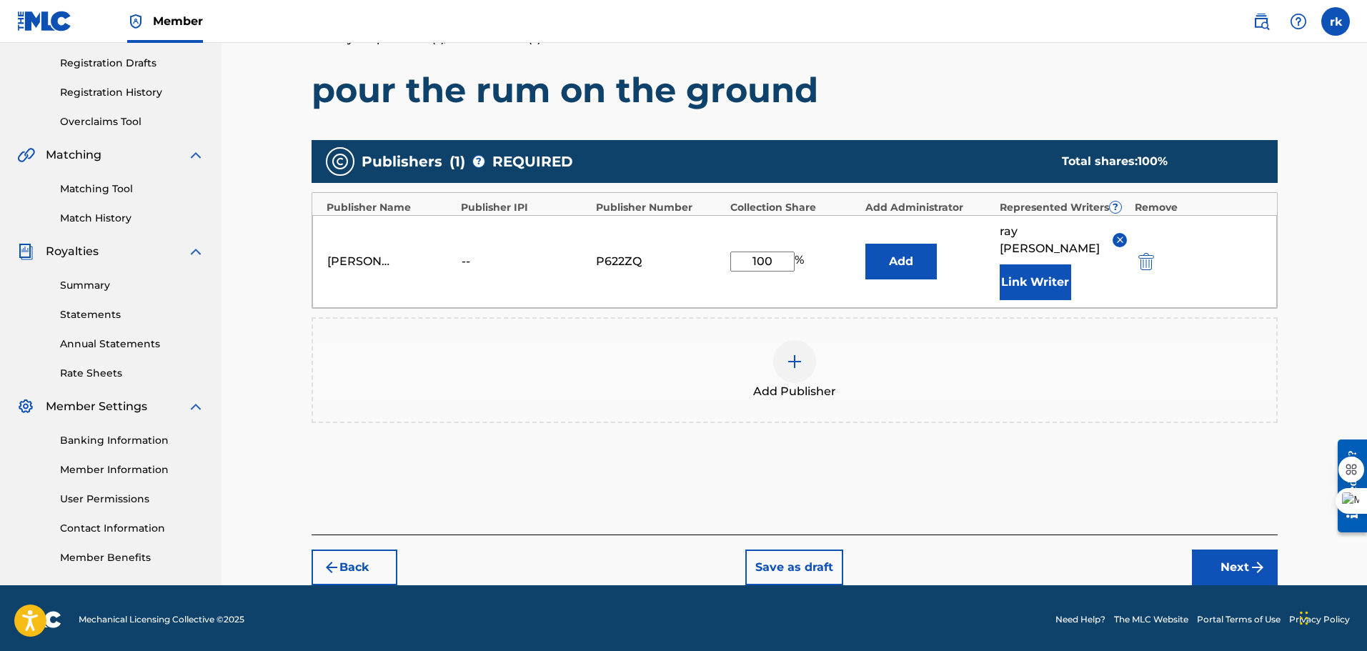
click at [1249, 559] on img "submit" at bounding box center [1257, 567] width 17 height 17
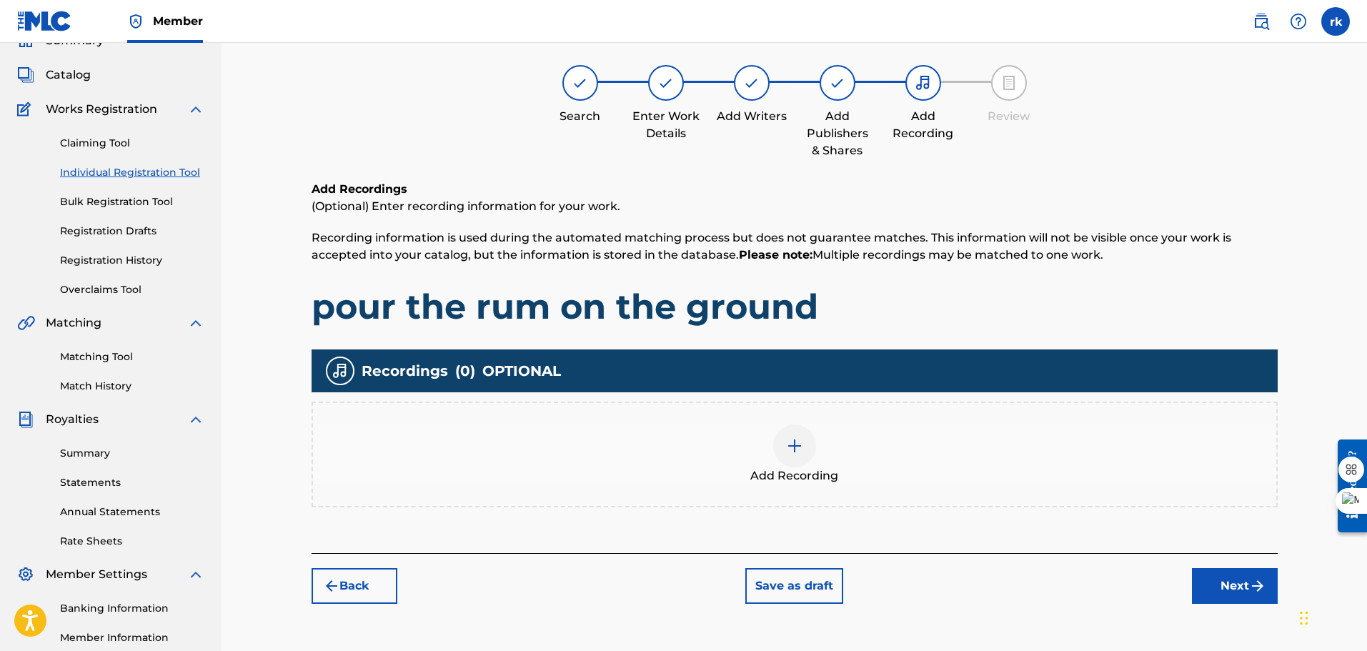
scroll to position [64, 0]
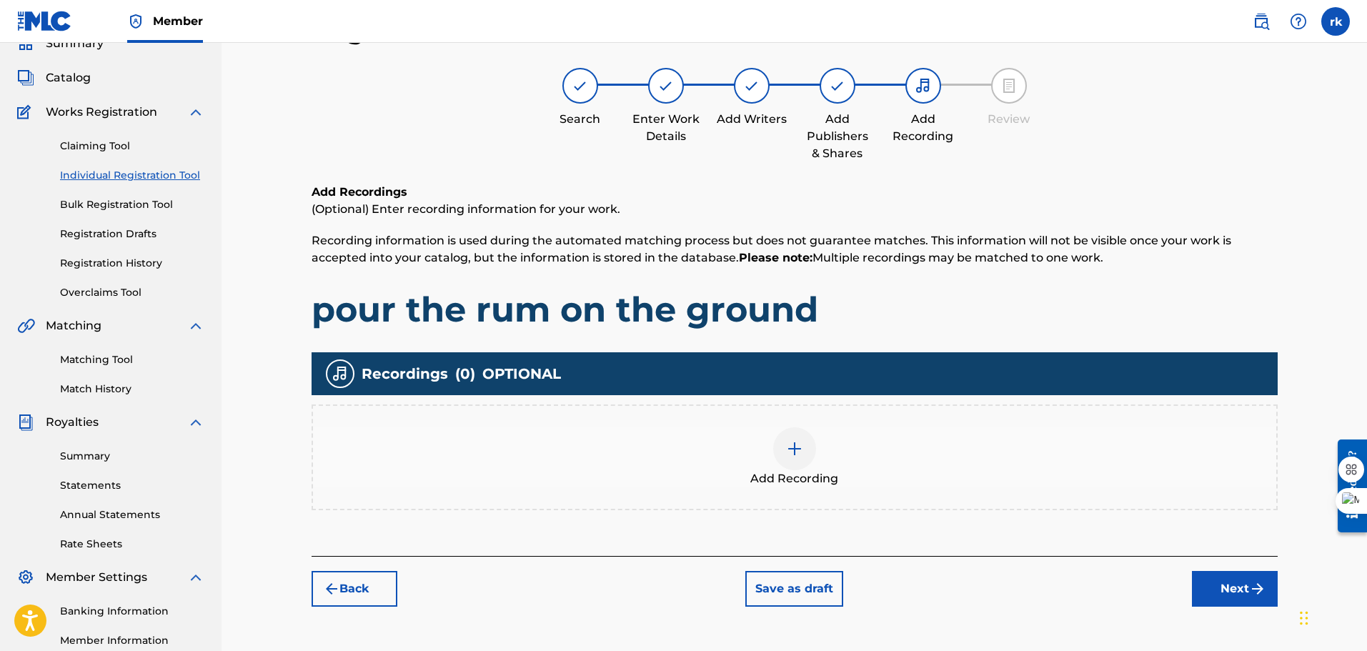
click at [798, 460] on div at bounding box center [794, 448] width 43 height 43
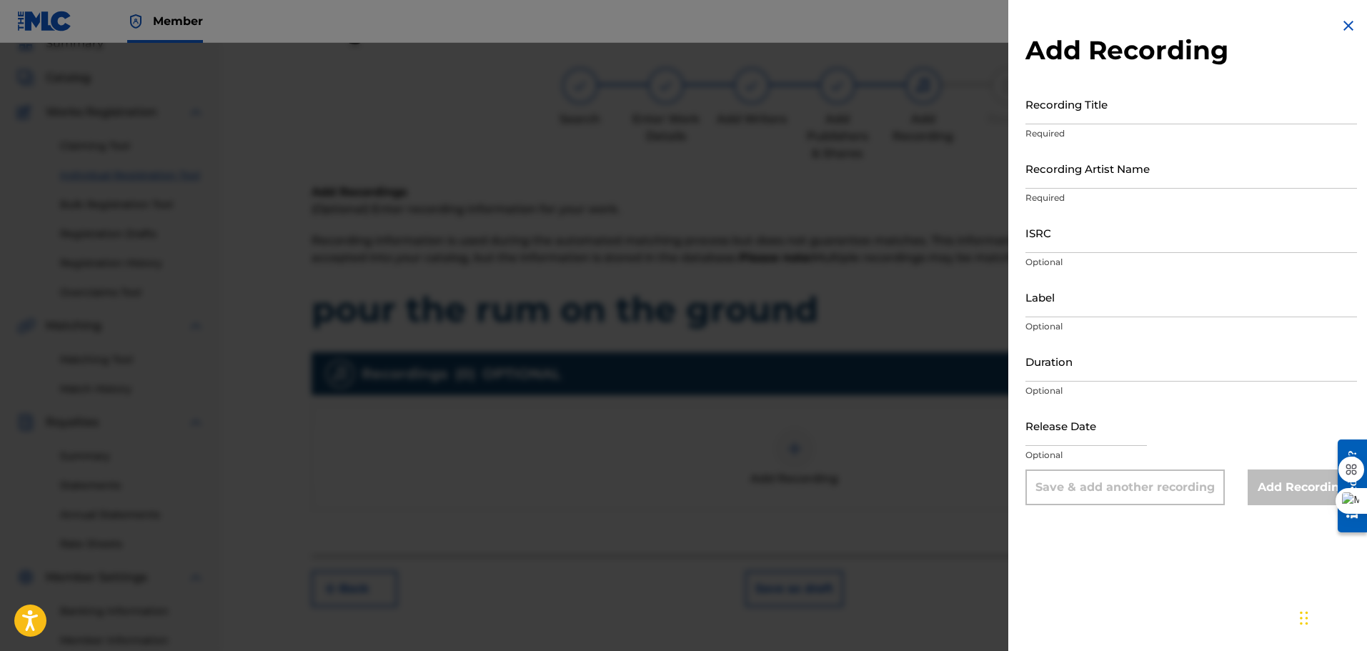
click at [1081, 239] on input "ISRC" at bounding box center [1192, 232] width 332 height 41
paste input "QZWFN2594129"
click at [1081, 239] on input "QZWFN2594129" at bounding box center [1192, 232] width 332 height 41
type input "QZWFN2594129"
click at [1123, 305] on input "Label" at bounding box center [1192, 297] width 332 height 41
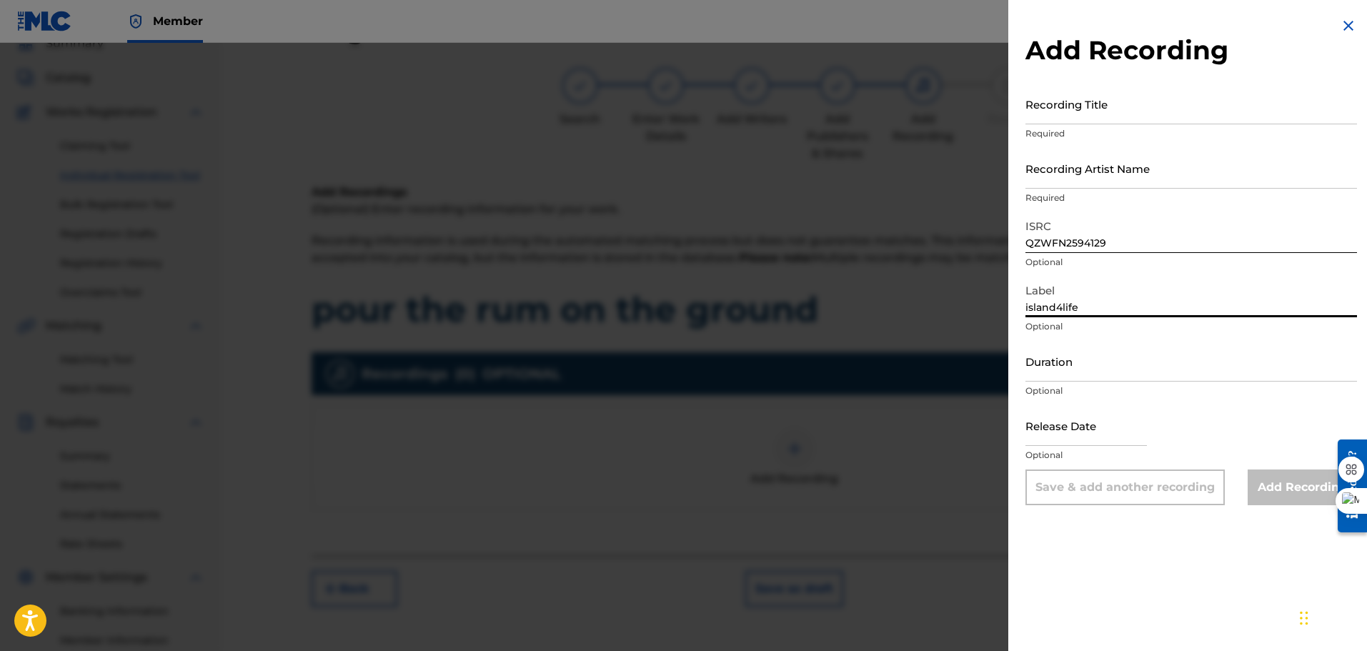
type input "island4life"
click at [1077, 174] on input "Recording Artist Name" at bounding box center [1192, 168] width 332 height 41
type input "ink killer"
click at [1187, 427] on div "Release Date Optional" at bounding box center [1192, 437] width 332 height 64
click at [1080, 434] on input "text" at bounding box center [1087, 425] width 122 height 41
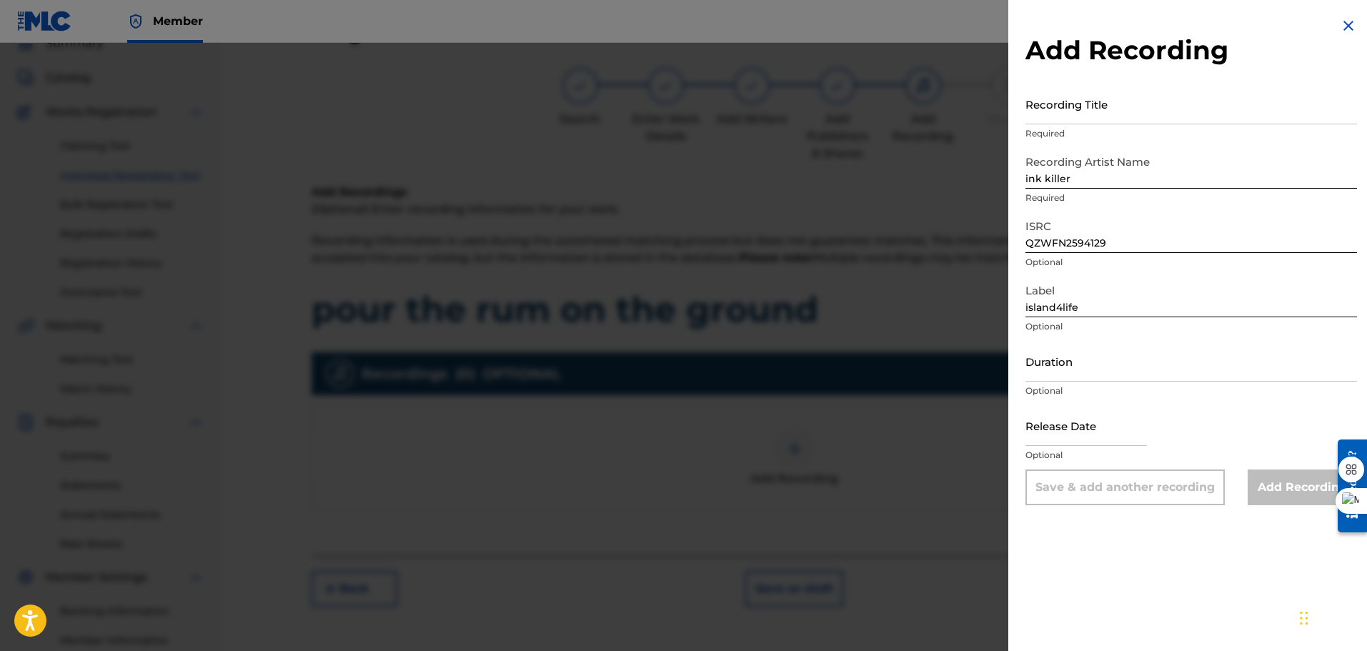
select select "7"
select select "2025"
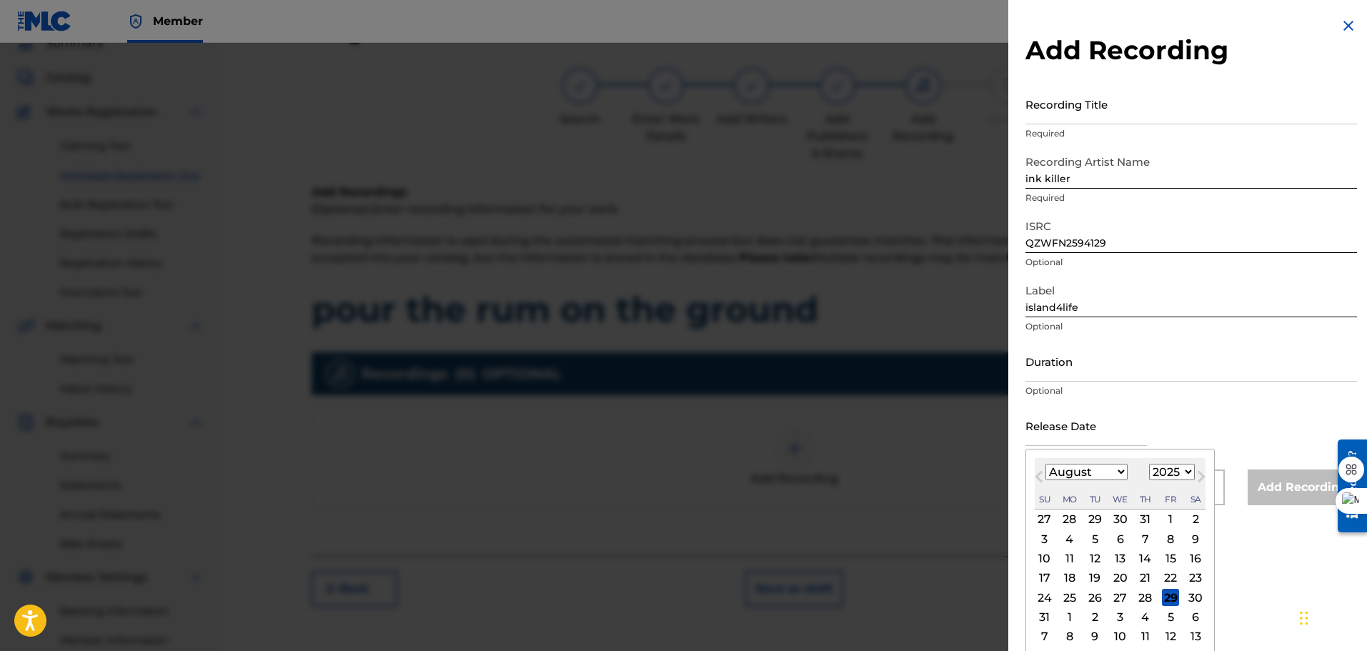
paste input "[DATE]"
type input "[DATE]"
click at [1145, 423] on input "[DATE]" at bounding box center [1087, 425] width 122 height 41
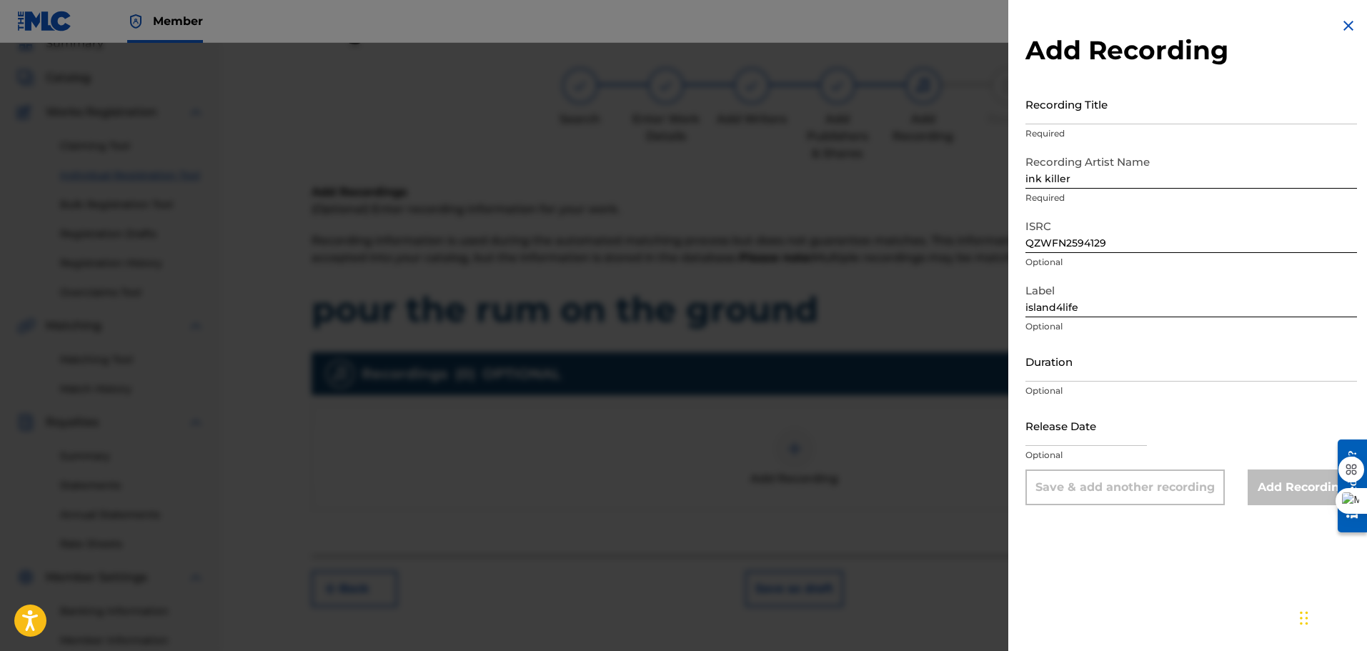
select select "7"
select select "2025"
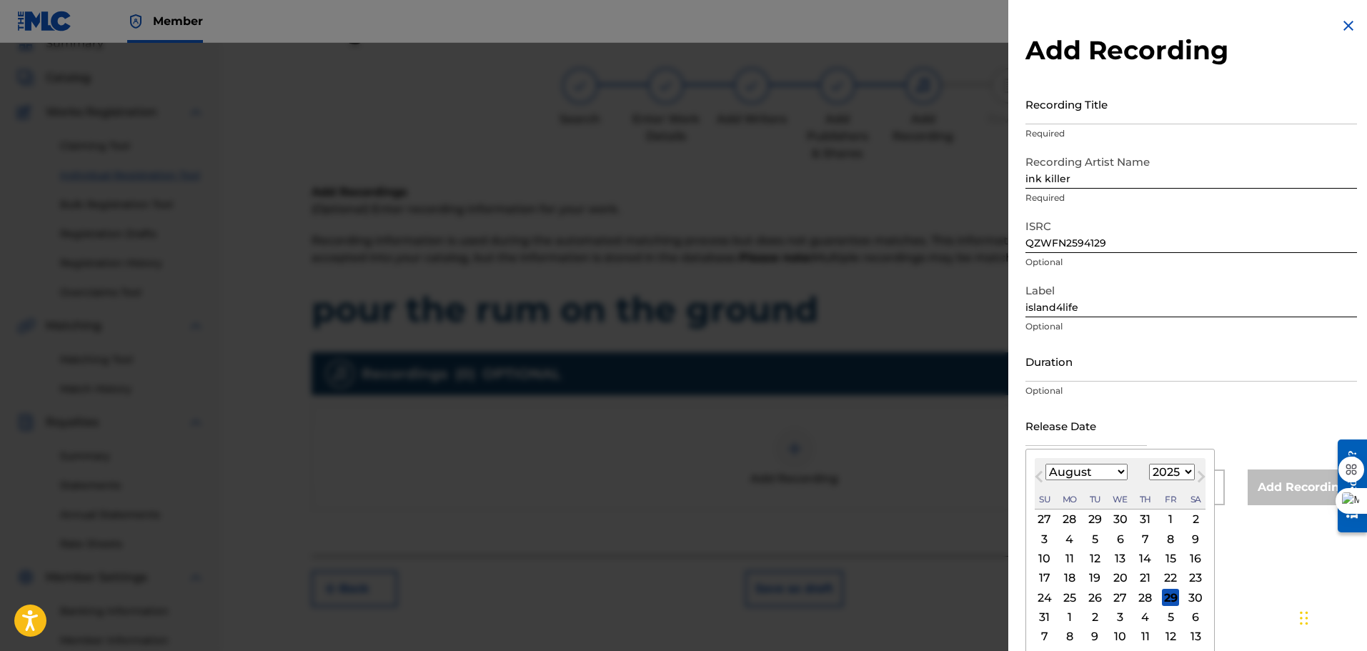
click at [1061, 439] on input "text" at bounding box center [1087, 425] width 122 height 41
click at [1036, 473] on button "Previous Month" at bounding box center [1039, 479] width 23 height 23
click at [1118, 469] on select "January February March April May June July August September October November De…" at bounding box center [1087, 472] width 82 height 16
select select "6"
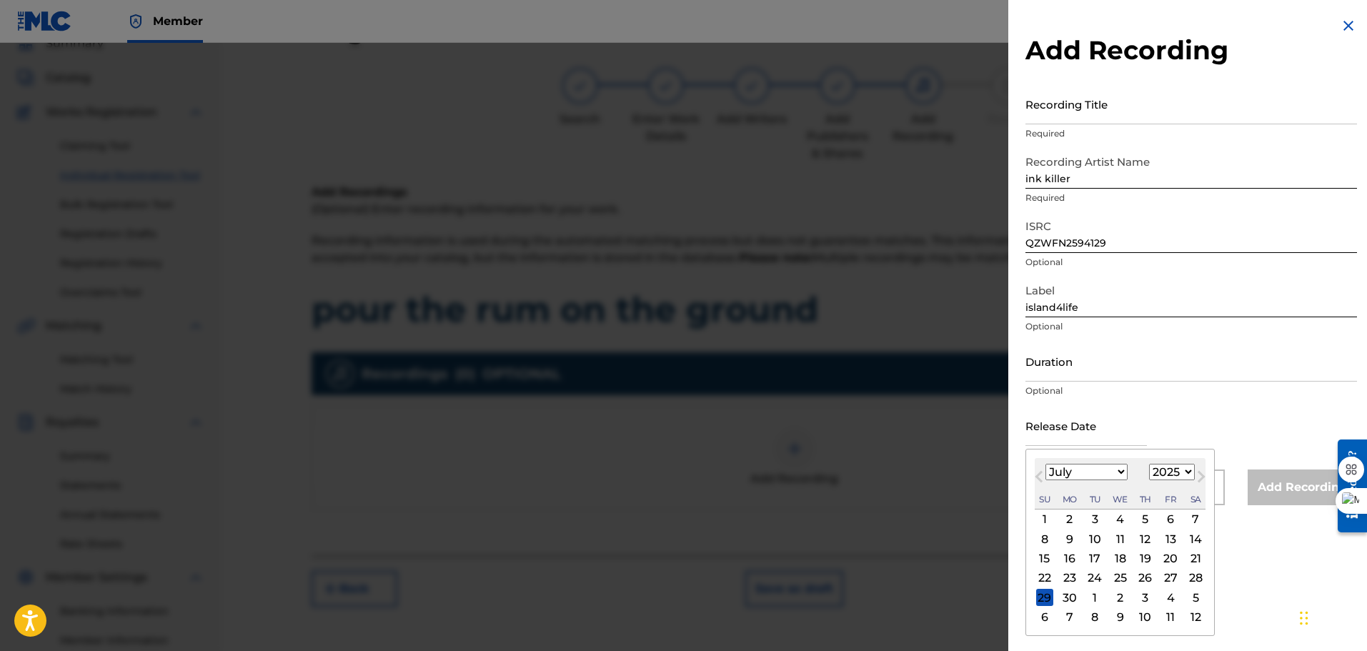
click at [1046, 464] on select "January February March April May June July August September October November De…" at bounding box center [1087, 472] width 82 height 16
click at [1070, 600] on div "28" at bounding box center [1069, 597] width 17 height 17
type input "[DATE]"
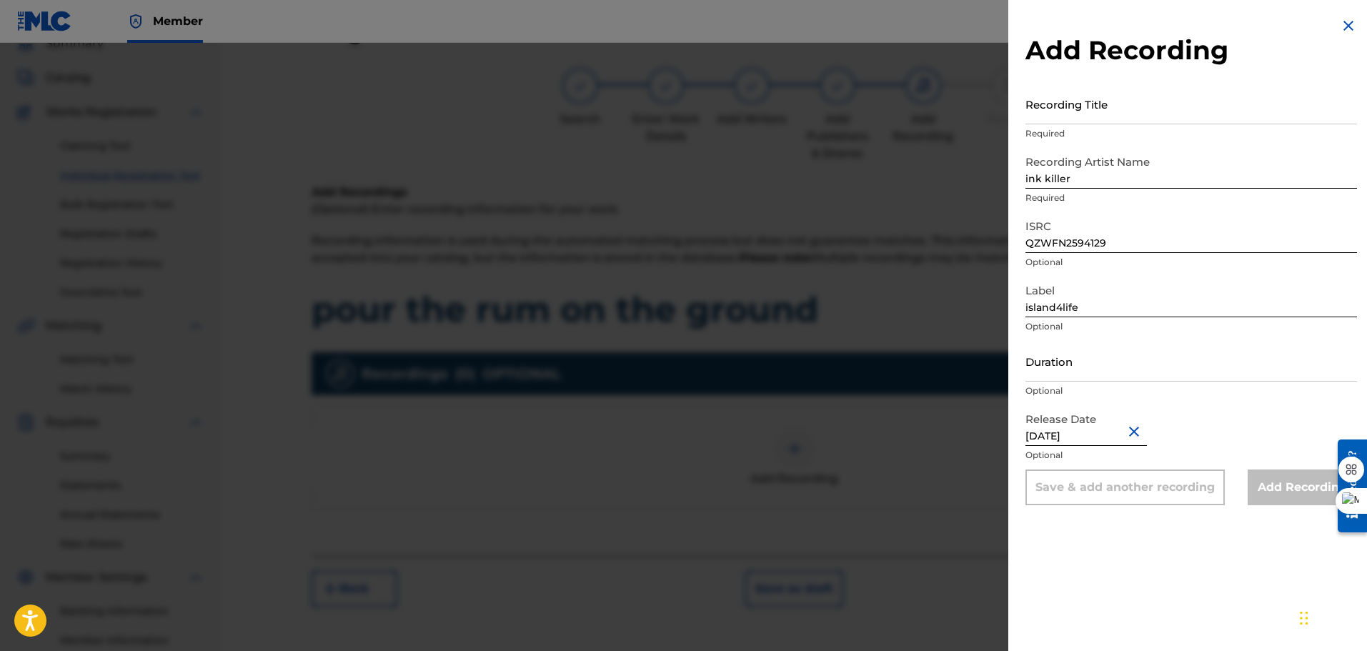
click at [1137, 561] on div "Add Recording Recording Title Required Recording Artist Name ink killer Require…" at bounding box center [1192, 325] width 366 height 651
click at [1081, 111] on input "Recording Title" at bounding box center [1192, 104] width 332 height 41
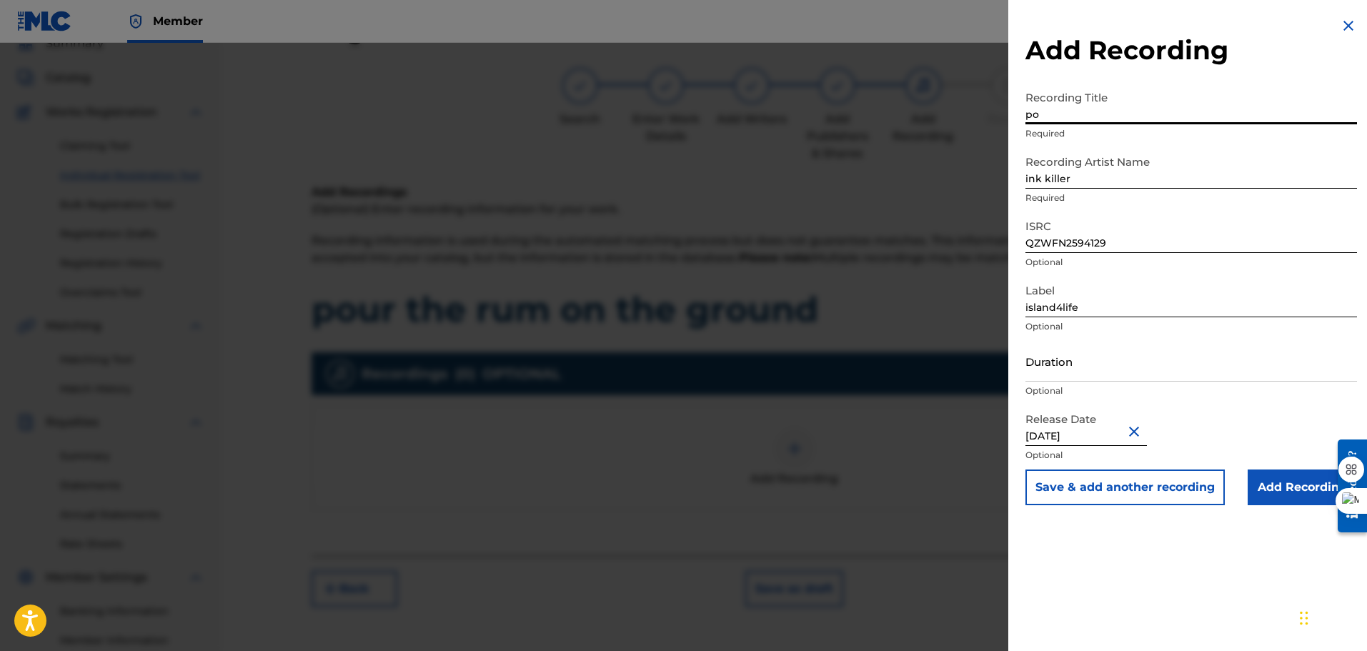
click at [1051, 109] on input "po" at bounding box center [1192, 104] width 332 height 41
paste input "ur the rum on the ground"
type input "pour the rum on the ground"
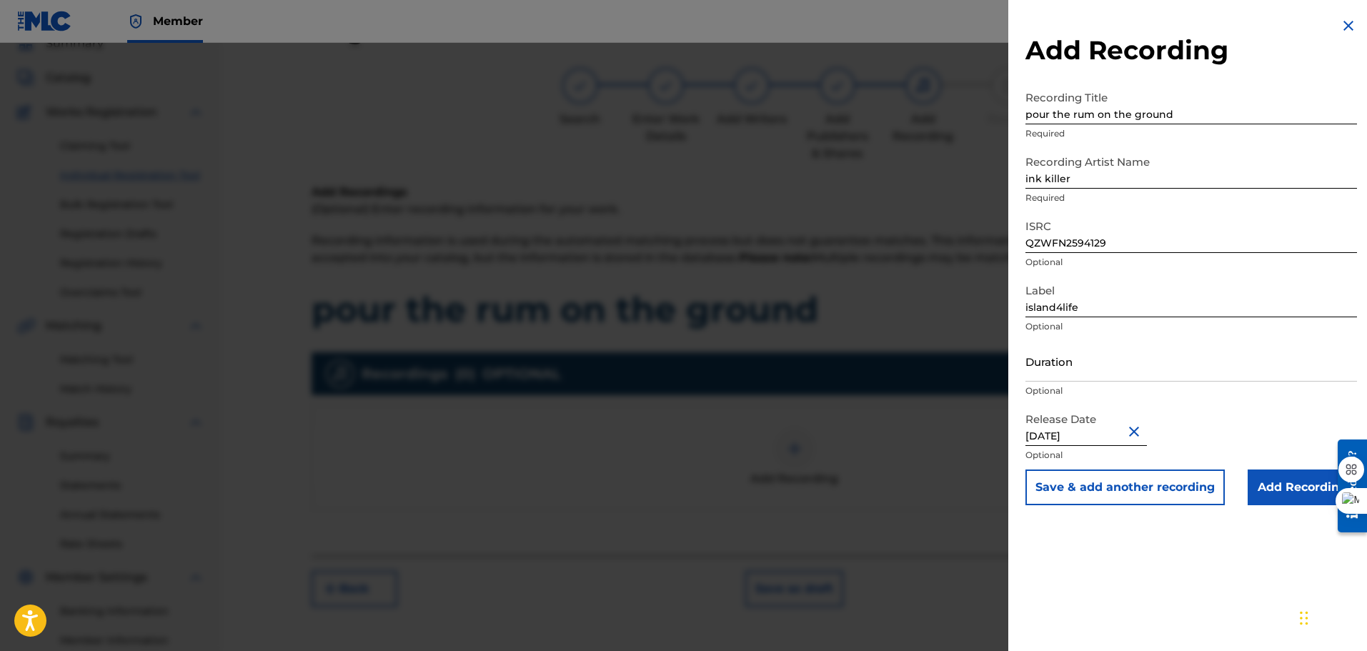
drag, startPoint x: 1262, startPoint y: 496, endPoint x: 1255, endPoint y: 500, distance: 7.7
click at [1255, 500] on input "Add Recording" at bounding box center [1302, 488] width 109 height 36
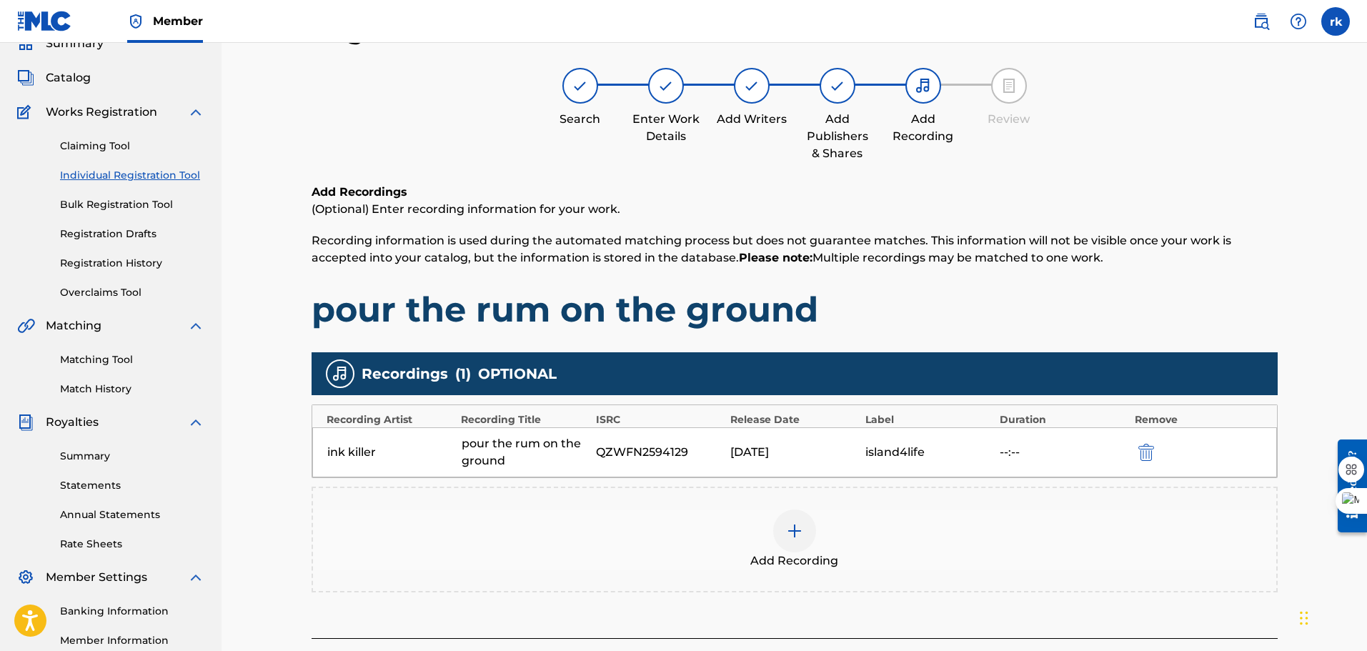
click at [1254, 500] on div "Add Recording" at bounding box center [795, 540] width 966 height 106
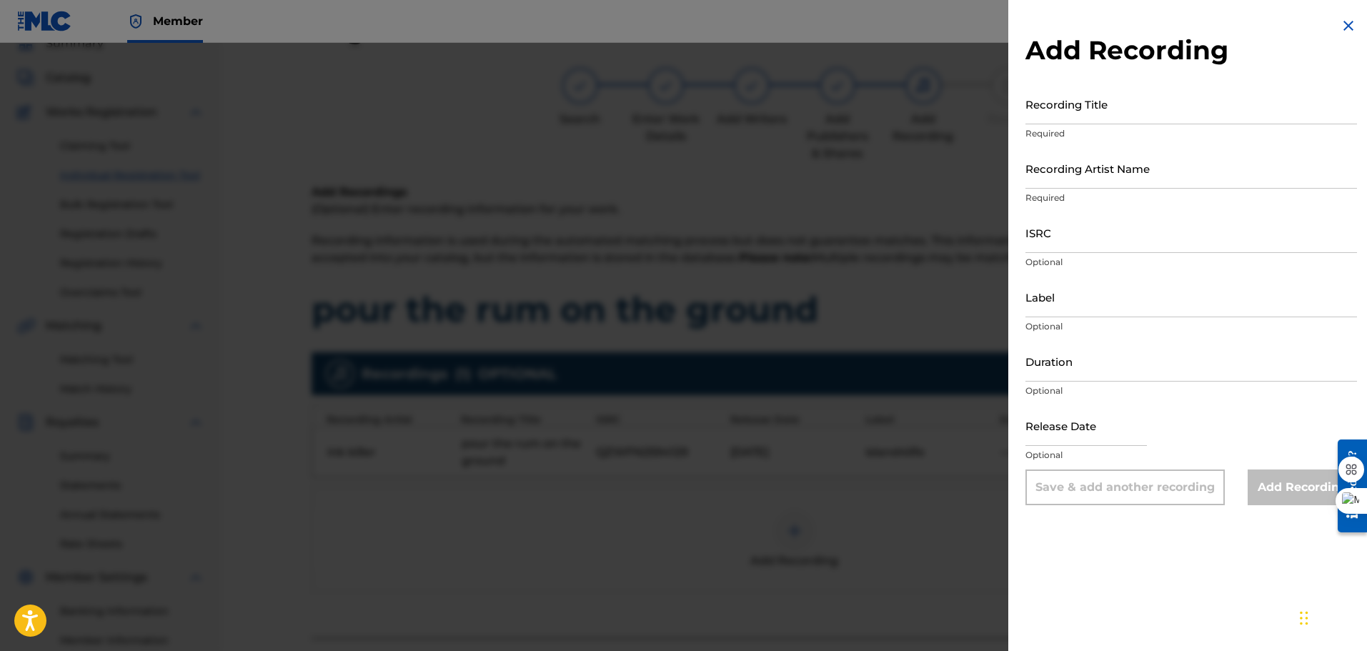
click at [1214, 385] on p "Optional" at bounding box center [1192, 391] width 332 height 13
click at [1340, 24] on img at bounding box center [1348, 25] width 17 height 17
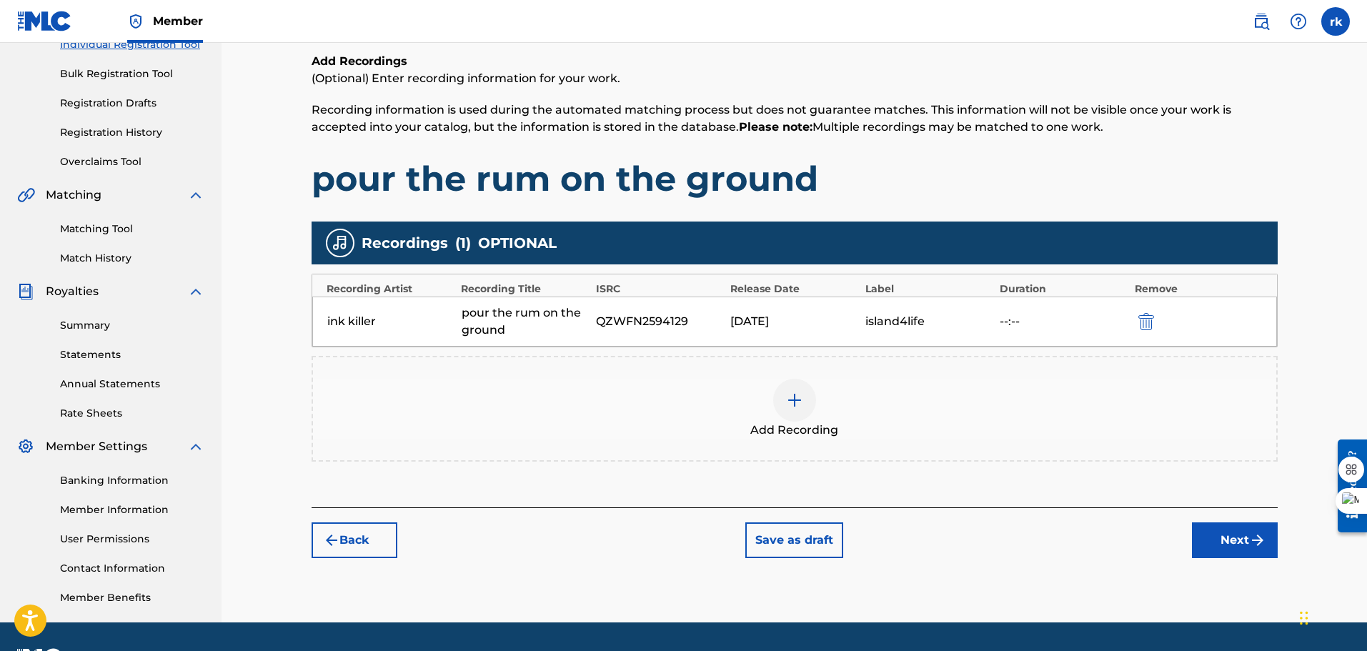
scroll to position [196, 0]
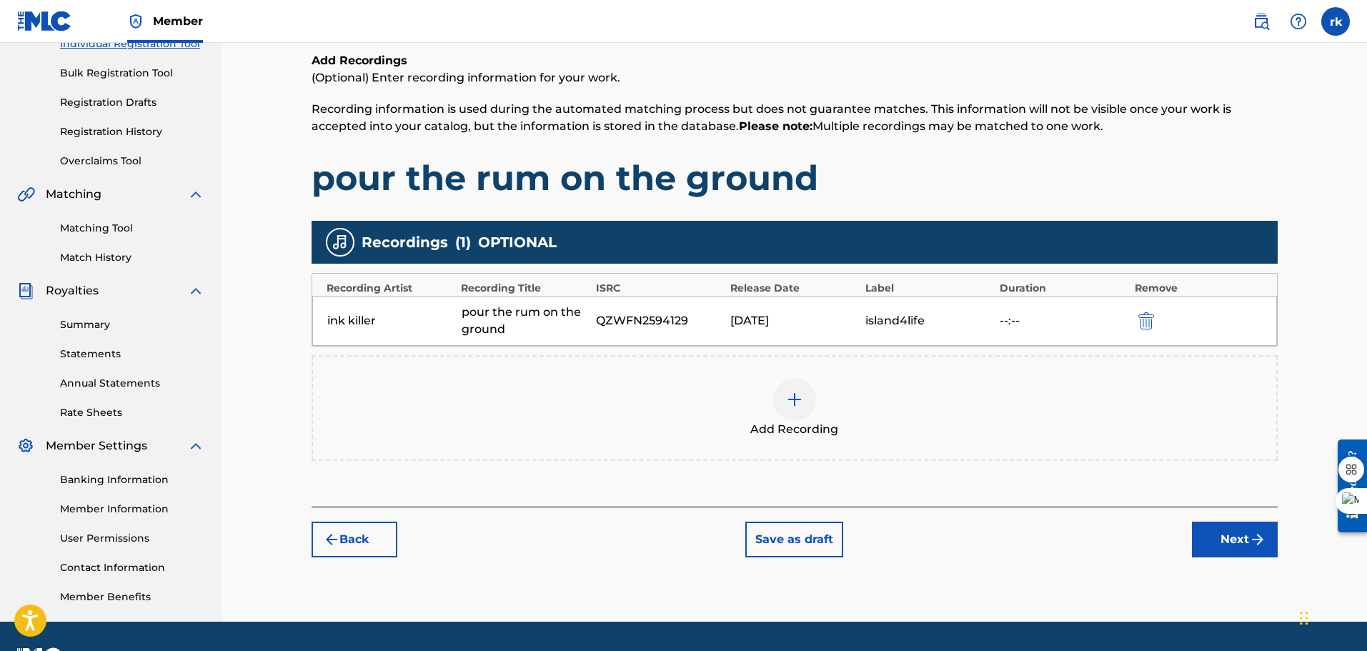
click at [1259, 535] on img "submit" at bounding box center [1257, 539] width 17 height 17
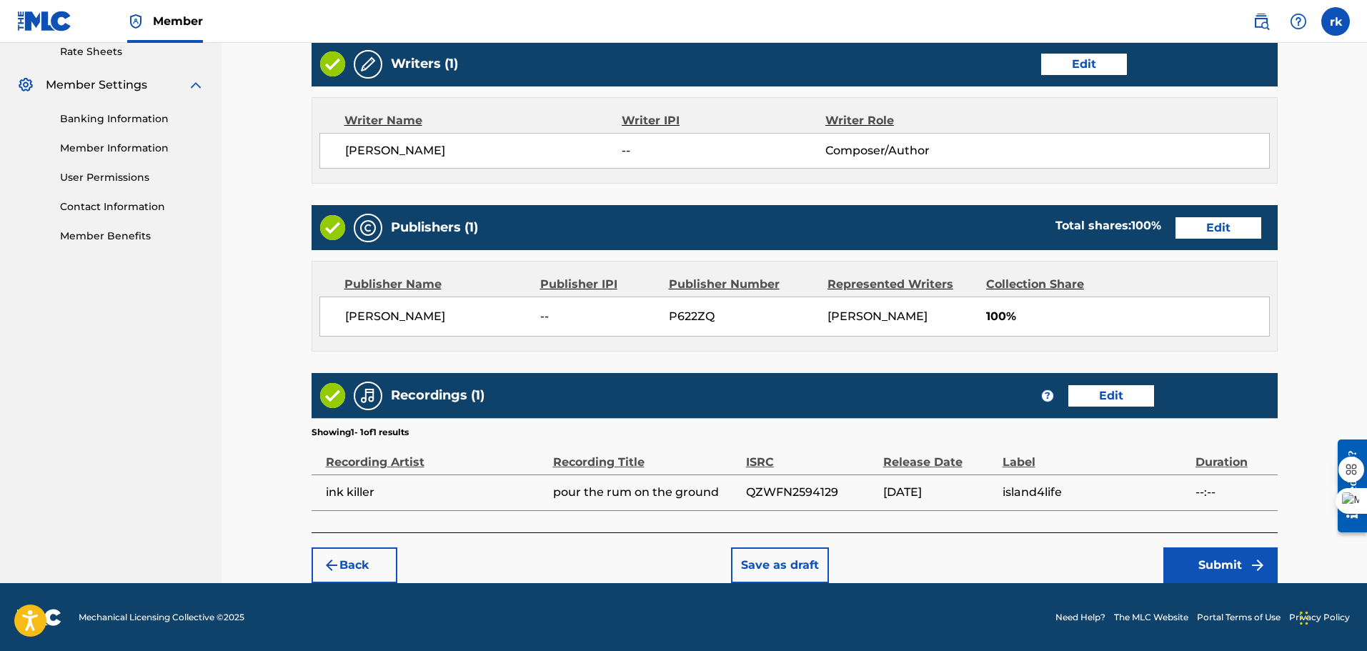
scroll to position [558, 0]
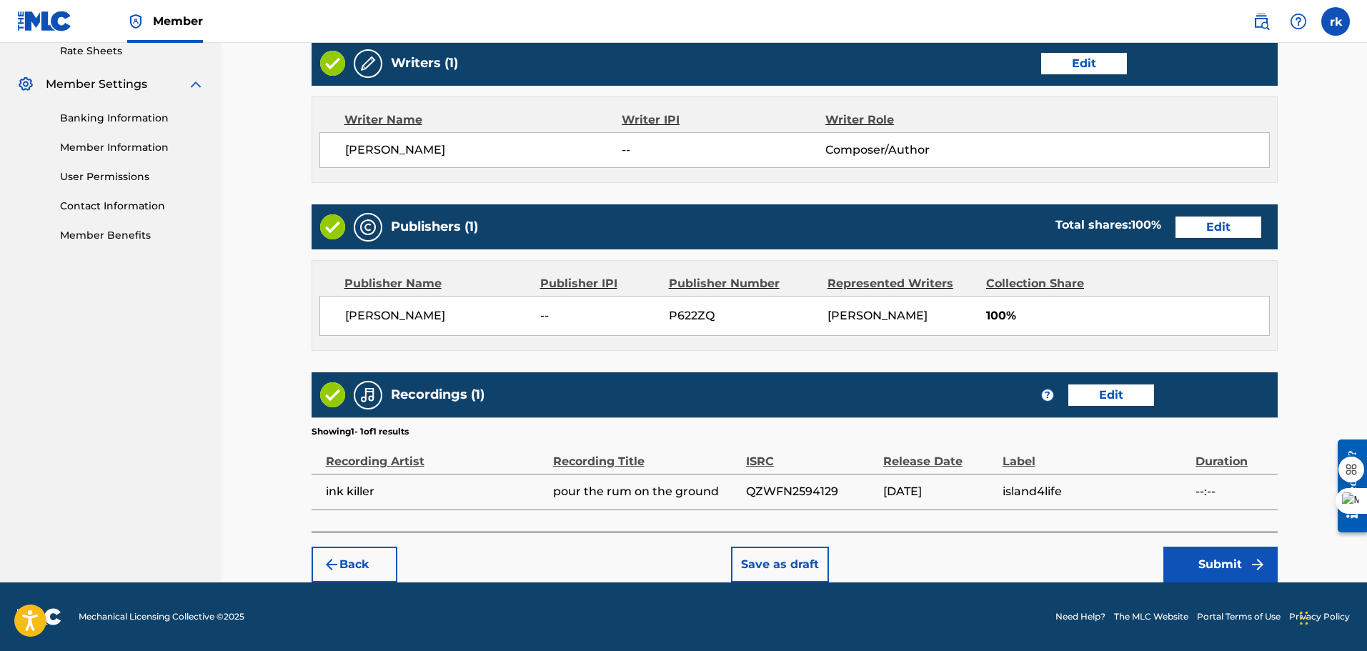
click at [1242, 560] on button "Submit" at bounding box center [1221, 565] width 114 height 36
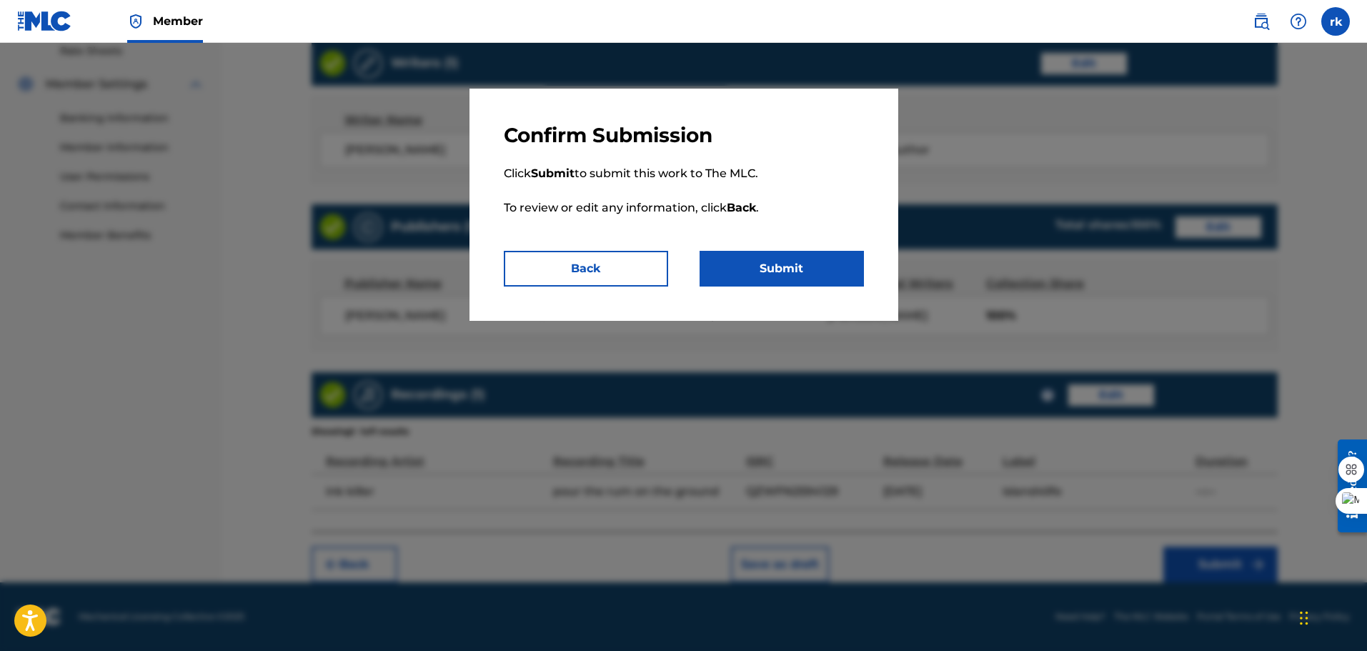
click at [806, 272] on button "Submit" at bounding box center [782, 269] width 164 height 36
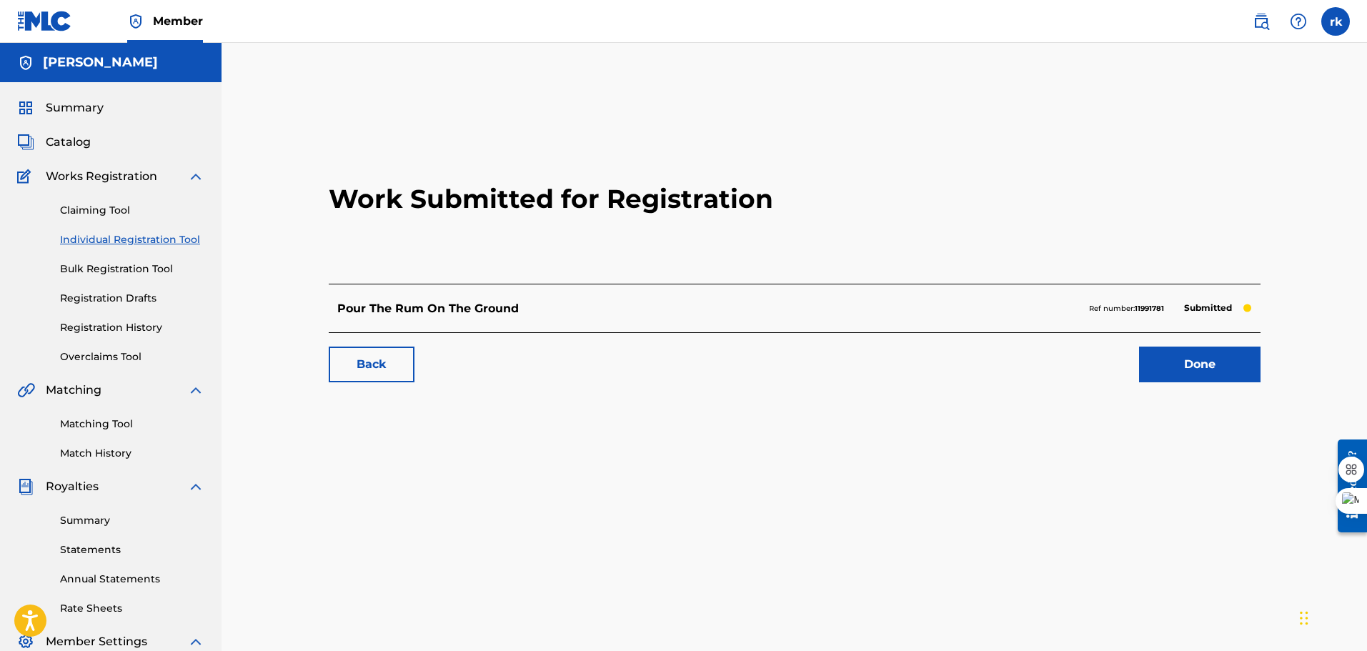
click at [1229, 365] on link "Done" at bounding box center [1200, 365] width 122 height 36
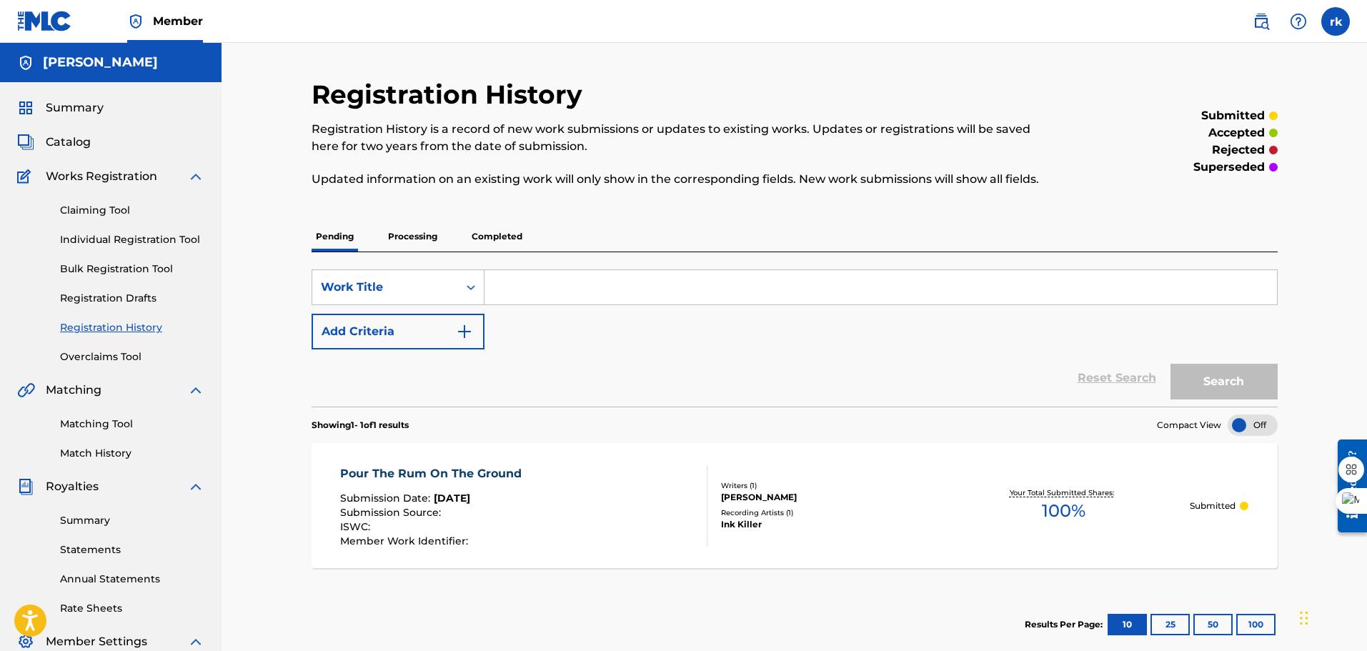
click at [1229, 365] on div "Search" at bounding box center [1221, 378] width 114 height 57
click at [1003, 306] on div "SearchWithCriteriaa2ef3795-a9e8-4339-a3f0-6efbabc11681 Work Title Add Criteria" at bounding box center [795, 309] width 966 height 80
click at [405, 239] on p "Processing" at bounding box center [413, 237] width 58 height 30
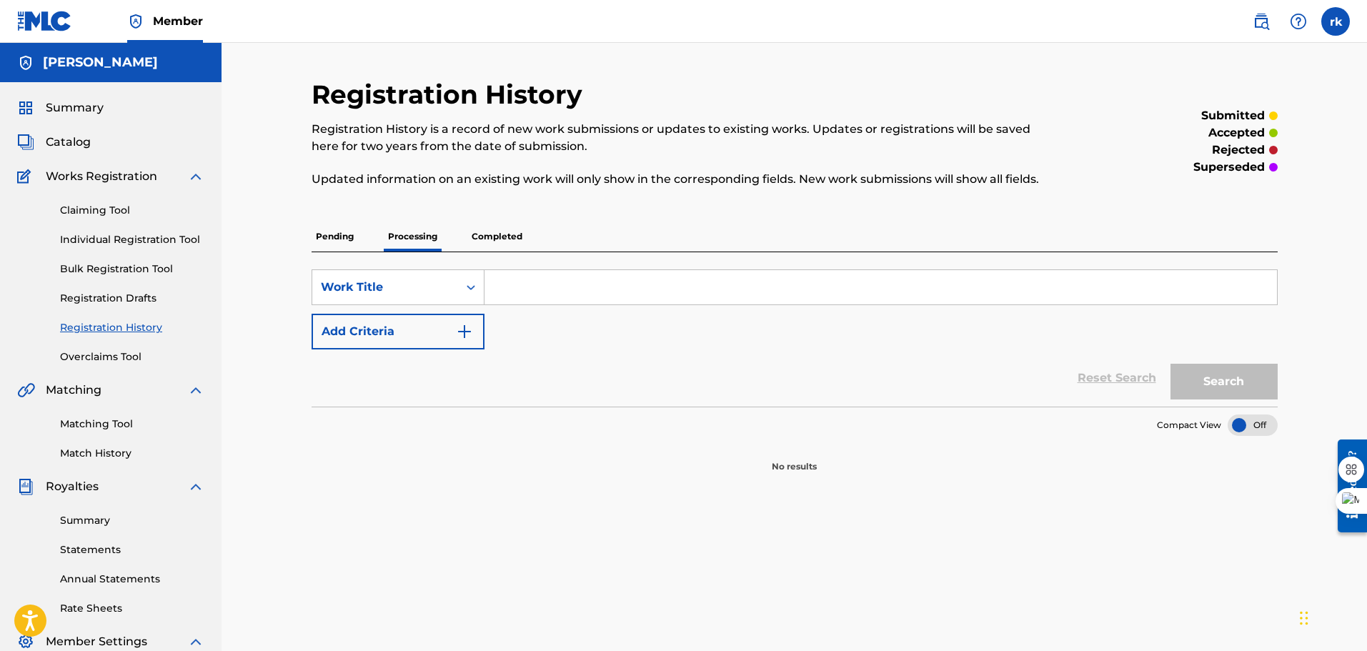
click at [346, 244] on p "Pending" at bounding box center [335, 237] width 46 height 30
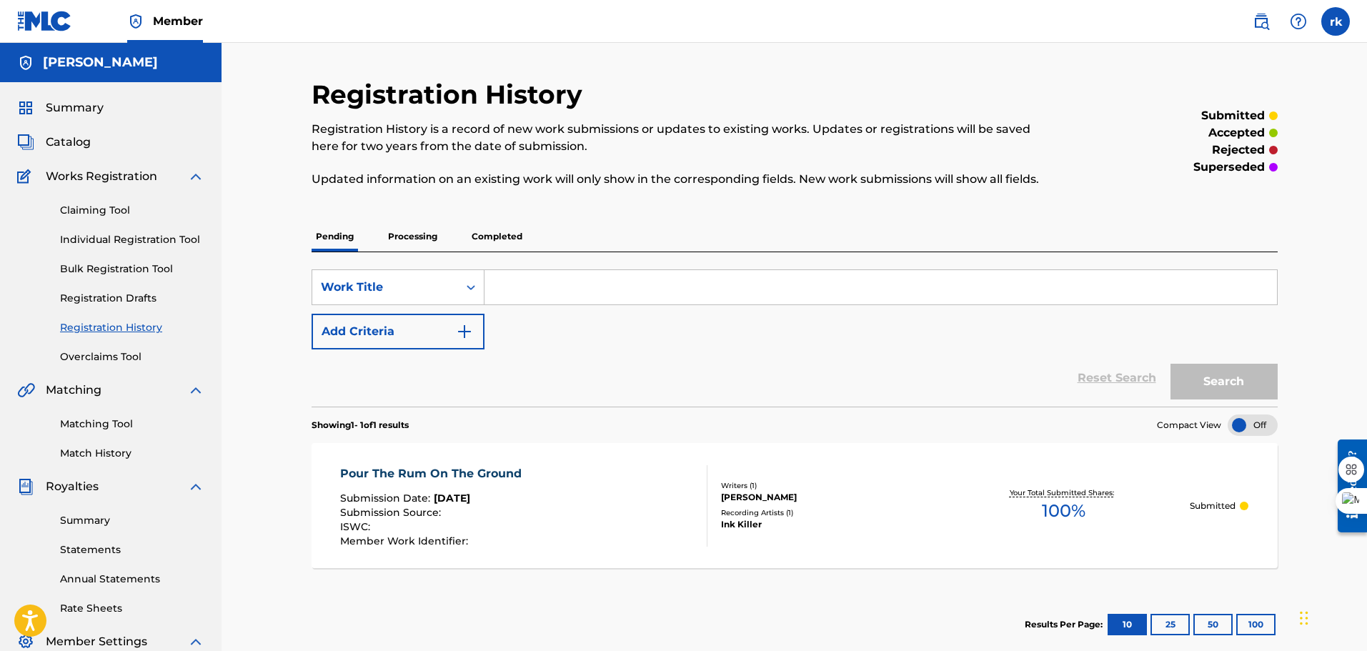
click at [345, 244] on p "Pending" at bounding box center [335, 237] width 46 height 30
